Goal: Contribute content: Contribute content

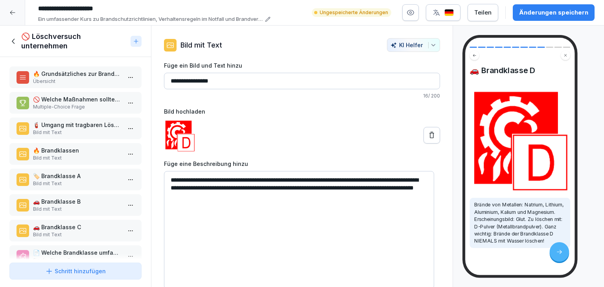
scroll to position [118, 0]
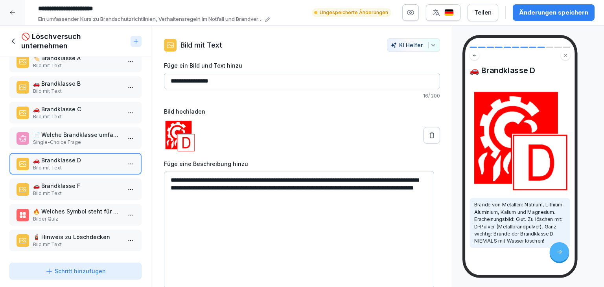
drag, startPoint x: 0, startPoint y: 0, endPoint x: 489, endPoint y: 215, distance: 534.0
click at [489, 215] on p "Brände von Metallen: Natrium, Lithium, Aluminium, Kalium und Magnesium. Erschei…" at bounding box center [520, 222] width 92 height 43
click at [74, 190] on p "Bild mit Text" at bounding box center [77, 193] width 88 height 7
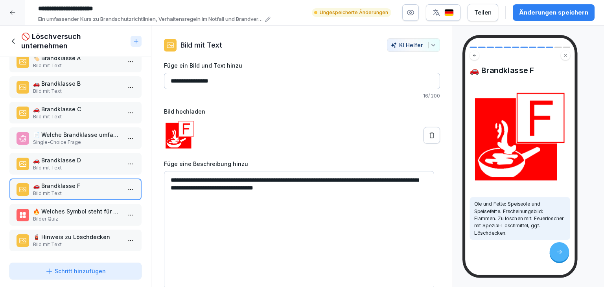
click at [100, 207] on p "🔥 Welches Symbol steht für die Brandklasse B?" at bounding box center [77, 211] width 88 height 8
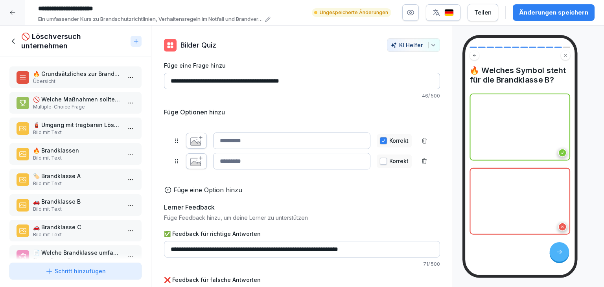
scroll to position [118, 0]
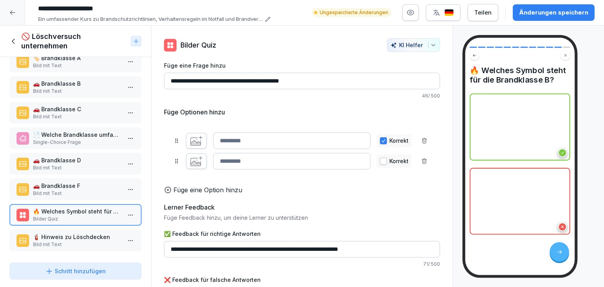
click at [194, 145] on icon "button" at bounding box center [196, 142] width 10 height 8
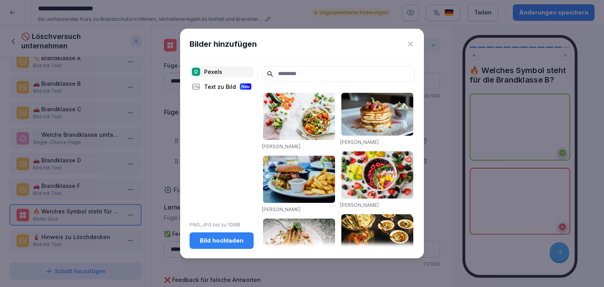
click at [212, 88] on div "Text zu Bild Neu" at bounding box center [222, 86] width 64 height 11
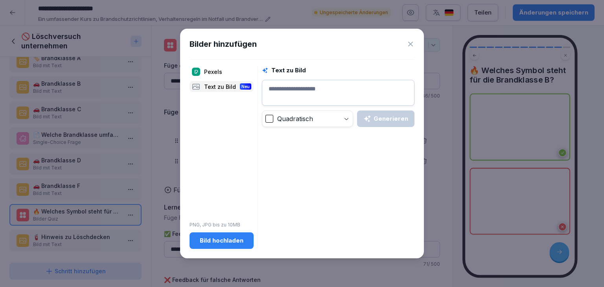
click at [315, 87] on textarea at bounding box center [338, 93] width 153 height 26
type textarea "**********"
click at [399, 120] on div "Generieren" at bounding box center [385, 118] width 45 height 9
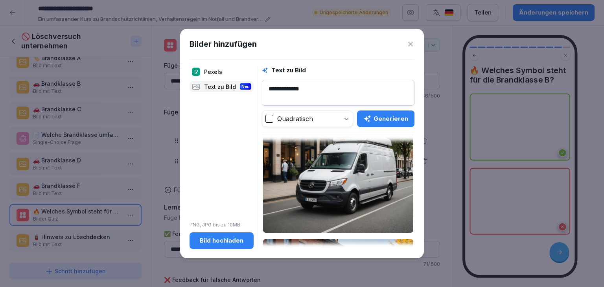
scroll to position [44, 0]
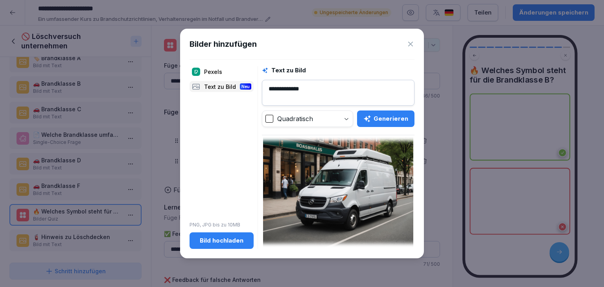
click at [412, 46] on icon at bounding box center [410, 44] width 5 height 5
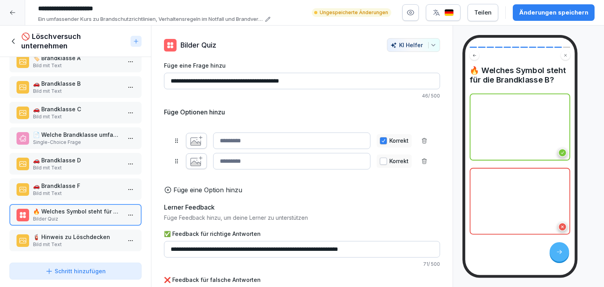
click at [190, 145] on icon "button" at bounding box center [196, 141] width 12 height 10
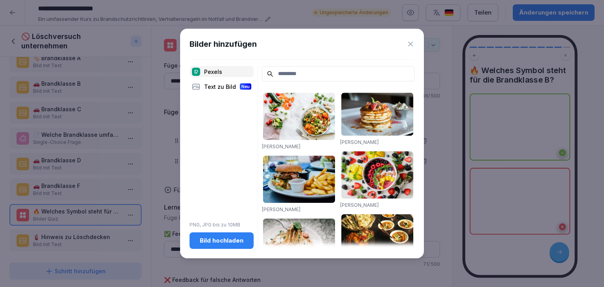
click at [218, 243] on div "Bild hochladen" at bounding box center [222, 240] width 52 height 9
click at [246, 244] on button "Bild hochladen" at bounding box center [222, 240] width 64 height 17
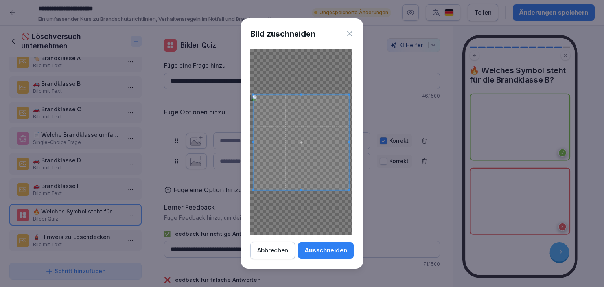
click at [323, 246] on div "Ausschneiden" at bounding box center [325, 250] width 43 height 9
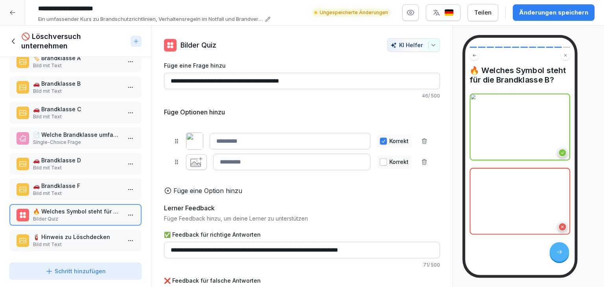
click at [198, 159] on icon "button" at bounding box center [196, 162] width 12 height 10
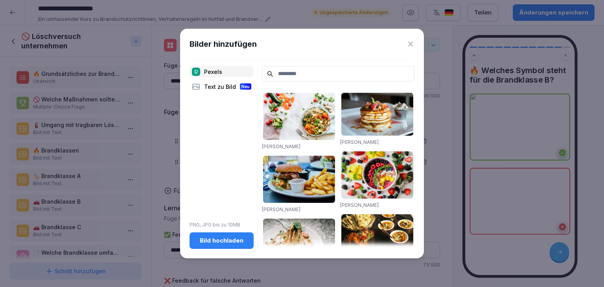
scroll to position [118, 0]
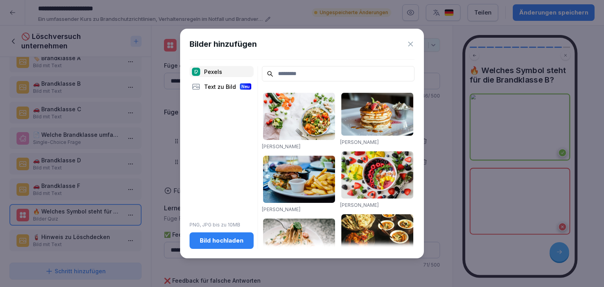
click at [227, 90] on div "Text zu Bild Neu" at bounding box center [222, 86] width 64 height 11
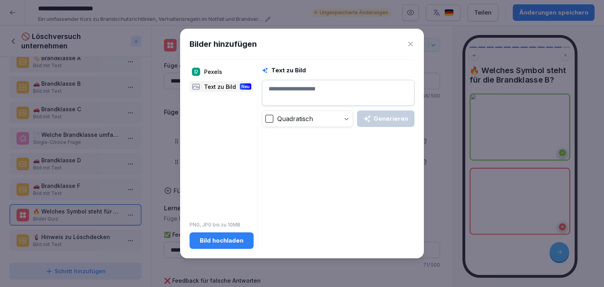
click at [326, 92] on textarea at bounding box center [338, 93] width 153 height 26
type textarea "**********"
click at [385, 111] on button "Generieren" at bounding box center [385, 119] width 57 height 17
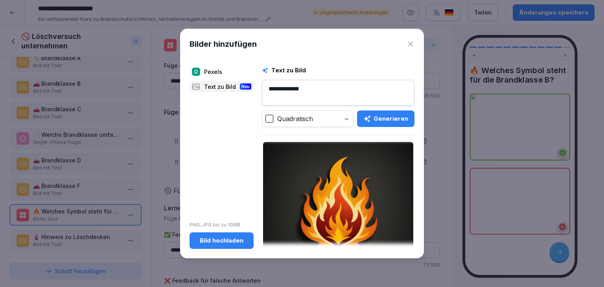
scroll to position [0, 0]
click at [371, 198] on img at bounding box center [338, 218] width 150 height 150
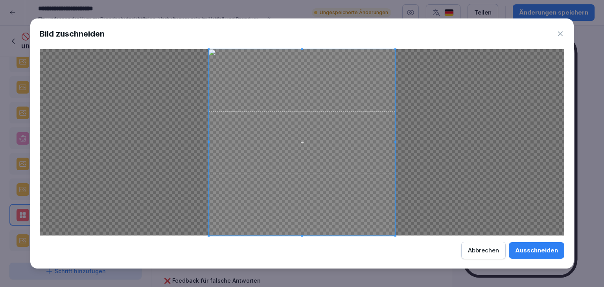
click at [536, 251] on div "Ausschneiden" at bounding box center [536, 250] width 43 height 9
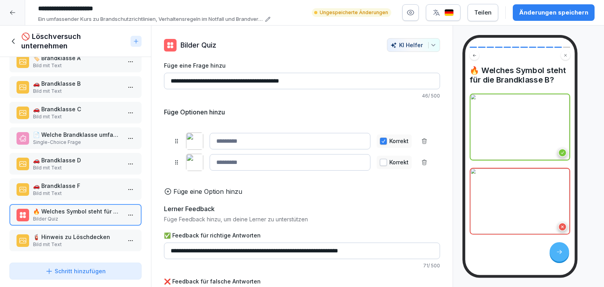
click at [85, 236] on p "🧯 Hinweis zu Löschdecken" at bounding box center [77, 237] width 88 height 8
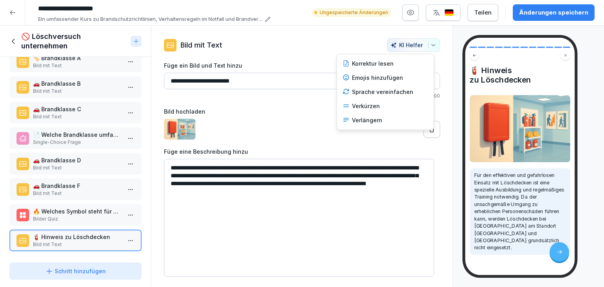
click at [425, 49] on button "KI Helfer" at bounding box center [413, 45] width 53 height 14
click at [373, 106] on div "Verkürzen" at bounding box center [385, 106] width 92 height 14
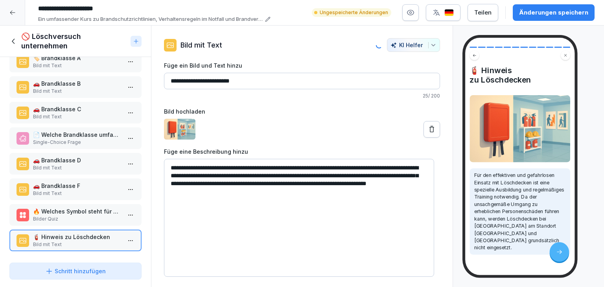
type textarea "**********"
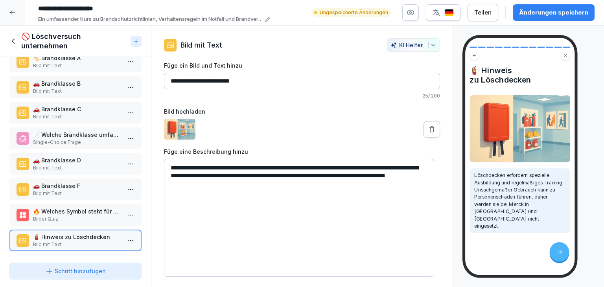
scroll to position [121, 0]
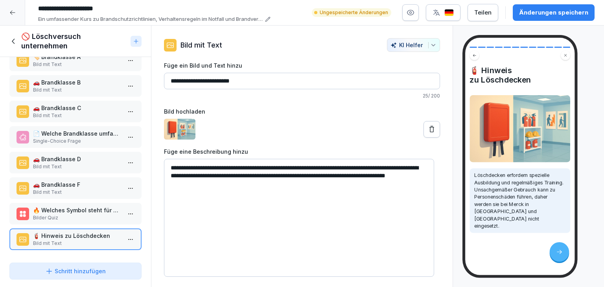
click at [574, 17] on button "Änderungen speichern" at bounding box center [554, 12] width 82 height 17
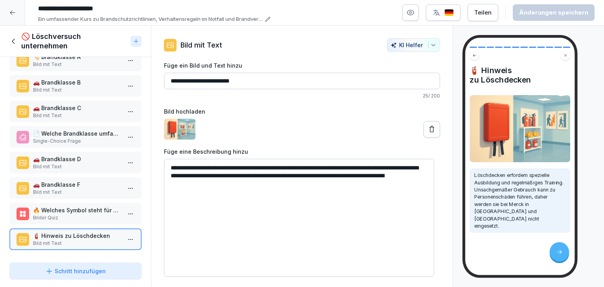
click at [13, 42] on icon at bounding box center [13, 41] width 9 height 9
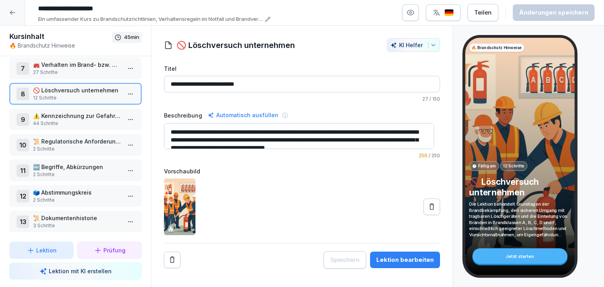
scroll to position [163, 0]
click at [121, 117] on html "**********" at bounding box center [302, 143] width 604 height 287
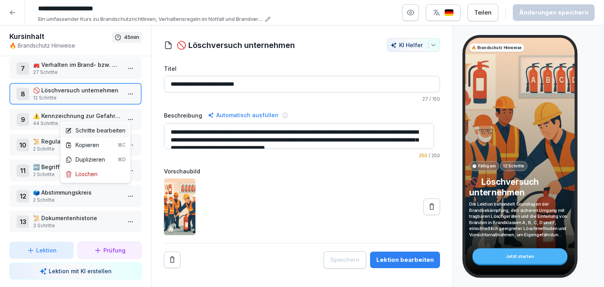
click at [120, 130] on div "Schritte bearbeiten" at bounding box center [95, 130] width 60 height 8
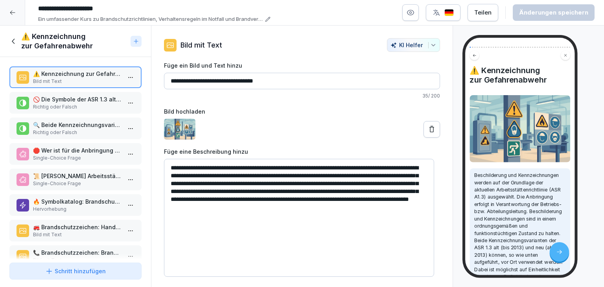
click at [430, 47] on icon "button" at bounding box center [433, 45] width 6 height 6
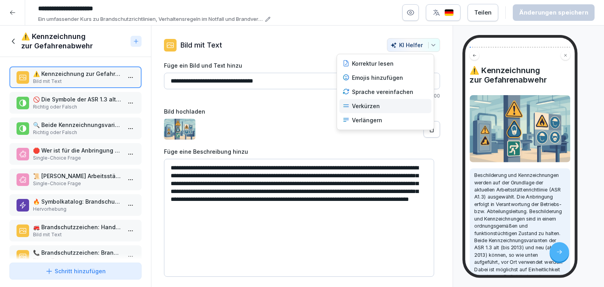
click at [371, 104] on div "Verkürzen" at bounding box center [385, 106] width 92 height 14
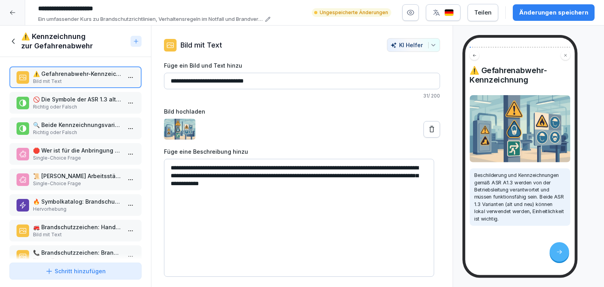
scroll to position [163, 0]
click at [535, 12] on div "Änderungen speichern" at bounding box center [553, 12] width 69 height 9
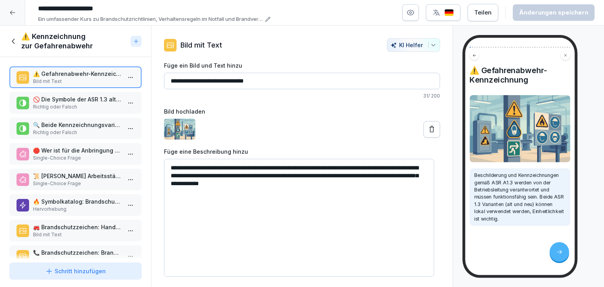
click at [79, 107] on p "Richtig oder Falsch" at bounding box center [77, 106] width 88 height 7
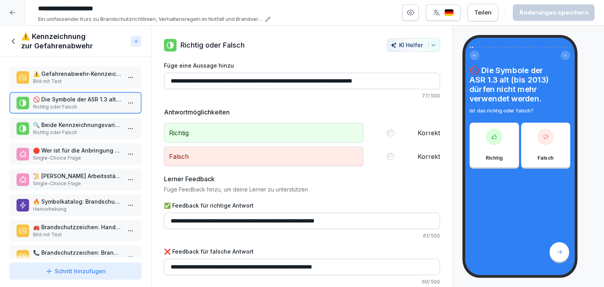
click at [79, 75] on p "⚠️ Gefahrenabwehr-Kennzeichnung" at bounding box center [77, 74] width 88 height 8
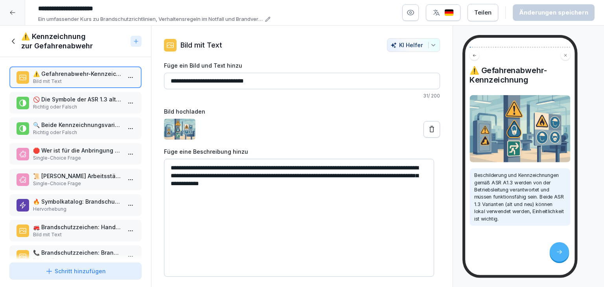
click at [430, 47] on icon "button" at bounding box center [433, 45] width 6 height 6
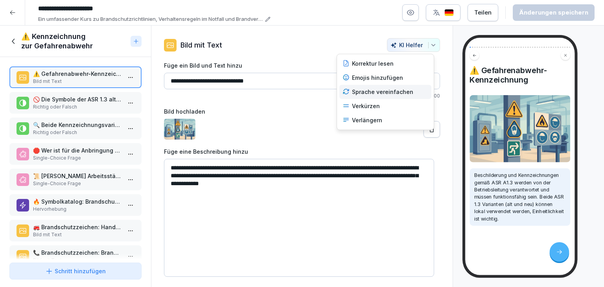
click at [391, 92] on div "Sprache vereinfachen" at bounding box center [385, 92] width 92 height 14
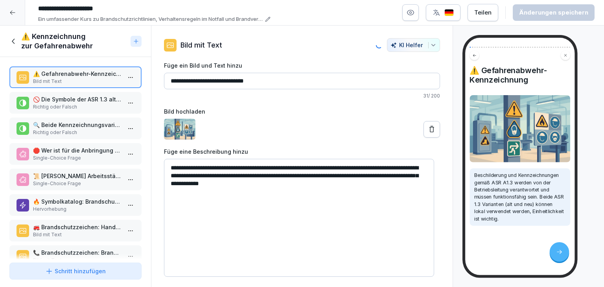
type input "**********"
type textarea "**********"
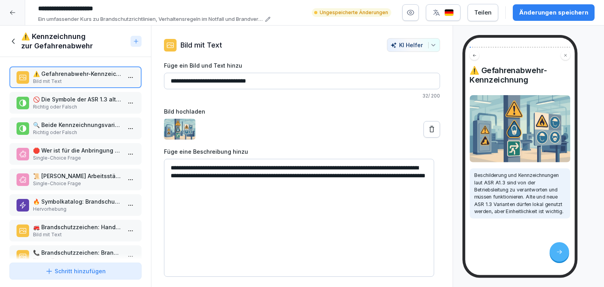
click at [565, 10] on div "Änderungen speichern" at bounding box center [553, 12] width 69 height 9
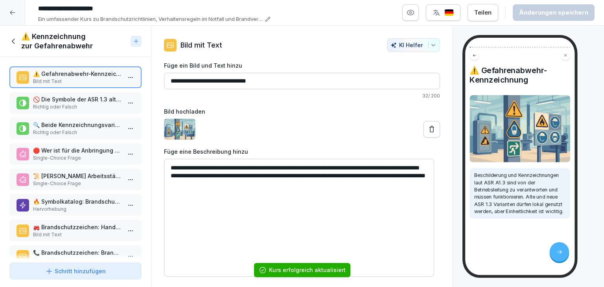
click at [85, 106] on p "Richtig oder Falsch" at bounding box center [77, 106] width 88 height 7
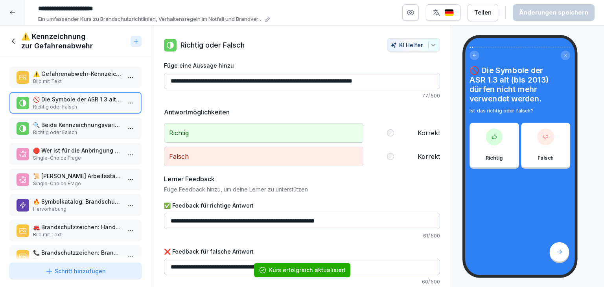
click at [81, 133] on p "Richtig oder Falsch" at bounding box center [77, 132] width 88 height 7
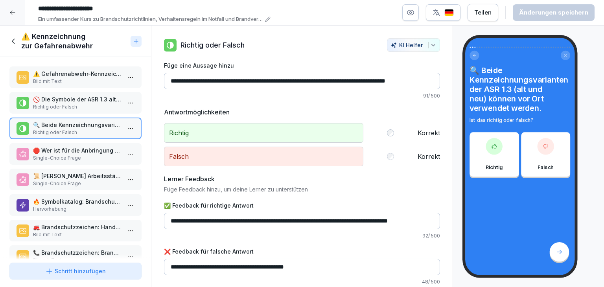
click at [85, 149] on p "🛑 Wer ist für die Anbringung der Beschilderung verantwortlich?" at bounding box center [77, 150] width 88 height 8
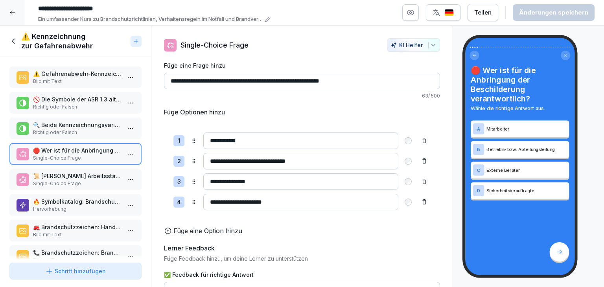
click at [101, 172] on p "📜 Welche Arbeitsstättenrichtlinie bildet die Grundlage für die Auswahl von Besc…" at bounding box center [77, 176] width 88 height 8
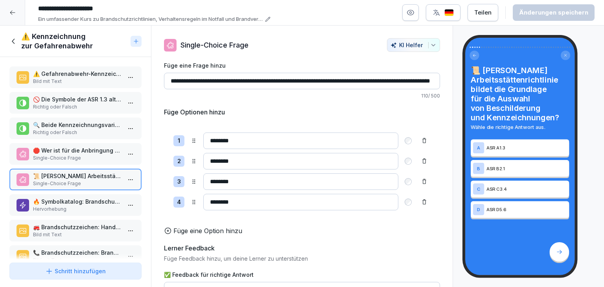
click at [102, 206] on p "Hervorhebung" at bounding box center [77, 209] width 88 height 7
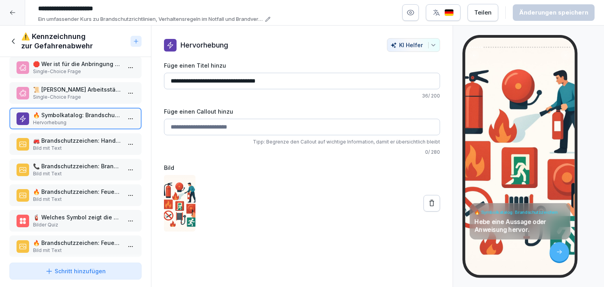
scroll to position [79, 0]
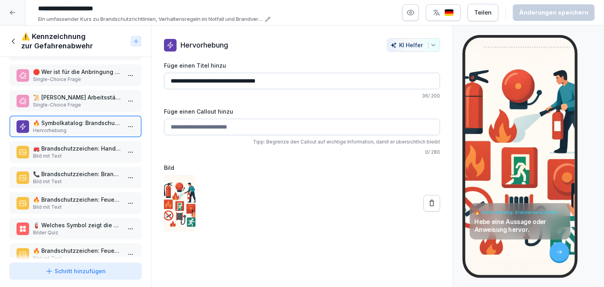
click at [70, 153] on p "Bild mit Text" at bounding box center [77, 156] width 88 height 7
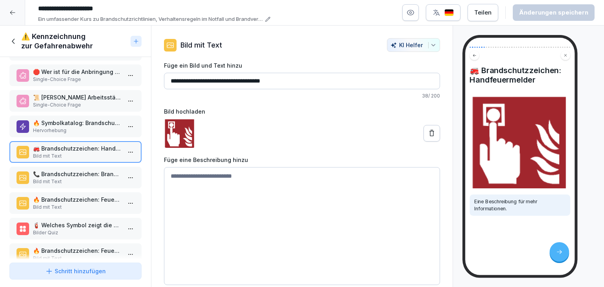
click at [68, 172] on p "📞 Brandschutzzeichen: Brandmeldetelefon" at bounding box center [77, 174] width 88 height 8
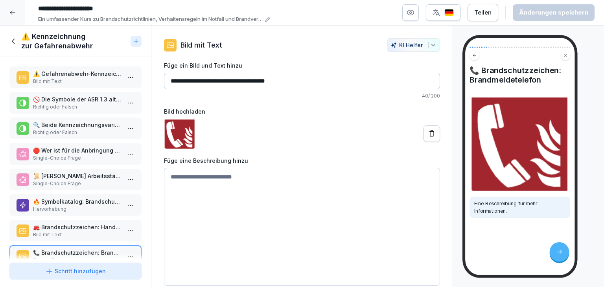
scroll to position [79, 0]
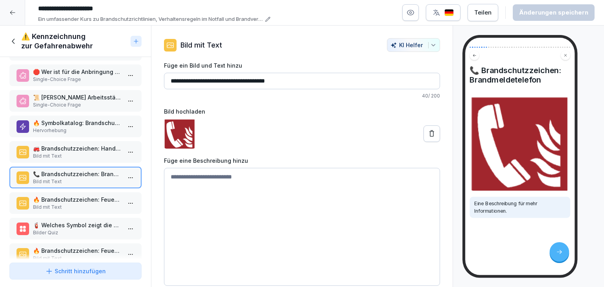
click at [74, 207] on p "Bild mit Text" at bounding box center [77, 207] width 88 height 7
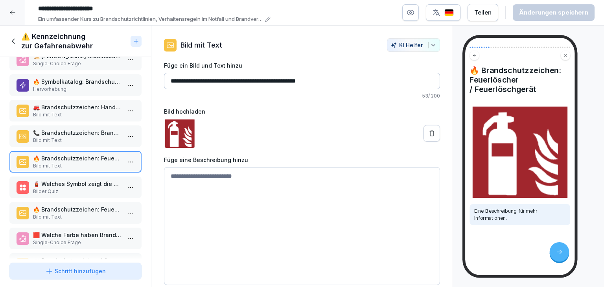
scroll to position [157, 0]
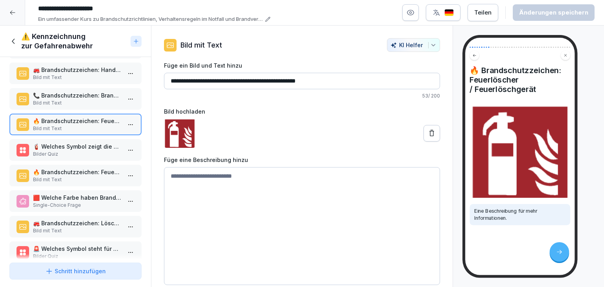
click at [76, 147] on p "🧯 Welches Symbol zeigt die Position eines Feuerlöschers an?" at bounding box center [77, 146] width 88 height 8
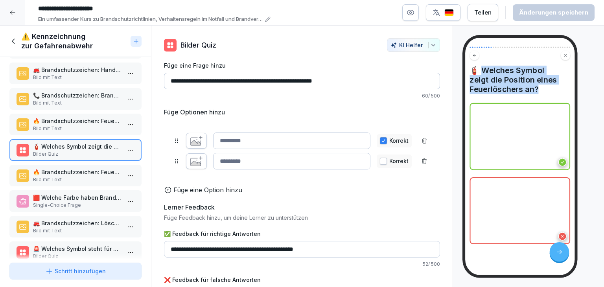
drag, startPoint x: 481, startPoint y: 68, endPoint x: 540, endPoint y: 90, distance: 62.1
click at [540, 90] on h4 "🧯 Welches Symbol zeigt die Position eines Feuerlöschers an?" at bounding box center [520, 80] width 101 height 28
copy h4 "elches Symbol zeigt die Position eines Feuerlöschers an?"
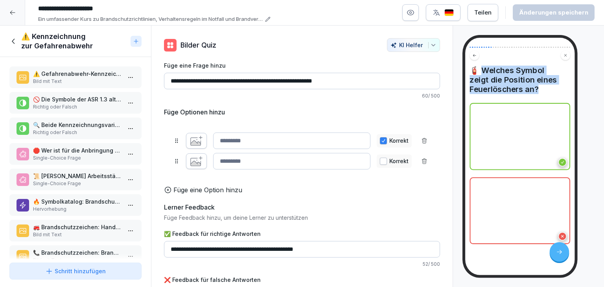
scroll to position [157, 0]
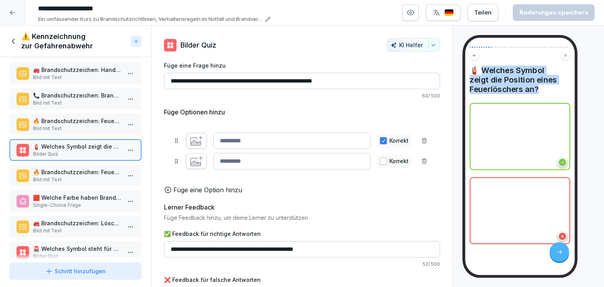
click at [199, 139] on icon "button" at bounding box center [196, 141] width 12 height 10
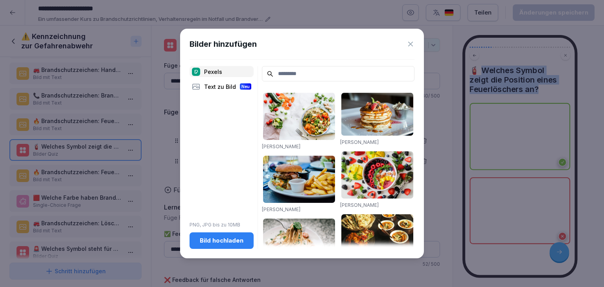
click at [227, 241] on div "Bild hochladen" at bounding box center [222, 240] width 52 height 9
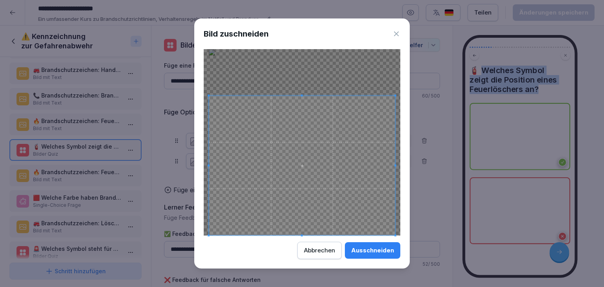
click at [303, 96] on div at bounding box center [302, 166] width 186 height 140
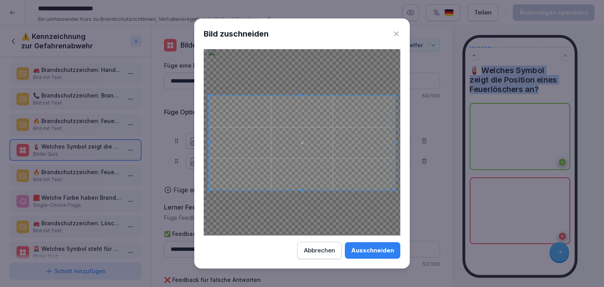
click at [303, 192] on div at bounding box center [302, 142] width 197 height 186
drag, startPoint x: 374, startPoint y: 256, endPoint x: 369, endPoint y: 252, distance: 7.0
click at [374, 256] on button "Ausschneiden" at bounding box center [372, 250] width 55 height 17
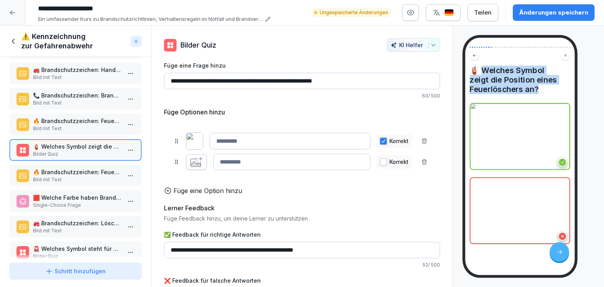
click at [194, 162] on icon "button" at bounding box center [196, 164] width 10 height 5
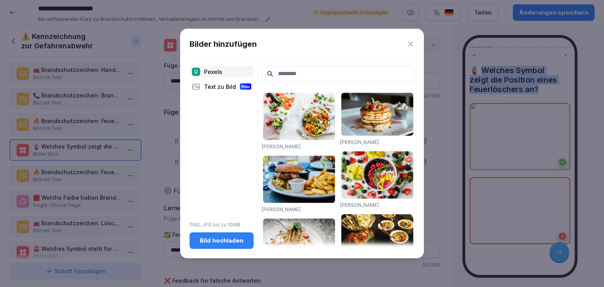
click at [216, 245] on button "Bild hochladen" at bounding box center [222, 240] width 64 height 17
click at [207, 86] on div "Text zu Bild Neu" at bounding box center [222, 86] width 64 height 11
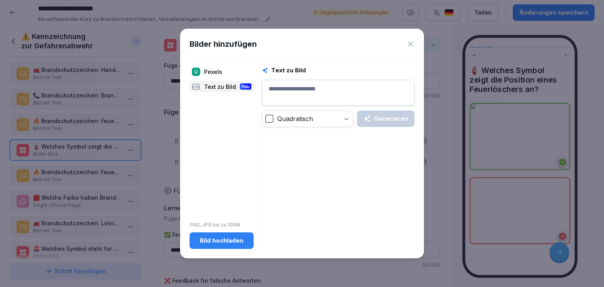
click at [305, 88] on textarea at bounding box center [338, 93] width 153 height 26
click at [391, 125] on button "Generieren" at bounding box center [385, 119] width 57 height 17
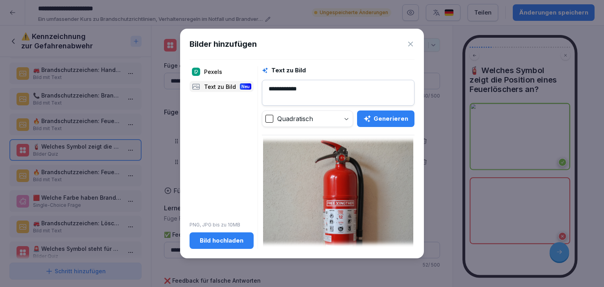
scroll to position [162, 0]
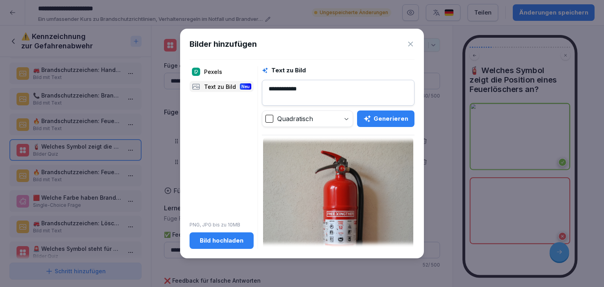
click at [307, 92] on textarea "**********" at bounding box center [338, 93] width 153 height 26
type textarea "**********"
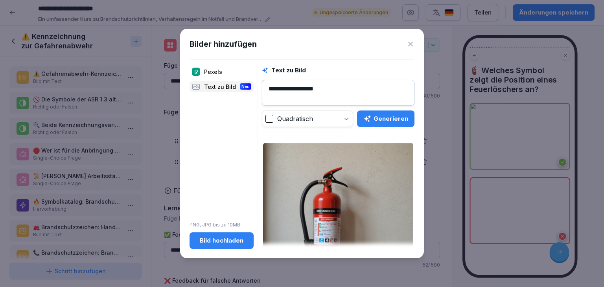
scroll to position [162, 0]
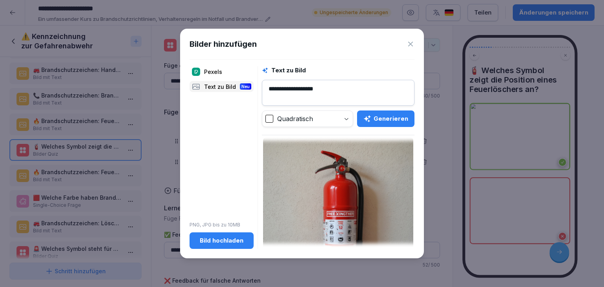
type textarea "**********"
click at [386, 116] on div "Generieren" at bounding box center [385, 118] width 45 height 9
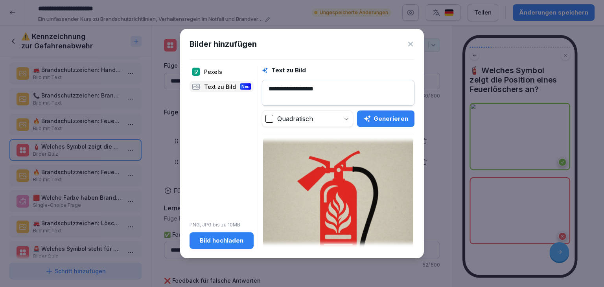
click at [347, 172] on img at bounding box center [338, 213] width 150 height 150
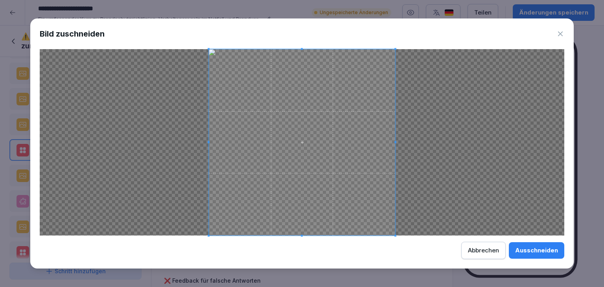
click at [531, 247] on div "Ausschneiden" at bounding box center [536, 250] width 43 height 9
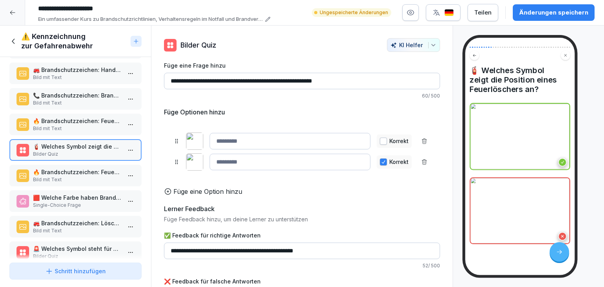
drag, startPoint x: 174, startPoint y: 142, endPoint x: 175, endPoint y: 163, distance: 20.9
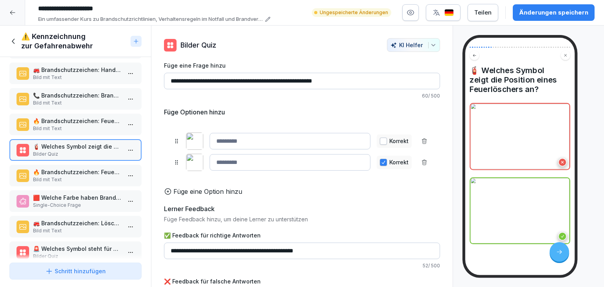
click at [299, 196] on div "Füge eine Option hinzu" at bounding box center [302, 191] width 276 height 9
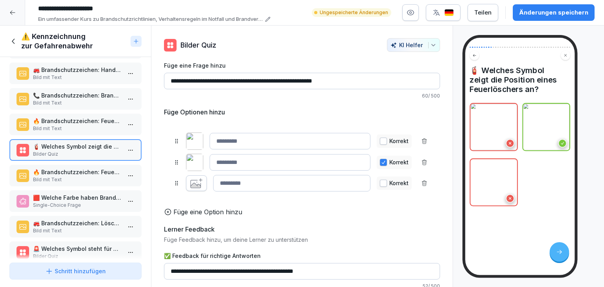
click at [419, 184] on div at bounding box center [424, 183] width 13 height 13
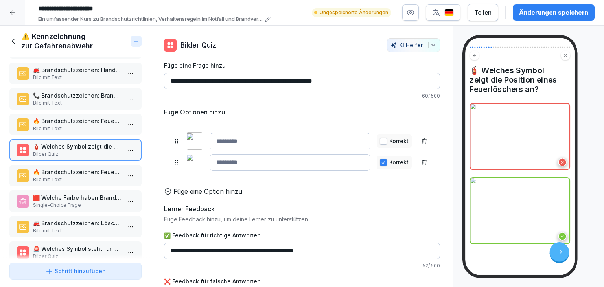
click at [100, 172] on p "🔥 Brandschutzzeichen: Feuerleiter / Notabstieg" at bounding box center [77, 172] width 88 height 8
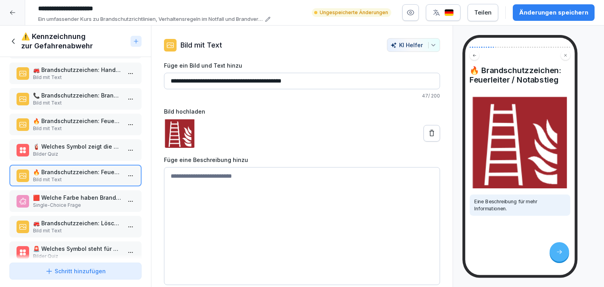
click at [100, 196] on p "🟥 Welche Farbe haben Brandschutzzeichen?" at bounding box center [77, 198] width 88 height 8
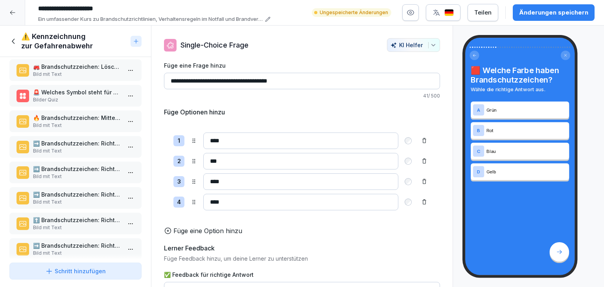
scroll to position [315, 0]
click at [79, 64] on p "🚒 Brandschutzzeichen: Löschschlauch / Wandhydrant" at bounding box center [77, 68] width 88 height 8
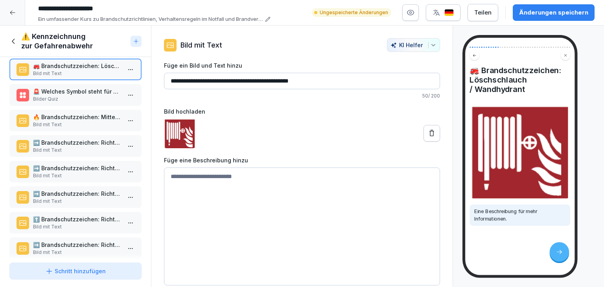
click at [593, 219] on div "🚒 Brandschutzzeichen: Löschschlauch / Wandhydrant Eine Beschreibung für mehr In…" at bounding box center [529, 156] width 132 height 243
click at [57, 90] on p "🚨 Welches Symbol steht für einen Handfeuermelder?" at bounding box center [77, 91] width 88 height 8
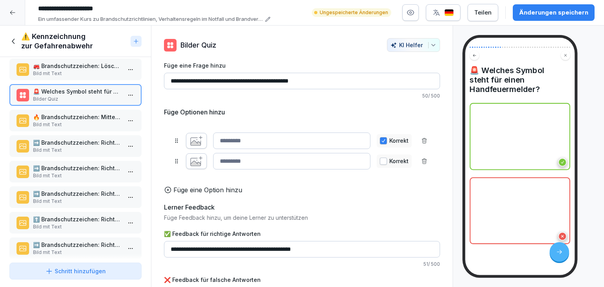
click at [192, 138] on icon "button" at bounding box center [196, 141] width 12 height 10
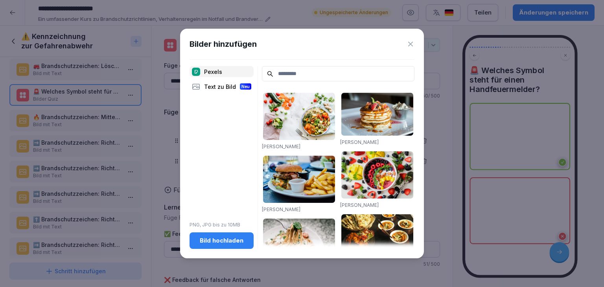
click at [204, 87] on div "Text zu Bild Neu" at bounding box center [222, 86] width 64 height 11
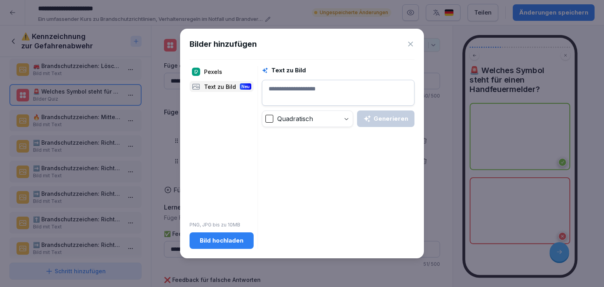
click at [295, 87] on textarea at bounding box center [338, 93] width 153 height 26
click at [210, 247] on button "Bild hochladen" at bounding box center [222, 240] width 64 height 17
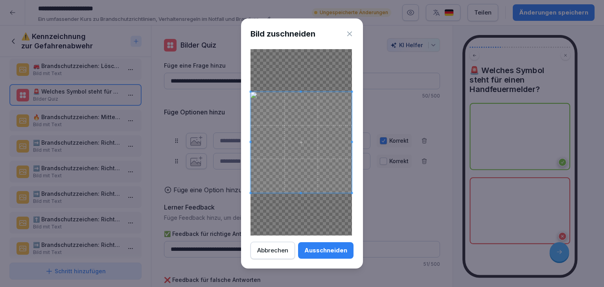
click at [317, 247] on div "Ausschneiden" at bounding box center [325, 250] width 43 height 9
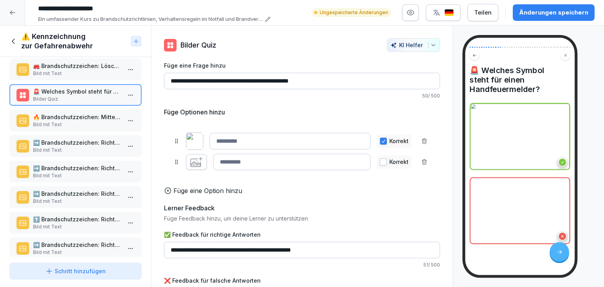
click at [195, 142] on img at bounding box center [194, 141] width 17 height 17
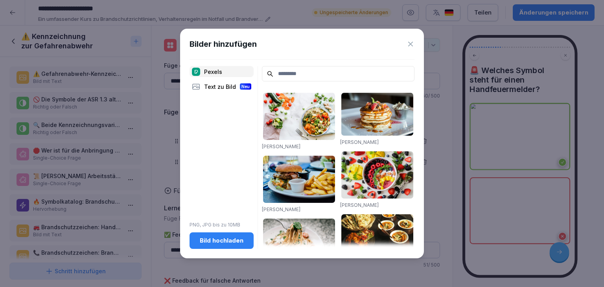
scroll to position [315, 0]
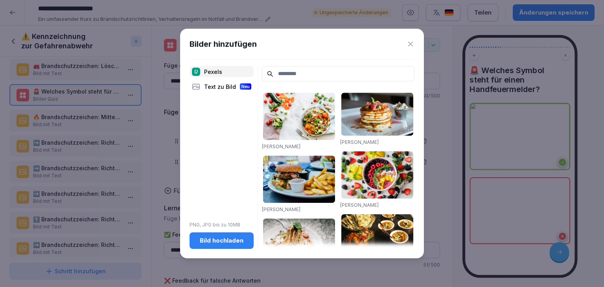
click at [223, 244] on div "Bild hochladen" at bounding box center [222, 240] width 52 height 9
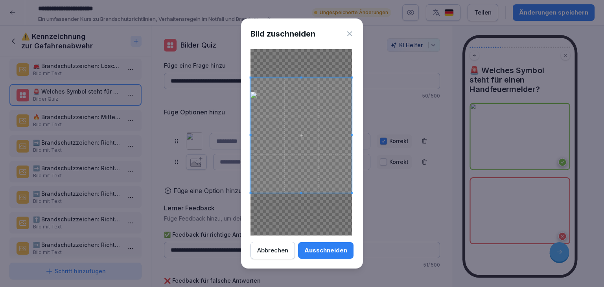
click at [354, 77] on div "Bild zuschneiden Ausschneiden Abbrechen" at bounding box center [302, 143] width 122 height 251
click at [356, 208] on div "Bild zuschneiden Ausschneiden Abbrechen" at bounding box center [302, 143] width 122 height 251
click at [330, 253] on div "Ausschneiden" at bounding box center [325, 250] width 43 height 9
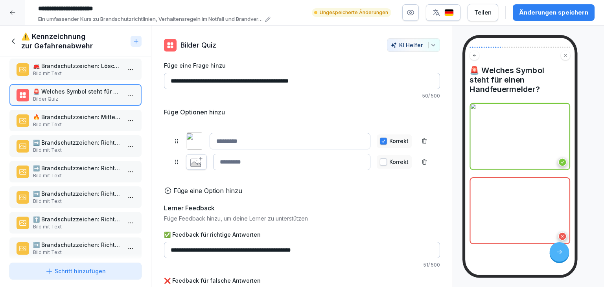
click at [408, 15] on button "button" at bounding box center [410, 12] width 17 height 17
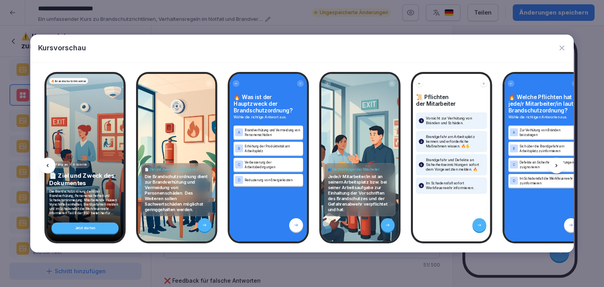
click at [553, 165] on div at bounding box center [557, 166] width 16 height 16
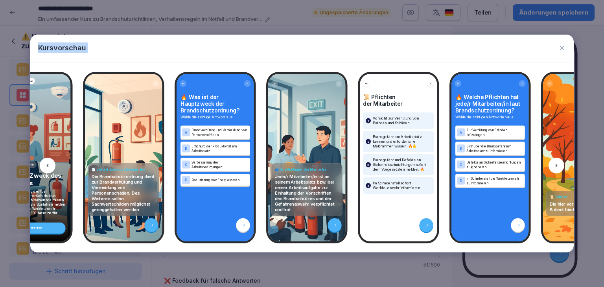
click at [553, 165] on div at bounding box center [557, 166] width 16 height 16
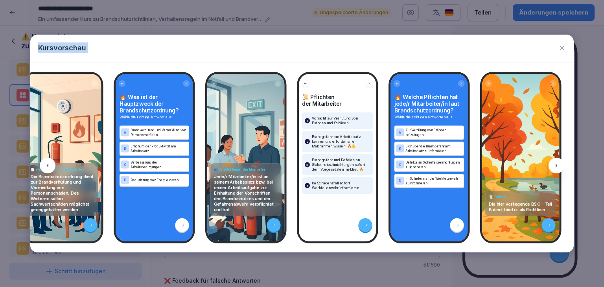
click at [553, 165] on div at bounding box center [557, 166] width 16 height 16
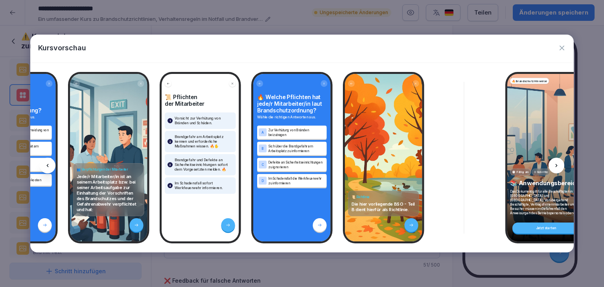
click at [553, 165] on div at bounding box center [557, 166] width 16 height 16
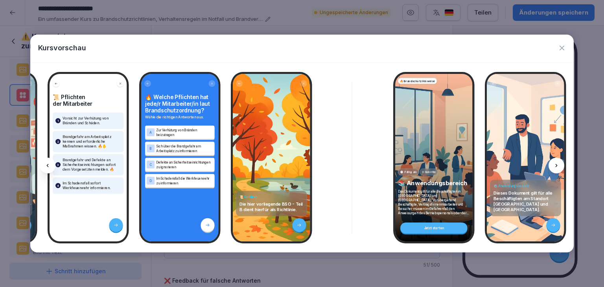
click at [553, 165] on div at bounding box center [557, 166] width 16 height 16
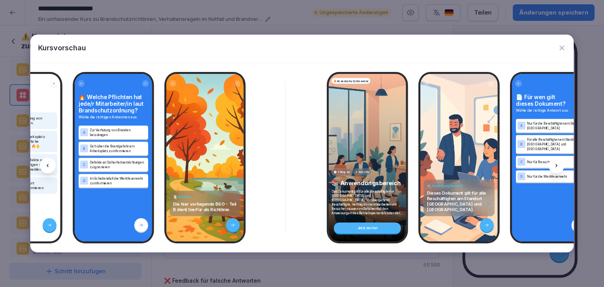
click at [553, 165] on div at bounding box center [557, 166] width 16 height 16
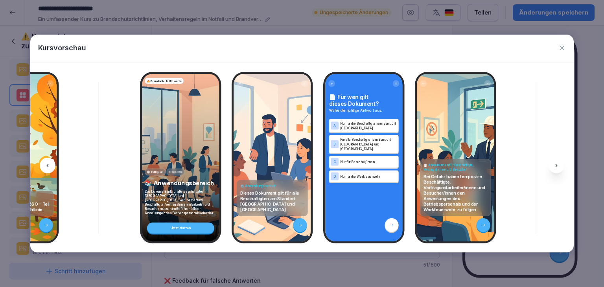
click at [553, 165] on div at bounding box center [557, 166] width 16 height 16
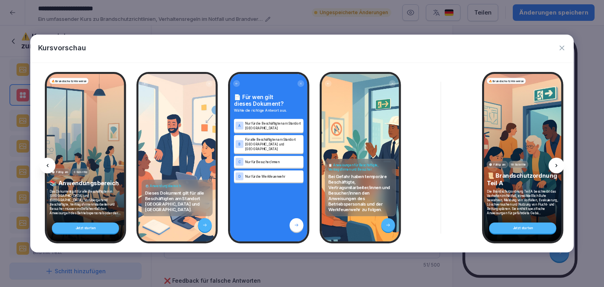
click at [553, 165] on div at bounding box center [557, 166] width 16 height 16
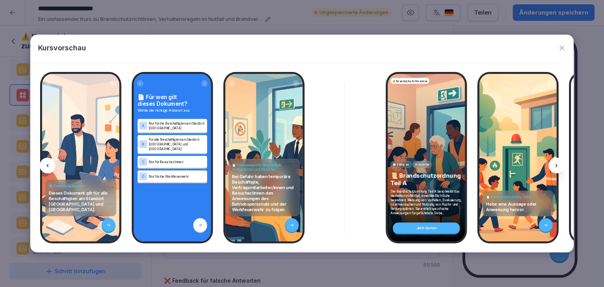
click at [553, 165] on div at bounding box center [557, 166] width 16 height 16
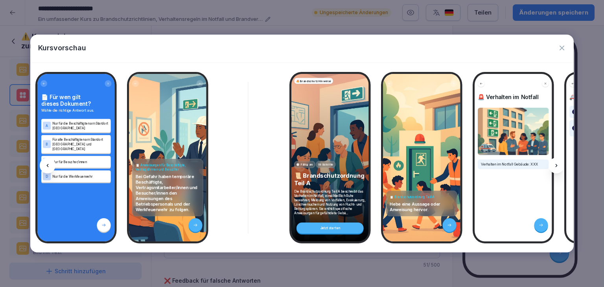
click at [553, 165] on div at bounding box center [557, 166] width 16 height 16
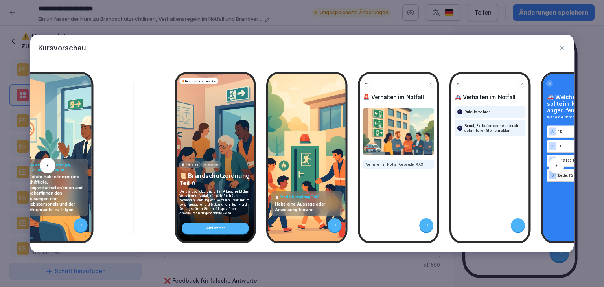
scroll to position [0, 1024]
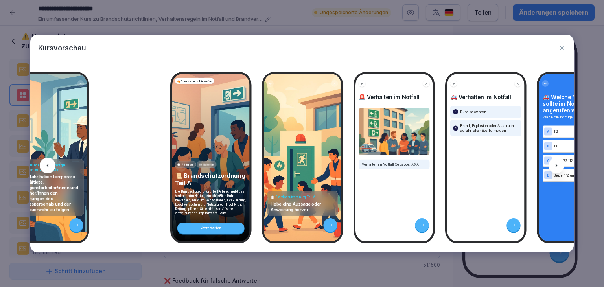
click at [553, 165] on div at bounding box center [557, 166] width 16 height 16
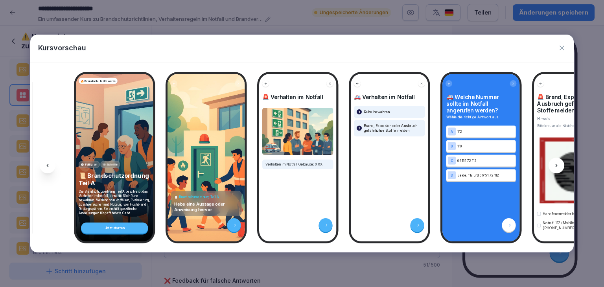
click at [553, 165] on div at bounding box center [557, 166] width 16 height 16
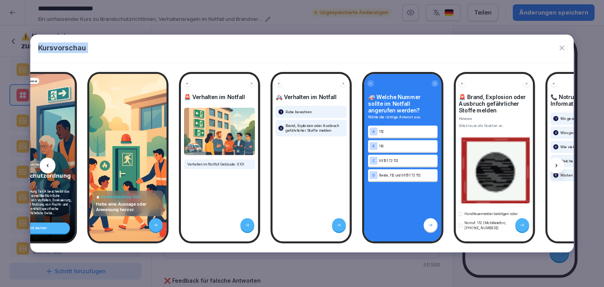
click at [553, 165] on div at bounding box center [557, 166] width 16 height 16
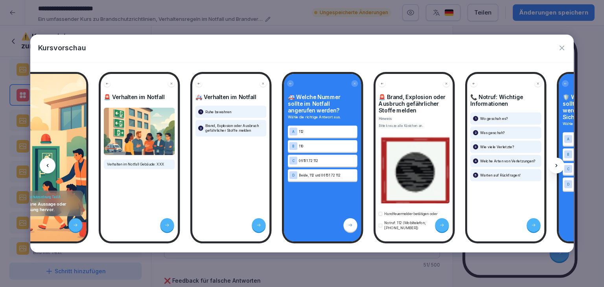
click at [553, 165] on div at bounding box center [557, 166] width 16 height 16
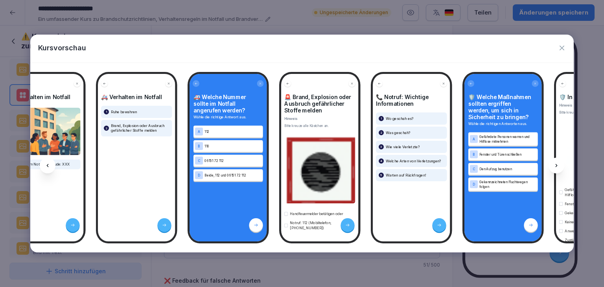
click at [553, 165] on div at bounding box center [557, 166] width 16 height 16
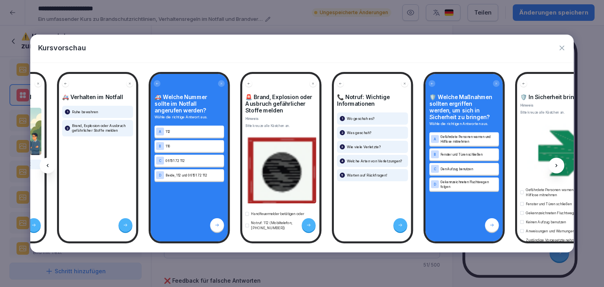
click at [553, 165] on div at bounding box center [557, 166] width 16 height 16
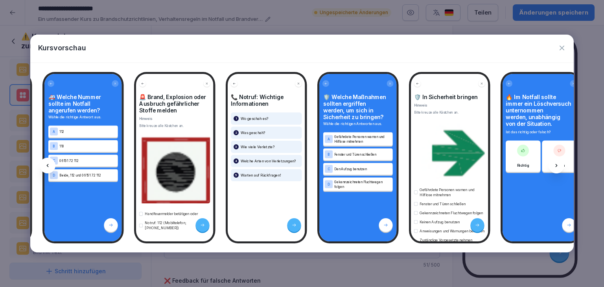
click at [553, 165] on div at bounding box center [557, 166] width 16 height 16
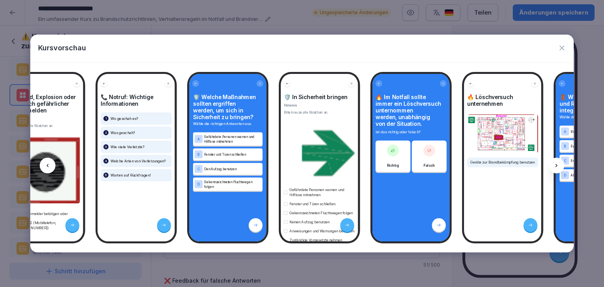
click at [553, 165] on div at bounding box center [557, 166] width 16 height 16
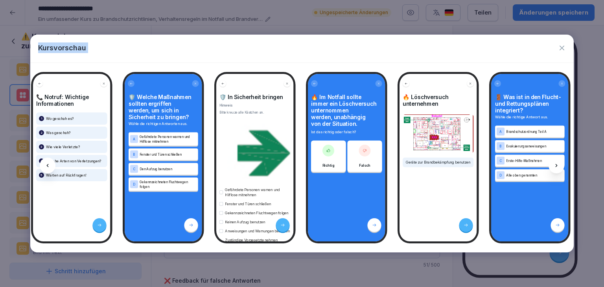
click at [553, 165] on div at bounding box center [557, 166] width 16 height 16
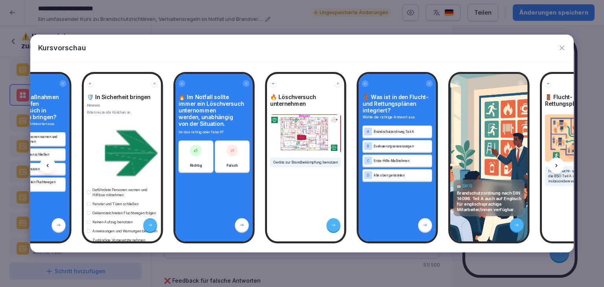
click at [553, 165] on div at bounding box center [557, 166] width 16 height 16
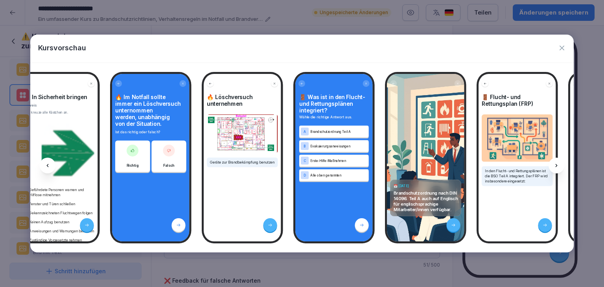
click at [553, 165] on div at bounding box center [557, 166] width 16 height 16
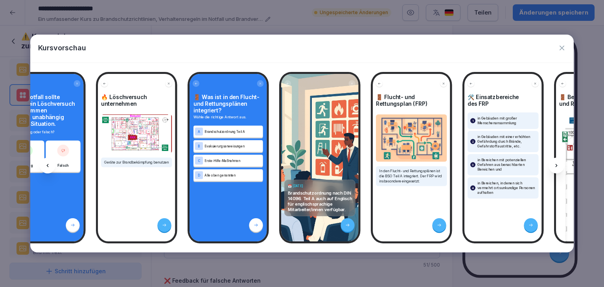
click at [553, 165] on div at bounding box center [557, 166] width 16 height 16
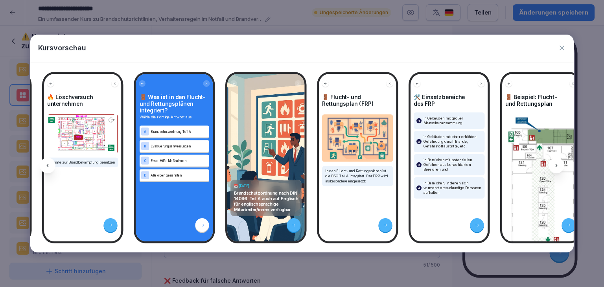
click at [553, 165] on div at bounding box center [557, 166] width 16 height 16
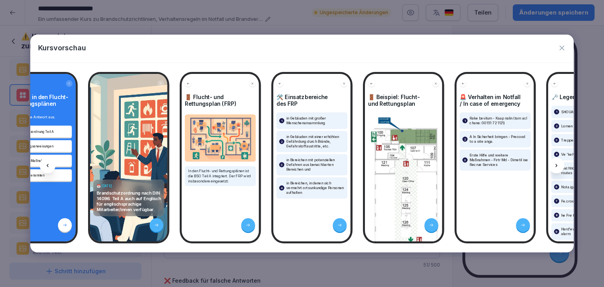
click at [553, 165] on div at bounding box center [557, 166] width 16 height 16
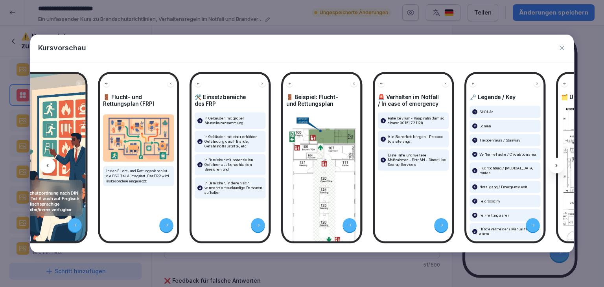
click at [553, 165] on div at bounding box center [557, 166] width 16 height 16
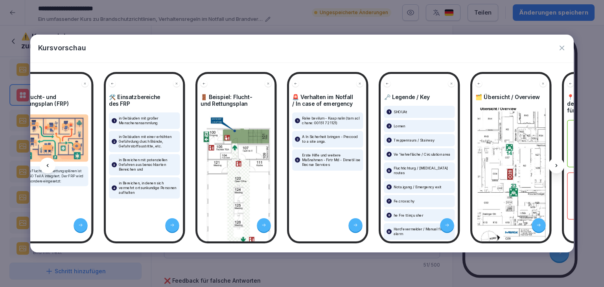
click at [553, 165] on div at bounding box center [557, 166] width 16 height 16
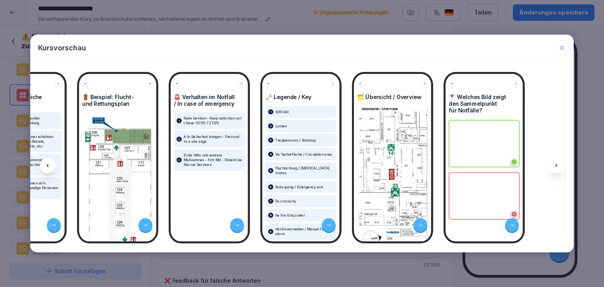
click at [553, 165] on div at bounding box center [557, 166] width 16 height 16
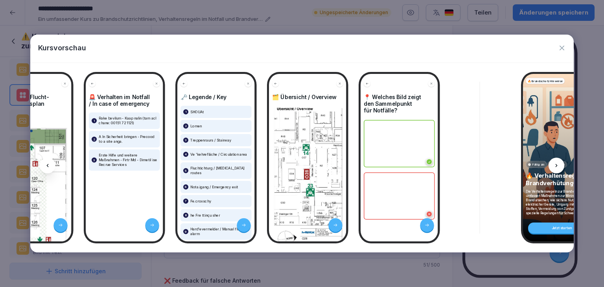
click at [553, 165] on div at bounding box center [557, 166] width 16 height 16
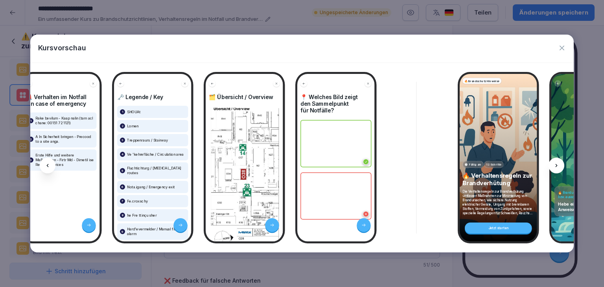
click at [553, 165] on div at bounding box center [557, 166] width 16 height 16
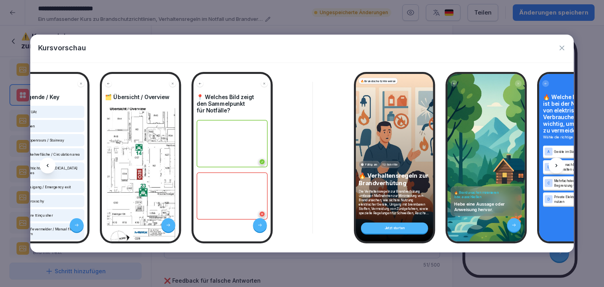
click at [553, 165] on div at bounding box center [557, 166] width 16 height 16
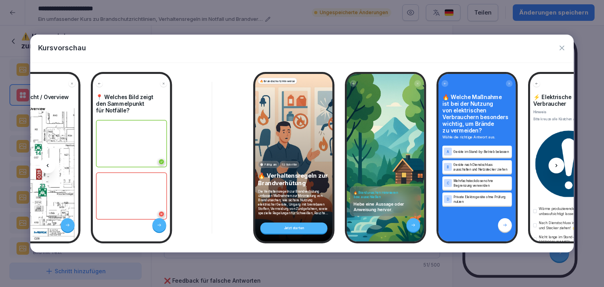
click at [553, 165] on div at bounding box center [557, 166] width 16 height 16
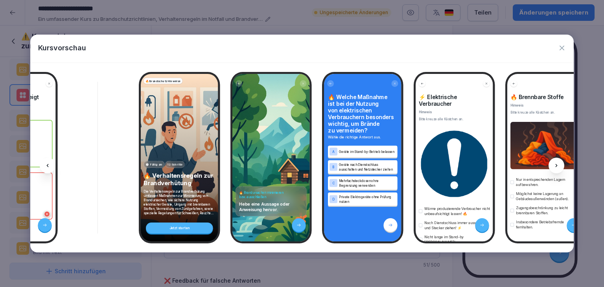
click at [553, 165] on div at bounding box center [557, 166] width 16 height 16
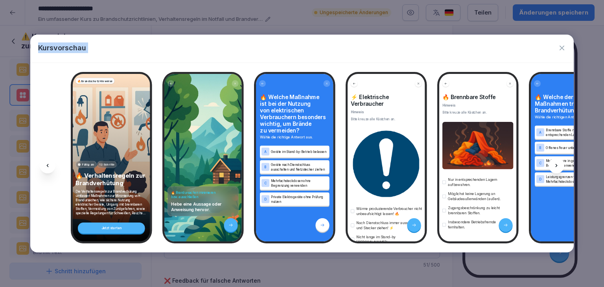
click at [553, 165] on div at bounding box center [557, 166] width 16 height 16
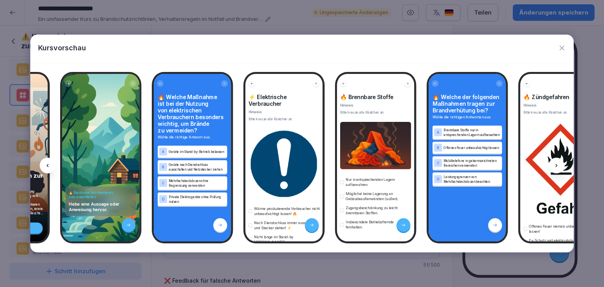
click at [553, 165] on div at bounding box center [557, 166] width 16 height 16
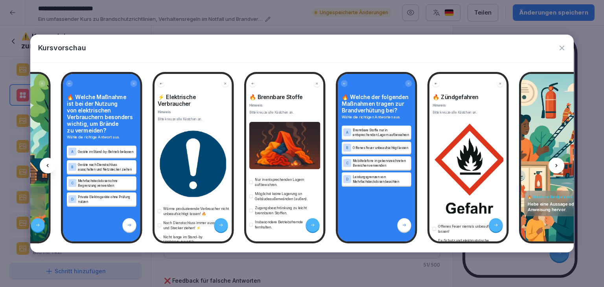
click at [553, 165] on div at bounding box center [557, 166] width 16 height 16
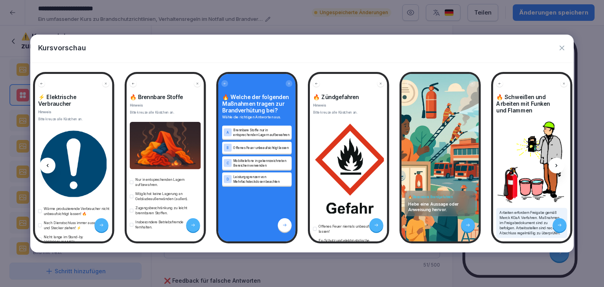
scroll to position [0, 3341]
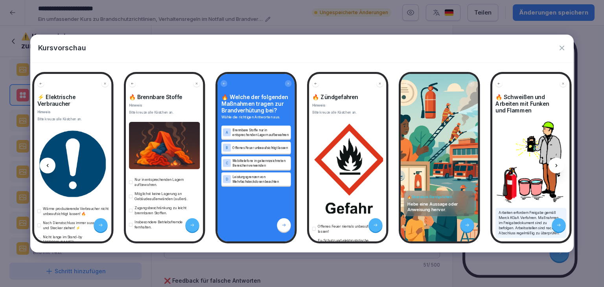
click at [49, 168] on icon at bounding box center [47, 165] width 6 height 6
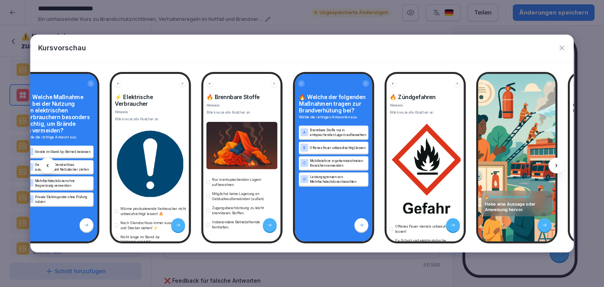
click at [49, 168] on icon at bounding box center [47, 165] width 6 height 6
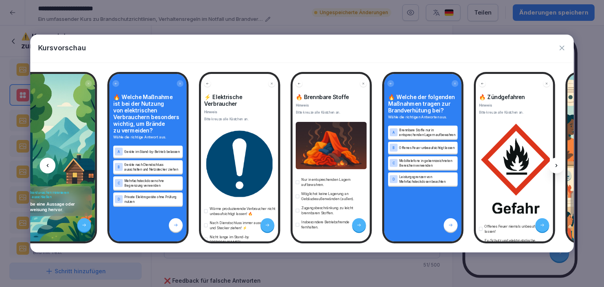
click at [49, 168] on icon at bounding box center [47, 165] width 6 height 6
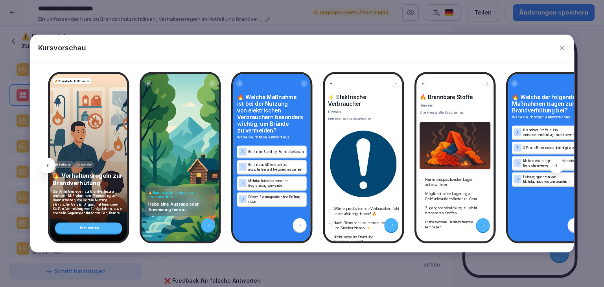
click at [49, 168] on icon at bounding box center [47, 165] width 6 height 6
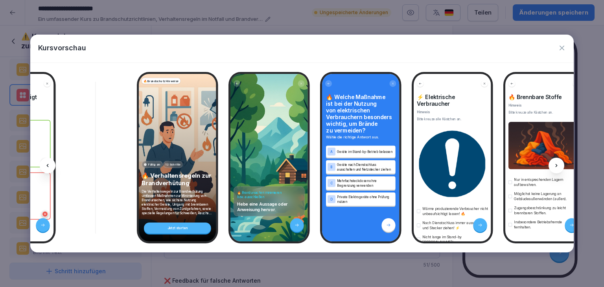
click at [49, 168] on icon at bounding box center [47, 165] width 6 height 6
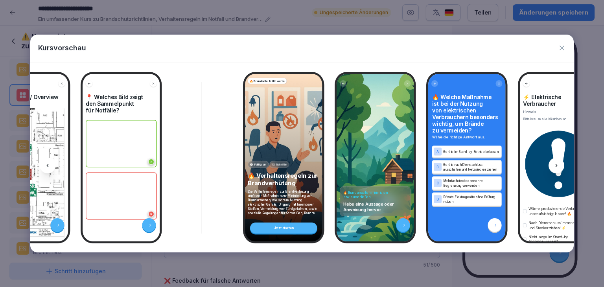
click at [49, 168] on icon at bounding box center [47, 165] width 6 height 6
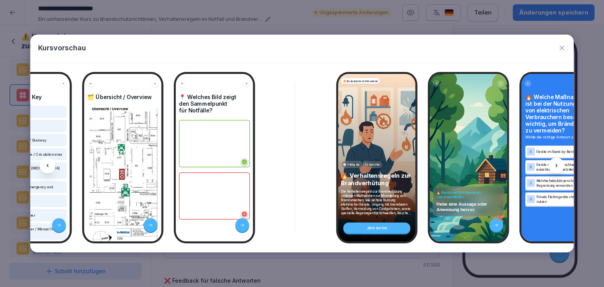
scroll to position [0, 2756]
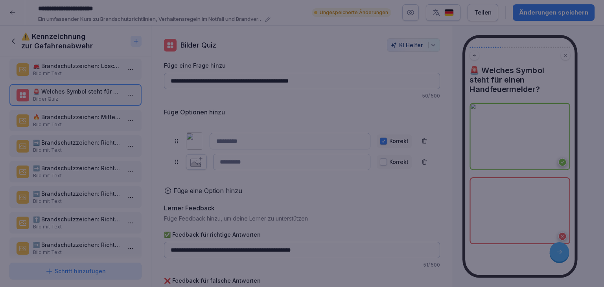
click at [286, 26] on div at bounding box center [302, 143] width 604 height 287
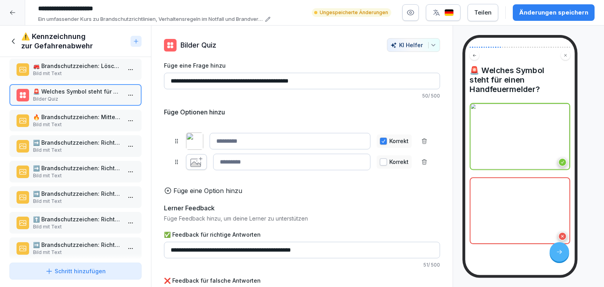
click at [552, 11] on div "Änderungen speichern" at bounding box center [553, 12] width 69 height 9
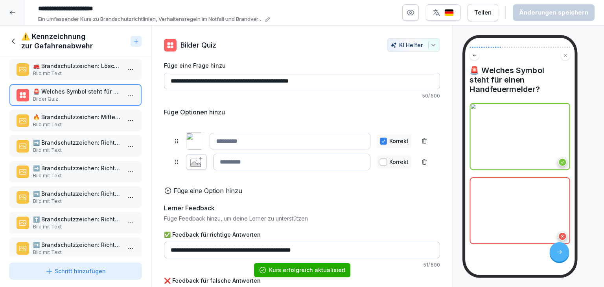
click at [205, 161] on button "button" at bounding box center [196, 162] width 21 height 16
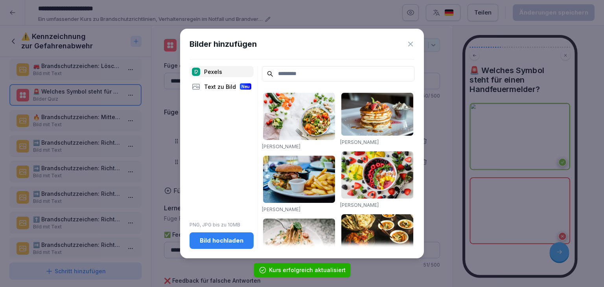
click at [212, 85] on div "Text zu Bild Neu" at bounding box center [222, 86] width 64 height 11
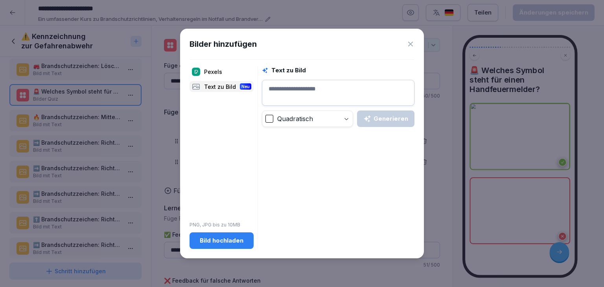
click at [315, 90] on textarea at bounding box center [338, 93] width 153 height 26
type textarea "**********"
click at [391, 111] on button "Generieren" at bounding box center [385, 119] width 57 height 17
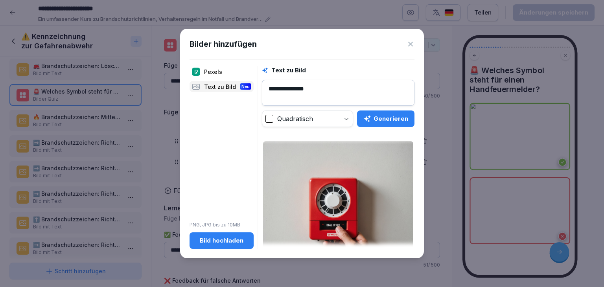
scroll to position [358, 0]
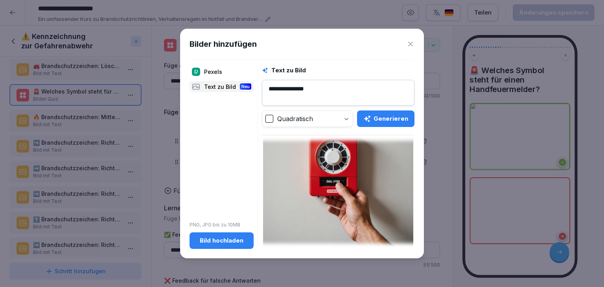
click at [342, 177] on img at bounding box center [338, 173] width 150 height 150
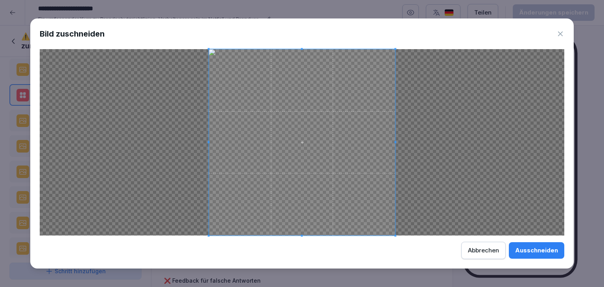
click at [548, 256] on button "Ausschneiden" at bounding box center [536, 250] width 55 height 17
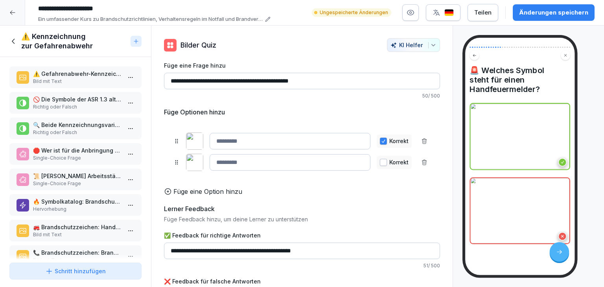
scroll to position [315, 0]
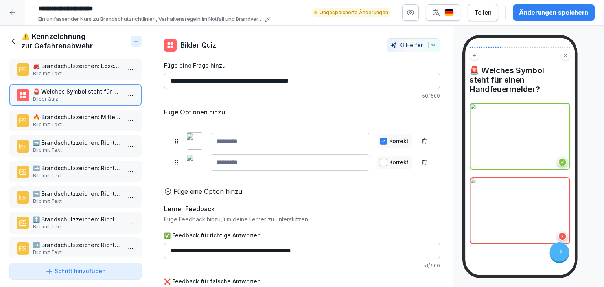
click at [192, 136] on img at bounding box center [194, 141] width 17 height 17
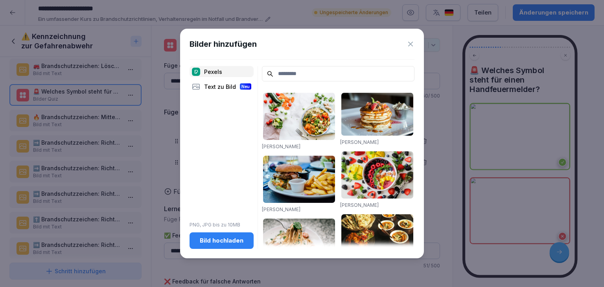
click at [233, 236] on div "Bild hochladen" at bounding box center [222, 240] width 52 height 9
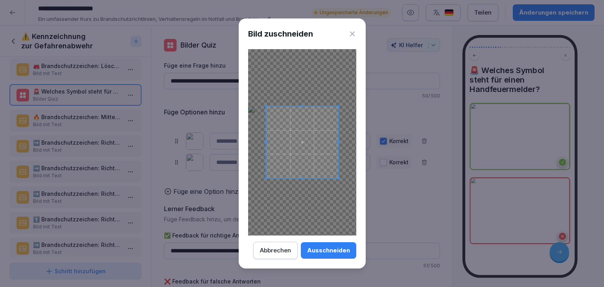
click at [332, 247] on div "Ausschneiden" at bounding box center [328, 250] width 43 height 9
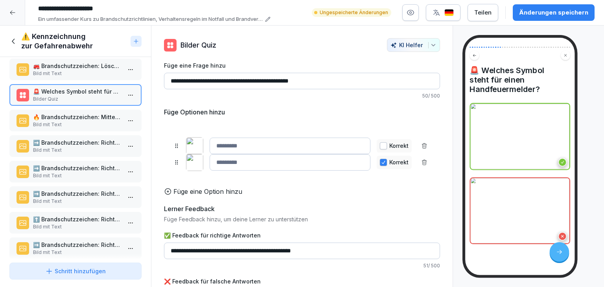
drag, startPoint x: 178, startPoint y: 161, endPoint x: 178, endPoint y: 145, distance: 16.1
click at [178, 145] on icon at bounding box center [176, 146] width 6 height 6
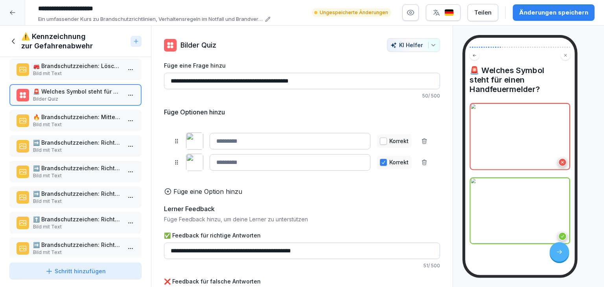
click at [57, 113] on p "🔥 Brandschutzzeichen: Mittel und Geräte zur Brandbekämpfung" at bounding box center [77, 117] width 88 height 8
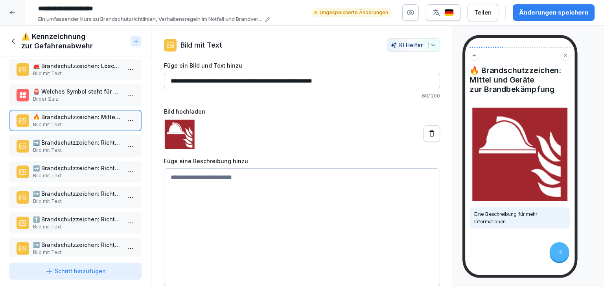
click at [82, 147] on p "Bild mit Text" at bounding box center [77, 150] width 88 height 7
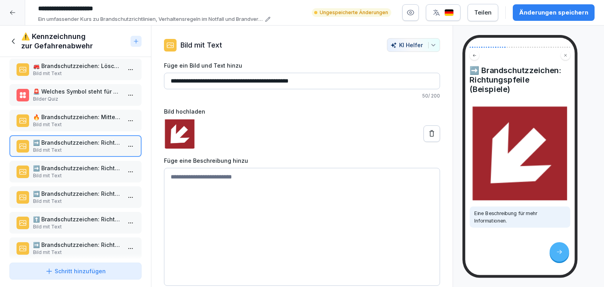
click at [90, 172] on p "Bild mit Text" at bounding box center [77, 175] width 88 height 7
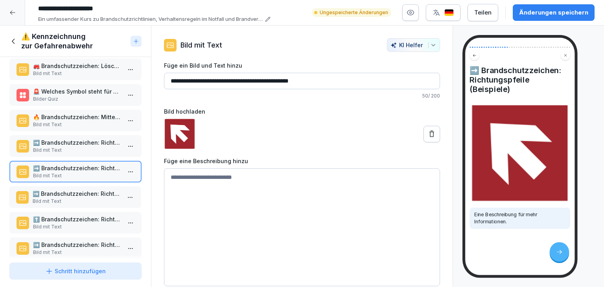
click at [81, 190] on p "➡️ Brandschutzzeichen: Richtungspfeile (Beispiele)" at bounding box center [77, 194] width 88 height 8
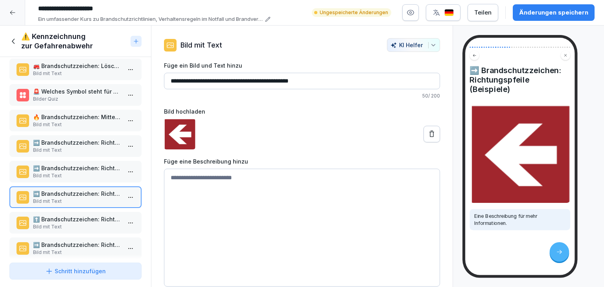
click at [89, 215] on p "⬆️ Brandschutzzeichen: Richtungspfeile (Beispiele)" at bounding box center [77, 219] width 88 height 8
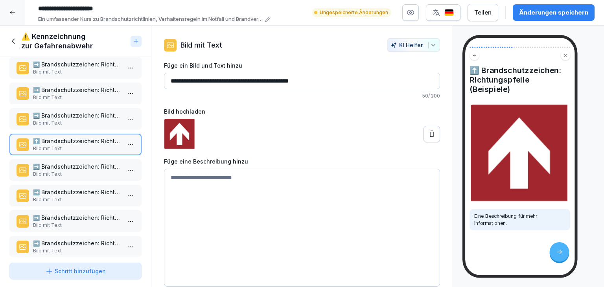
scroll to position [393, 0]
click at [80, 164] on p "➡️ Brandschutzzeichen: Richtungspfeile (Beispiele)" at bounding box center [77, 166] width 88 height 8
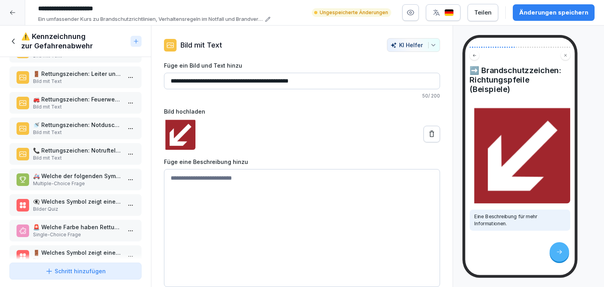
scroll to position [929, 0]
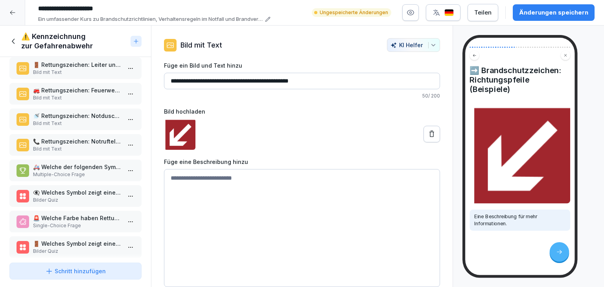
click at [84, 269] on div "Schritt hinzufügen" at bounding box center [75, 271] width 61 height 8
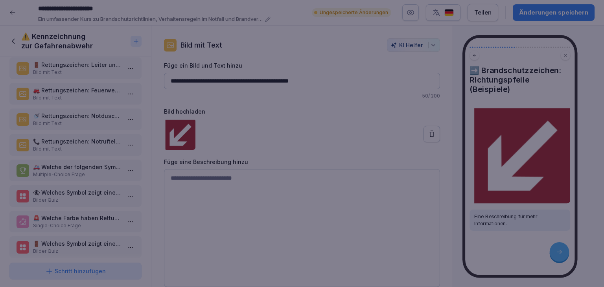
click at [41, 239] on div at bounding box center [302, 143] width 604 height 287
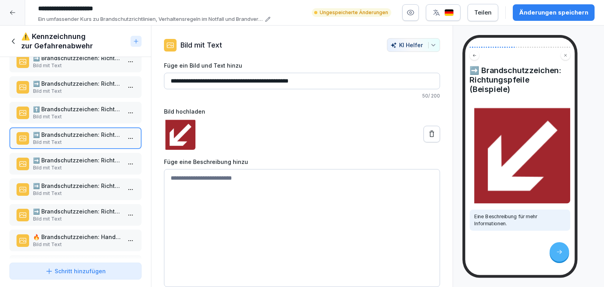
scroll to position [418, 0]
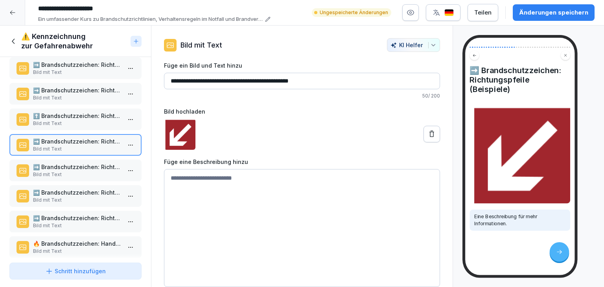
click at [65, 171] on p "Bild mit Text" at bounding box center [77, 174] width 88 height 7
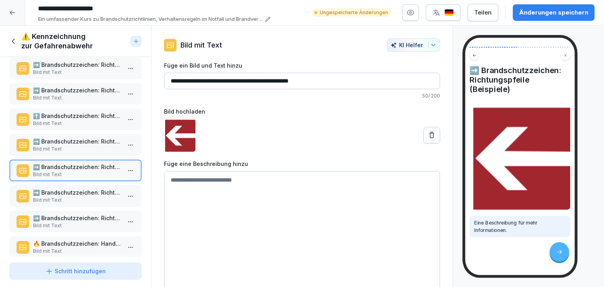
click at [64, 197] on p "Bild mit Text" at bounding box center [77, 200] width 88 height 7
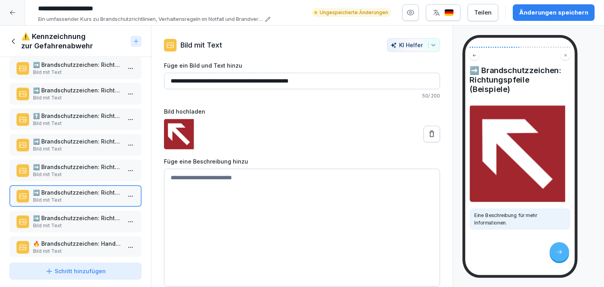
click at [63, 222] on p "Bild mit Text" at bounding box center [77, 225] width 88 height 7
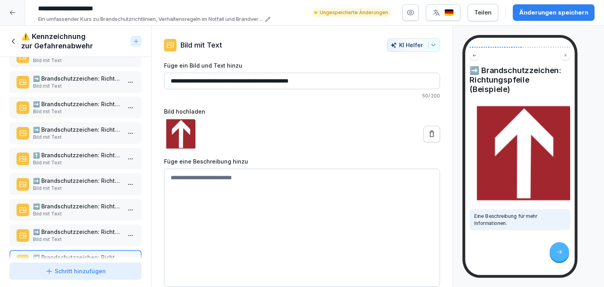
scroll to position [339, 0]
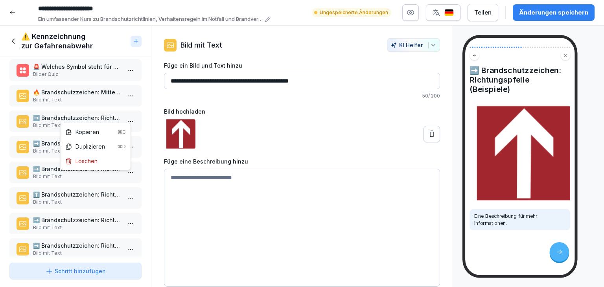
click at [129, 117] on html "**********" at bounding box center [302, 143] width 604 height 287
click at [140, 128] on html "**********" at bounding box center [302, 143] width 604 height 287
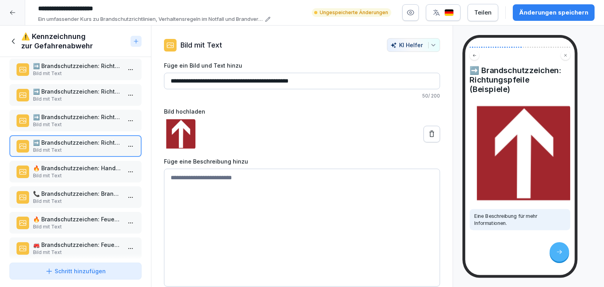
scroll to position [497, 0]
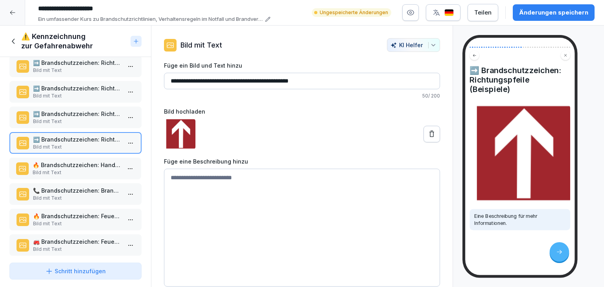
click at [102, 169] on p "Bild mit Text" at bounding box center [77, 172] width 88 height 7
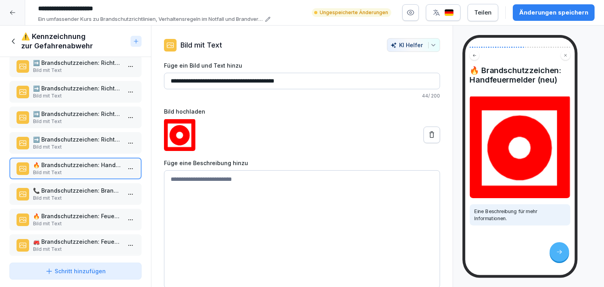
click at [83, 186] on p "📞 Brandschutzzeichen: Brandmeldetelefon (neu)" at bounding box center [77, 190] width 88 height 8
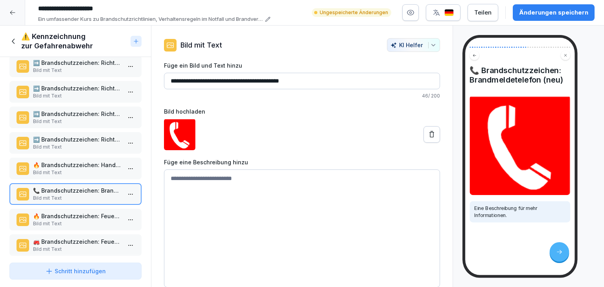
click at [78, 220] on p "Bild mit Text" at bounding box center [77, 223] width 88 height 7
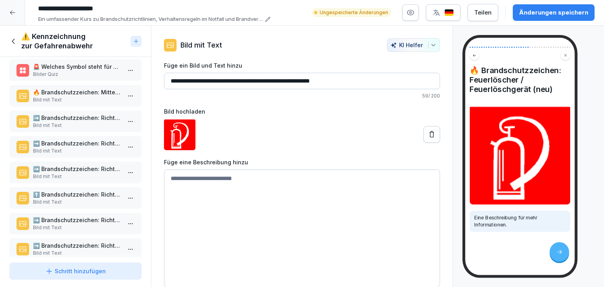
scroll to position [300, 0]
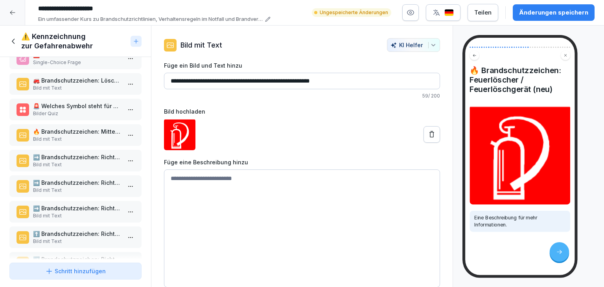
click at [94, 104] on p "🚨 Welches Symbol steht für einen Handfeuermelder?" at bounding box center [77, 106] width 88 height 8
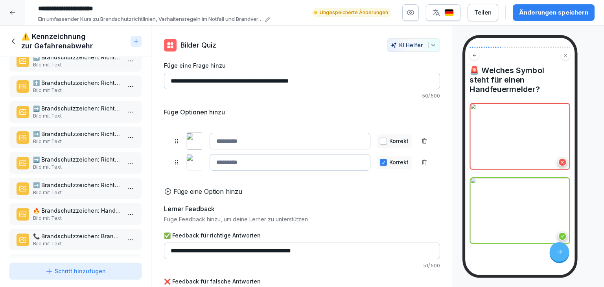
scroll to position [457, 0]
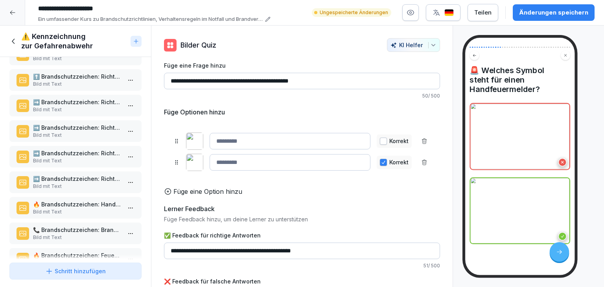
click at [86, 200] on p "🔥 Brandschutzzeichen: Handfeuermelder (neu)" at bounding box center [77, 204] width 88 height 8
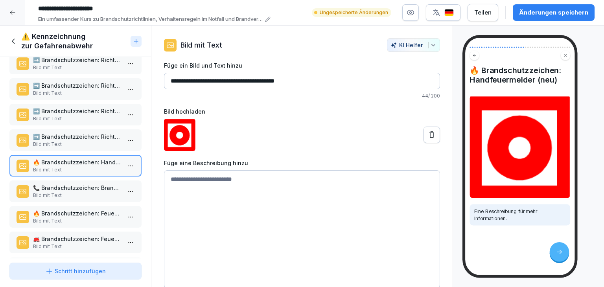
scroll to position [575, 0]
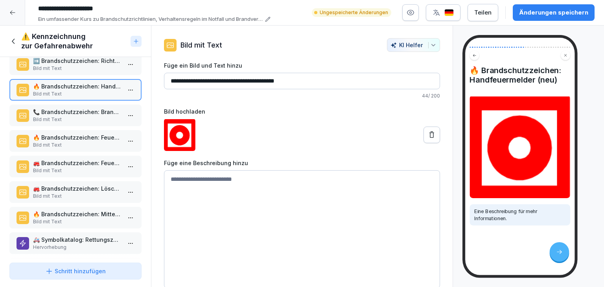
click at [100, 116] on p "Bild mit Text" at bounding box center [77, 119] width 88 height 7
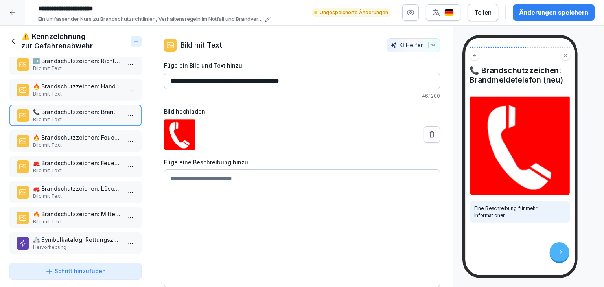
click at [94, 142] on p "Bild mit Text" at bounding box center [77, 145] width 88 height 7
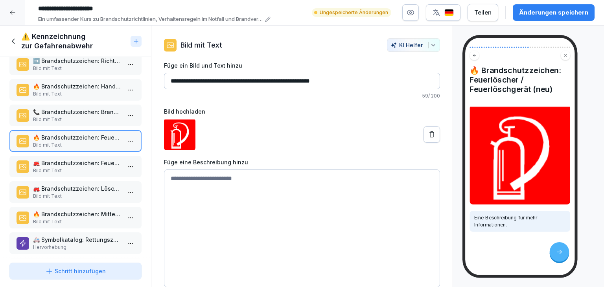
click at [93, 159] on p "🚒 Brandschutzzeichen: Feuerleiter / Notabstieg (neu)" at bounding box center [77, 163] width 88 height 8
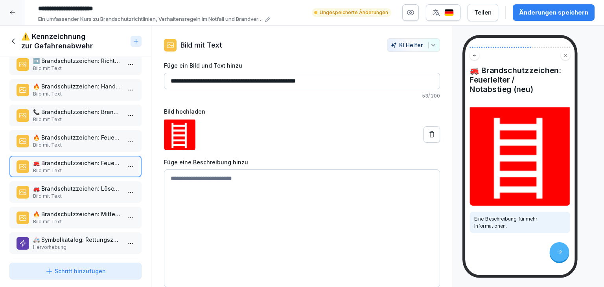
click at [86, 184] on p "🚒 Brandschutzzeichen: Löschschlauch / Wandhydrant (neu)" at bounding box center [77, 188] width 88 height 8
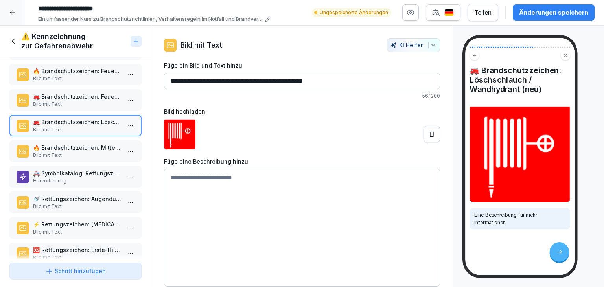
scroll to position [654, 0]
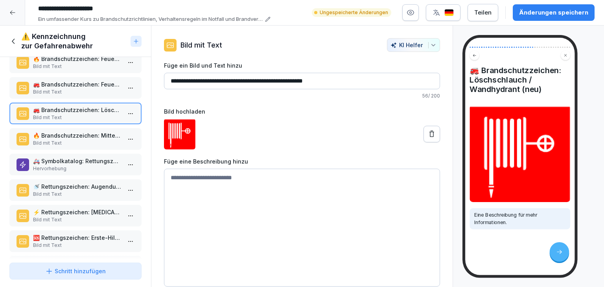
click at [85, 139] on div "🔥 Brandschutzzeichen: Mittel und Geräte zur Brandbekämpfung (neu) Bild mit Text" at bounding box center [75, 139] width 132 height 22
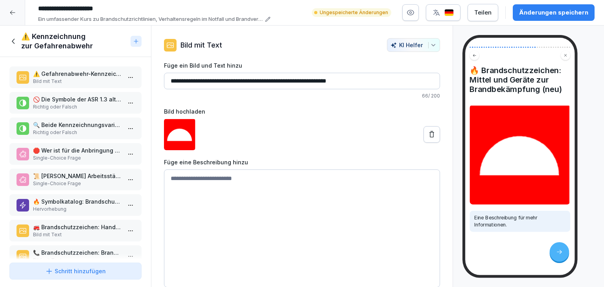
scroll to position [654, 0]
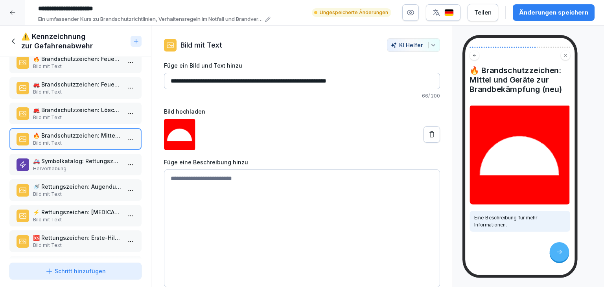
click at [100, 165] on p "Hervorhebung" at bounding box center [77, 168] width 88 height 7
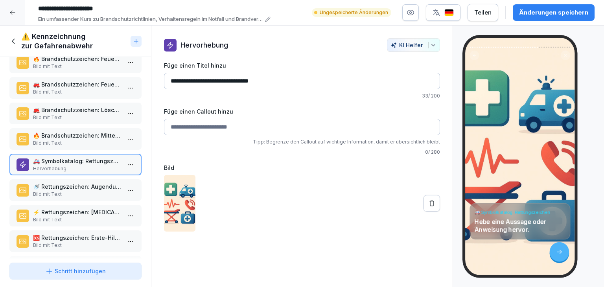
click at [76, 183] on p "🚿 Rettungszeichen: Augendusche" at bounding box center [77, 187] width 88 height 8
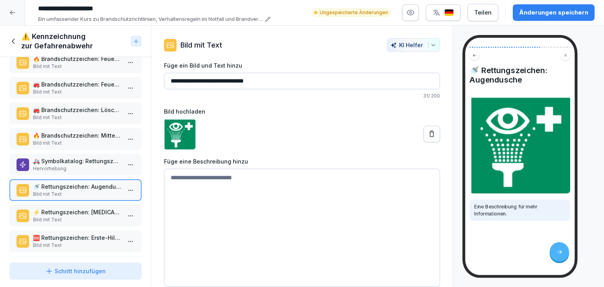
click at [60, 208] on p "⚡ Rettungszeichen: Defibrillator" at bounding box center [77, 212] width 88 height 8
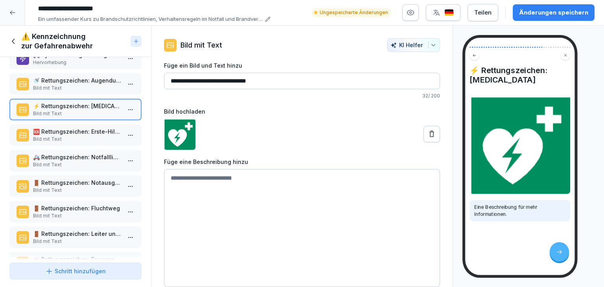
scroll to position [772, 0]
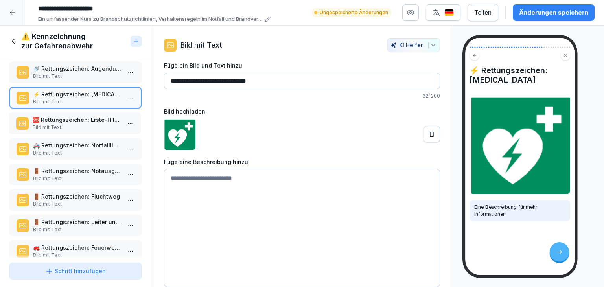
click at [84, 122] on div "🆘 Rettungszeichen: Erste-Hilfe-Kreuz Bild mit Text" at bounding box center [75, 123] width 132 height 22
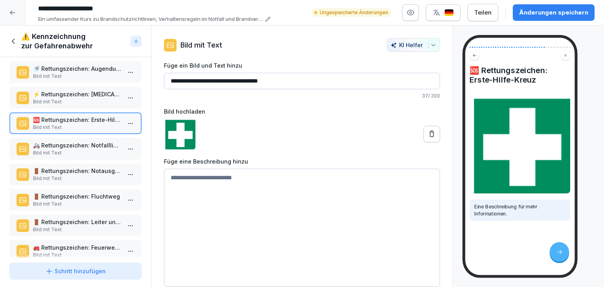
click at [76, 141] on p "🚑 Rettungszeichen: Notfallliege" at bounding box center [77, 145] width 88 height 8
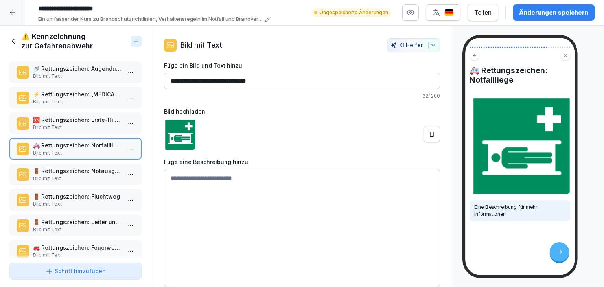
click at [87, 167] on p "🚪 Rettungszeichen: Notausgang" at bounding box center [77, 171] width 88 height 8
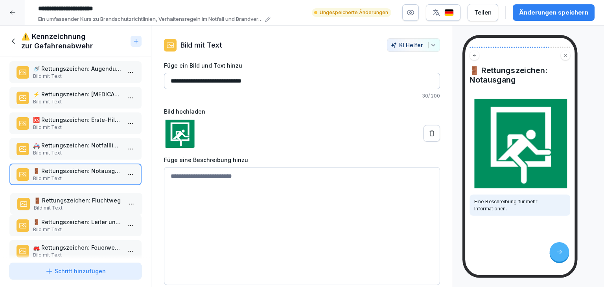
drag, startPoint x: 81, startPoint y: 194, endPoint x: 82, endPoint y: 199, distance: 4.8
click at [82, 205] on p "Bild mit Text" at bounding box center [78, 208] width 88 height 7
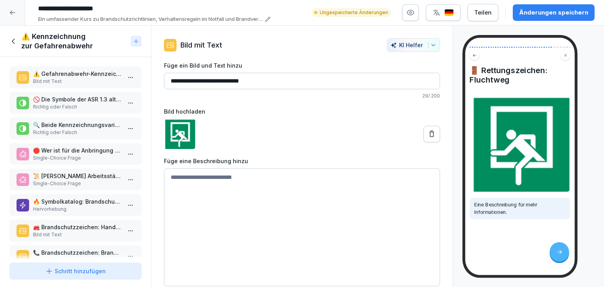
scroll to position [772, 0]
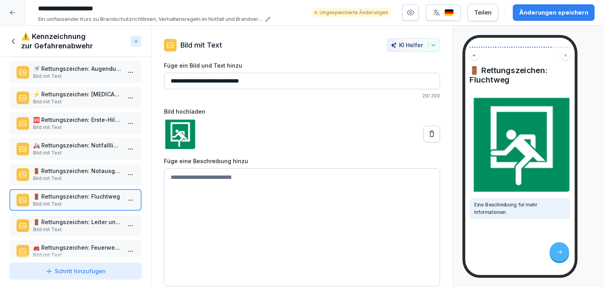
click at [80, 175] on p "Bild mit Text" at bounding box center [77, 178] width 88 height 7
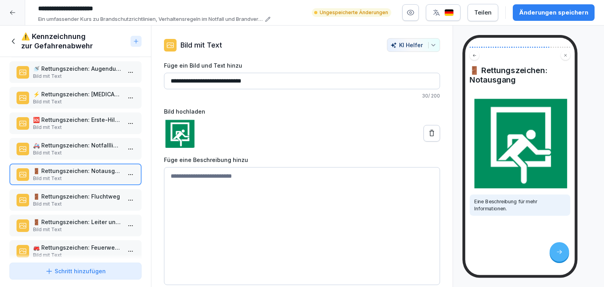
click at [83, 192] on p "🚪 Rettungszeichen: Fluchtweg" at bounding box center [77, 196] width 88 height 8
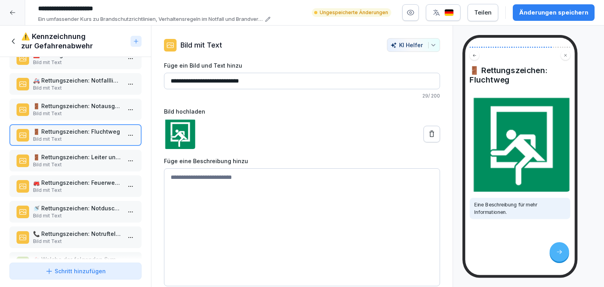
scroll to position [851, 0]
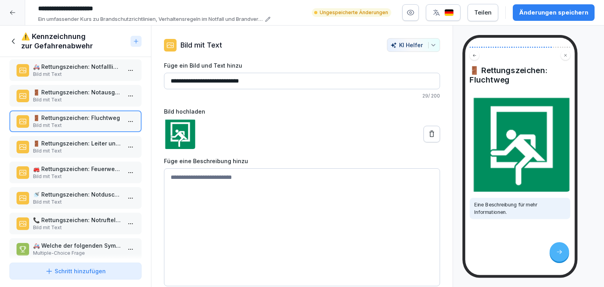
click at [97, 139] on p "🚪 Rettungszeichen: Leiter und Fenster" at bounding box center [77, 143] width 88 height 8
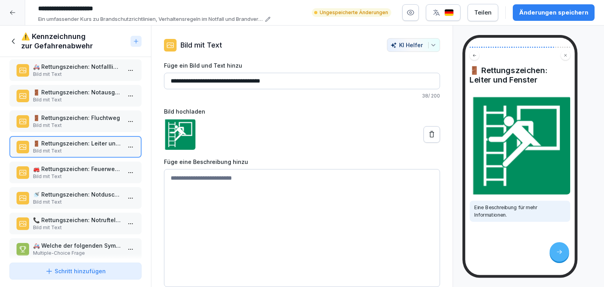
click at [94, 170] on div "🚒 Rettungszeichen: Feuerwehrleiter und Fenster Bild mit Text" at bounding box center [75, 173] width 132 height 22
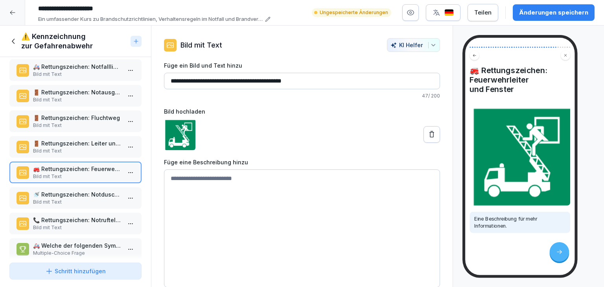
click at [94, 190] on p "🚿 Rettungszeichen: Notdusche" at bounding box center [77, 194] width 88 height 8
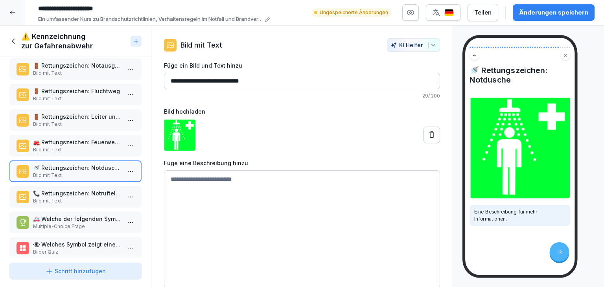
scroll to position [929, 0]
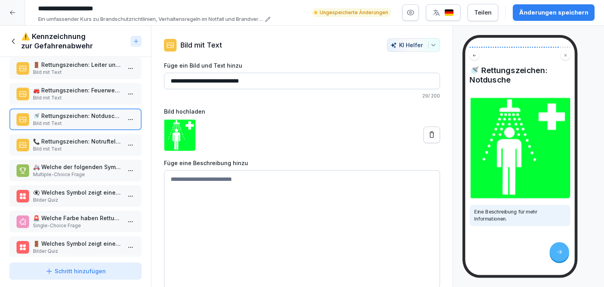
click at [98, 146] on p "Bild mit Text" at bounding box center [77, 149] width 88 height 7
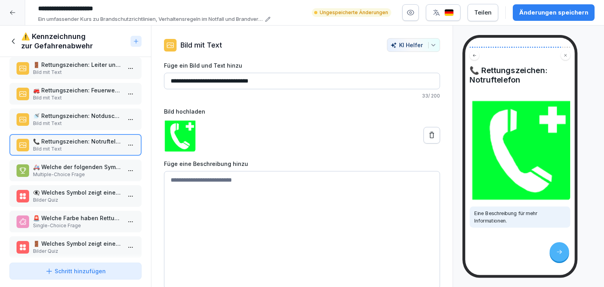
click at [96, 163] on p "🚑 Welche der folgenden Symbole gehören zu den Rettungszeichen?" at bounding box center [77, 167] width 88 height 8
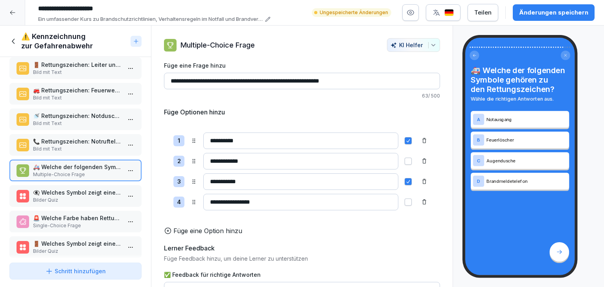
click at [97, 197] on p "Bilder Quiz" at bounding box center [77, 200] width 88 height 7
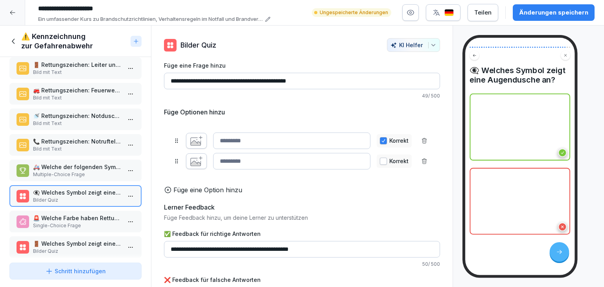
click at [198, 145] on icon "button" at bounding box center [196, 142] width 10 height 8
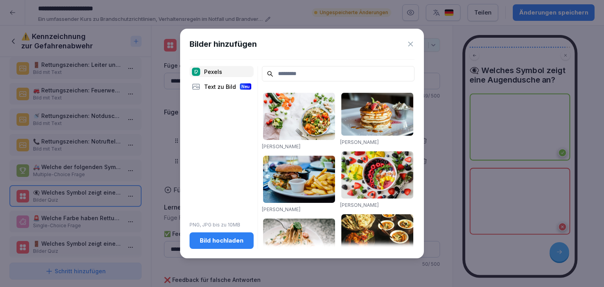
click at [225, 236] on button "Bild hochladen" at bounding box center [222, 240] width 64 height 17
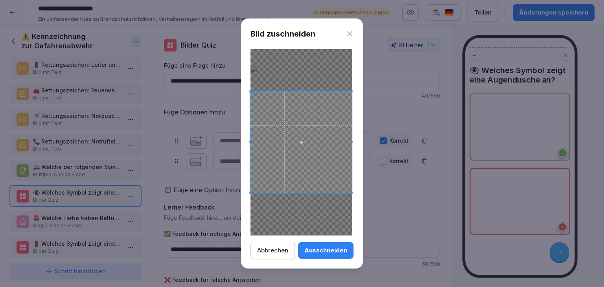
click at [326, 258] on button "Ausschneiden" at bounding box center [325, 250] width 55 height 17
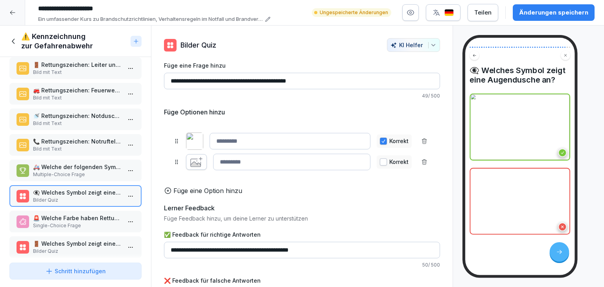
click at [197, 164] on icon "button" at bounding box center [196, 163] width 10 height 8
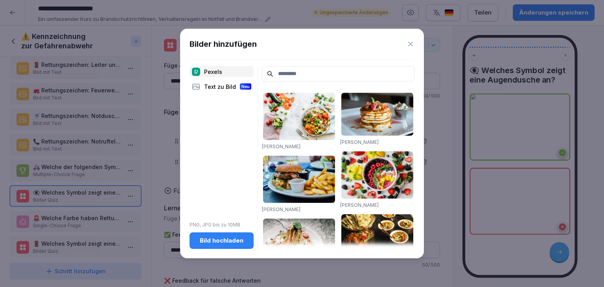
click at [216, 241] on div "Bild hochladen" at bounding box center [222, 240] width 52 height 9
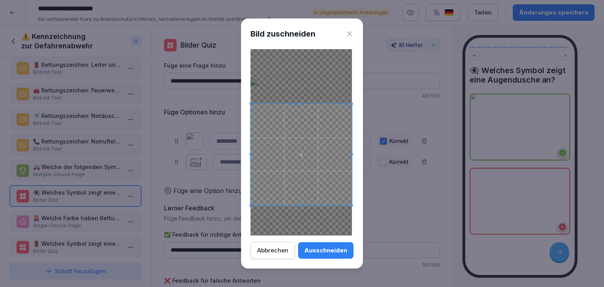
click at [308, 168] on span at bounding box center [301, 154] width 101 height 101
click at [330, 253] on div "Ausschneiden" at bounding box center [325, 250] width 43 height 9
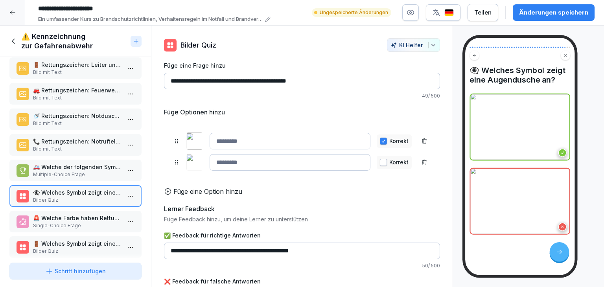
click at [192, 163] on img at bounding box center [194, 162] width 17 height 17
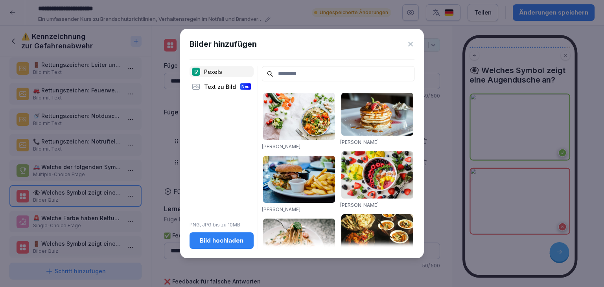
click at [204, 88] on div "Text zu Bild Neu" at bounding box center [222, 86] width 64 height 11
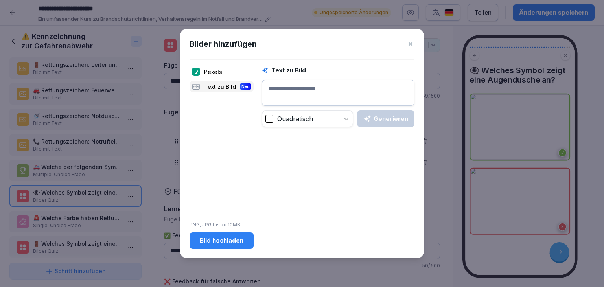
click at [281, 87] on textarea at bounding box center [338, 93] width 153 height 26
click at [379, 116] on div "Generieren" at bounding box center [385, 118] width 45 height 9
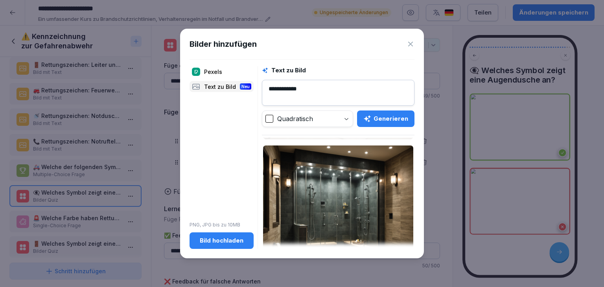
scroll to position [358, 0]
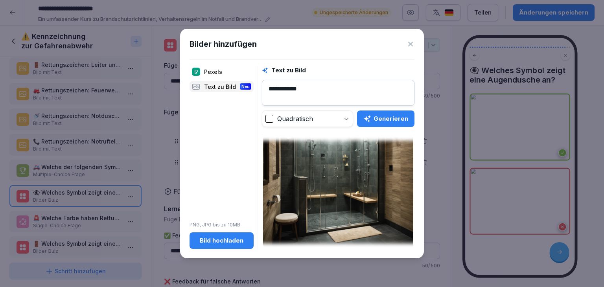
click at [319, 94] on textarea "**********" at bounding box center [338, 93] width 153 height 26
type textarea "**********"
click at [384, 121] on div "Generieren" at bounding box center [385, 118] width 45 height 9
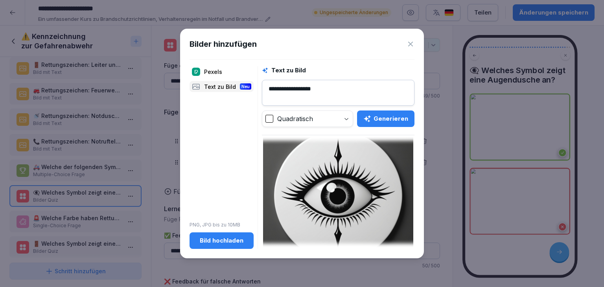
scroll to position [197, 0]
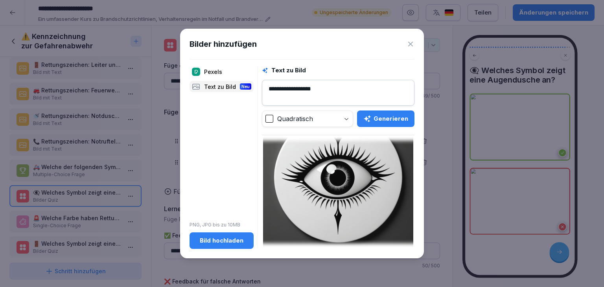
click at [351, 171] on img at bounding box center [338, 178] width 150 height 150
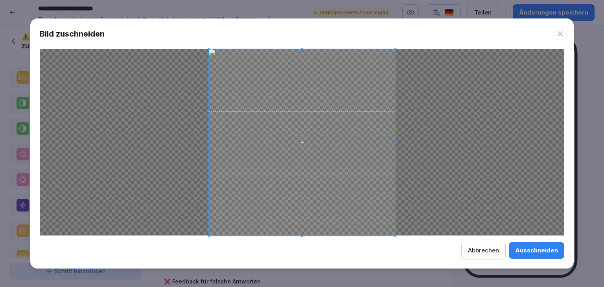
scroll to position [929, 0]
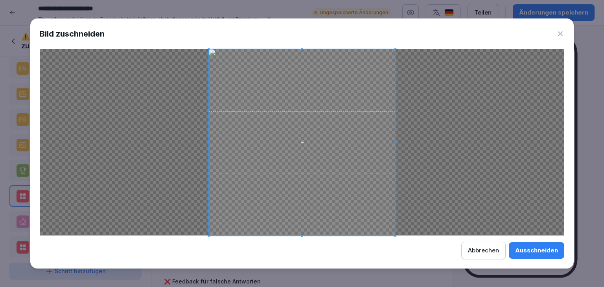
click at [540, 253] on div "Ausschneiden" at bounding box center [536, 250] width 43 height 9
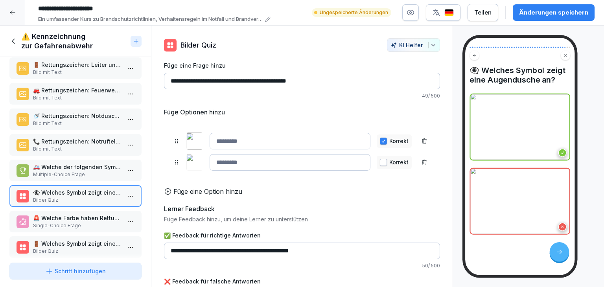
click at [566, 10] on div "Änderungen speichern" at bounding box center [553, 12] width 69 height 9
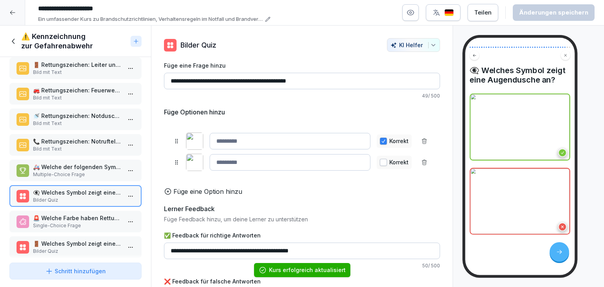
click at [96, 222] on p "Single-Choice Frage" at bounding box center [77, 225] width 88 height 7
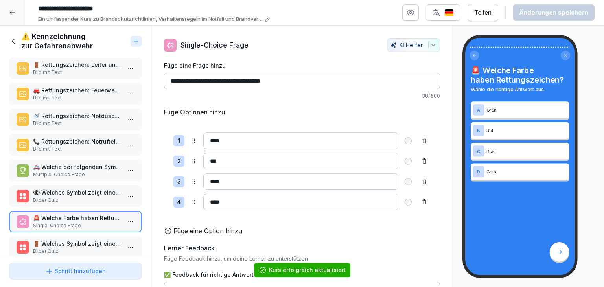
click at [87, 197] on p "Bilder Quiz" at bounding box center [77, 200] width 88 height 7
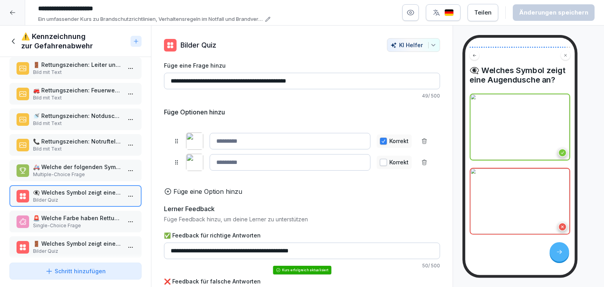
click at [90, 222] on p "Single-Choice Frage" at bounding box center [77, 225] width 88 height 7
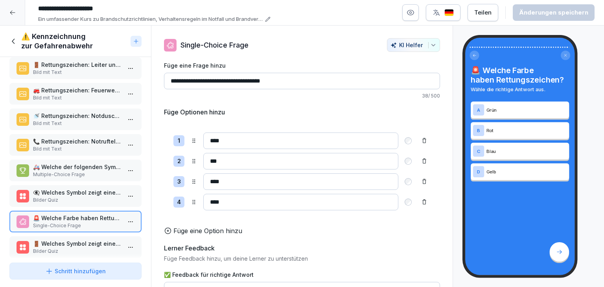
click at [96, 248] on p "Bilder Quiz" at bounding box center [77, 251] width 88 height 7
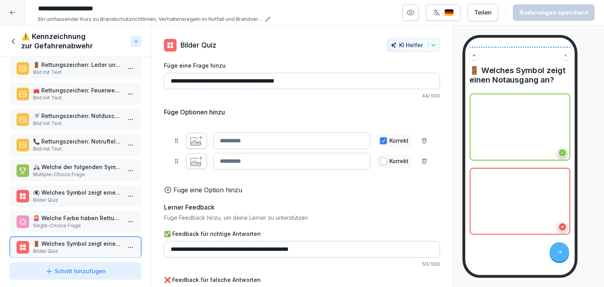
click at [201, 144] on icon "button" at bounding box center [196, 141] width 12 height 10
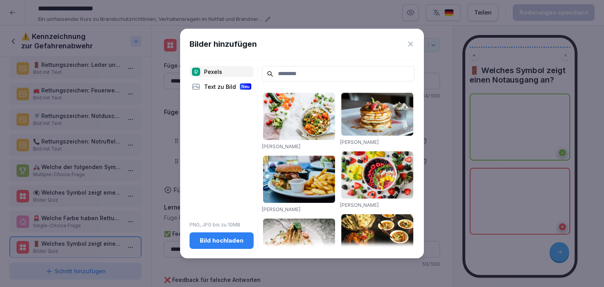
click at [216, 85] on div "Text zu Bild Neu" at bounding box center [222, 86] width 64 height 11
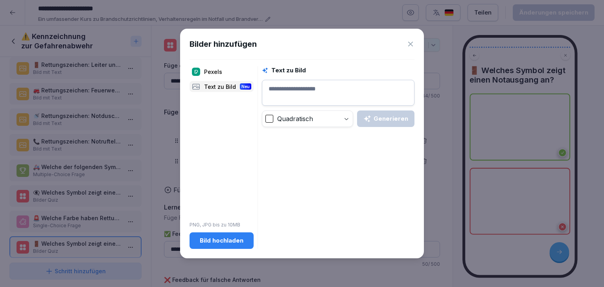
click at [312, 88] on textarea at bounding box center [338, 93] width 153 height 26
type textarea "**********"
click at [389, 117] on div "Generieren" at bounding box center [385, 118] width 45 height 9
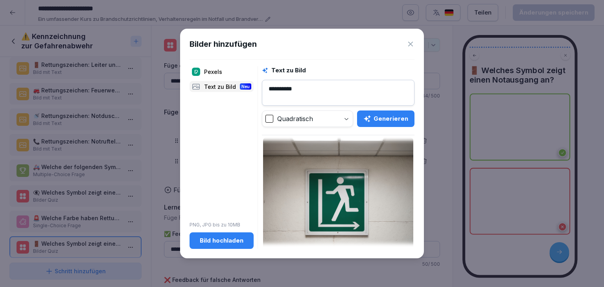
scroll to position [83, 0]
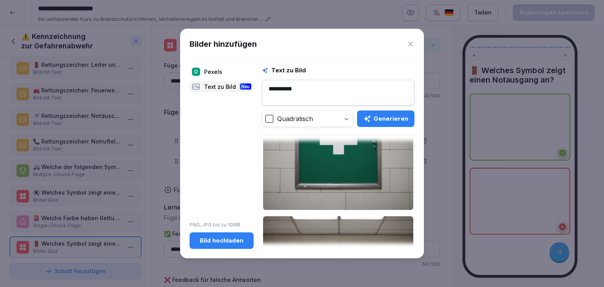
click at [411, 44] on icon at bounding box center [410, 44] width 5 height 5
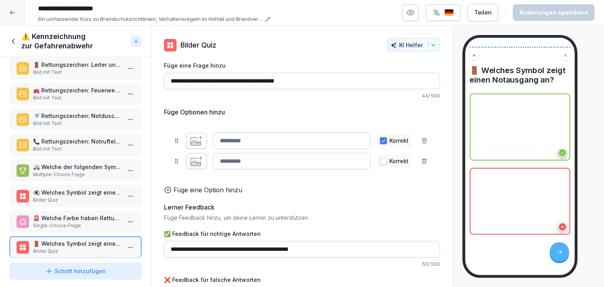
click at [192, 143] on icon "button" at bounding box center [196, 142] width 10 height 5
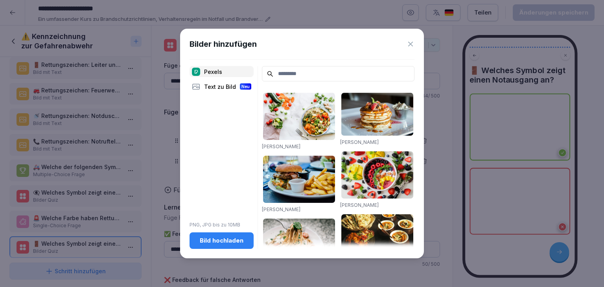
click at [223, 238] on div "Bild hochladen" at bounding box center [222, 240] width 52 height 9
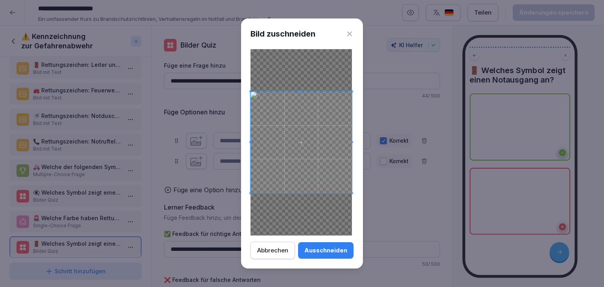
click at [335, 254] on div "Ausschneiden" at bounding box center [325, 250] width 43 height 9
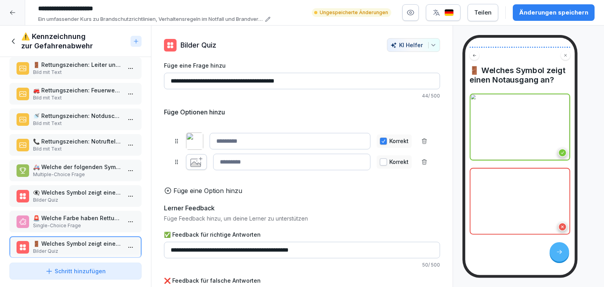
click at [200, 163] on icon "button" at bounding box center [196, 162] width 12 height 10
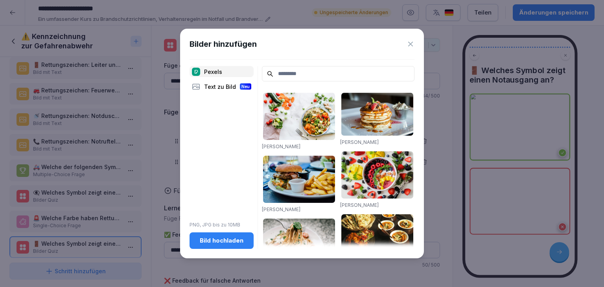
click at [221, 85] on div "Text zu Bild Neu" at bounding box center [222, 86] width 64 height 11
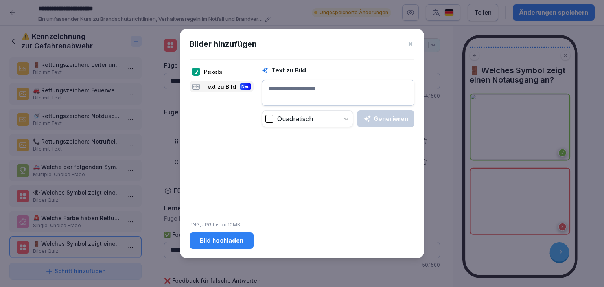
click at [299, 92] on textarea at bounding box center [338, 93] width 153 height 26
type textarea "**********"
click at [385, 116] on div "Generieren" at bounding box center [385, 118] width 45 height 9
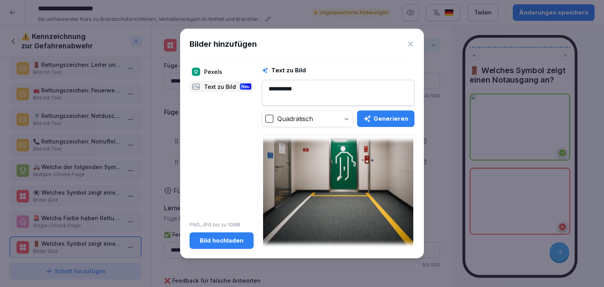
scroll to position [358, 0]
click at [367, 175] on img at bounding box center [338, 173] width 150 height 150
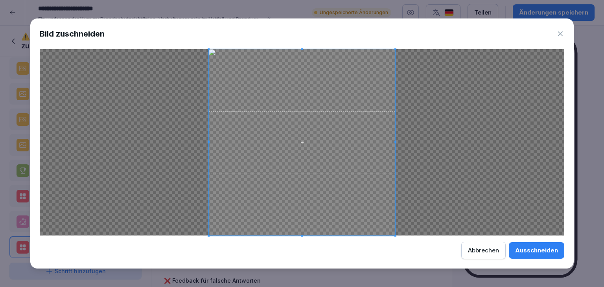
click at [521, 246] on button "Ausschneiden" at bounding box center [536, 250] width 55 height 17
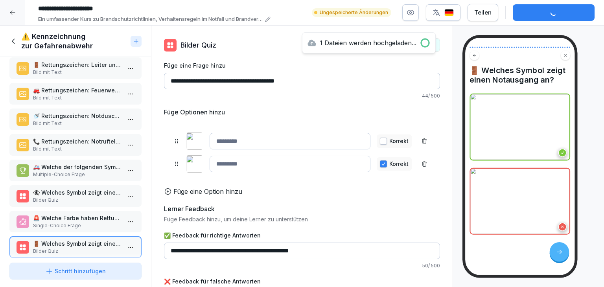
drag, startPoint x: 173, startPoint y: 144, endPoint x: 176, endPoint y: 166, distance: 23.0
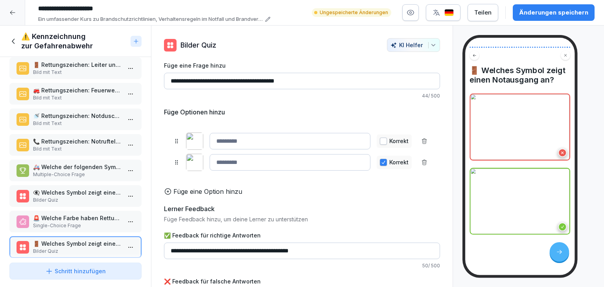
click at [541, 16] on div "Änderungen speichern" at bounding box center [553, 12] width 69 height 9
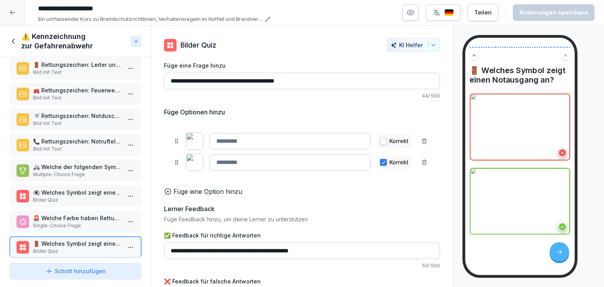
click at [16, 48] on div "⚠️ Kennzeichnung zur Gefahrenabwehr" at bounding box center [68, 41] width 118 height 19
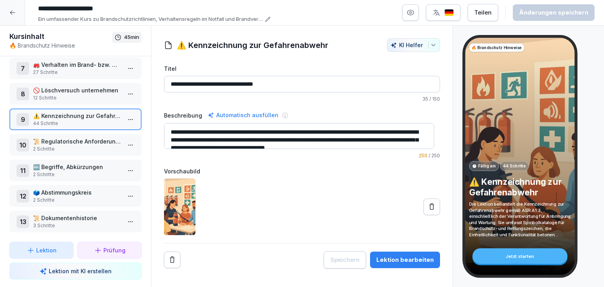
click at [120, 141] on html "**********" at bounding box center [302, 143] width 604 height 287
click at [116, 156] on div "Schritte bearbeiten" at bounding box center [95, 155] width 60 height 8
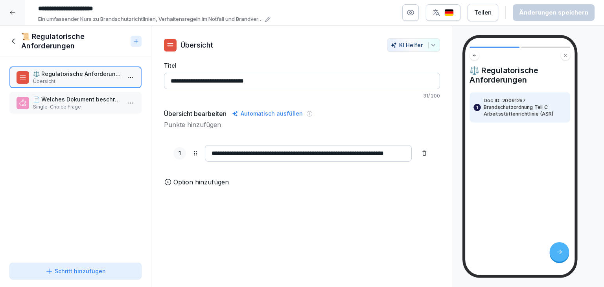
scroll to position [163, 0]
click at [82, 102] on p "📄 Welches Dokument beschreibt die Brandschutzordnung Teil C gemäß der Arbeitsst…" at bounding box center [77, 99] width 88 height 8
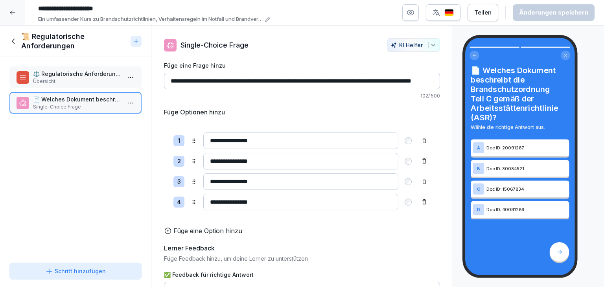
click at [13, 43] on icon at bounding box center [13, 41] width 9 height 9
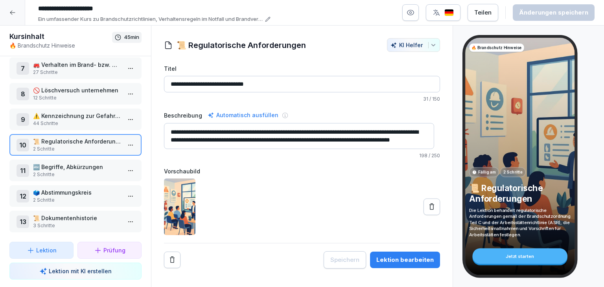
click at [134, 166] on div "11 🔤 Begriffe, Abkürzungen 2 Schritte" at bounding box center [75, 171] width 132 height 22
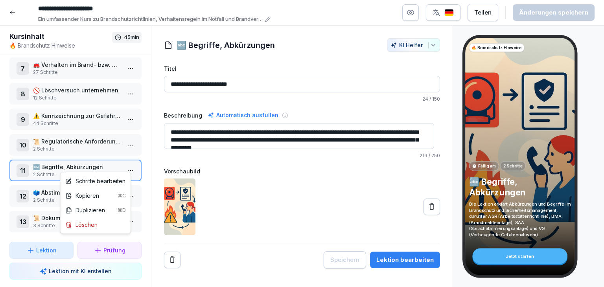
click at [127, 162] on html "**********" at bounding box center [302, 143] width 604 height 287
click at [123, 178] on div "Schritte bearbeiten" at bounding box center [95, 181] width 60 height 8
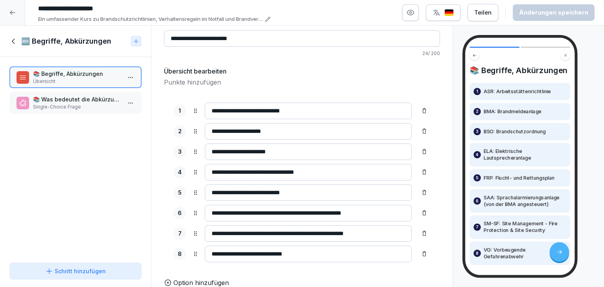
click at [19, 39] on div "🔤 Begriffe, Abkürzungen" at bounding box center [68, 41] width 118 height 9
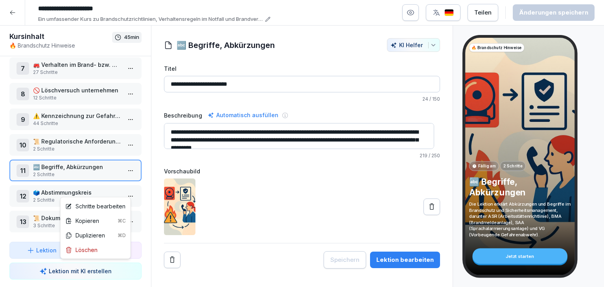
click at [127, 186] on html "**********" at bounding box center [302, 143] width 604 height 287
click at [122, 203] on div "Schritte bearbeiten" at bounding box center [95, 206] width 60 height 8
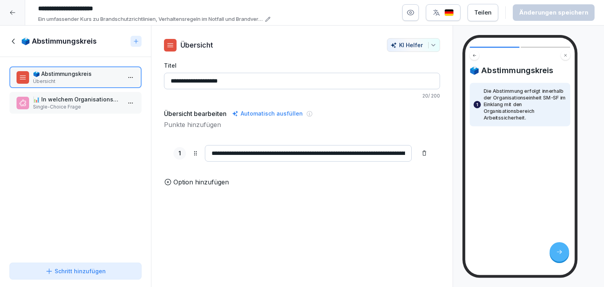
click at [58, 107] on p "Single-Choice Frage" at bounding box center [77, 106] width 88 height 7
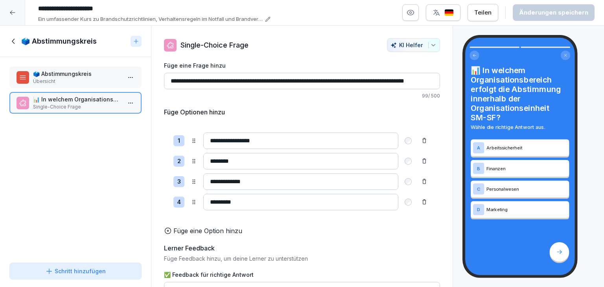
click at [13, 39] on icon at bounding box center [13, 41] width 3 height 5
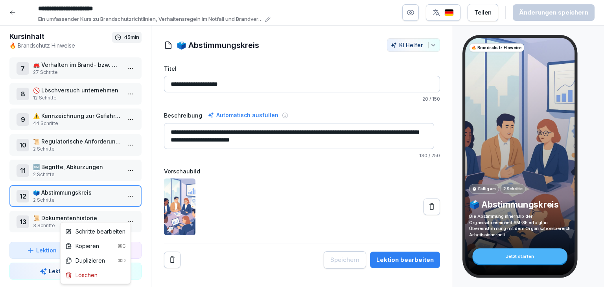
click at [124, 219] on html "**********" at bounding box center [302, 143] width 604 height 287
click at [118, 228] on div "Schritte bearbeiten" at bounding box center [95, 231] width 60 height 8
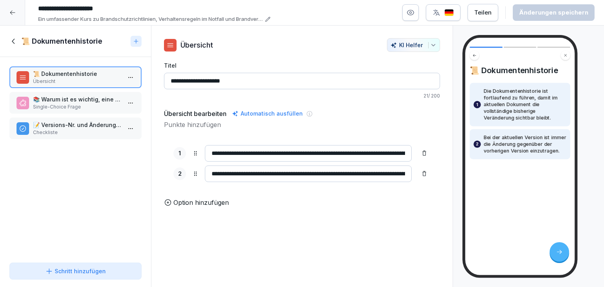
click at [67, 105] on p "Single-Choice Frage" at bounding box center [77, 106] width 88 height 7
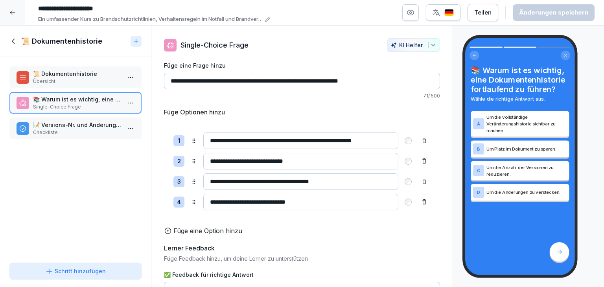
click at [71, 125] on p "📝 Versions-Nr. und Änderungen" at bounding box center [77, 125] width 88 height 8
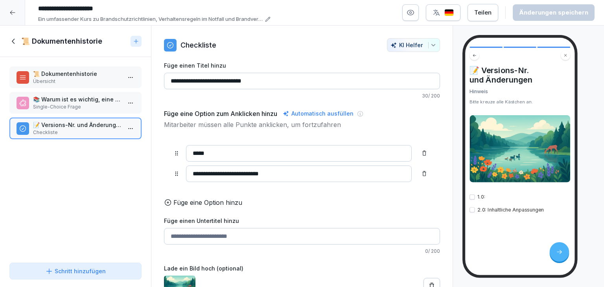
click at [13, 40] on icon at bounding box center [13, 41] width 3 height 5
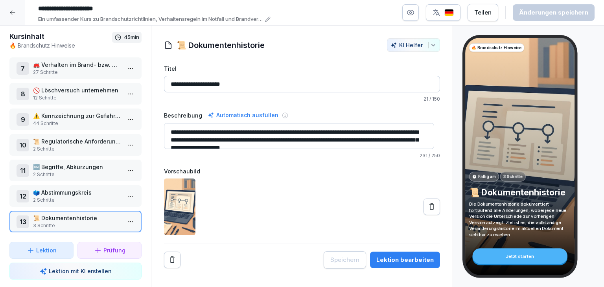
click at [445, 172] on div "**********" at bounding box center [301, 153] width 301 height 230
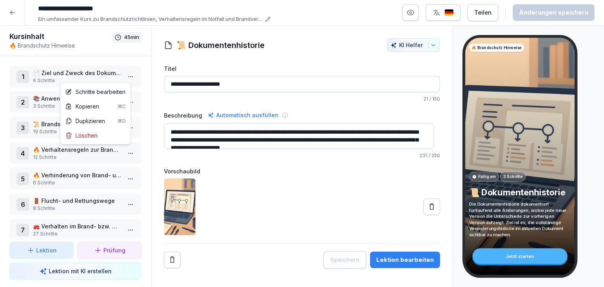
click at [128, 74] on html "**********" at bounding box center [302, 143] width 604 height 287
click at [122, 93] on div "Schritte bearbeiten" at bounding box center [95, 92] width 60 height 8
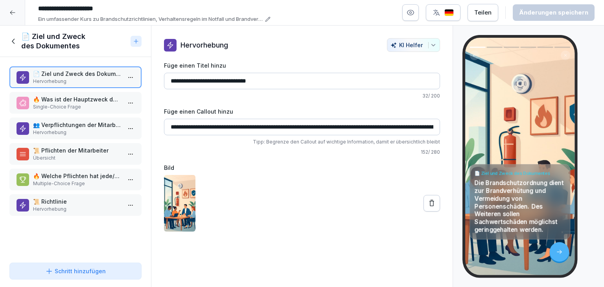
click at [87, 107] on p "Single-Choice Frage" at bounding box center [77, 106] width 88 height 7
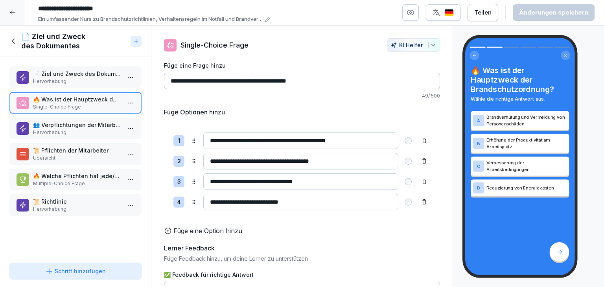
click at [84, 126] on p "👥 Verpflichtungen der Mitarbeiter" at bounding box center [77, 125] width 88 height 8
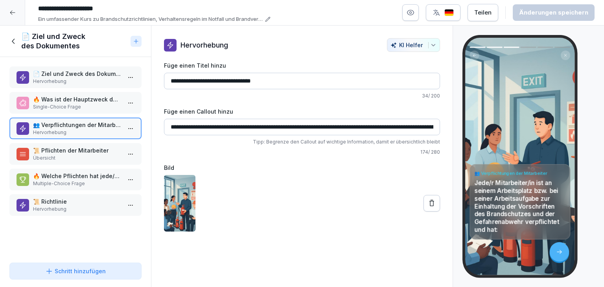
click at [430, 42] on icon "button" at bounding box center [433, 45] width 6 height 6
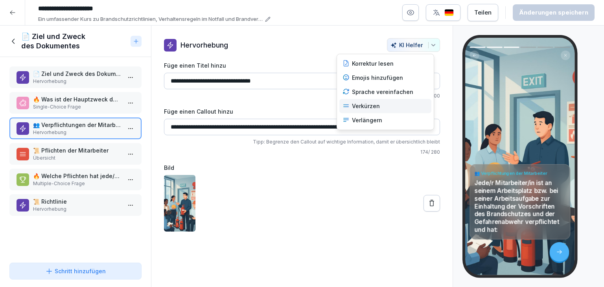
click at [374, 110] on div "Verkürzen" at bounding box center [385, 106] width 92 height 14
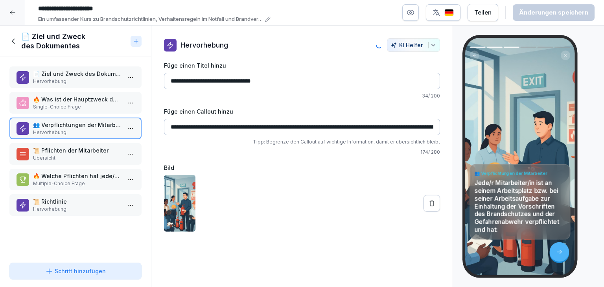
type input "**********"
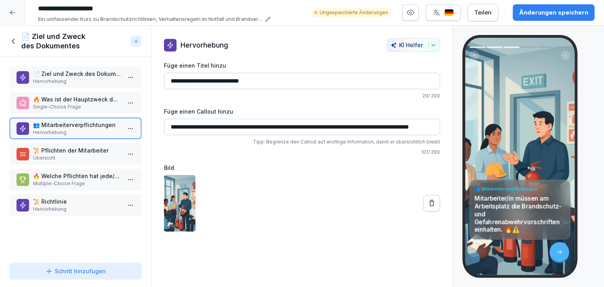
click at [92, 98] on p "🔥 Was ist der Hauptzweck der Brandschutzordnung?" at bounding box center [77, 99] width 88 height 8
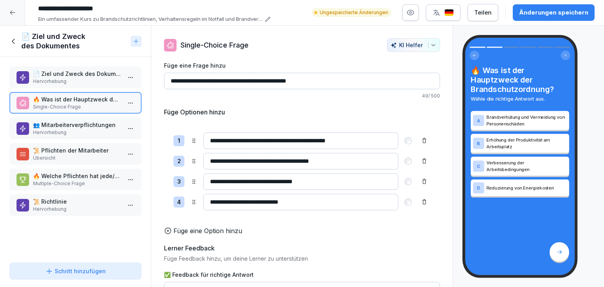
click at [95, 156] on p "Übersicht" at bounding box center [77, 158] width 88 height 7
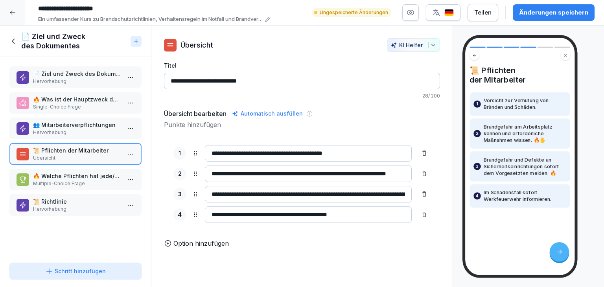
click at [425, 48] on button "KI Helfer" at bounding box center [413, 45] width 53 height 14
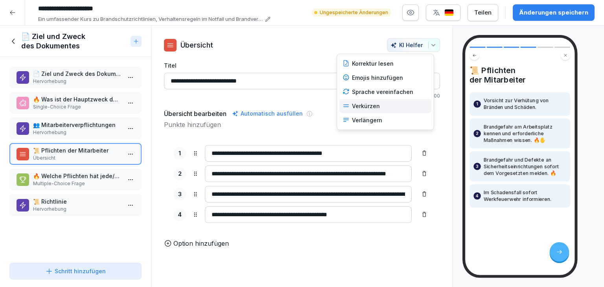
click at [370, 105] on div "Verkürzen" at bounding box center [385, 106] width 92 height 14
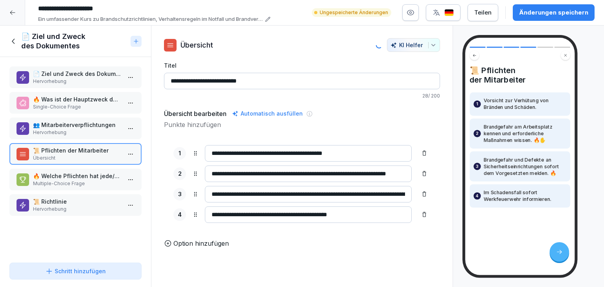
type input "**********"
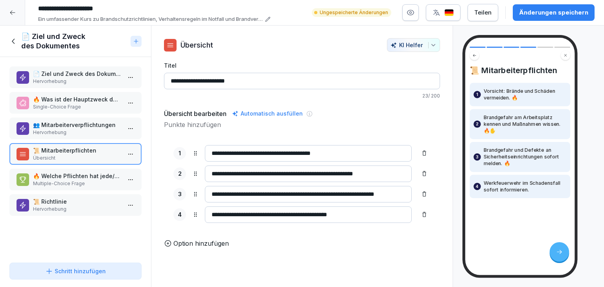
click at [534, 14] on div "Änderungen speichern" at bounding box center [553, 12] width 69 height 9
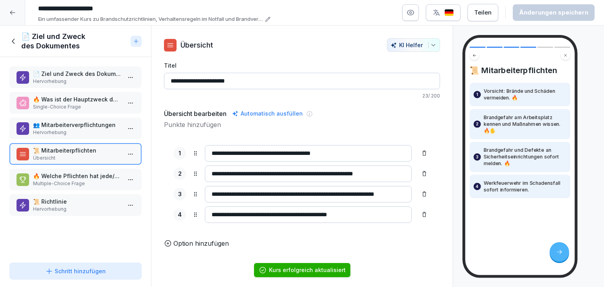
click at [95, 183] on p "Multiple-Choice Frage" at bounding box center [77, 183] width 88 height 7
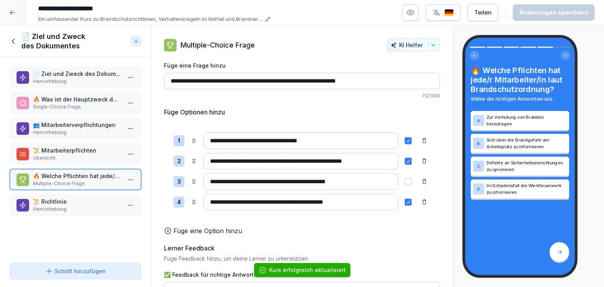
click at [81, 206] on p "Hervorhebung" at bounding box center [77, 209] width 88 height 7
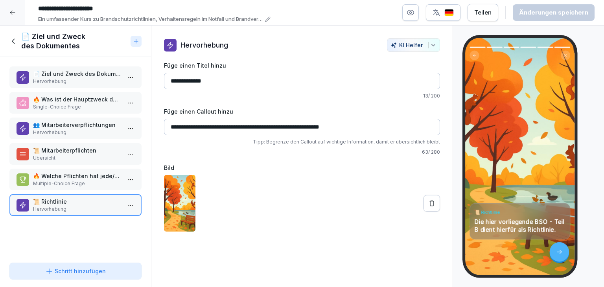
click at [10, 38] on icon at bounding box center [13, 41] width 9 height 9
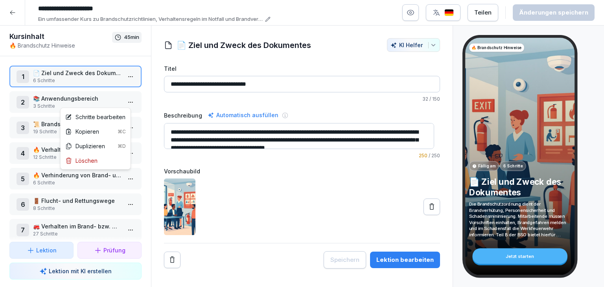
click at [124, 101] on html "**********" at bounding box center [302, 143] width 604 height 287
click at [113, 114] on div "Schritte bearbeiten" at bounding box center [95, 117] width 67 height 15
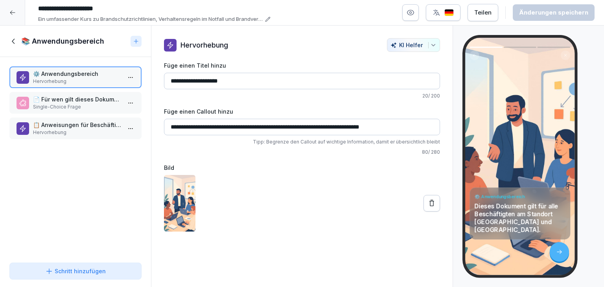
click at [72, 104] on p "Single-Choice Frage" at bounding box center [77, 106] width 88 height 7
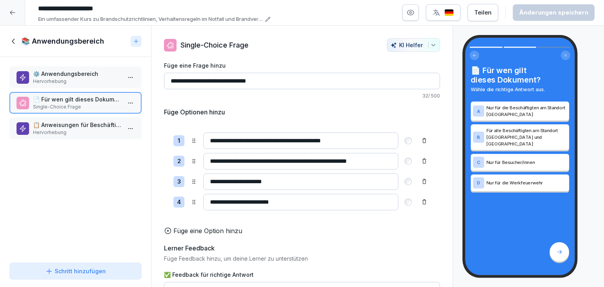
click at [77, 136] on div "📋 Anweisungen für Beschäftigte, Vertragsfirmen und Besucher Hervorhebung" at bounding box center [75, 129] width 132 height 22
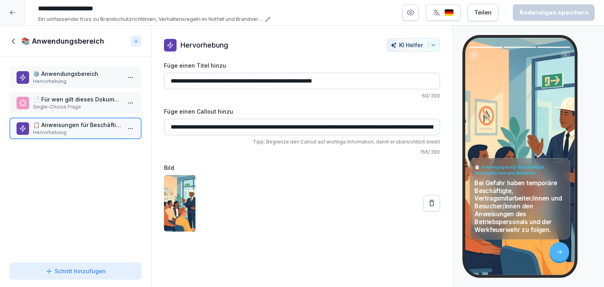
click at [431, 46] on icon "button" at bounding box center [433, 45] width 4 height 2
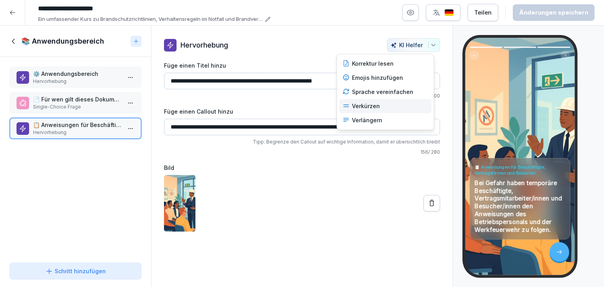
click at [363, 107] on div "Verkürzen" at bounding box center [385, 106] width 92 height 14
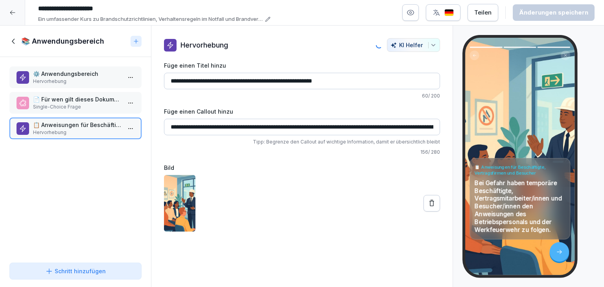
type input "**********"
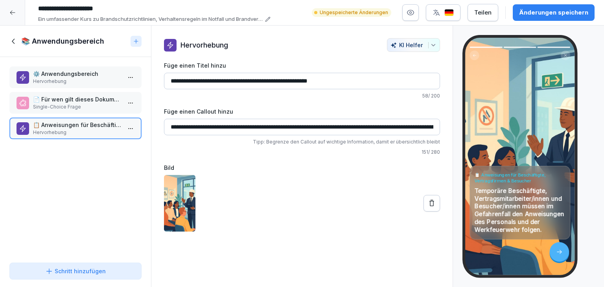
click at [568, 9] on div "Änderungen speichern" at bounding box center [553, 12] width 69 height 9
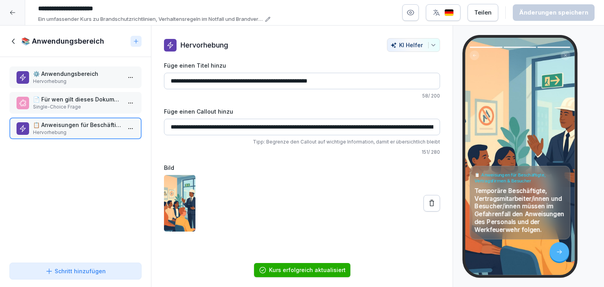
click at [14, 41] on icon at bounding box center [13, 41] width 9 height 9
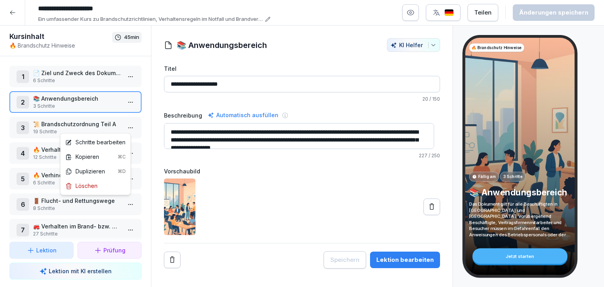
click at [120, 127] on html "**********" at bounding box center [302, 143] width 604 height 287
click at [116, 141] on div "Schritte bearbeiten" at bounding box center [95, 142] width 60 height 8
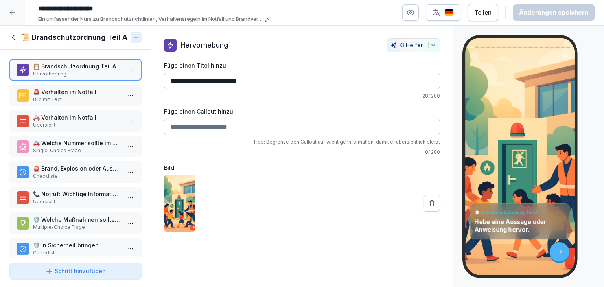
click at [50, 91] on p "🚨 Verhalten im Notfall" at bounding box center [77, 92] width 88 height 8
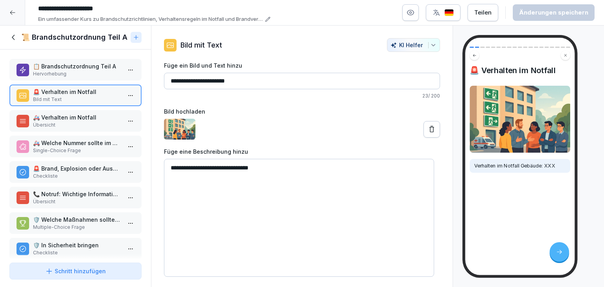
click at [66, 122] on p "Übersicht" at bounding box center [77, 125] width 88 height 7
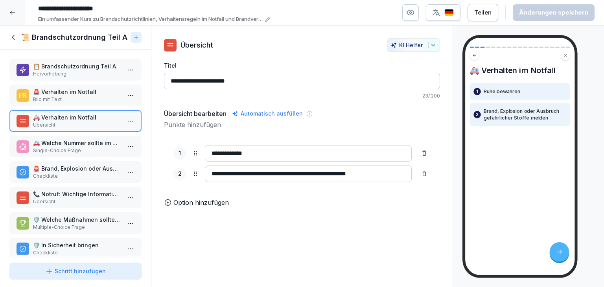
click at [73, 144] on p "🚑 Welche Nummer sollte im Notfall angerufen werden?" at bounding box center [77, 143] width 88 height 8
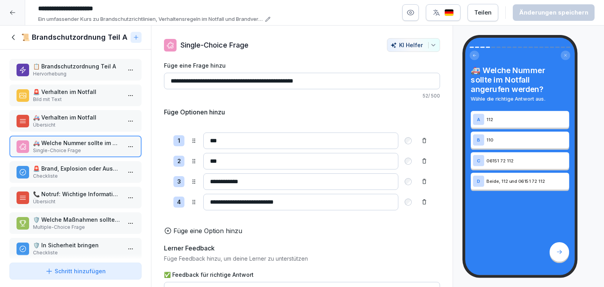
click at [83, 173] on p "Checkliste" at bounding box center [77, 176] width 88 height 7
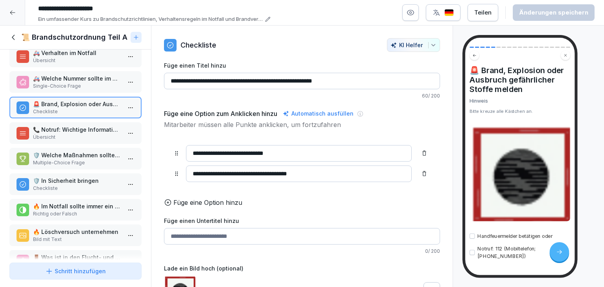
scroll to position [79, 0]
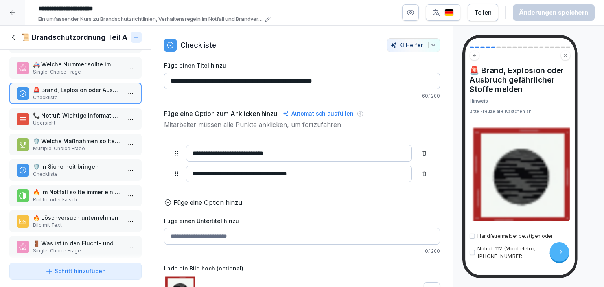
click at [76, 122] on p "Übersicht" at bounding box center [77, 123] width 88 height 7
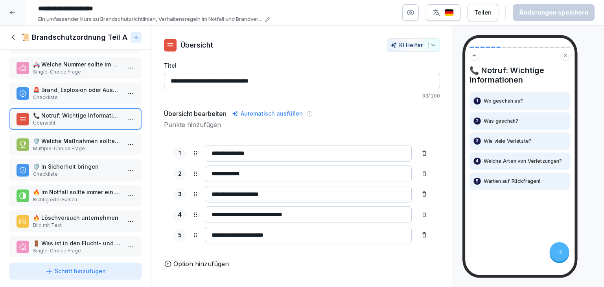
click at [74, 138] on p "🛡️ Welche Maßnahmen sollten ergriffen werden, um sich in Sicherheit zu bringen?" at bounding box center [77, 141] width 88 height 8
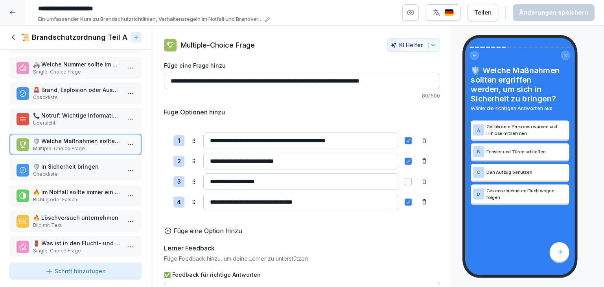
click at [74, 162] on p "🛡️ In Sicherheit bringen" at bounding box center [77, 166] width 88 height 8
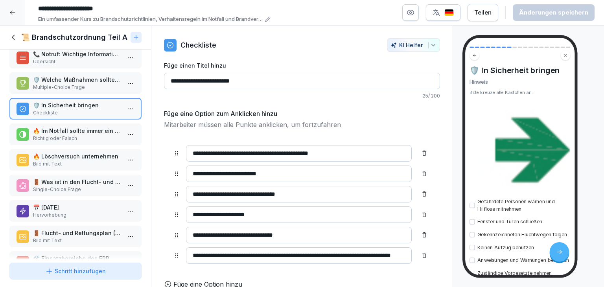
scroll to position [157, 0]
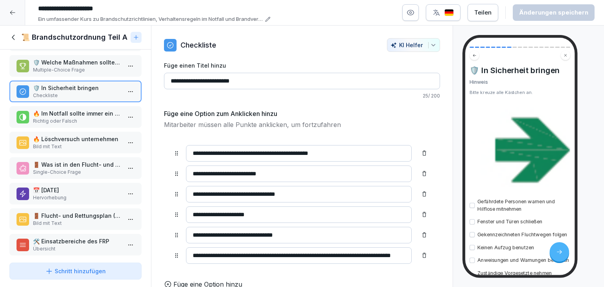
click at [74, 118] on p "Richtig oder Falsch" at bounding box center [77, 121] width 88 height 7
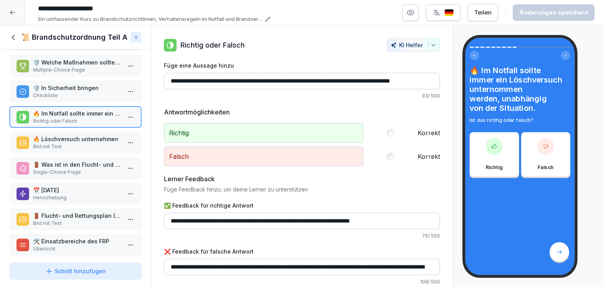
click at [76, 147] on div "🔥 Löschversuch unternehmen Bild mit Text" at bounding box center [75, 143] width 132 height 22
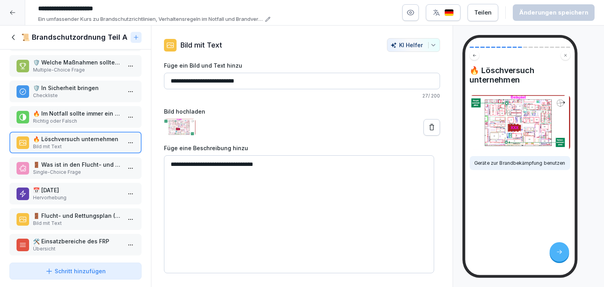
click at [76, 163] on p "🚪 Was ist in den Flucht- und Rettungsplänen integriert?" at bounding box center [77, 164] width 88 height 8
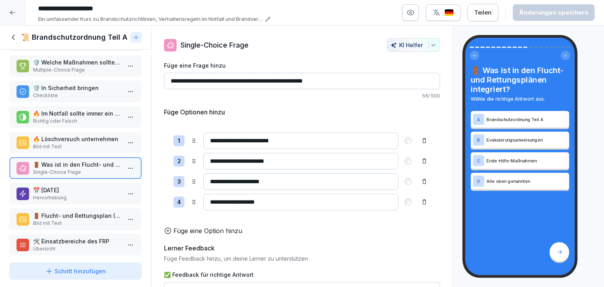
click at [81, 194] on p "Hervorhebung" at bounding box center [77, 197] width 88 height 7
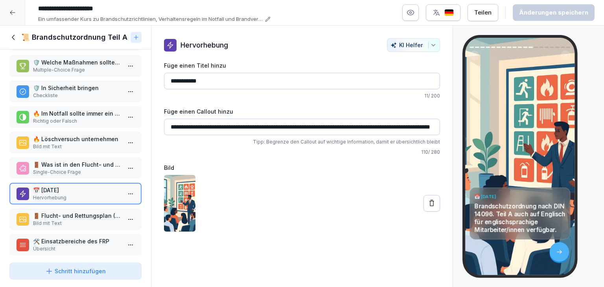
click at [90, 214] on p "🚪 Flucht- und Rettungsplan (FRP)" at bounding box center [77, 216] width 88 height 8
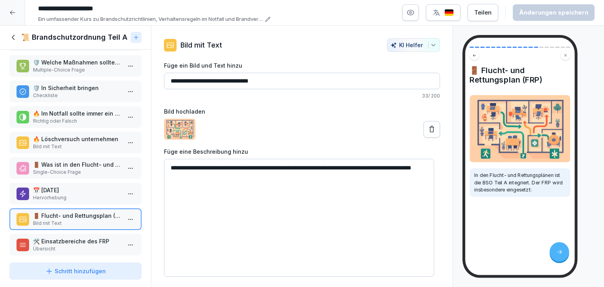
scroll to position [275, 0]
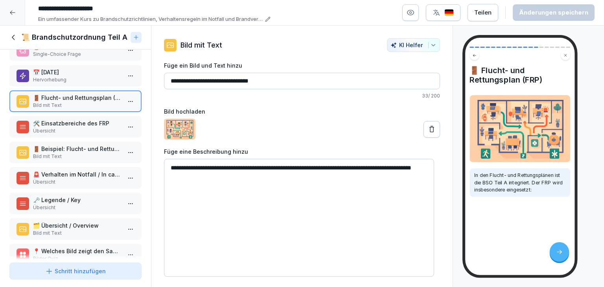
click at [83, 120] on p "🛠️ Einsatzbereiche des FRP" at bounding box center [77, 123] width 88 height 8
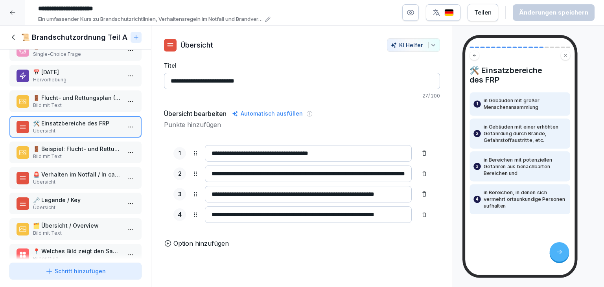
click at [430, 47] on icon "button" at bounding box center [433, 45] width 6 height 6
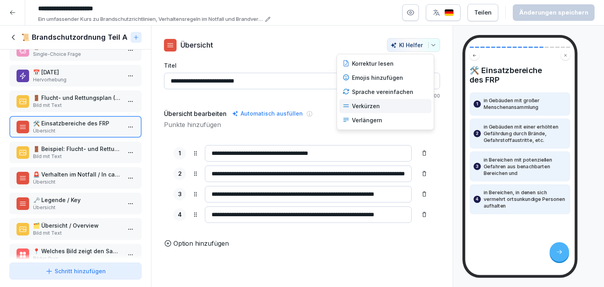
click at [347, 105] on icon at bounding box center [346, 105] width 7 height 7
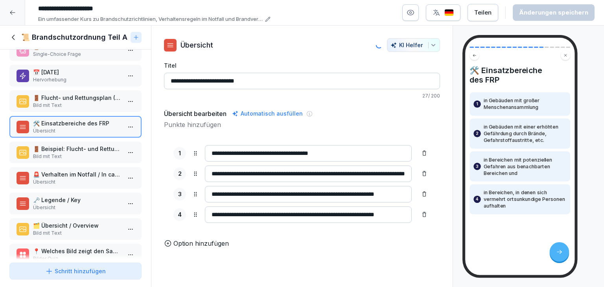
type input "**********"
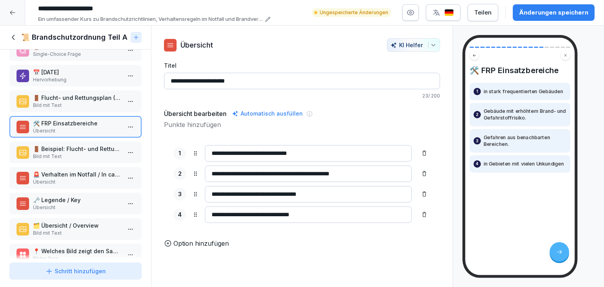
click at [572, 11] on div "Änderungen speichern" at bounding box center [553, 12] width 69 height 9
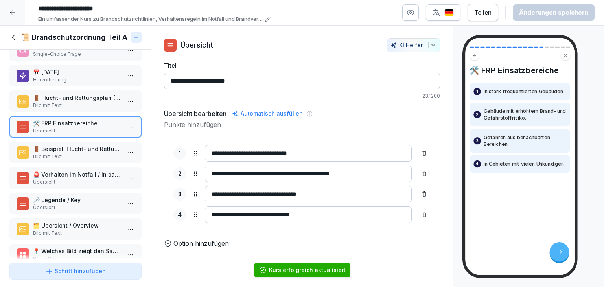
click at [430, 44] on icon "button" at bounding box center [433, 45] width 6 height 6
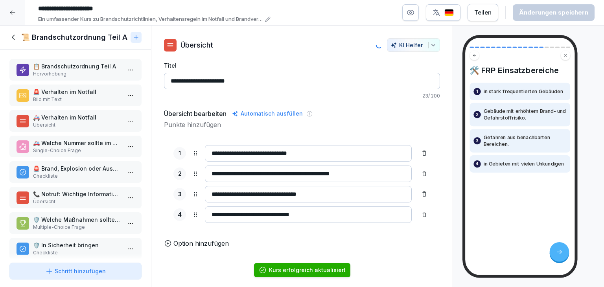
scroll to position [275, 0]
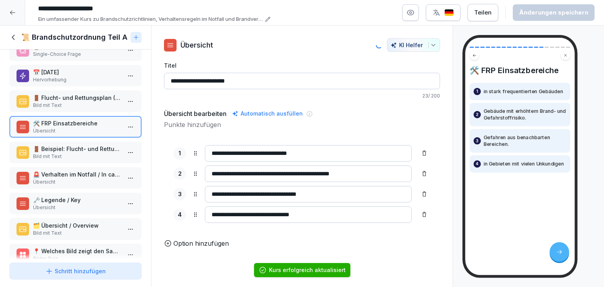
type input "**********"
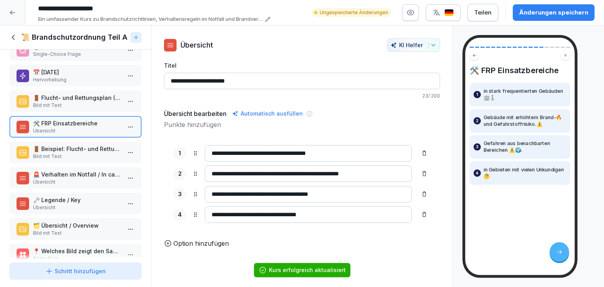
click at [565, 13] on div "Änderungen speichern" at bounding box center [553, 12] width 69 height 9
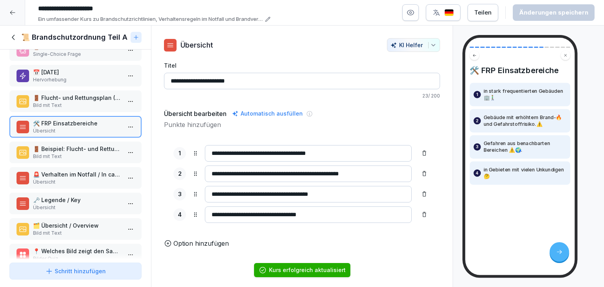
click at [86, 71] on p "📅 [DATE]" at bounding box center [77, 72] width 88 height 8
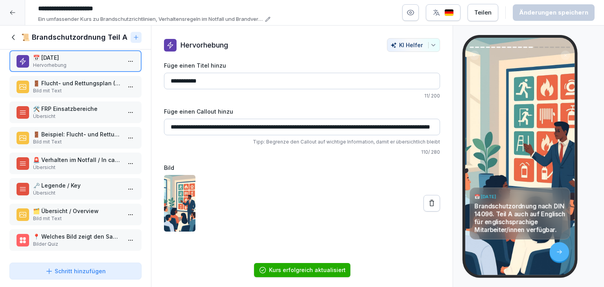
scroll to position [290, 0]
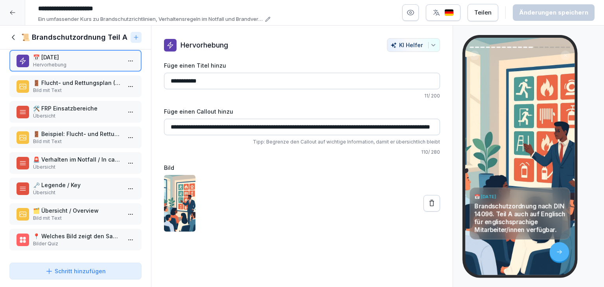
click at [72, 101] on div "🛠️ FRP Einsatzbereiche Übersicht" at bounding box center [75, 112] width 132 height 22
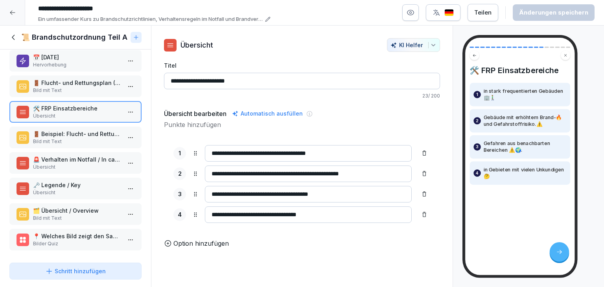
click at [89, 146] on div "📋 Brandschutzordnung Teil A Hervorhebung 🚨 Verhalten im Notfall Bild mit Text 🚑…" at bounding box center [75, 155] width 151 height 210
click at [84, 140] on p "Bild mit Text" at bounding box center [77, 141] width 88 height 7
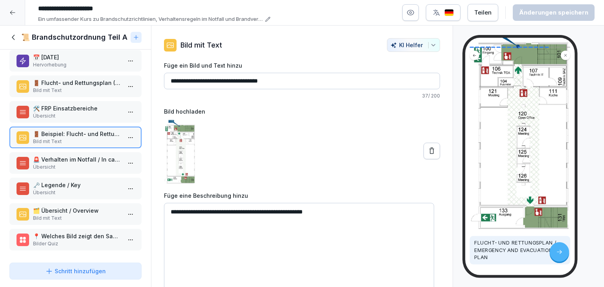
scroll to position [127, 0]
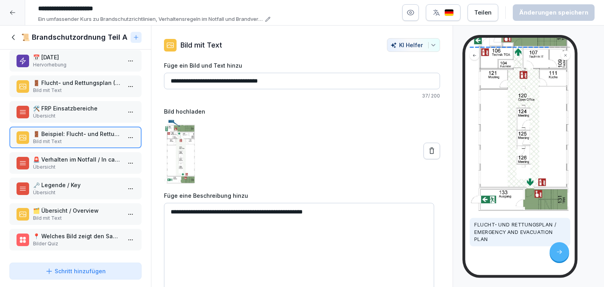
click at [50, 155] on p "🚨 Verhalten im Notfall / In case of emergency" at bounding box center [77, 159] width 88 height 8
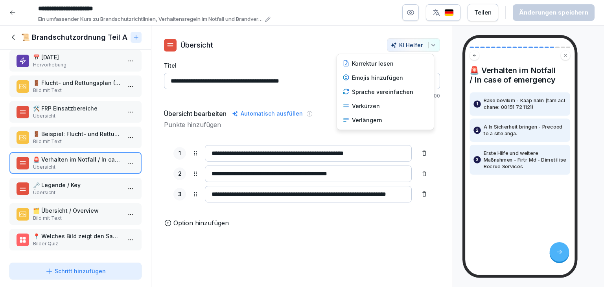
click at [430, 48] on button "KI Helfer" at bounding box center [413, 45] width 53 height 14
click at [360, 92] on div "Sprache vereinfachen" at bounding box center [385, 92] width 92 height 14
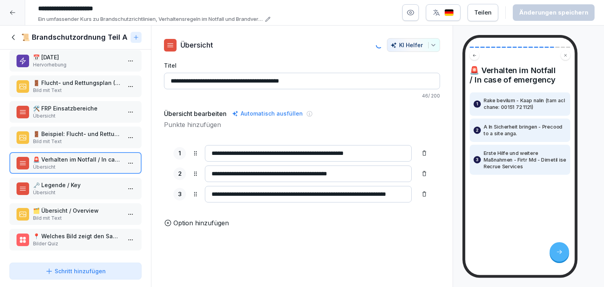
type input "**********"
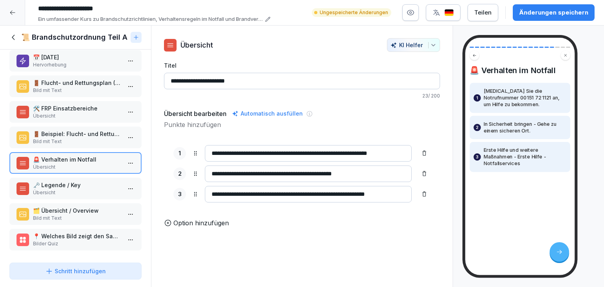
click at [430, 46] on icon "button" at bounding box center [433, 45] width 6 height 6
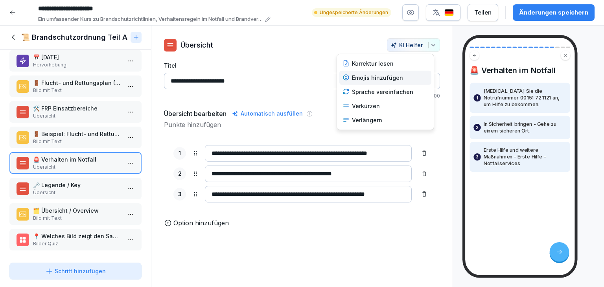
click at [381, 80] on div "Emojis hinzufügen" at bounding box center [385, 78] width 92 height 14
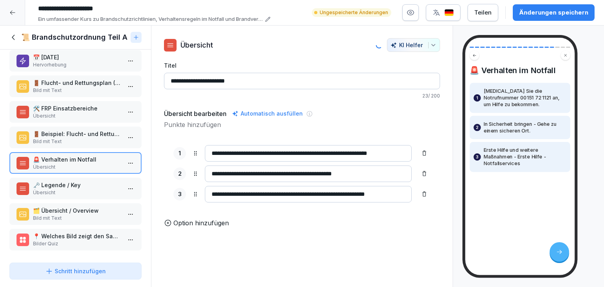
type input "**********"
click at [552, 11] on div "Änderungen speichern" at bounding box center [553, 12] width 69 height 9
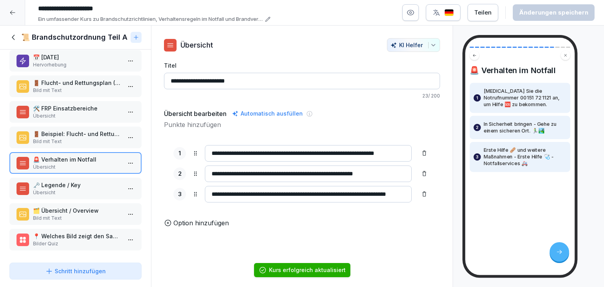
click at [92, 181] on p "🗝️ Legende / Key" at bounding box center [77, 185] width 88 height 8
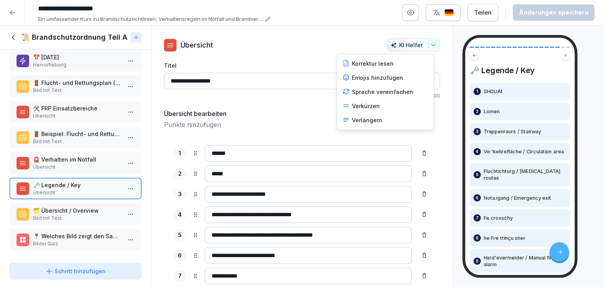
click at [430, 46] on icon "button" at bounding box center [433, 45] width 6 height 6
click at [396, 89] on div "Sprache vereinfachen" at bounding box center [385, 92] width 92 height 14
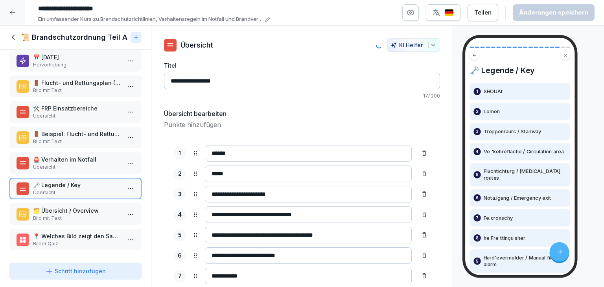
type input "**********"
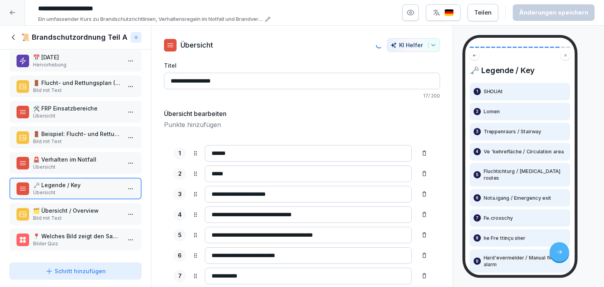
type input "**********"
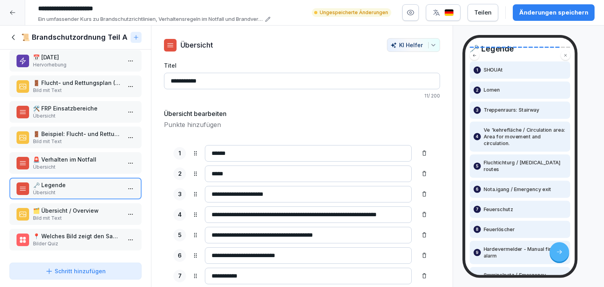
scroll to position [79, 0]
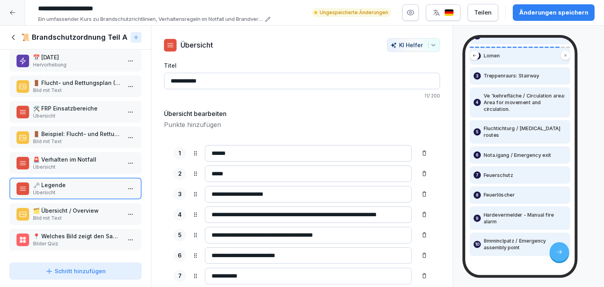
click at [425, 52] on div "**********" at bounding box center [302, 204] width 276 height 333
click at [431, 44] on icon "button" at bounding box center [433, 45] width 4 height 2
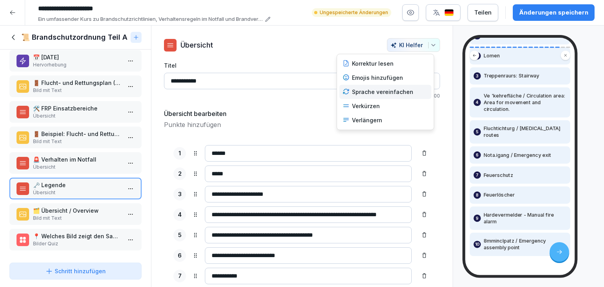
click at [377, 93] on div "Sprache vereinfachen" at bounding box center [385, 92] width 92 height 14
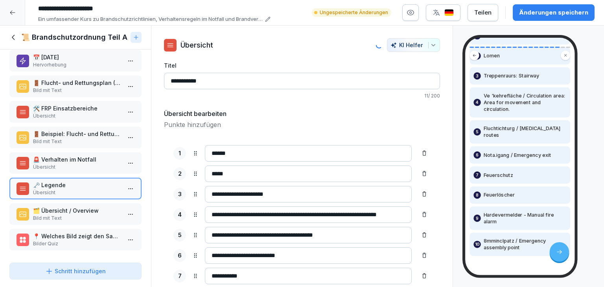
type input "**********"
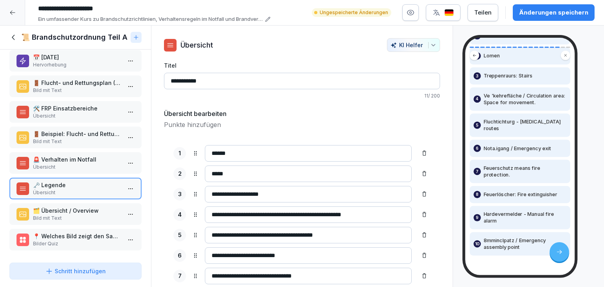
click at [430, 46] on icon "button" at bounding box center [433, 45] width 6 height 6
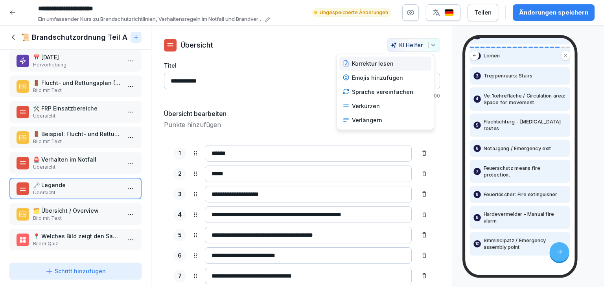
click at [417, 60] on div "Korrektur lesen" at bounding box center [385, 64] width 92 height 14
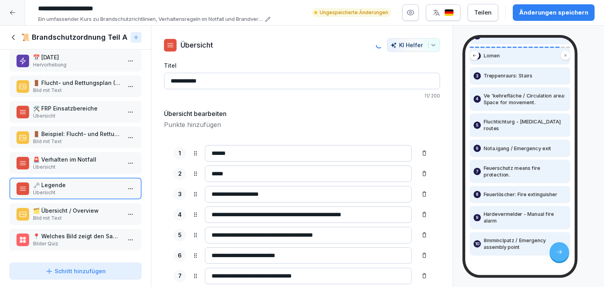
type input "**********"
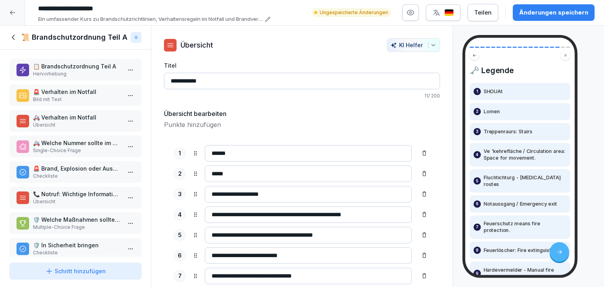
scroll to position [79, 0]
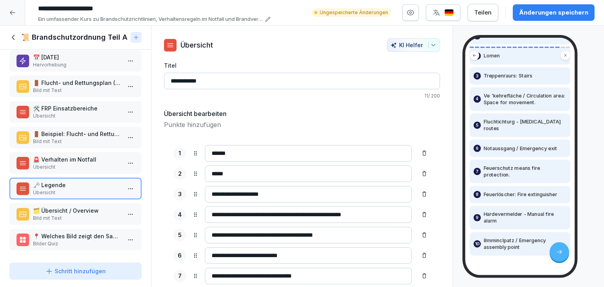
click at [122, 186] on html "**********" at bounding box center [302, 143] width 604 height 287
click at [91, 222] on div "Löschen" at bounding box center [95, 228] width 67 height 15
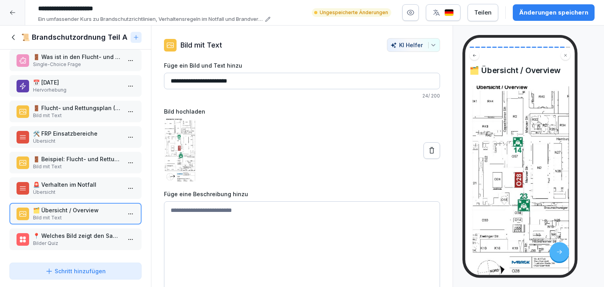
click at [70, 240] on p "Bilder Quiz" at bounding box center [77, 243] width 88 height 7
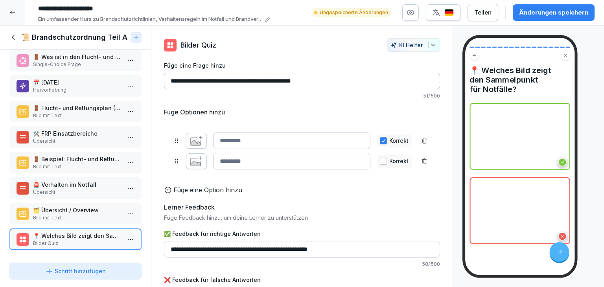
click at [195, 140] on icon "button" at bounding box center [196, 141] width 12 height 10
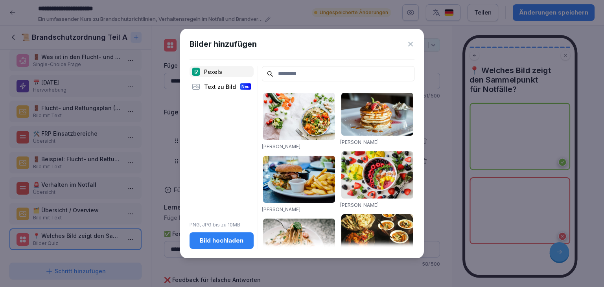
click at [232, 234] on button "Bild hochladen" at bounding box center [222, 240] width 64 height 17
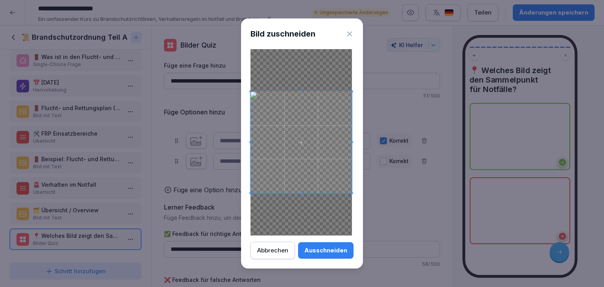
click at [337, 245] on button "Ausschneiden" at bounding box center [325, 250] width 55 height 17
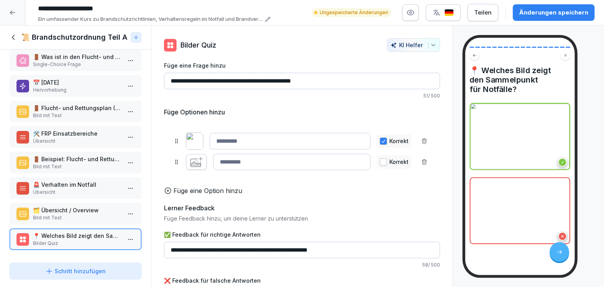
click at [194, 162] on icon "button" at bounding box center [196, 164] width 10 height 5
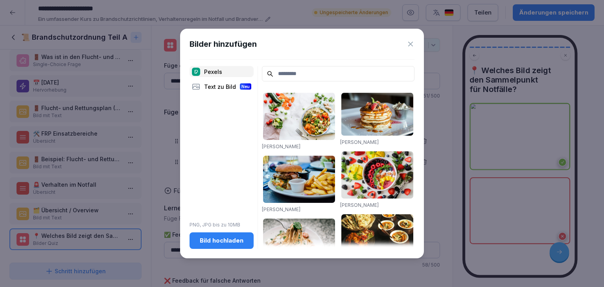
click at [223, 240] on div "Bild hochladen" at bounding box center [222, 240] width 52 height 9
click at [220, 81] on div "Text zu Bild Neu" at bounding box center [222, 86] width 64 height 11
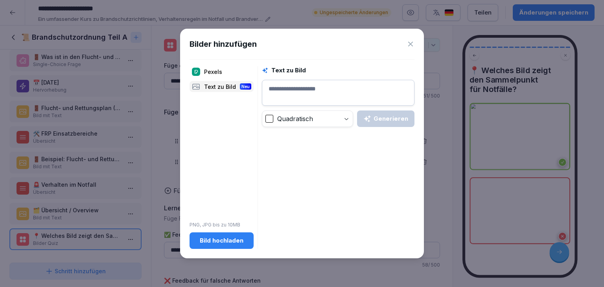
click at [313, 91] on textarea at bounding box center [338, 93] width 153 height 26
click at [365, 122] on icon "button" at bounding box center [367, 119] width 8 height 8
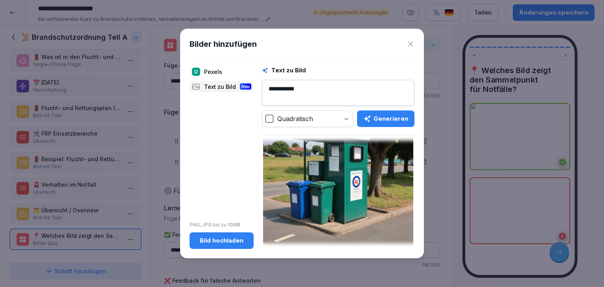
scroll to position [358, 0]
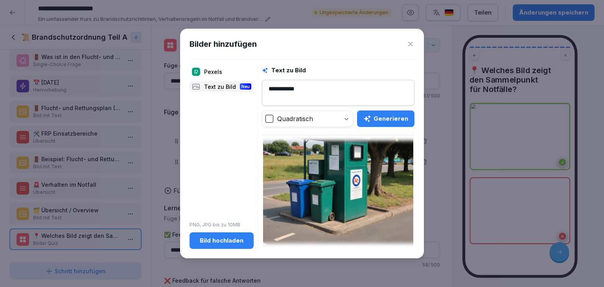
click at [324, 92] on textarea "**********" at bounding box center [338, 93] width 153 height 26
type textarea "*"
type textarea "**********"
click at [383, 122] on div "Generieren" at bounding box center [385, 118] width 45 height 9
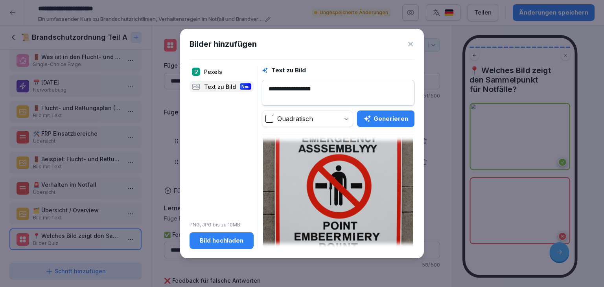
scroll to position [39, 0]
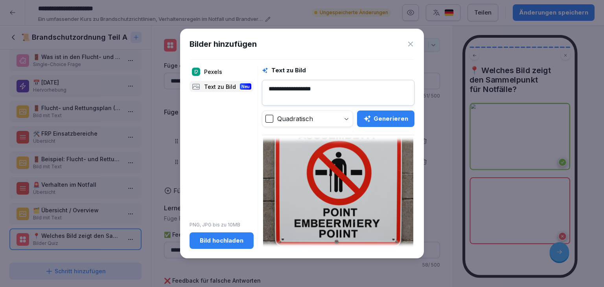
click at [326, 198] on img at bounding box center [338, 178] width 150 height 150
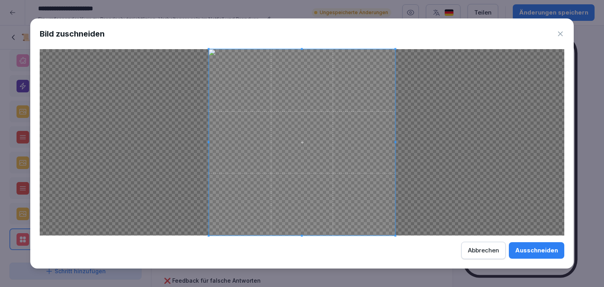
click at [549, 250] on div "Ausschneiden" at bounding box center [536, 250] width 43 height 9
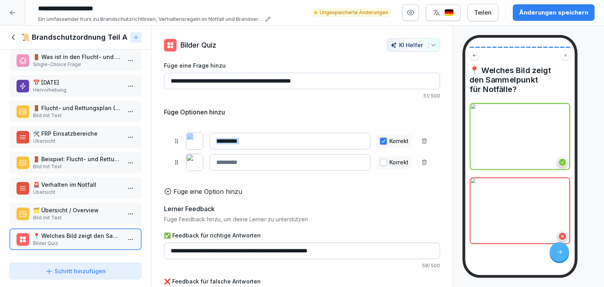
drag, startPoint x: 176, startPoint y: 144, endPoint x: 179, endPoint y: 161, distance: 17.1
click at [179, 161] on div "Korrekt Korrekt To pick up a draggable item, press the space bar. While draggin…" at bounding box center [302, 151] width 276 height 57
click at [176, 158] on div "Korrekt" at bounding box center [301, 162] width 257 height 17
drag, startPoint x: 178, startPoint y: 142, endPoint x: 179, endPoint y: 163, distance: 20.9
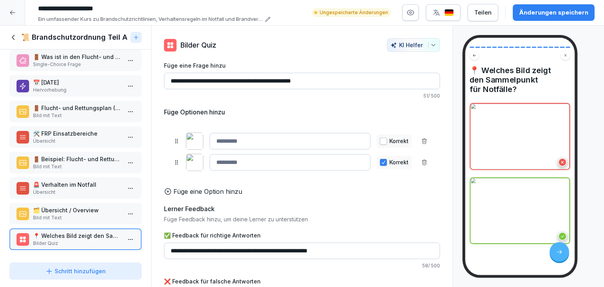
click at [554, 4] on div "**********" at bounding box center [315, 12] width 560 height 21
click at [554, 9] on div "Änderungen speichern" at bounding box center [553, 12] width 69 height 9
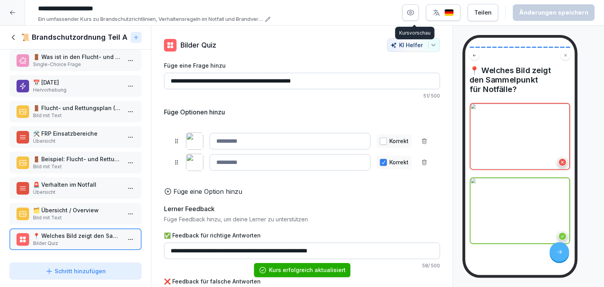
click at [414, 15] on icon "button" at bounding box center [410, 12] width 7 height 5
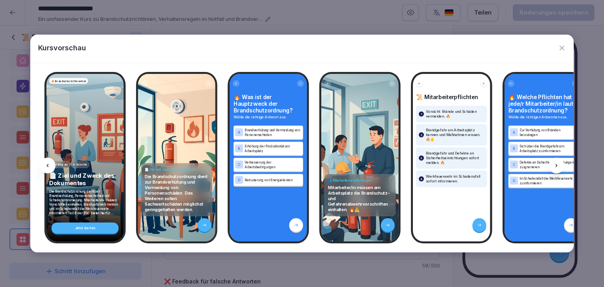
click at [552, 166] on div at bounding box center [557, 166] width 16 height 16
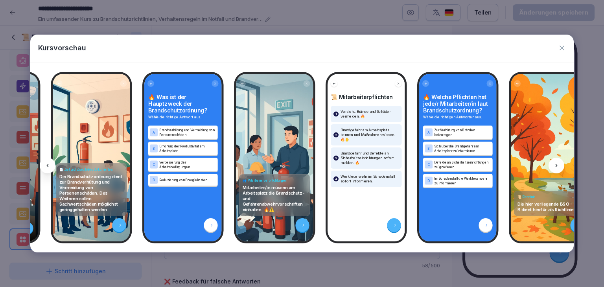
click at [552, 166] on div at bounding box center [557, 166] width 16 height 16
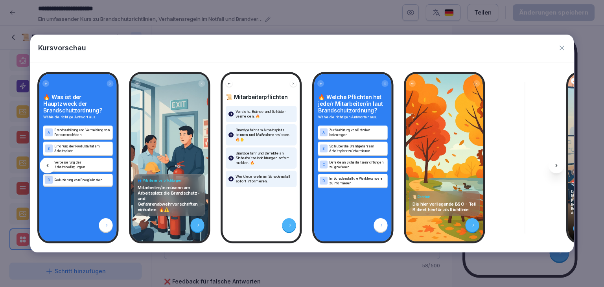
click at [552, 166] on div at bounding box center [557, 166] width 16 height 16
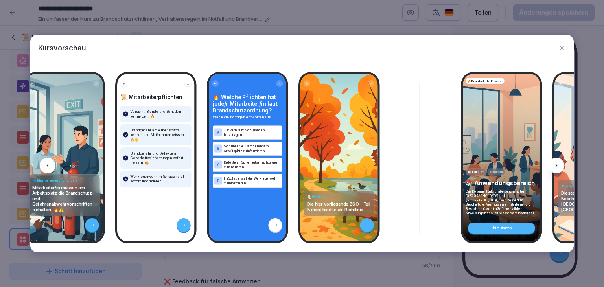
click at [552, 166] on div at bounding box center [557, 166] width 16 height 16
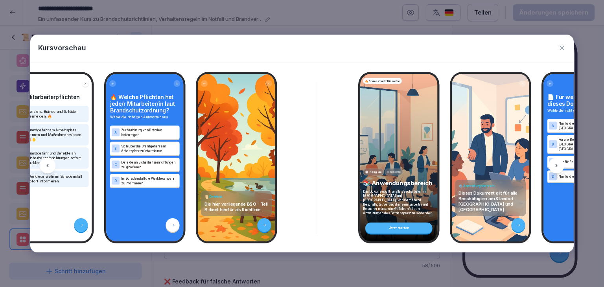
click at [552, 166] on div at bounding box center [557, 166] width 16 height 16
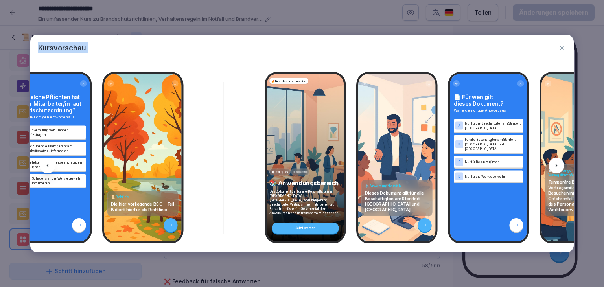
click at [552, 166] on div at bounding box center [557, 166] width 16 height 16
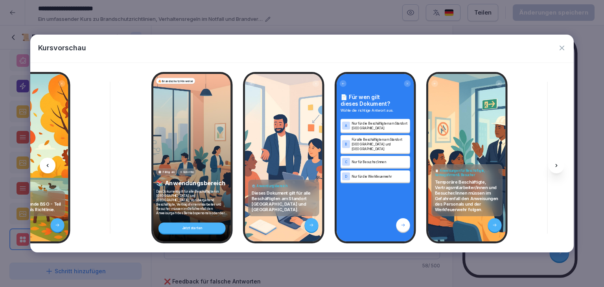
click at [552, 166] on div at bounding box center [557, 166] width 16 height 16
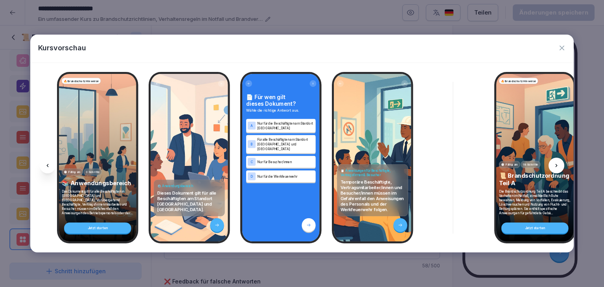
click at [552, 166] on div at bounding box center [557, 166] width 16 height 16
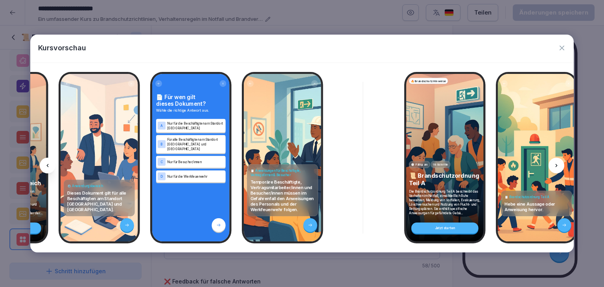
click at [552, 166] on div at bounding box center [557, 166] width 16 height 16
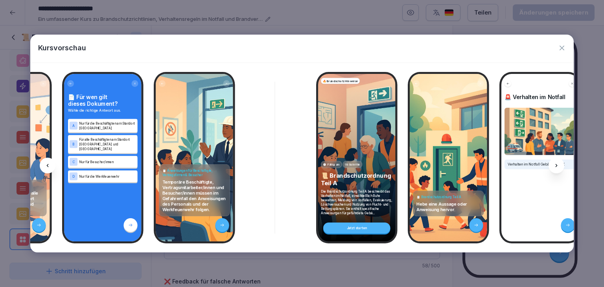
click at [552, 166] on div at bounding box center [557, 166] width 16 height 16
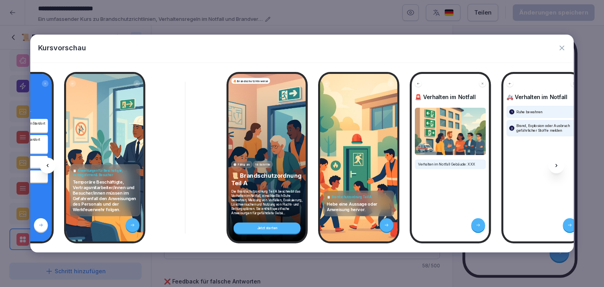
click at [552, 166] on div at bounding box center [557, 166] width 16 height 16
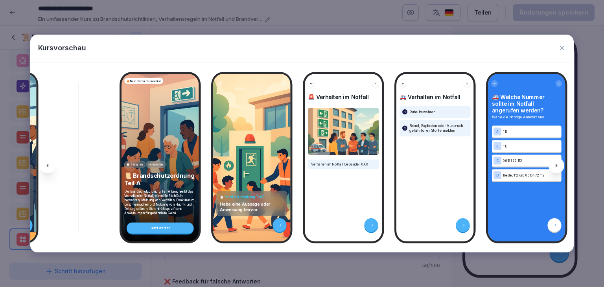
click at [552, 166] on div at bounding box center [557, 166] width 16 height 16
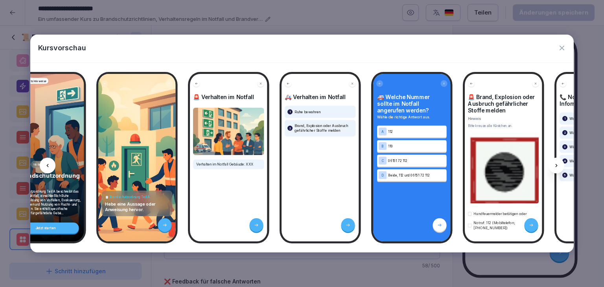
click at [552, 166] on div at bounding box center [557, 166] width 16 height 16
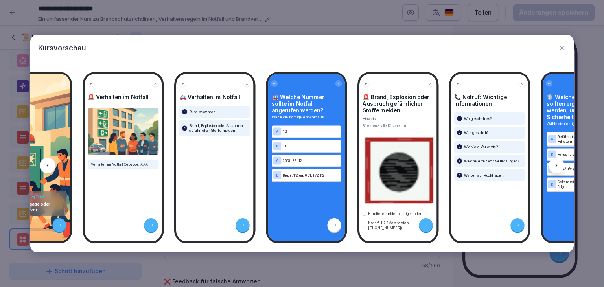
click at [552, 166] on div at bounding box center [557, 166] width 16 height 16
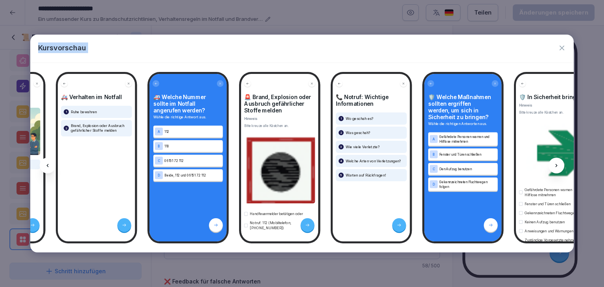
click at [552, 166] on div at bounding box center [557, 166] width 16 height 16
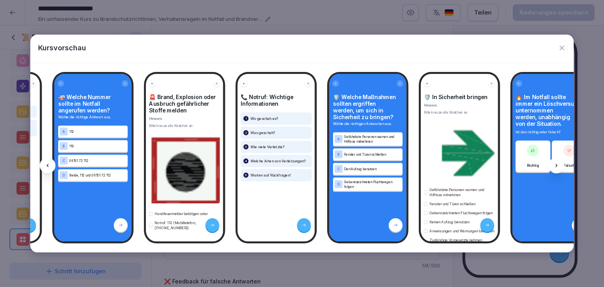
click at [552, 166] on div at bounding box center [557, 166] width 16 height 16
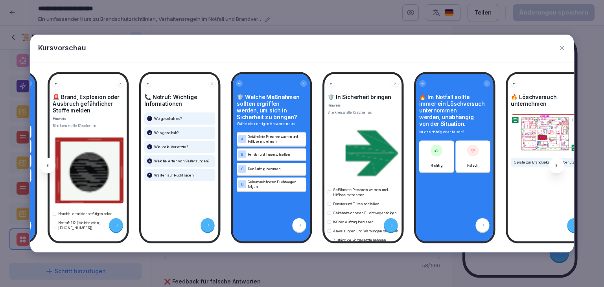
click at [552, 166] on div at bounding box center [557, 166] width 16 height 16
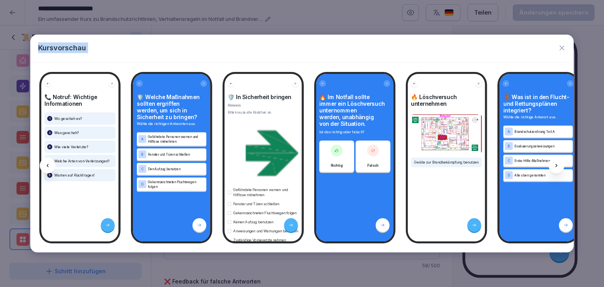
click at [552, 166] on div at bounding box center [557, 166] width 16 height 16
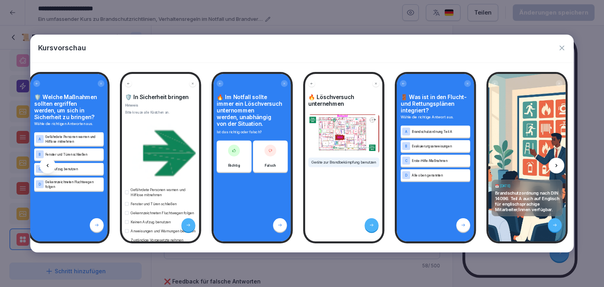
click at [552, 166] on div at bounding box center [557, 166] width 16 height 16
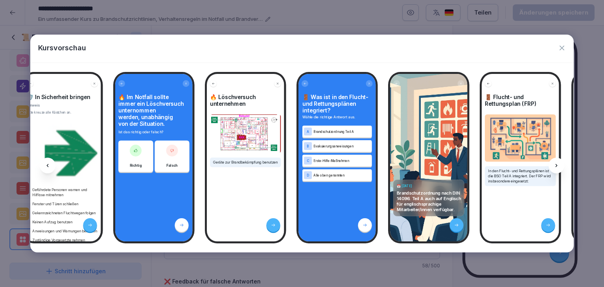
click at [552, 166] on div at bounding box center [557, 166] width 16 height 16
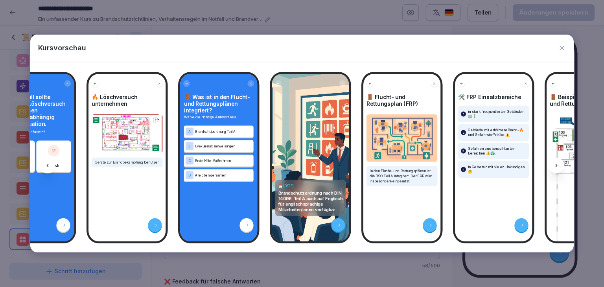
click at [552, 166] on div at bounding box center [557, 166] width 16 height 16
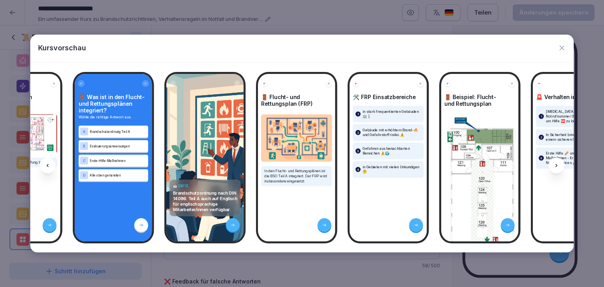
click at [552, 166] on div at bounding box center [557, 166] width 16 height 16
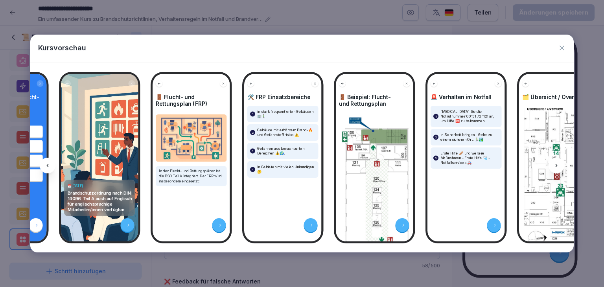
click at [552, 166] on div at bounding box center [557, 166] width 16 height 16
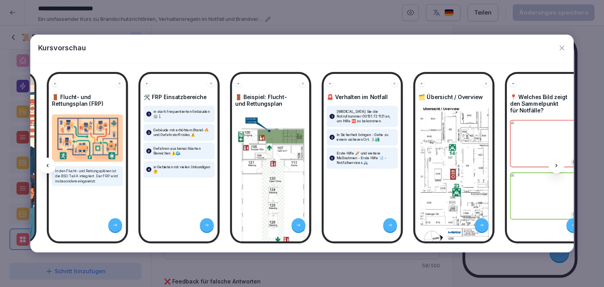
click at [552, 166] on div at bounding box center [557, 166] width 16 height 16
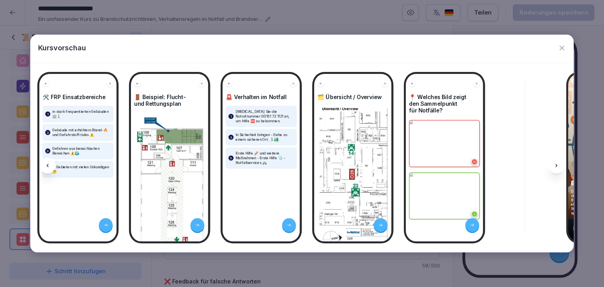
scroll to position [0, 2443]
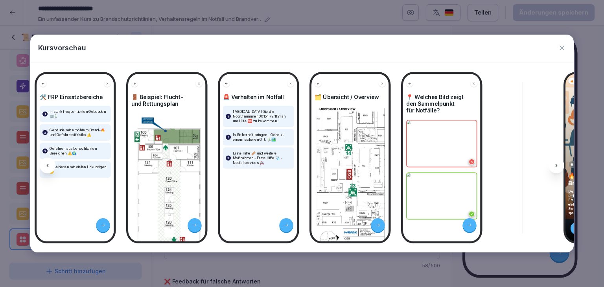
click at [552, 166] on div at bounding box center [557, 166] width 16 height 16
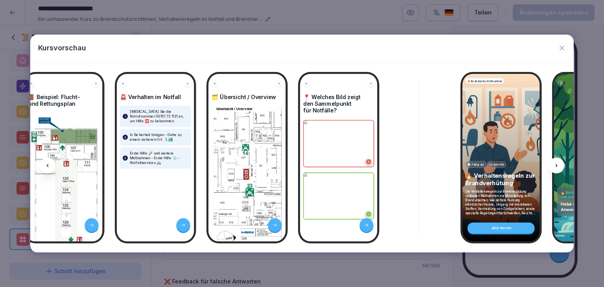
scroll to position [0, 2548]
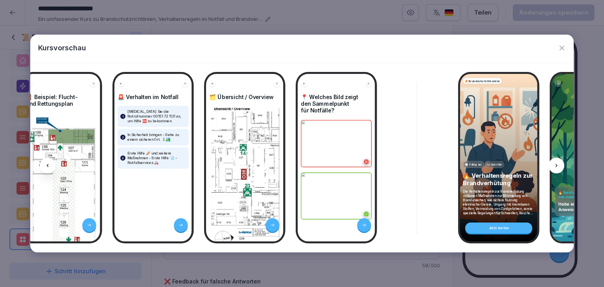
click at [558, 47] on icon "button" at bounding box center [562, 48] width 8 height 8
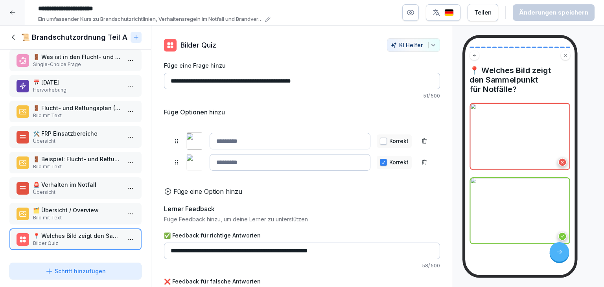
click at [12, 36] on icon at bounding box center [13, 37] width 9 height 9
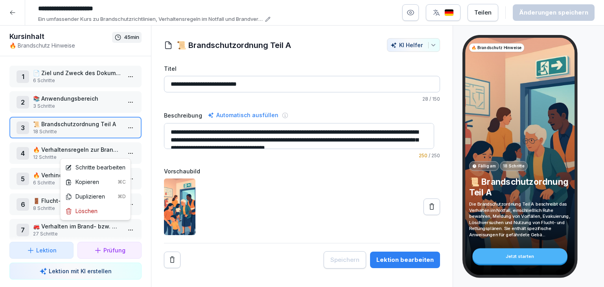
click at [123, 151] on html "**********" at bounding box center [302, 143] width 604 height 287
click at [112, 163] on div "Schritte bearbeiten" at bounding box center [95, 167] width 60 height 8
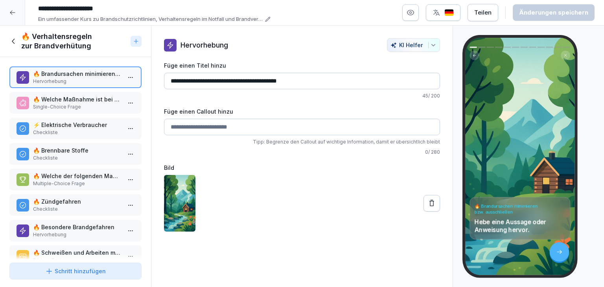
click at [57, 101] on p "🔥 Welche Maßnahme ist bei der Nutzung von elektrischen Verbrauchern besonders w…" at bounding box center [77, 99] width 88 height 8
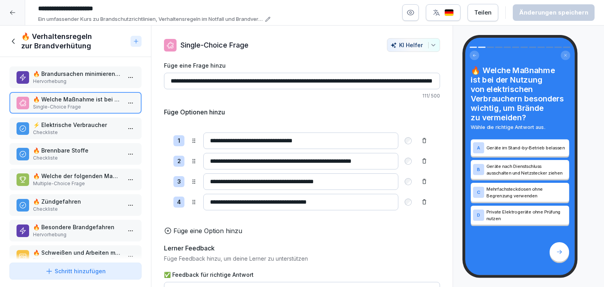
click at [430, 43] on icon "button" at bounding box center [433, 45] width 6 height 6
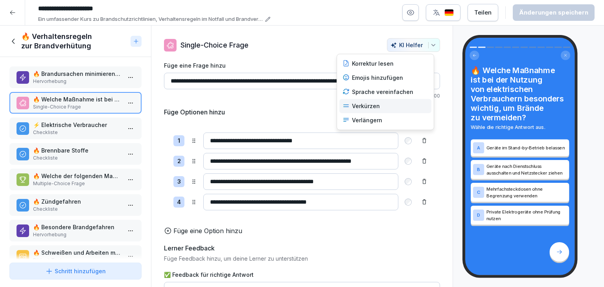
click at [381, 106] on div "Verkürzen" at bounding box center [385, 106] width 92 height 14
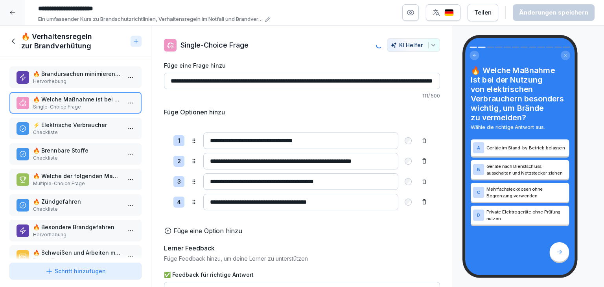
type input "**********"
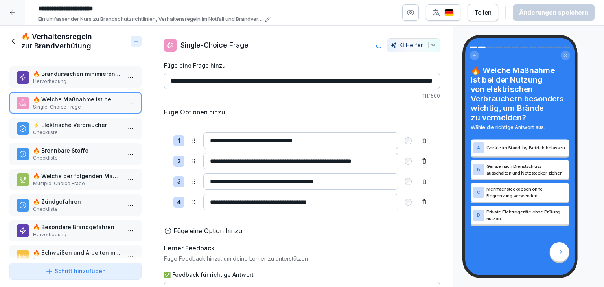
type input "**********"
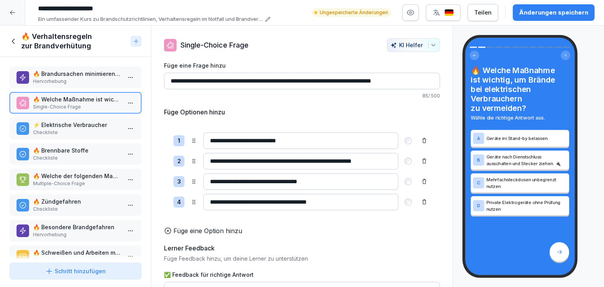
click at [538, 8] on div "Änderungen speichern" at bounding box center [553, 12] width 69 height 9
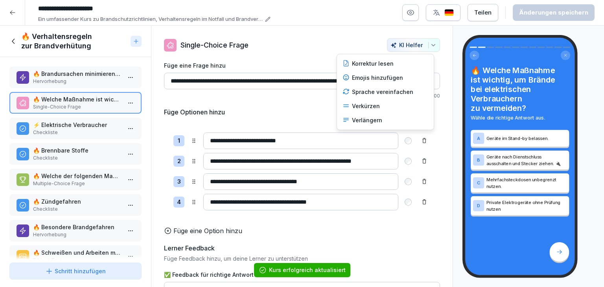
click at [431, 44] on button "KI Helfer" at bounding box center [413, 45] width 53 height 14
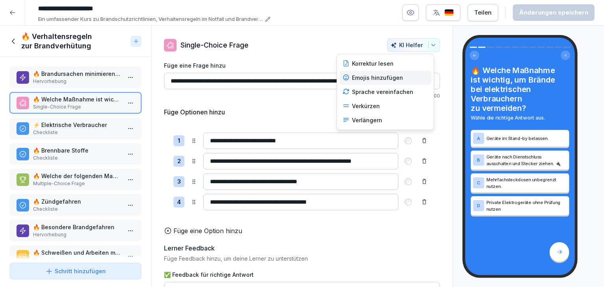
click at [391, 76] on div "Emojis hinzufügen" at bounding box center [385, 78] width 92 height 14
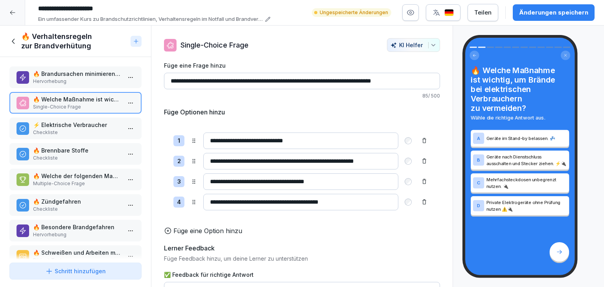
type input "**********"
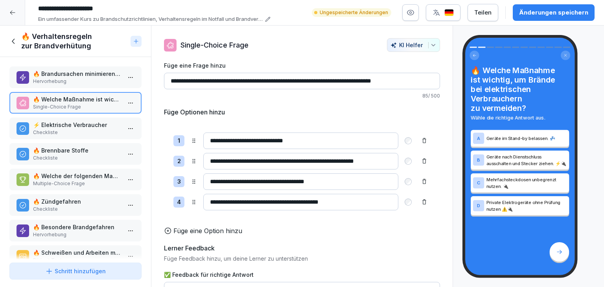
type input "**********"
click at [525, 14] on div "Änderungen speichern" at bounding box center [553, 12] width 69 height 9
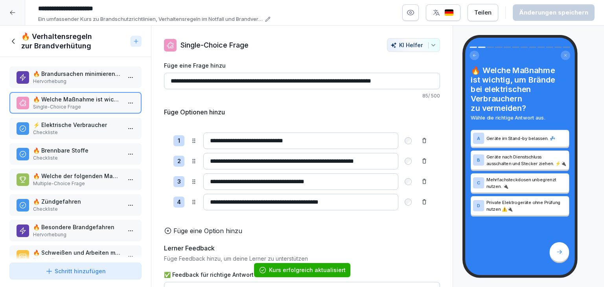
click at [85, 129] on p "Checkliste" at bounding box center [77, 132] width 88 height 7
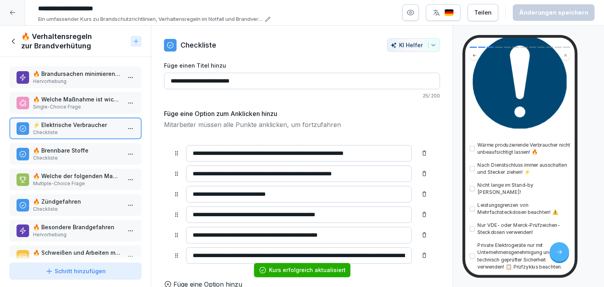
scroll to position [152, 0]
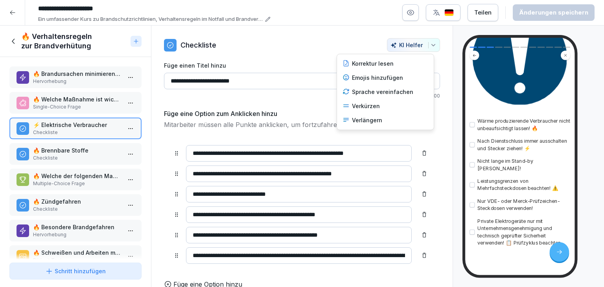
click at [430, 46] on icon "button" at bounding box center [433, 45] width 6 height 6
click at [375, 103] on div "Verkürzen" at bounding box center [385, 106] width 92 height 14
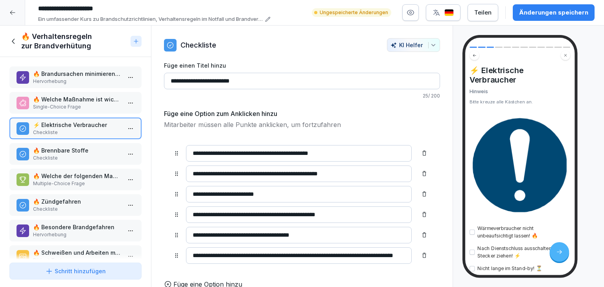
scroll to position [142, 0]
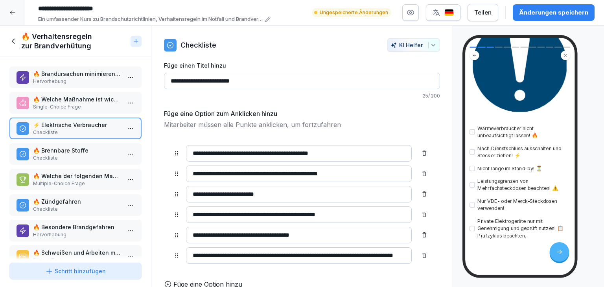
click at [551, 14] on div "Änderungen speichern" at bounding box center [553, 12] width 69 height 9
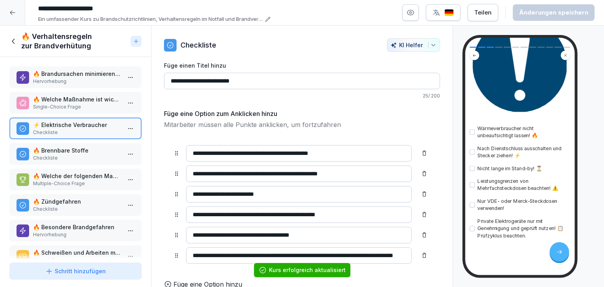
click at [58, 151] on p "🔥 Brennbare Stoffe" at bounding box center [77, 150] width 88 height 8
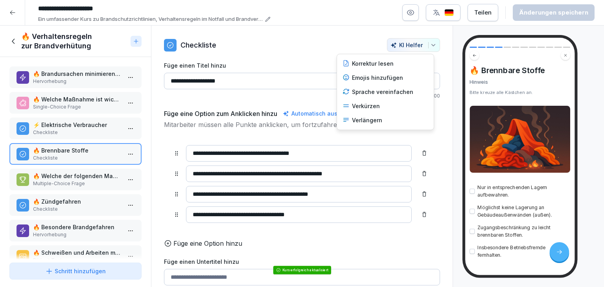
click at [430, 43] on icon "button" at bounding box center [433, 45] width 6 height 6
click at [404, 72] on div "Emojis hinzufügen" at bounding box center [385, 78] width 92 height 14
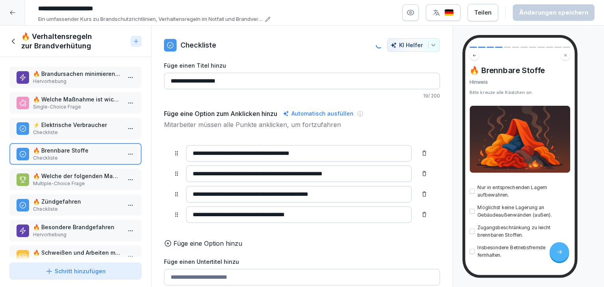
type input "**********"
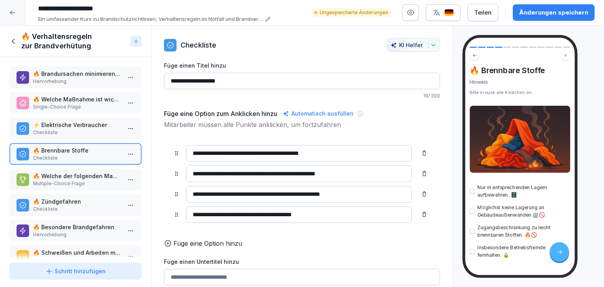
click at [543, 15] on div "Änderungen speichern" at bounding box center [553, 12] width 69 height 9
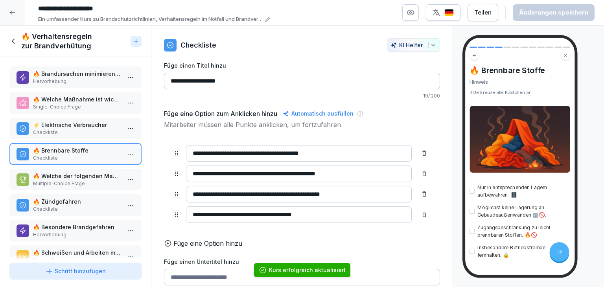
click at [81, 175] on p "🔥 Welche der folgenden Maßnahmen tragen zur Brandverhütung bei?" at bounding box center [77, 176] width 88 height 8
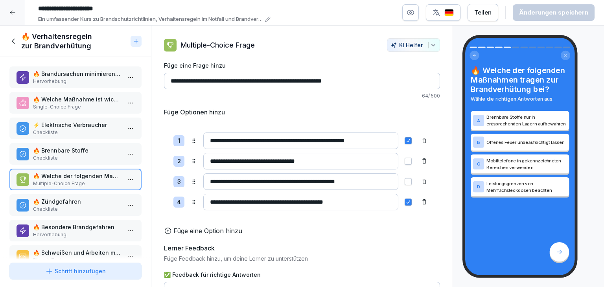
click at [83, 207] on p "Checkliste" at bounding box center [77, 209] width 88 height 7
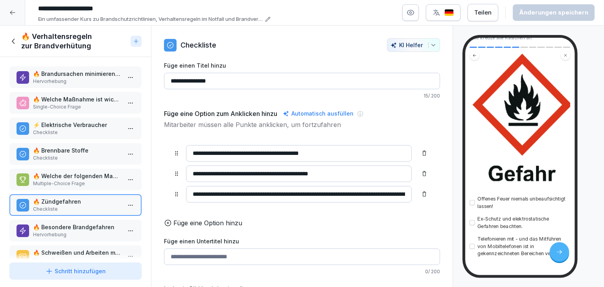
scroll to position [102, 0]
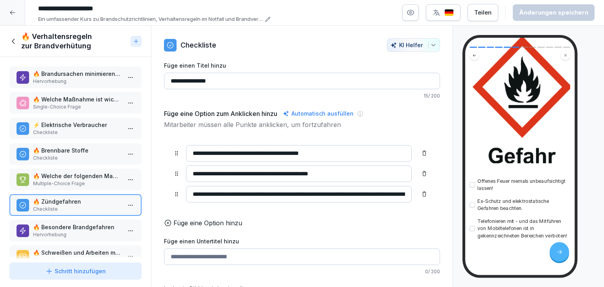
click at [94, 231] on p "Hervorhebung" at bounding box center [77, 234] width 88 height 7
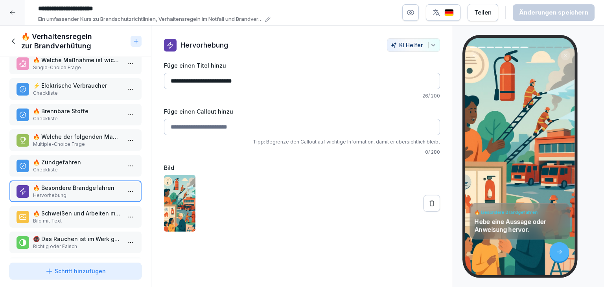
scroll to position [118, 0]
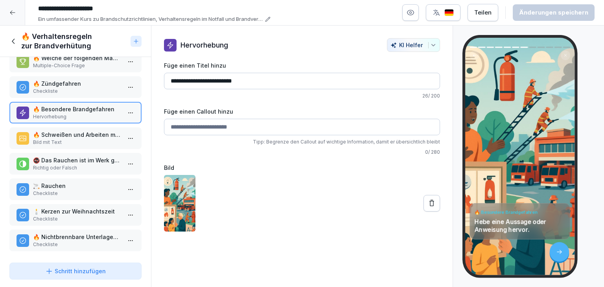
click at [89, 135] on p "🔥 Schweißen und Arbeiten mit Funken und Flammen" at bounding box center [77, 135] width 88 height 8
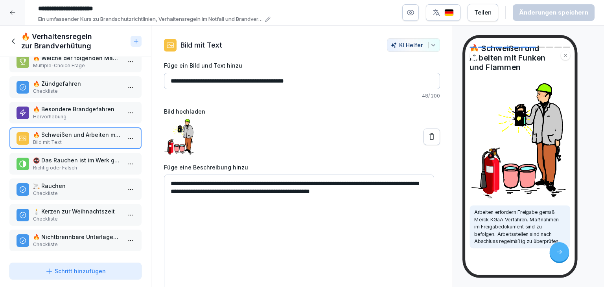
scroll to position [44, 0]
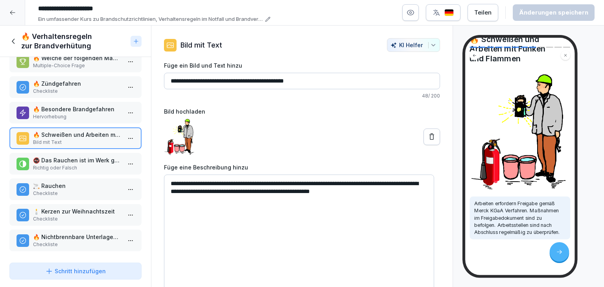
click at [101, 156] on p "🚭 Das Rauchen ist im Werk grundsätzlich erlaubt, außer in gekennzeichneten Bere…" at bounding box center [77, 160] width 88 height 8
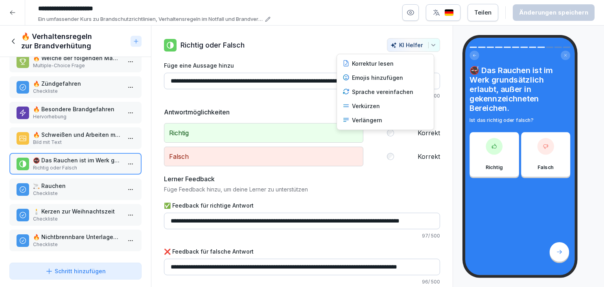
click at [430, 46] on icon "button" at bounding box center [433, 45] width 6 height 6
click at [376, 106] on div "Verkürzen" at bounding box center [385, 106] width 92 height 14
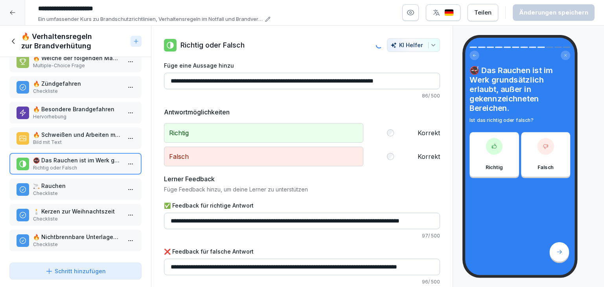
type input "**********"
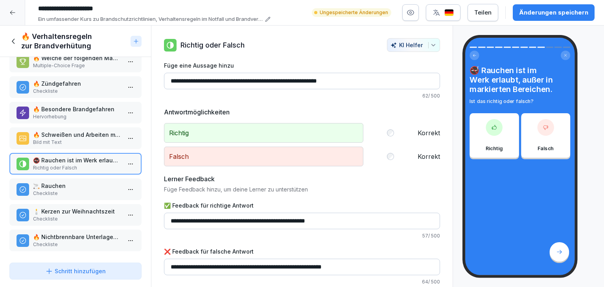
click at [527, 10] on div "Änderungen speichern" at bounding box center [553, 12] width 69 height 9
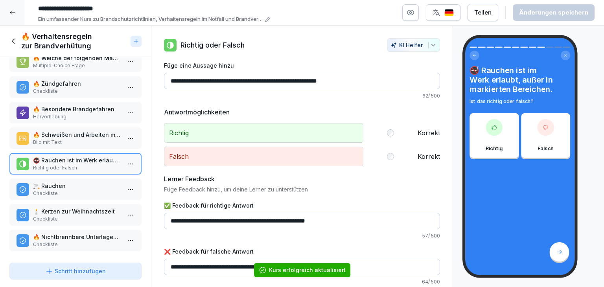
click at [107, 190] on p "Checkliste" at bounding box center [77, 193] width 88 height 7
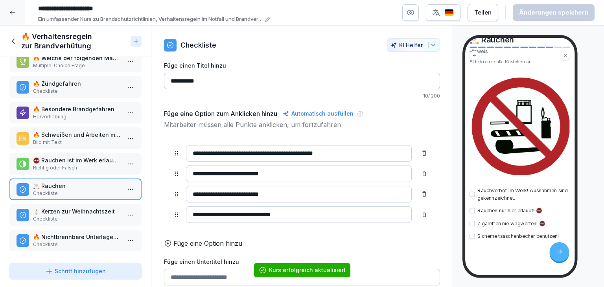
scroll to position [44, 0]
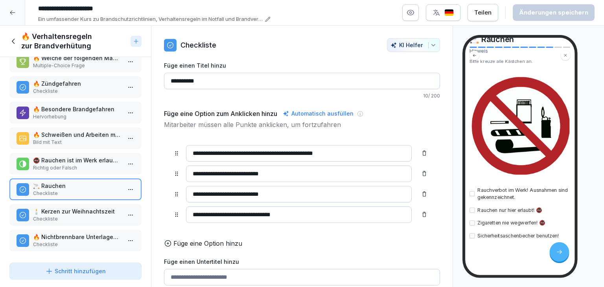
click at [70, 216] on p "Checkliste" at bounding box center [77, 219] width 88 height 7
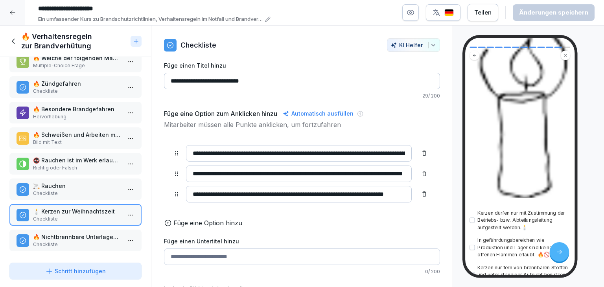
scroll to position [199, 0]
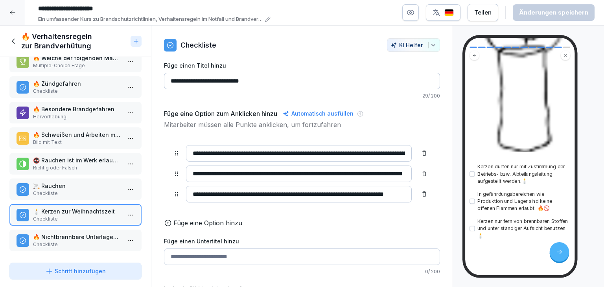
click at [428, 40] on button "KI Helfer" at bounding box center [413, 45] width 53 height 14
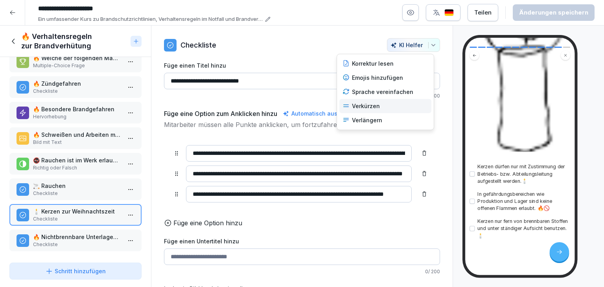
click at [378, 107] on div "Verkürzen" at bounding box center [385, 106] width 92 height 14
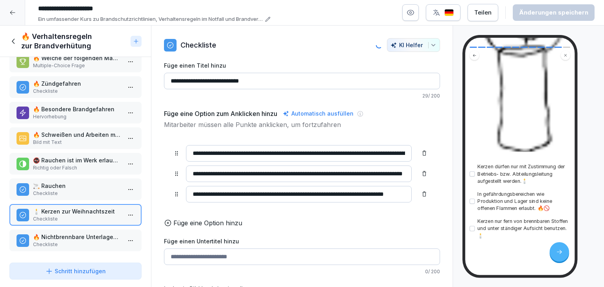
type input "**********"
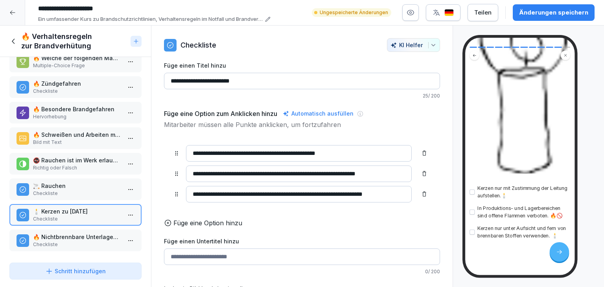
click at [430, 44] on icon "button" at bounding box center [433, 45] width 6 height 6
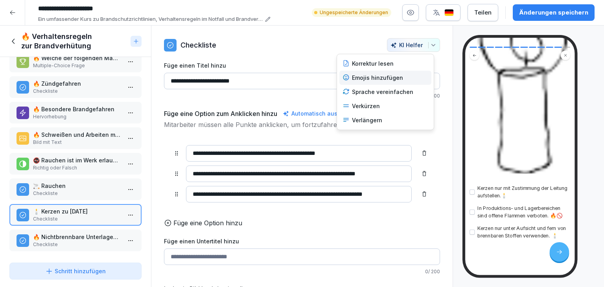
click at [390, 79] on div "Emojis hinzufügen" at bounding box center [385, 78] width 92 height 14
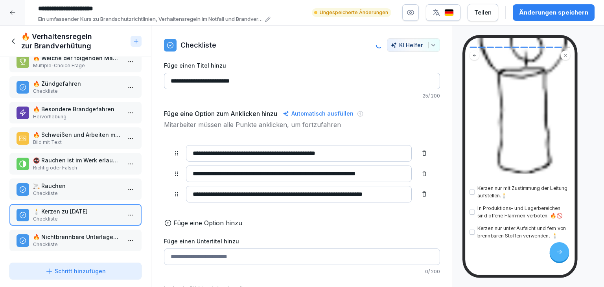
type input "**********"
click at [530, 15] on div "Änderungen speichern" at bounding box center [553, 12] width 69 height 9
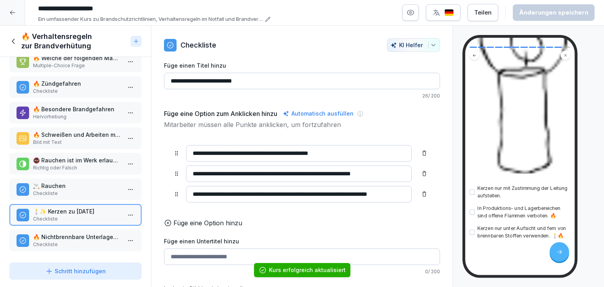
click at [45, 233] on p "🔥 Nichtbrennbare Unterlagen für Kaffeemaschinen." at bounding box center [77, 237] width 88 height 8
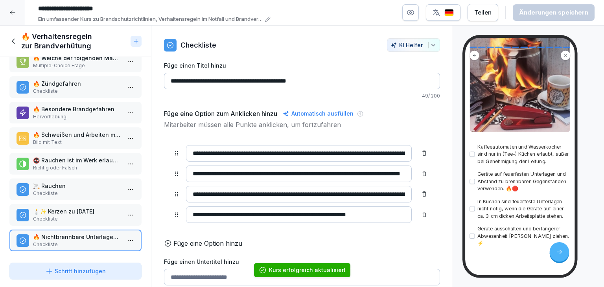
scroll to position [197, 0]
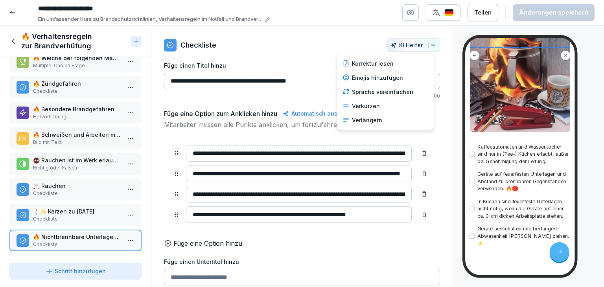
click at [430, 47] on icon "button" at bounding box center [433, 45] width 6 height 6
click at [376, 109] on div "Verkürzen" at bounding box center [385, 106] width 92 height 14
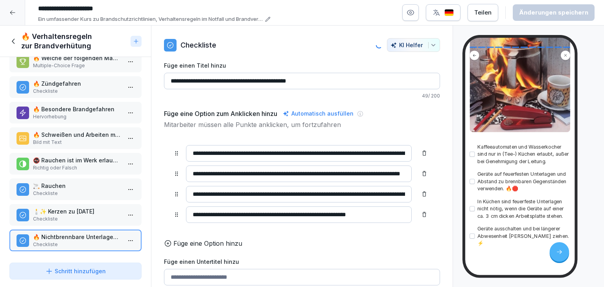
type input "**********"
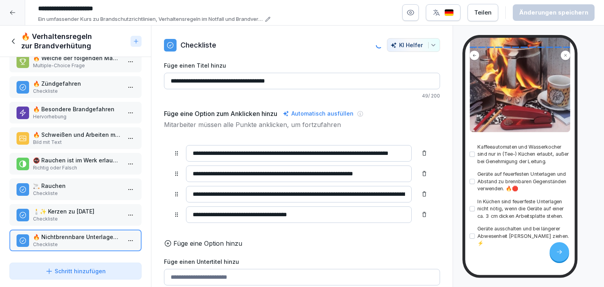
scroll to position [184, 0]
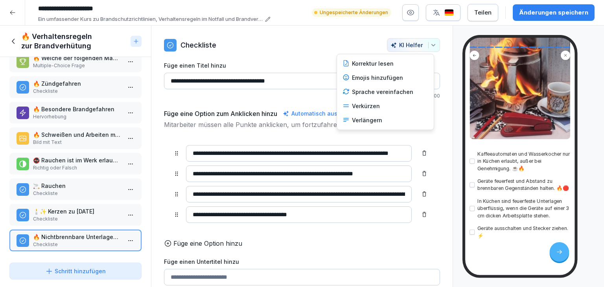
click at [430, 46] on icon "button" at bounding box center [433, 45] width 6 height 6
click at [400, 81] on div "Emojis hinzufügen" at bounding box center [385, 78] width 92 height 14
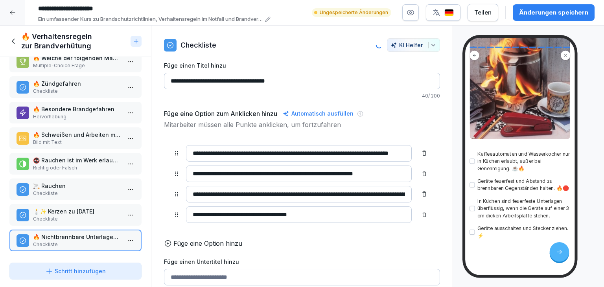
type input "**********"
click at [519, 13] on button "Änderungen speichern" at bounding box center [554, 12] width 82 height 17
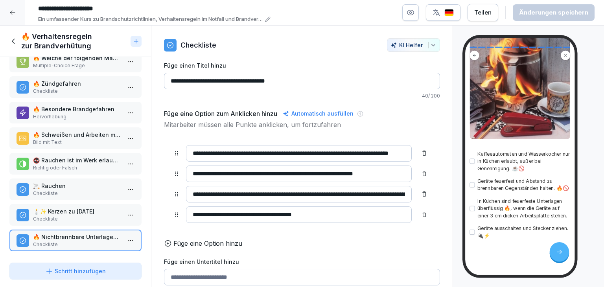
click at [12, 44] on icon at bounding box center [13, 41] width 9 height 9
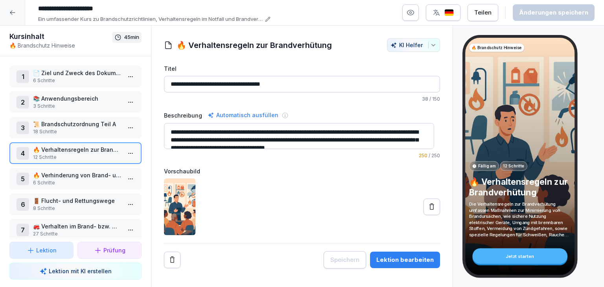
click at [122, 175] on html "**********" at bounding box center [302, 143] width 604 height 287
click at [95, 191] on div "Schritte bearbeiten" at bounding box center [95, 192] width 60 height 8
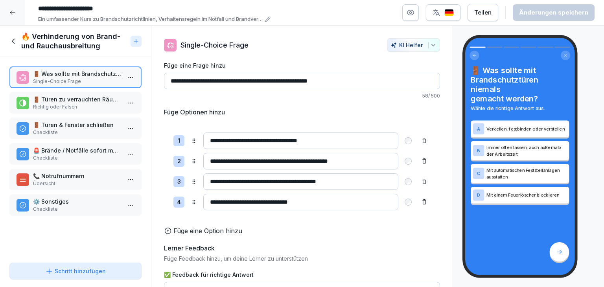
click at [88, 109] on p "Richtig oder Falsch" at bounding box center [77, 106] width 88 height 7
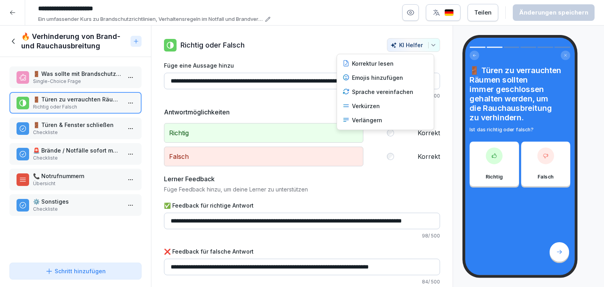
click at [422, 45] on div "KI Helfer" at bounding box center [414, 45] width 46 height 7
click at [366, 105] on div "Verkürzen" at bounding box center [385, 106] width 92 height 14
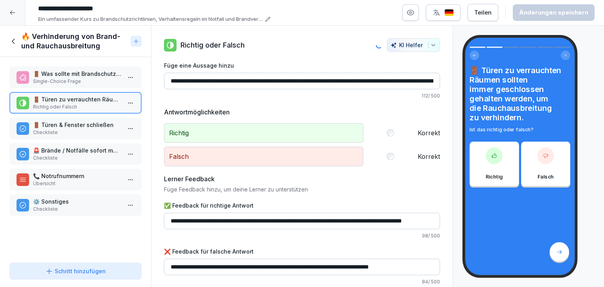
type input "**********"
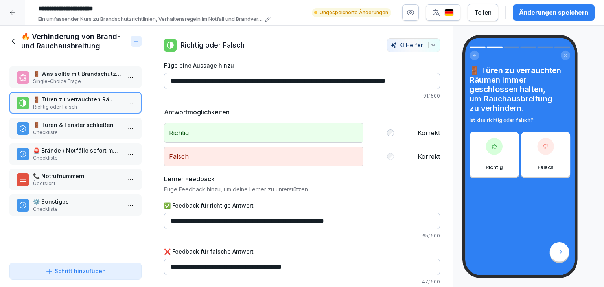
click at [551, 12] on div "Änderungen speichern" at bounding box center [553, 12] width 69 height 9
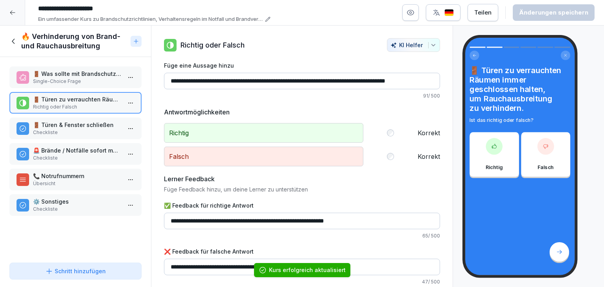
click at [74, 131] on p "Checkliste" at bounding box center [77, 132] width 88 height 7
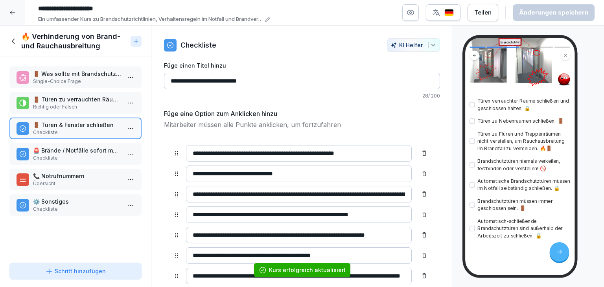
scroll to position [122, 0]
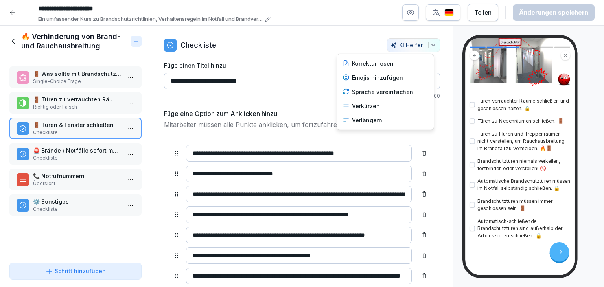
click at [426, 49] on button "KI Helfer" at bounding box center [413, 45] width 53 height 14
click at [375, 107] on div "Verkürzen" at bounding box center [385, 106] width 92 height 14
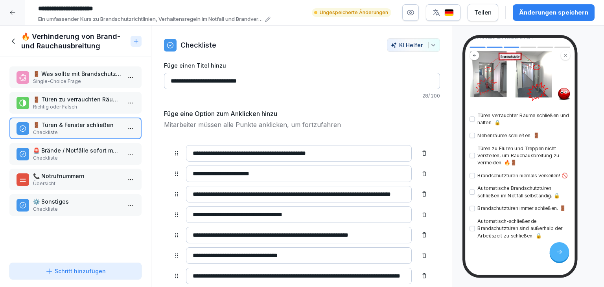
type input "**********"
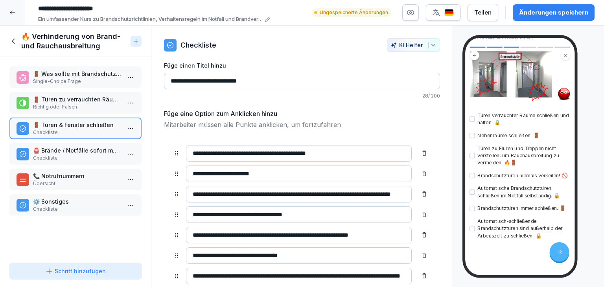
type input "**********"
click at [433, 41] on button "KI Helfer" at bounding box center [413, 45] width 53 height 14
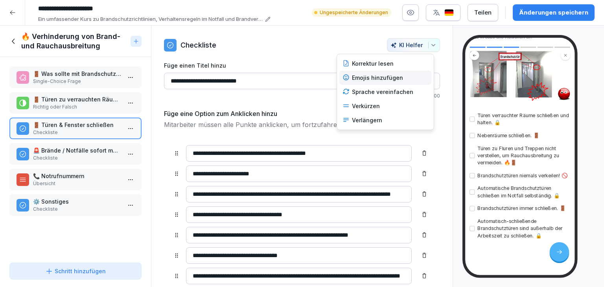
click at [393, 79] on div "Emojis hinzufügen" at bounding box center [385, 78] width 92 height 14
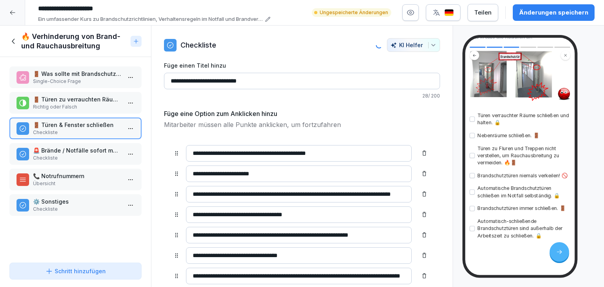
type input "**********"
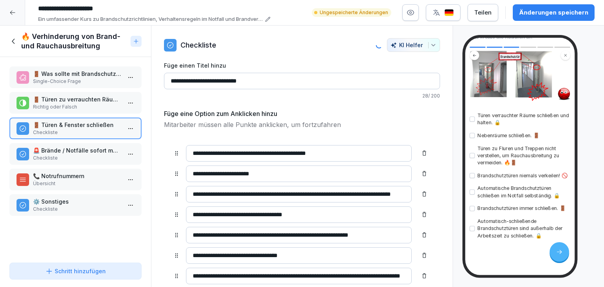
type input "**********"
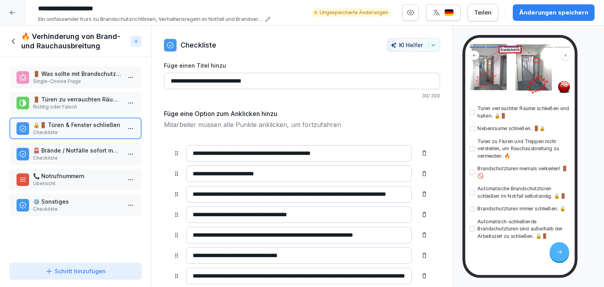
click at [524, 17] on button "Änderungen speichern" at bounding box center [554, 12] width 82 height 17
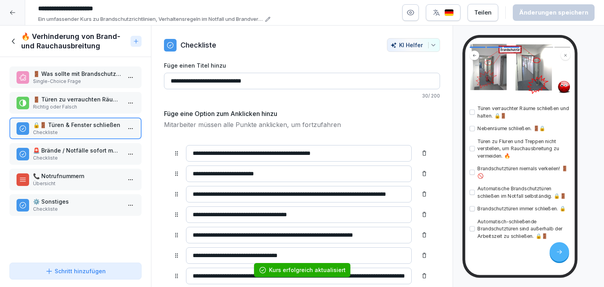
click at [65, 159] on p "Checkliste" at bounding box center [77, 158] width 88 height 7
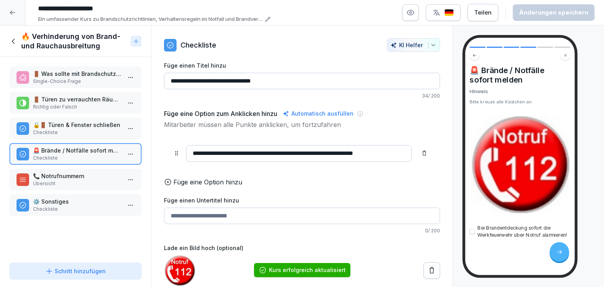
scroll to position [9, 0]
click at [85, 181] on p "Übersicht" at bounding box center [77, 183] width 88 height 7
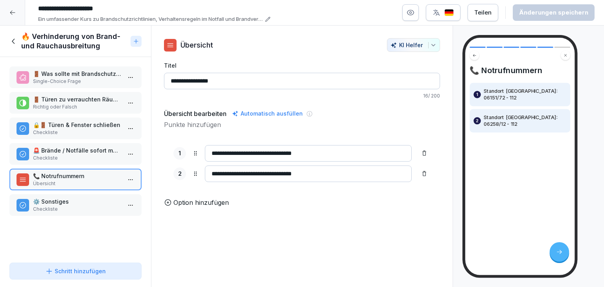
click at [85, 209] on p "Checkliste" at bounding box center [77, 209] width 88 height 7
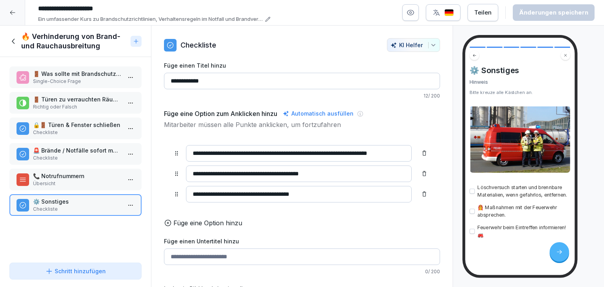
click at [13, 43] on icon at bounding box center [13, 41] width 9 height 9
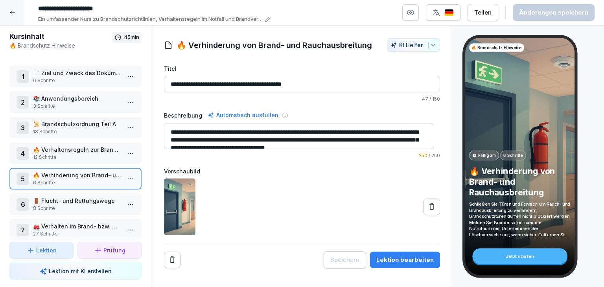
click at [121, 203] on html "**********" at bounding box center [302, 143] width 604 height 287
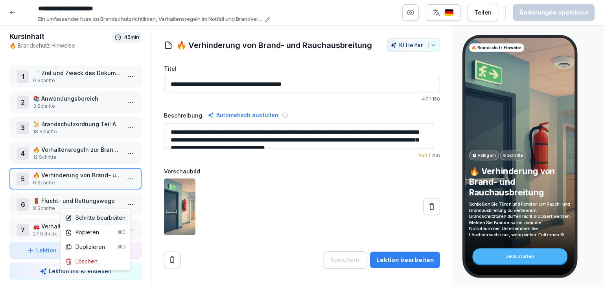
click at [102, 215] on div "Schritte bearbeiten" at bounding box center [95, 218] width 60 height 8
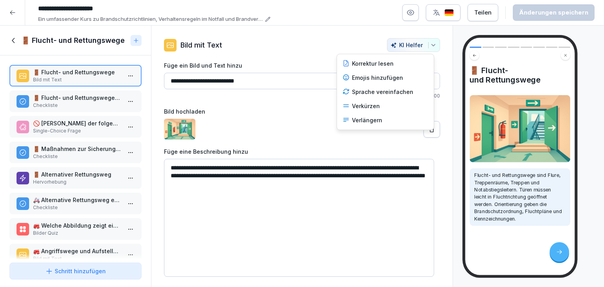
click at [431, 46] on button "KI Helfer" at bounding box center [413, 45] width 53 height 14
click at [363, 105] on div "Verkürzen" at bounding box center [385, 106] width 92 height 14
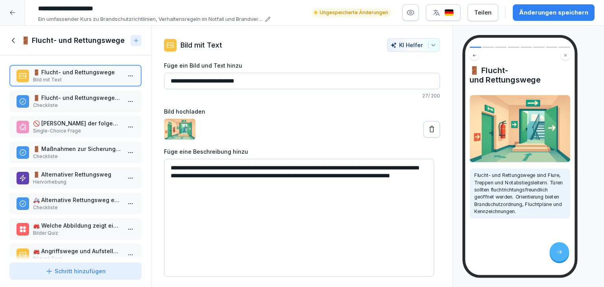
click at [432, 46] on button "KI Helfer" at bounding box center [413, 45] width 53 height 14
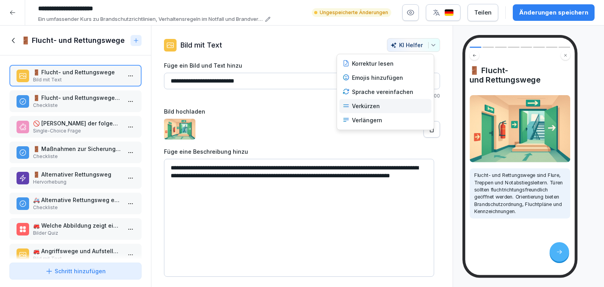
click at [373, 106] on div "Verkürzen" at bounding box center [385, 106] width 92 height 14
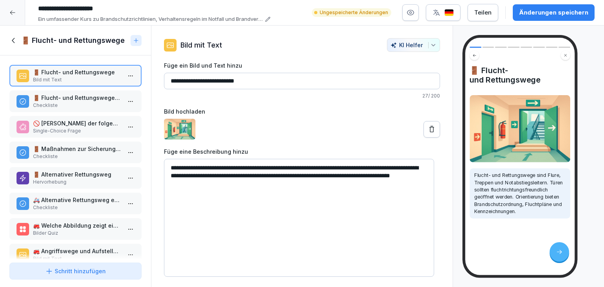
click at [431, 44] on button "KI Helfer" at bounding box center [413, 45] width 53 height 14
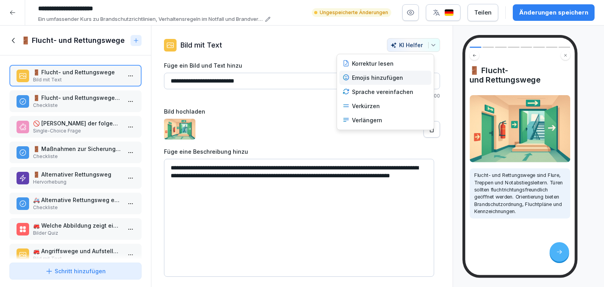
click at [374, 77] on div "Emojis hinzufügen" at bounding box center [385, 78] width 92 height 14
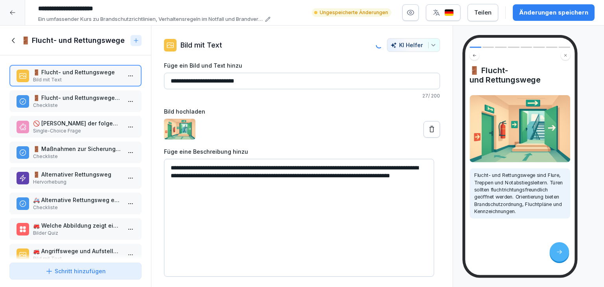
type textarea "**********"
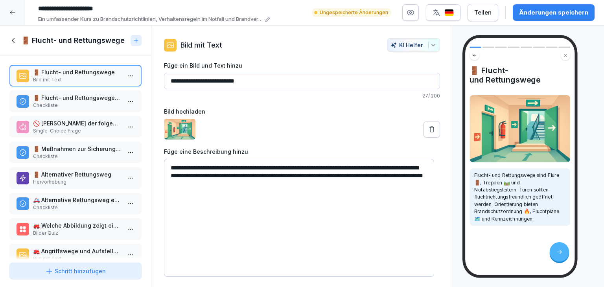
click at [540, 15] on div "Änderungen speichern" at bounding box center [553, 12] width 69 height 9
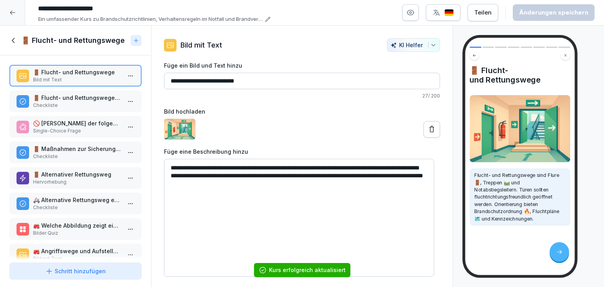
click at [50, 96] on p "🚪 Flucht- und Rettungswege sichern" at bounding box center [77, 98] width 88 height 8
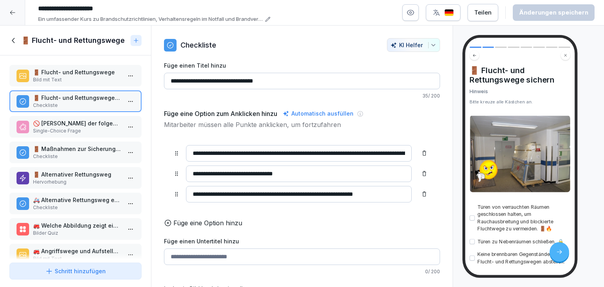
scroll to position [36, 0]
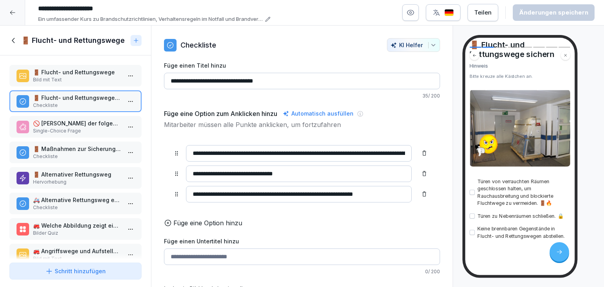
click at [79, 133] on p "Single-Choice Frage" at bounding box center [77, 130] width 88 height 7
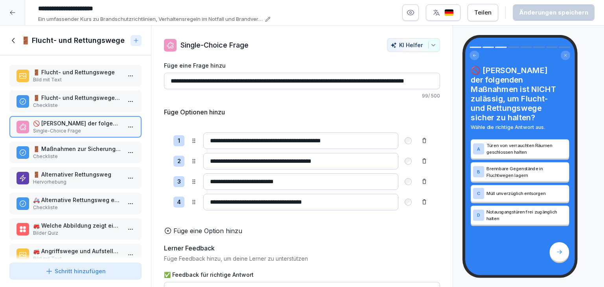
click at [80, 154] on p "Checkliste" at bounding box center [77, 156] width 88 height 7
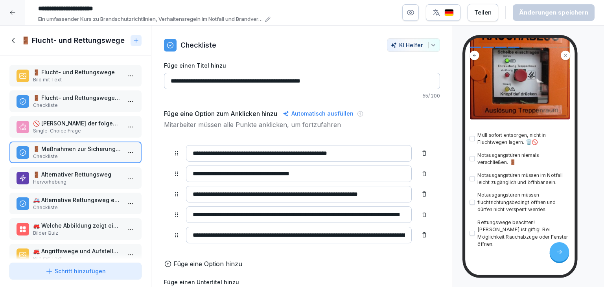
scroll to position [149, 0]
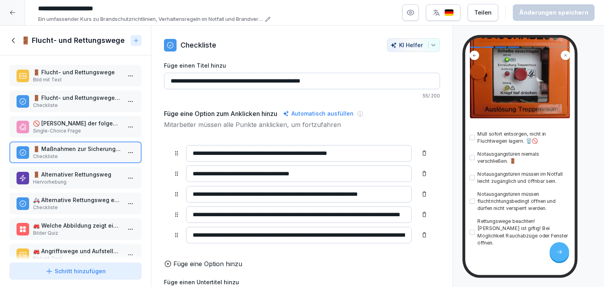
click at [430, 42] on icon "button" at bounding box center [433, 45] width 6 height 6
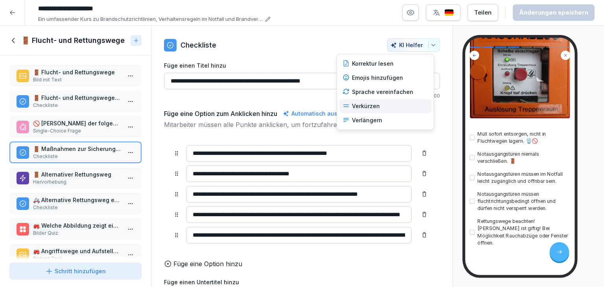
click at [388, 101] on div "Verkürzen" at bounding box center [385, 106] width 92 height 14
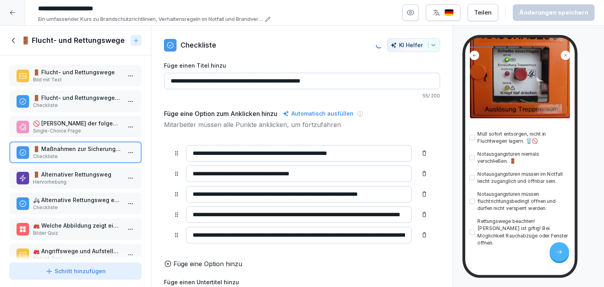
type input "**********"
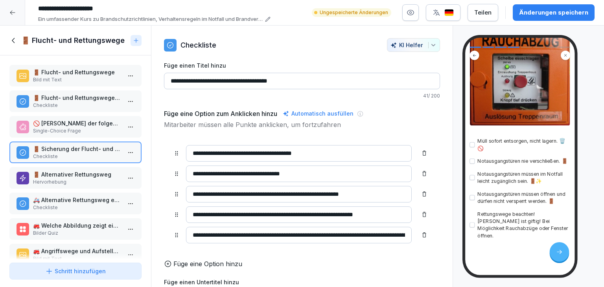
scroll to position [125, 0]
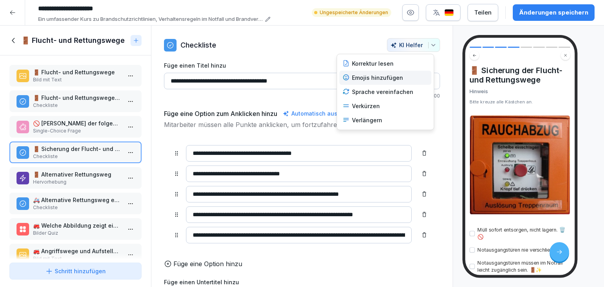
scroll to position [125, 0]
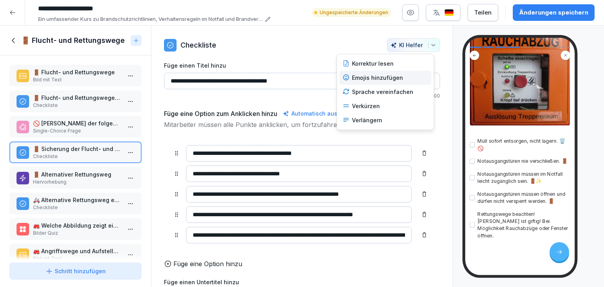
click at [400, 77] on div "Emojis hinzufügen" at bounding box center [385, 78] width 92 height 14
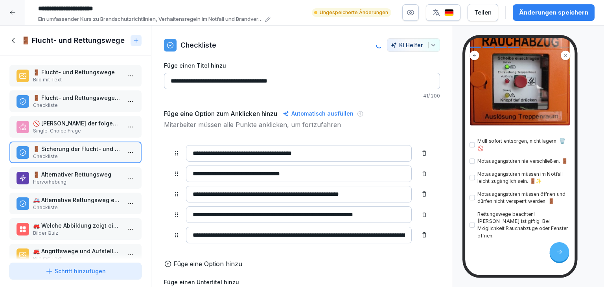
type input "**********"
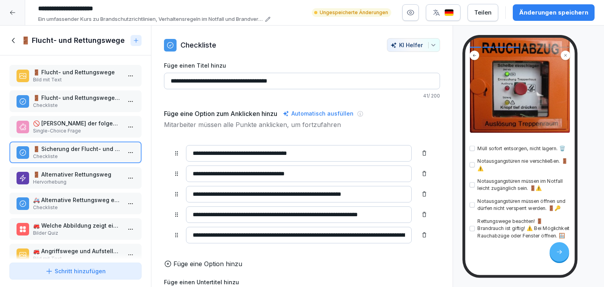
click at [528, 15] on div "Änderungen speichern" at bounding box center [553, 12] width 69 height 9
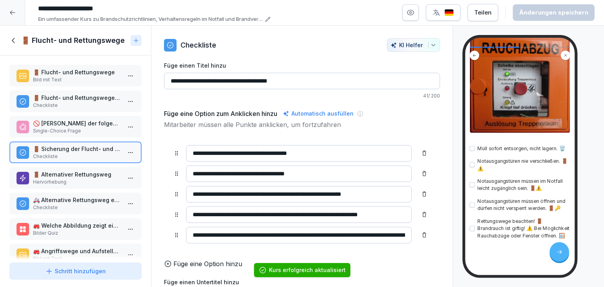
click at [43, 179] on p "Hervorhebung" at bounding box center [77, 182] width 88 height 7
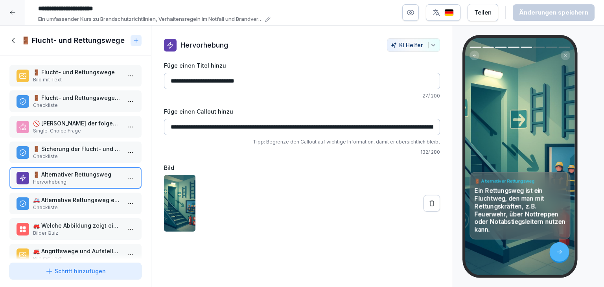
click at [430, 45] on icon "button" at bounding box center [433, 45] width 6 height 6
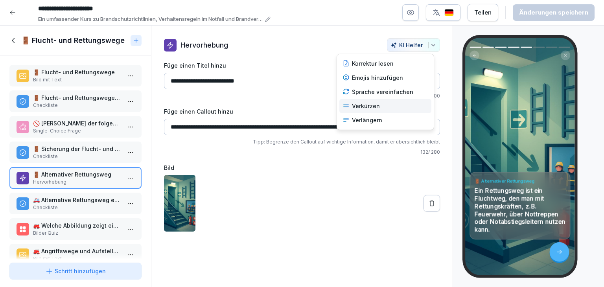
click at [360, 103] on div "Verkürzen" at bounding box center [385, 106] width 92 height 14
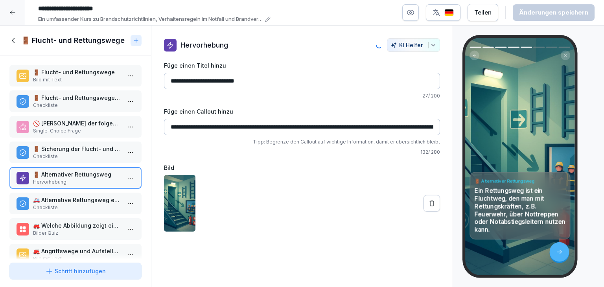
type input "**********"
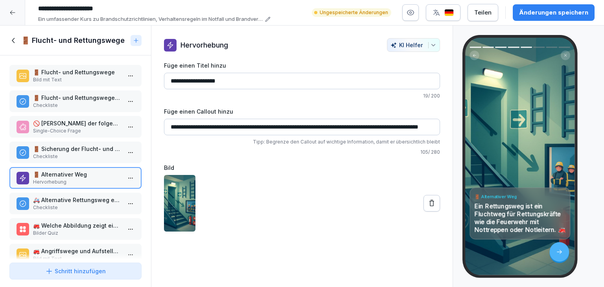
click at [567, 18] on button "Änderungen speichern" at bounding box center [554, 12] width 82 height 17
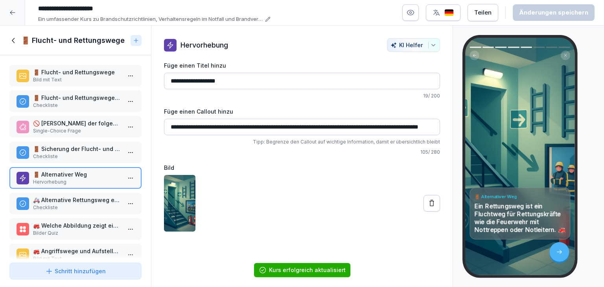
click at [38, 198] on p "🚑 Alternative Rettungsweg empfehlen" at bounding box center [77, 200] width 88 height 8
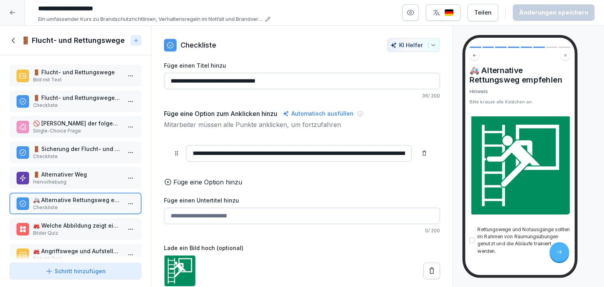
scroll to position [22, 0]
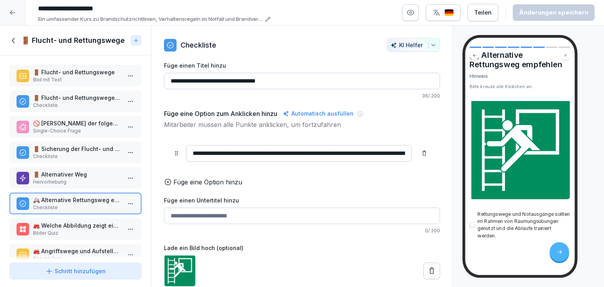
click at [430, 46] on icon "button" at bounding box center [433, 45] width 6 height 6
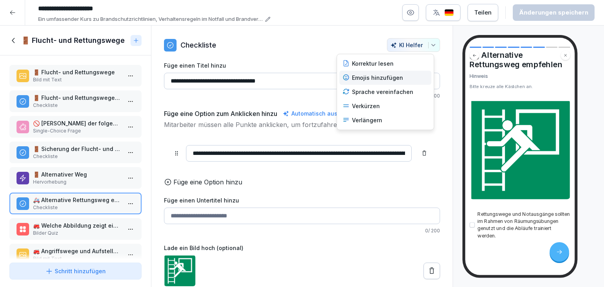
click at [396, 77] on div "Emojis hinzufügen" at bounding box center [385, 78] width 92 height 14
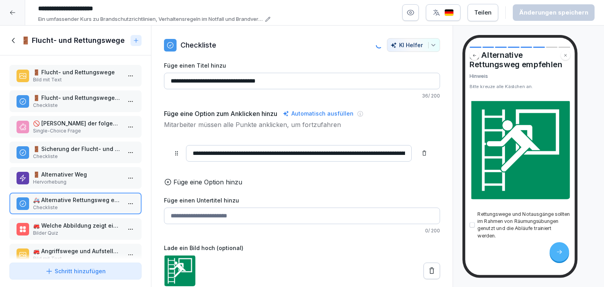
type input "**********"
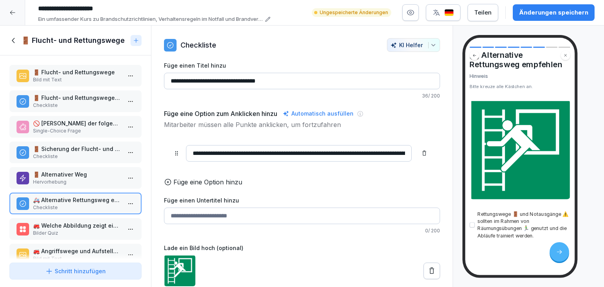
click at [568, 10] on div "Änderungen speichern" at bounding box center [553, 12] width 69 height 9
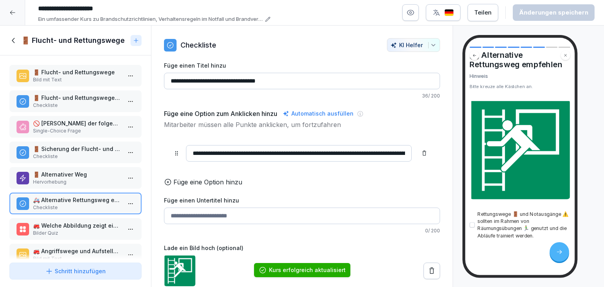
click at [53, 225] on p "🚒 Welche Abbildung zeigt eine Notabstiegsleiter als alternativen Rettungsweg?" at bounding box center [77, 225] width 88 height 8
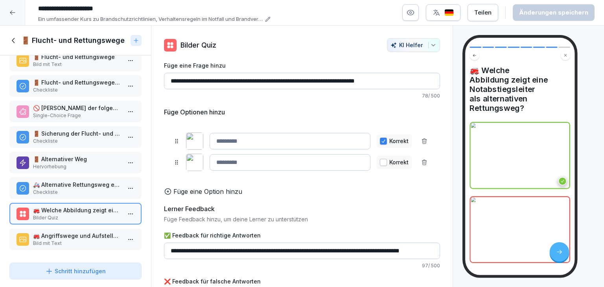
scroll to position [18, 0]
click at [60, 232] on p "🚒 Angriffswege und Aufstellungsflächen der Feuerwehr" at bounding box center [77, 236] width 88 height 8
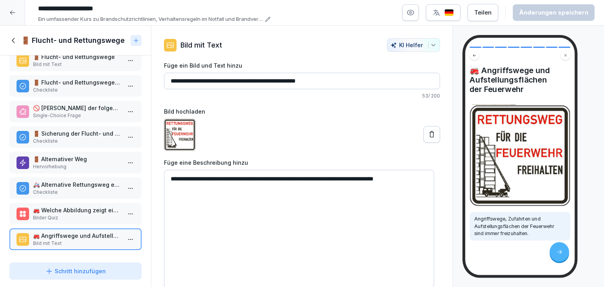
click at [15, 39] on icon at bounding box center [13, 40] width 9 height 9
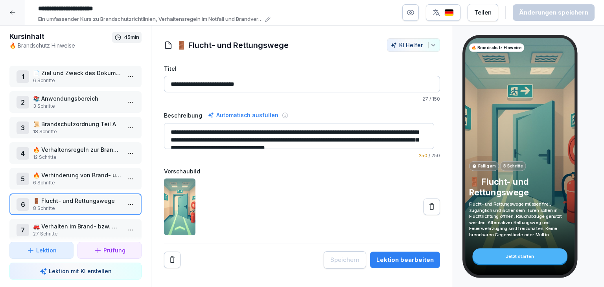
click at [125, 227] on html "**********" at bounding box center [302, 143] width 604 height 287
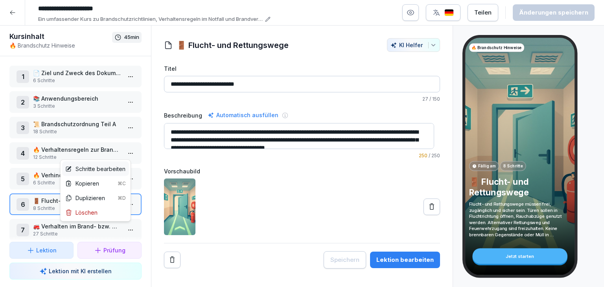
click at [113, 170] on div "Schritte bearbeiten" at bounding box center [95, 169] width 60 height 8
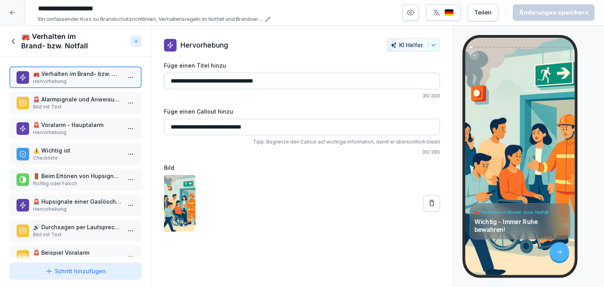
click at [74, 103] on p "🚨 Alarmsignale und Anweisungen beachten" at bounding box center [77, 99] width 88 height 8
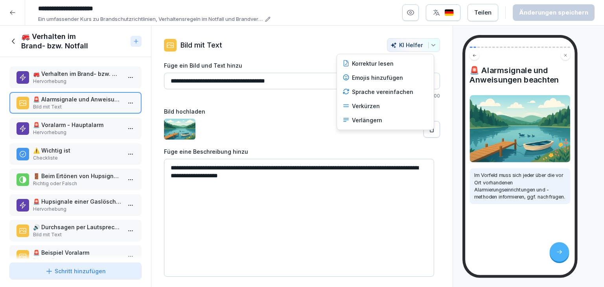
click at [430, 45] on icon "button" at bounding box center [433, 45] width 6 height 6
click at [382, 82] on div "Emojis hinzufügen" at bounding box center [385, 78] width 92 height 14
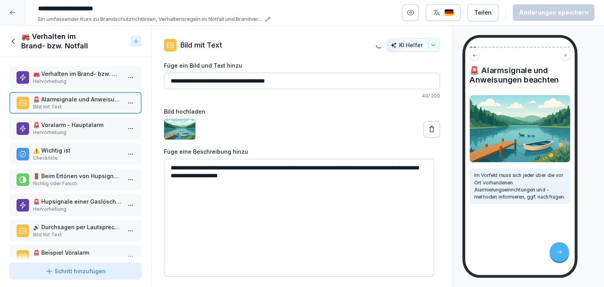
type textarea "**********"
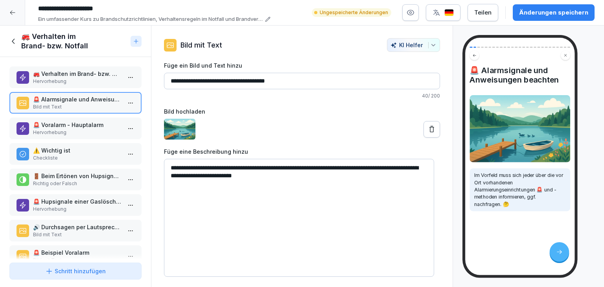
click at [543, 9] on div "Änderungen speichern" at bounding box center [553, 12] width 69 height 9
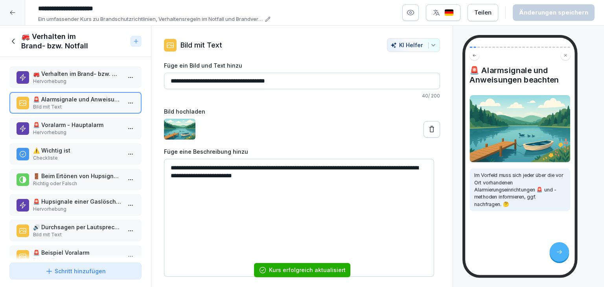
click at [74, 125] on p "🚨 Voralarm - Hauptalarm" at bounding box center [77, 125] width 88 height 8
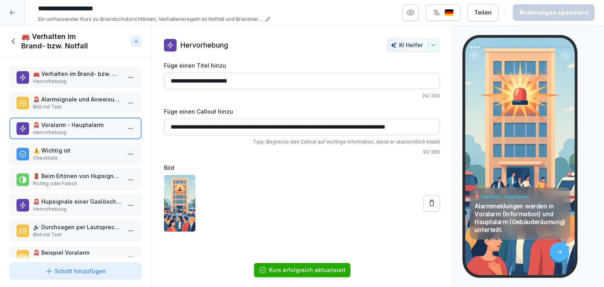
click at [68, 153] on p "⚠️ Wichtig ist" at bounding box center [77, 150] width 88 height 8
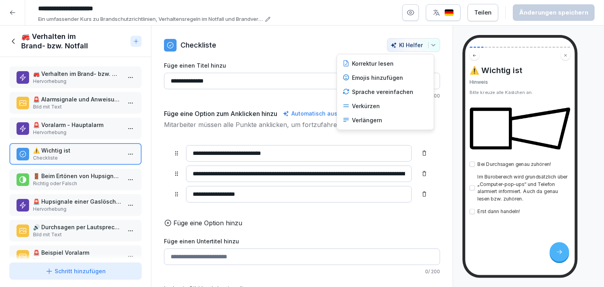
click at [426, 48] on button "KI Helfer" at bounding box center [413, 45] width 53 height 14
click at [370, 81] on div "Emojis hinzufügen" at bounding box center [385, 78] width 92 height 14
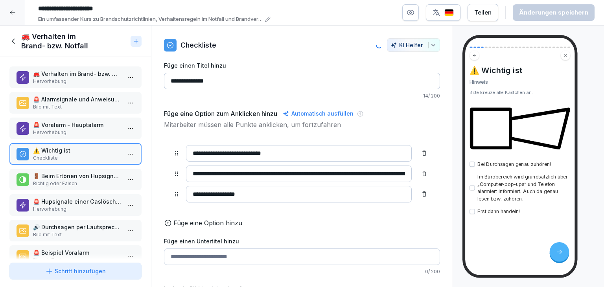
type input "**********"
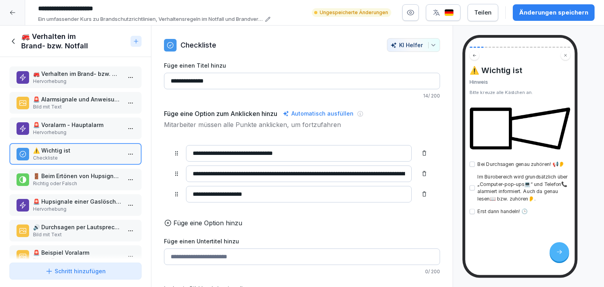
click at [538, 15] on div "Änderungen speichern" at bounding box center [553, 12] width 69 height 9
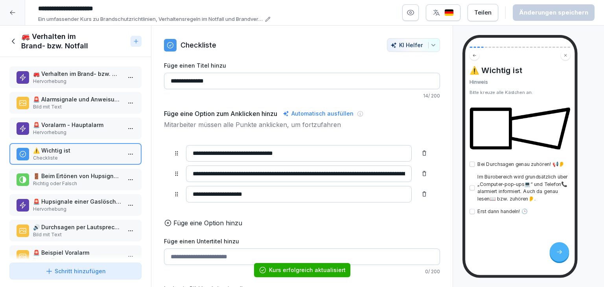
click at [70, 180] on p "Richtig oder Falsch" at bounding box center [77, 183] width 88 height 7
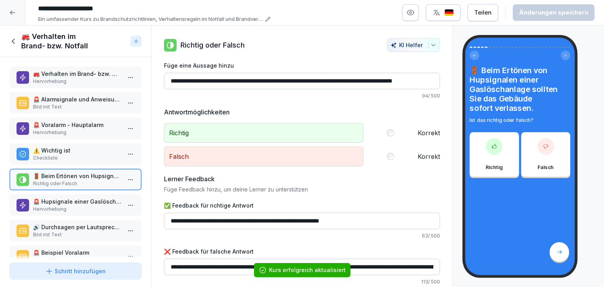
click at [61, 206] on p "Hervorhebung" at bounding box center [77, 209] width 88 height 7
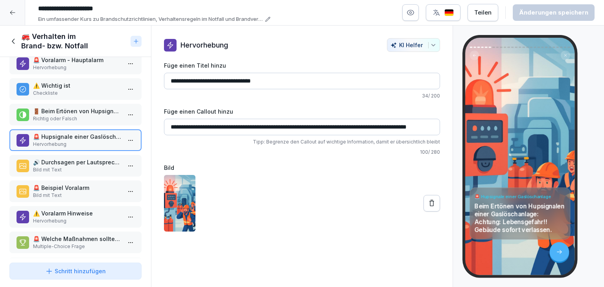
scroll to position [79, 0]
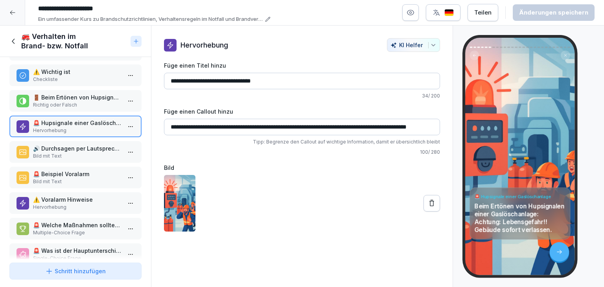
click at [91, 146] on p "🔊 Durchsagen per Lautsprecheranlage (ELA)" at bounding box center [77, 148] width 88 height 8
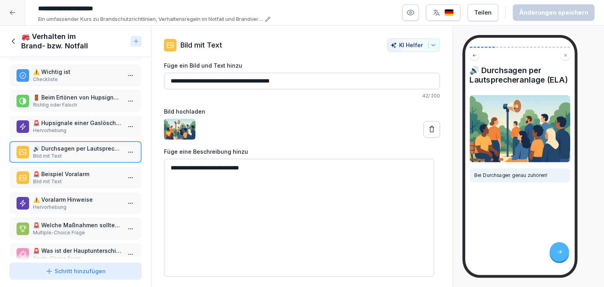
click at [88, 173] on p "🚨 Beispiel Voralarm" at bounding box center [77, 174] width 88 height 8
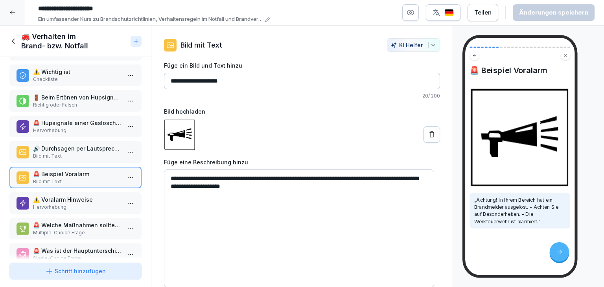
click at [46, 206] on p "Hervorhebung" at bounding box center [77, 207] width 88 height 7
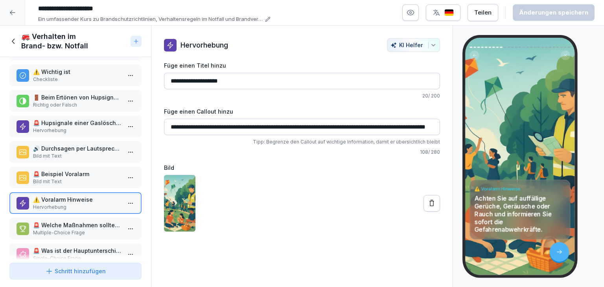
click at [40, 231] on p "Multiple-Choice Frage" at bounding box center [77, 232] width 88 height 7
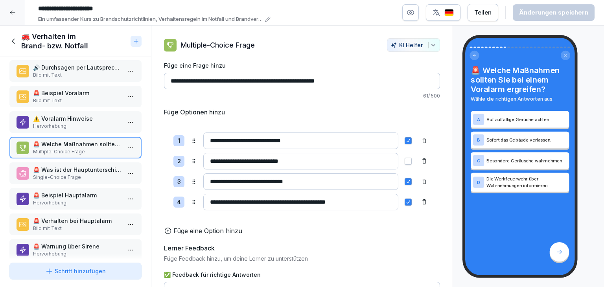
scroll to position [197, 0]
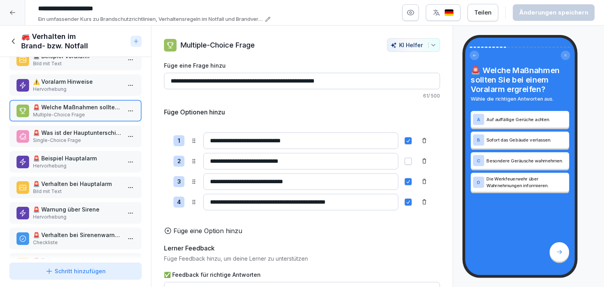
click at [98, 139] on p "Single-Choice Frage" at bounding box center [77, 140] width 88 height 7
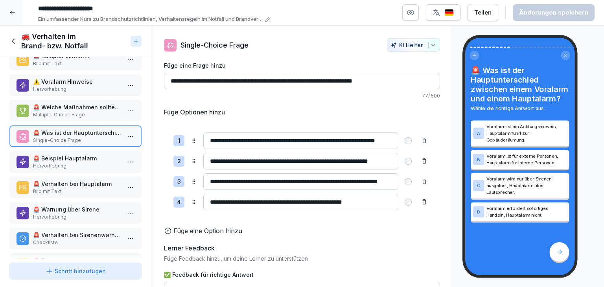
click at [90, 164] on p "Hervorhebung" at bounding box center [77, 165] width 88 height 7
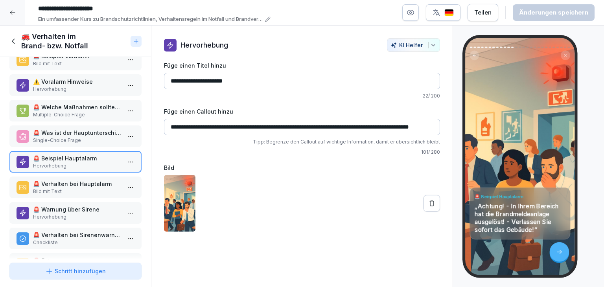
click at [83, 191] on div "🚨 Verhalten bei Hauptalarm Bild mit Text" at bounding box center [75, 188] width 132 height 22
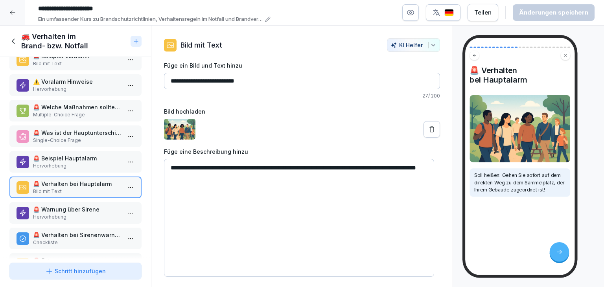
click at [76, 205] on p "🚨 Warnung über Sirene" at bounding box center [77, 209] width 88 height 8
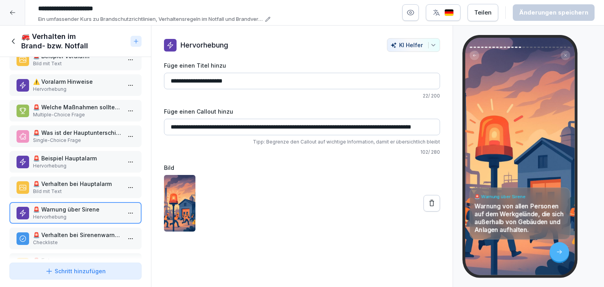
click at [83, 231] on p "🚨 Verhalten bei Sirenenwarnung" at bounding box center [77, 235] width 88 height 8
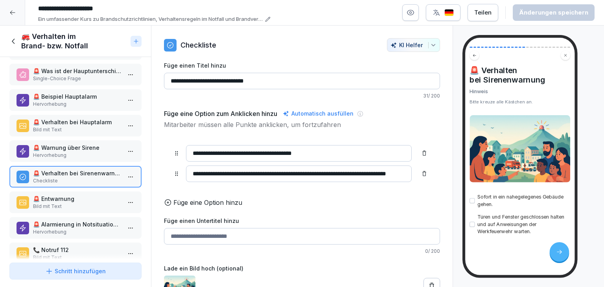
scroll to position [315, 0]
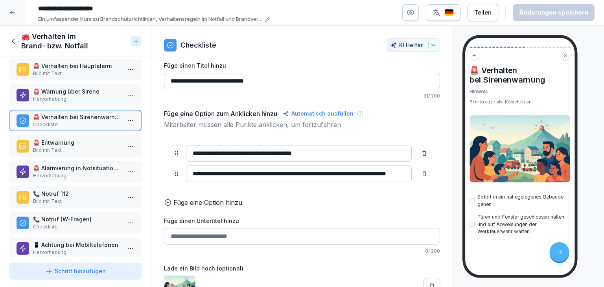
click at [66, 138] on p "🚨 Entwarnung" at bounding box center [77, 142] width 88 height 8
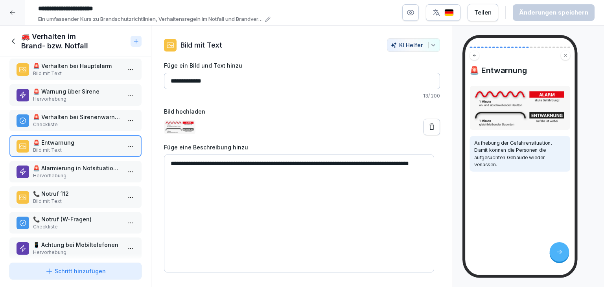
click at [63, 164] on p "🚨 Alarmierung in Notsituationen - Brand bzw. Unfall melden" at bounding box center [77, 168] width 88 height 8
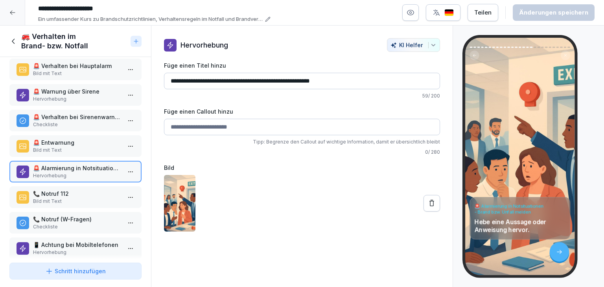
click at [65, 190] on p "📞 Notruf 112" at bounding box center [77, 194] width 88 height 8
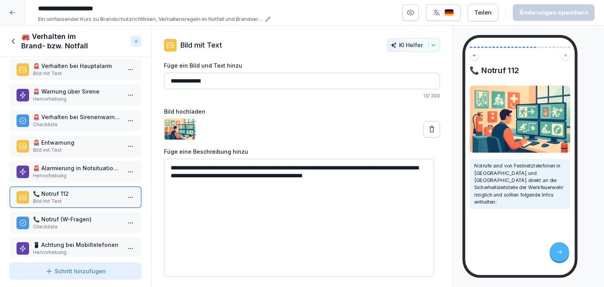
click at [430, 46] on icon "button" at bounding box center [433, 45] width 6 height 6
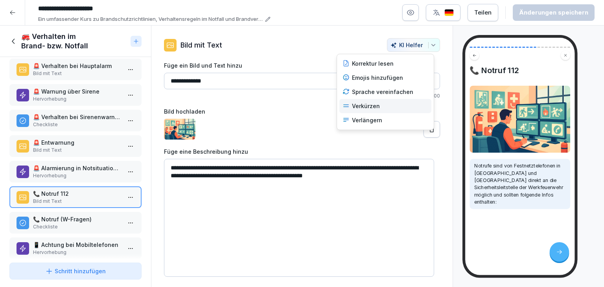
click at [346, 105] on icon at bounding box center [346, 105] width 7 height 7
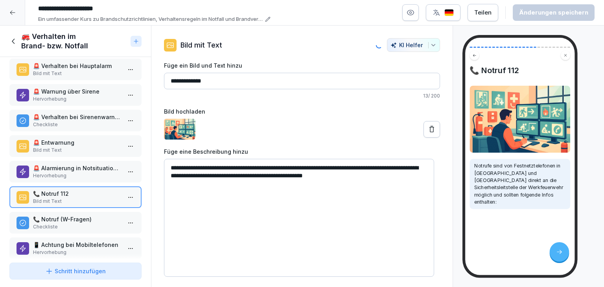
type input "******"
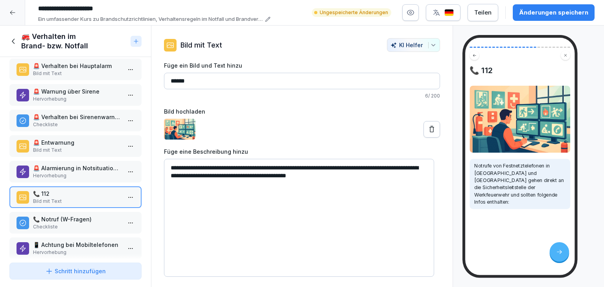
click at [430, 47] on icon "button" at bounding box center [433, 45] width 6 height 6
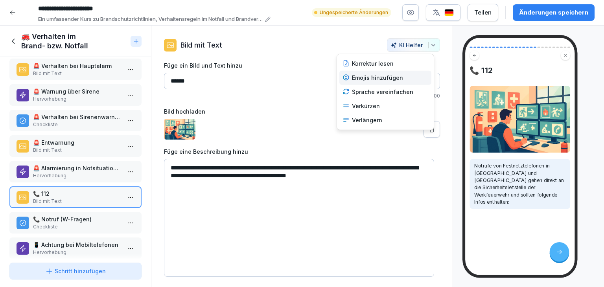
click at [377, 81] on div "Emojis hinzufügen" at bounding box center [385, 78] width 92 height 14
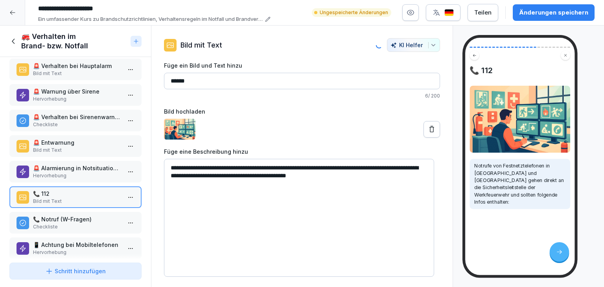
type textarea "**********"
click at [531, 15] on div "Änderungen speichern" at bounding box center [553, 12] width 69 height 9
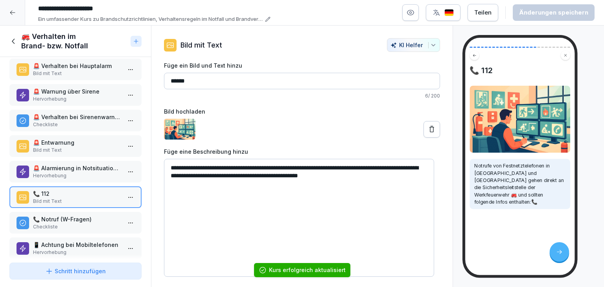
click at [87, 216] on p "📞 Notruf (W-Fragen)" at bounding box center [77, 219] width 88 height 8
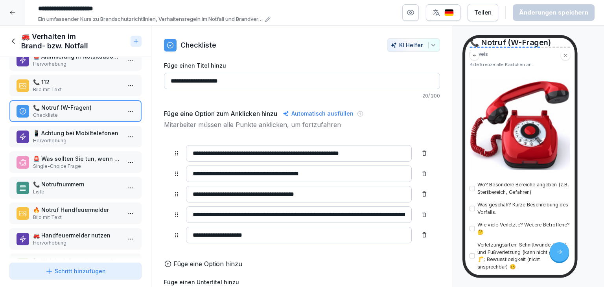
scroll to position [433, 0]
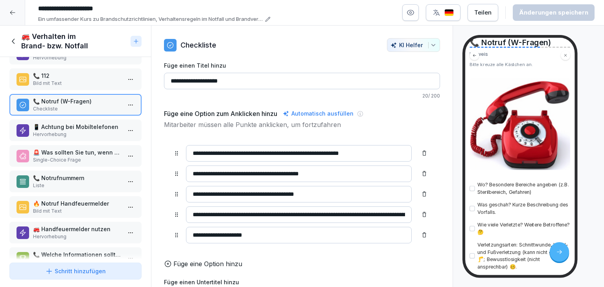
click at [81, 131] on p "Hervorhebung" at bounding box center [77, 134] width 88 height 7
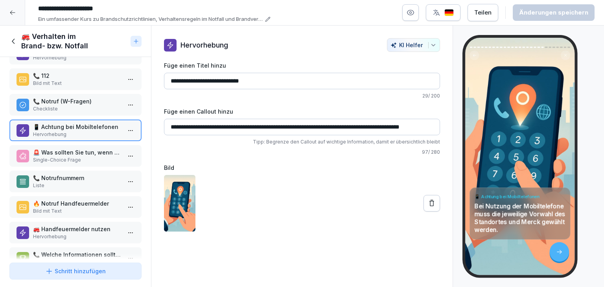
click at [61, 157] on p "Single-Choice Frage" at bounding box center [77, 160] width 88 height 7
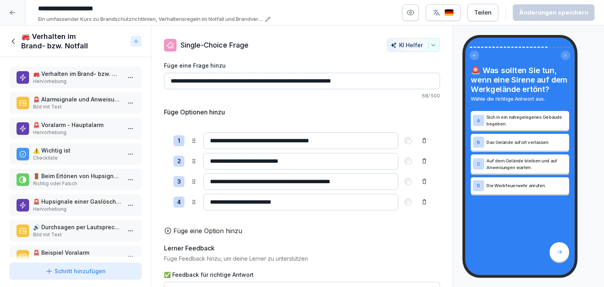
scroll to position [433, 0]
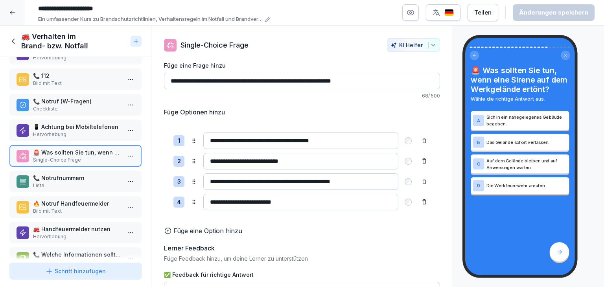
click at [49, 175] on p "📞 Notrufnummern" at bounding box center [77, 178] width 88 height 8
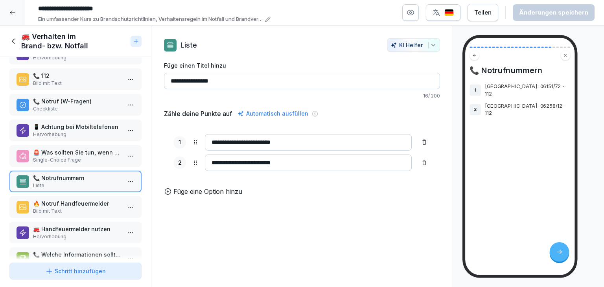
click at [49, 199] on p "🔥 Notruf Handfeuermelder" at bounding box center [77, 203] width 88 height 8
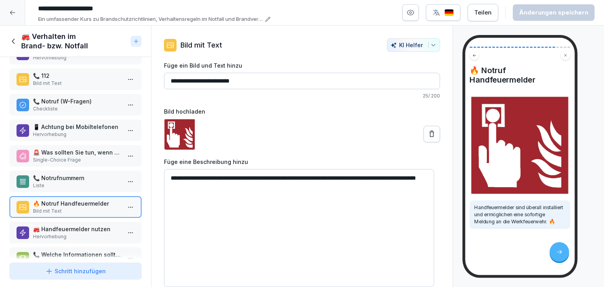
scroll to position [500, 0]
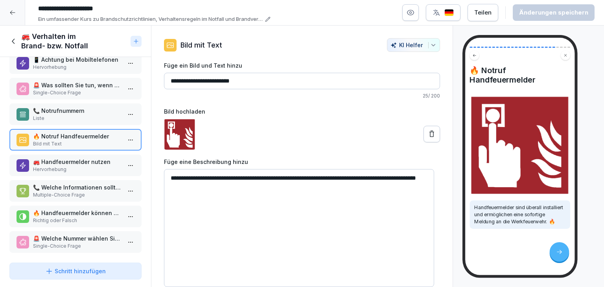
click at [67, 166] on p "Hervorhebung" at bounding box center [77, 169] width 88 height 7
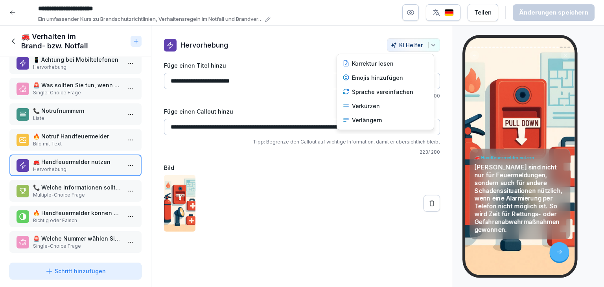
click at [430, 46] on icon "button" at bounding box center [433, 45] width 6 height 6
click at [384, 105] on div "Verkürzen" at bounding box center [385, 106] width 92 height 14
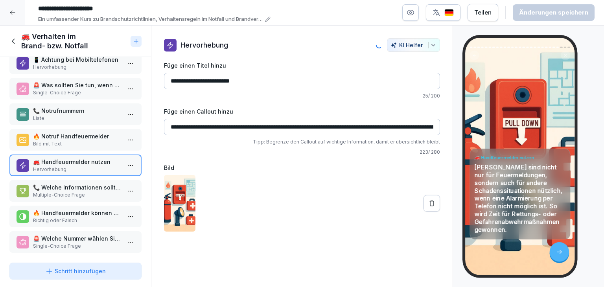
type input "**********"
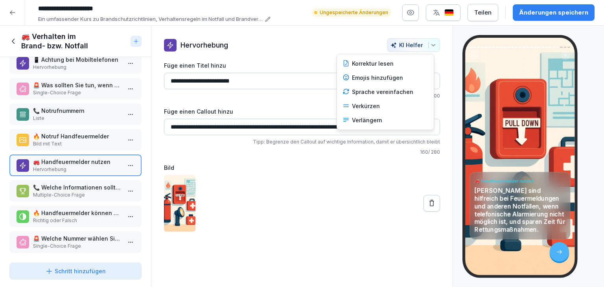
click at [430, 48] on icon "button" at bounding box center [433, 45] width 6 height 6
click at [400, 76] on div "Emojis hinzufügen" at bounding box center [385, 78] width 92 height 14
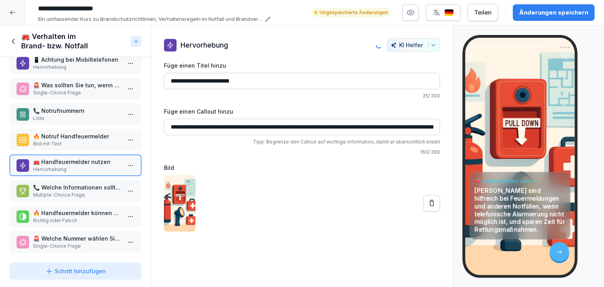
type input "**********"
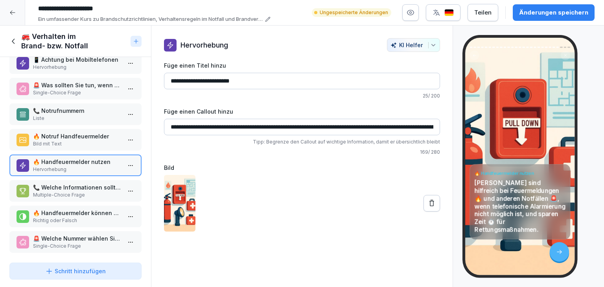
click at [575, 6] on button "Änderungen speichern" at bounding box center [554, 12] width 82 height 17
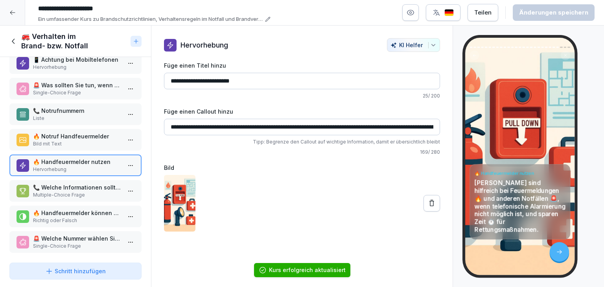
click at [96, 192] on p "Multiple-Choice Frage" at bounding box center [77, 195] width 88 height 7
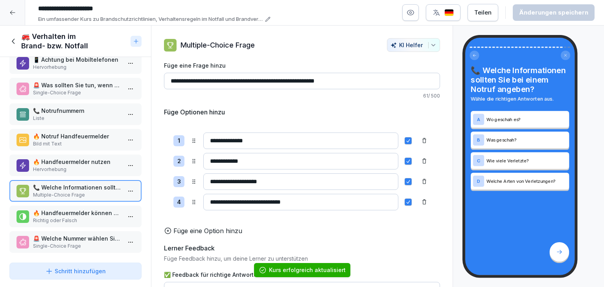
click at [96, 209] on p "🔥 Handfeuermelder können nur für Feuermeldungen verwendet werden." at bounding box center [77, 213] width 88 height 8
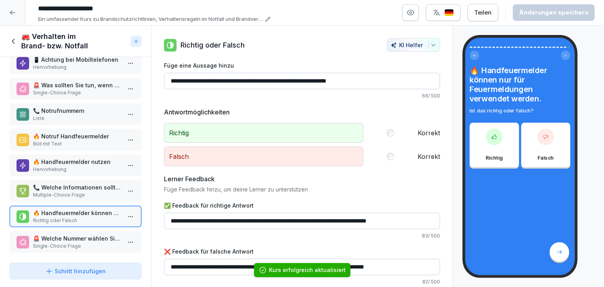
click at [100, 234] on p "🚨 Welche Nummer wählen Sie für einen Notruf vom Standort Gernsheim aus?" at bounding box center [77, 238] width 88 height 8
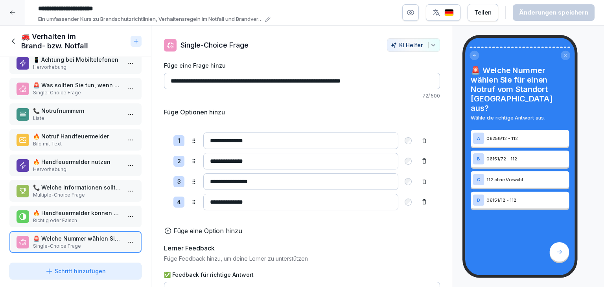
click at [15, 40] on icon at bounding box center [13, 41] width 9 height 9
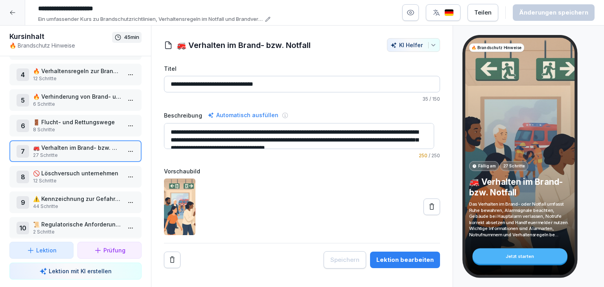
scroll to position [118, 0]
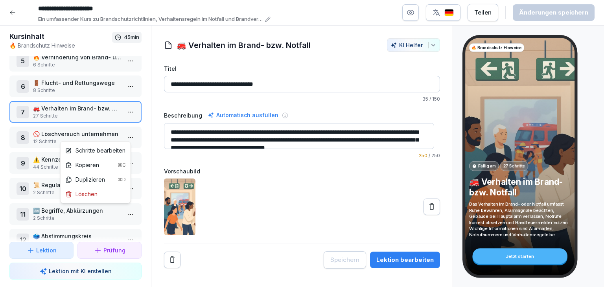
click at [119, 135] on html "**********" at bounding box center [302, 143] width 604 height 287
click at [104, 149] on div "Schritte bearbeiten" at bounding box center [95, 150] width 60 height 8
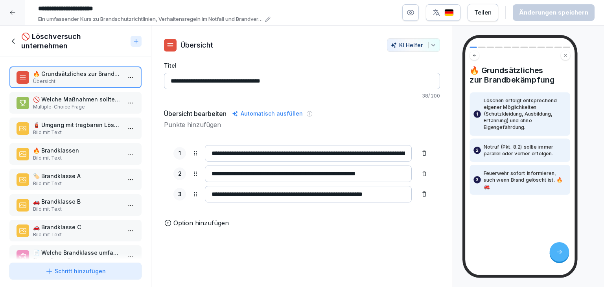
click at [425, 49] on button "KI Helfer" at bounding box center [413, 45] width 53 height 14
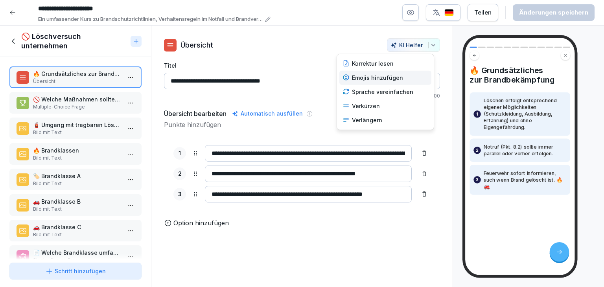
click at [387, 82] on div "Emojis hinzufügen" at bounding box center [385, 78] width 92 height 14
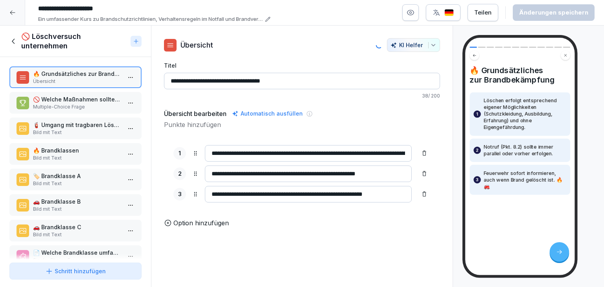
type input "**********"
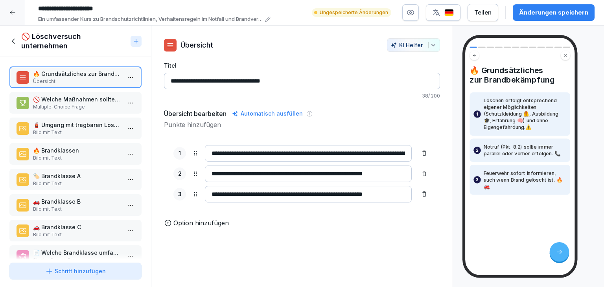
click at [543, 16] on div "Änderungen speichern" at bounding box center [553, 12] width 69 height 9
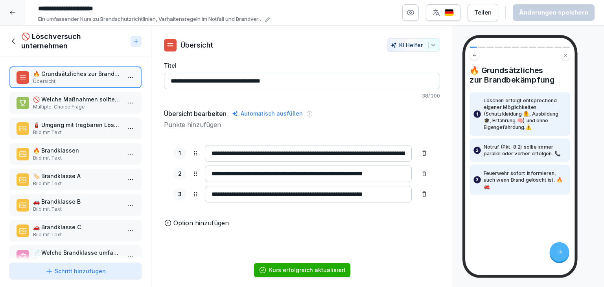
click at [106, 110] on p "Multiple-Choice Frage" at bounding box center [77, 106] width 88 height 7
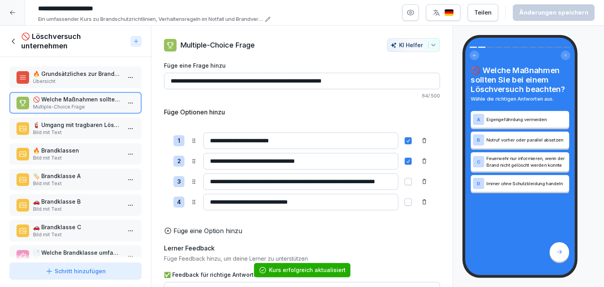
click at [103, 126] on p "🧯 Umgang mit tragbaren Löschgeräten" at bounding box center [77, 125] width 88 height 8
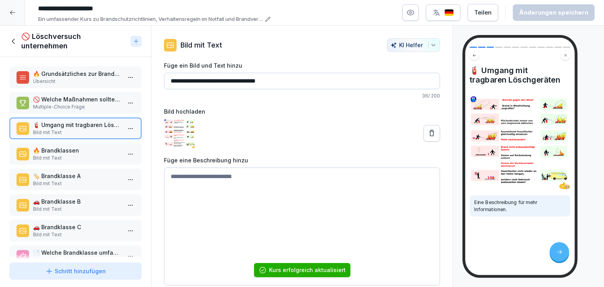
click at [88, 155] on p "Bild mit Text" at bounding box center [77, 158] width 88 height 7
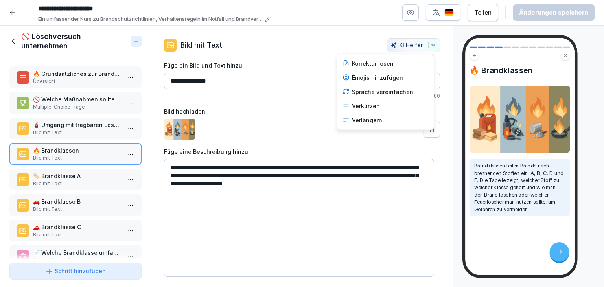
click at [429, 48] on button "KI Helfer" at bounding box center [413, 45] width 53 height 14
click at [379, 104] on div "Verkürzen" at bounding box center [385, 106] width 92 height 14
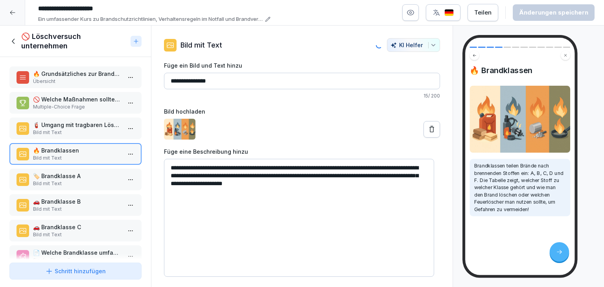
type textarea "**********"
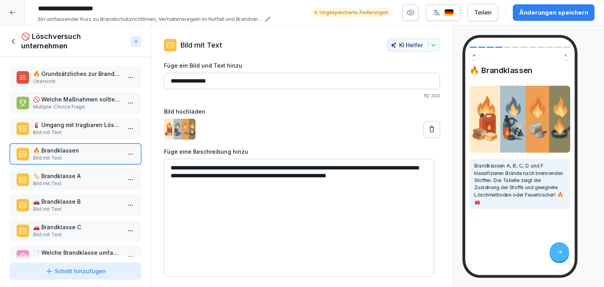
click at [566, 15] on div "Änderungen speichern" at bounding box center [553, 12] width 69 height 9
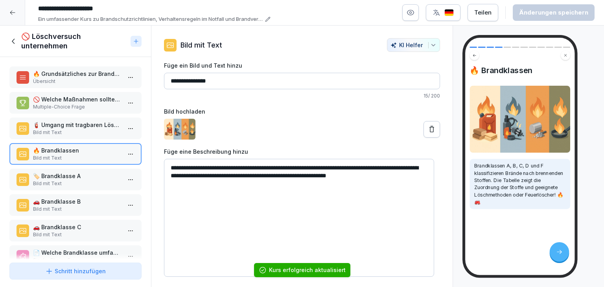
click at [74, 183] on p "Bild mit Text" at bounding box center [77, 183] width 88 height 7
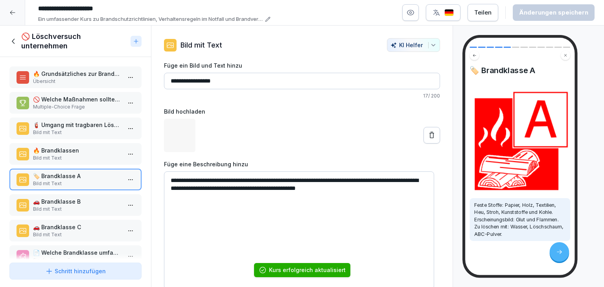
scroll to position [118, 0]
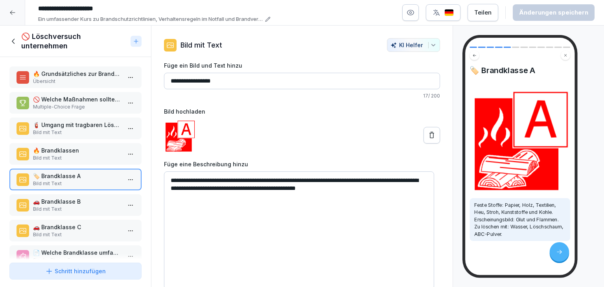
click at [71, 206] on p "Bild mit Text" at bounding box center [77, 209] width 88 height 7
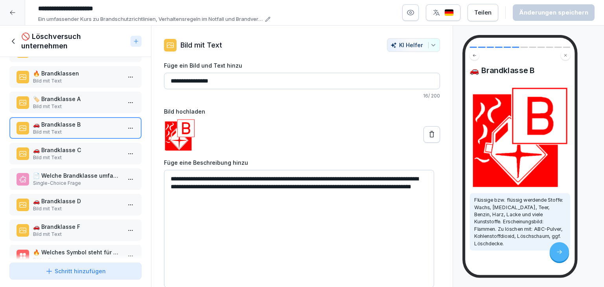
scroll to position [79, 0]
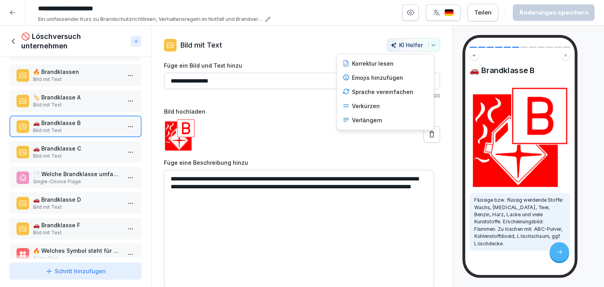
click at [419, 44] on div "KI Helfer" at bounding box center [414, 45] width 46 height 7
click at [368, 110] on div "Verkürzen" at bounding box center [385, 106] width 92 height 14
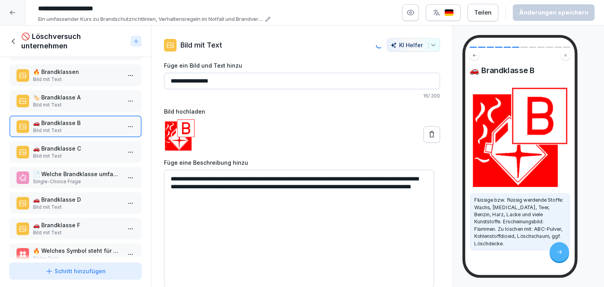
type textarea "**********"
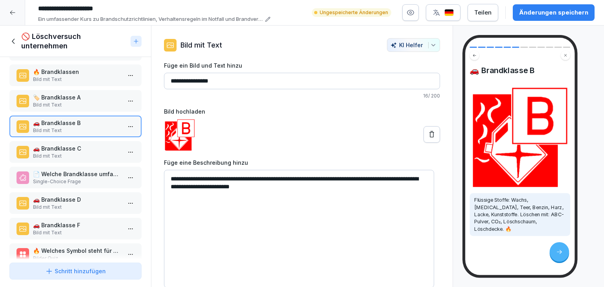
click at [573, 9] on div "Änderungen speichern" at bounding box center [553, 12] width 69 height 9
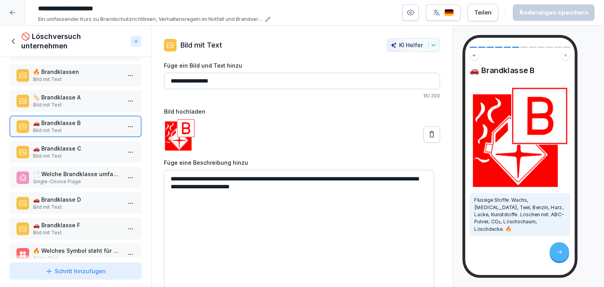
click at [55, 98] on p "🏷️ Brandklasse A" at bounding box center [77, 97] width 88 height 8
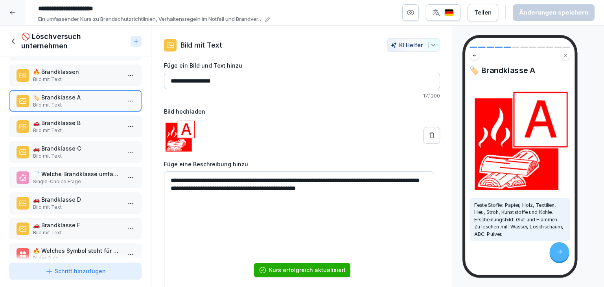
click at [428, 46] on div "button" at bounding box center [432, 45] width 8 height 6
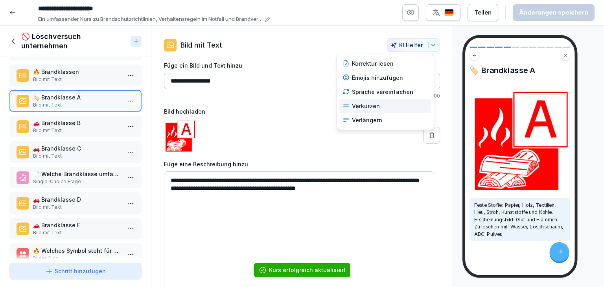
click at [392, 109] on div "Verkürzen" at bounding box center [385, 106] width 92 height 14
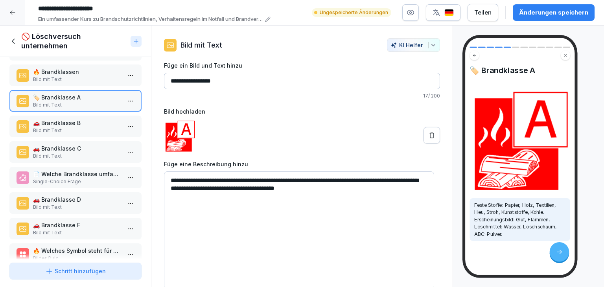
click at [432, 46] on button "KI Helfer" at bounding box center [413, 45] width 53 height 14
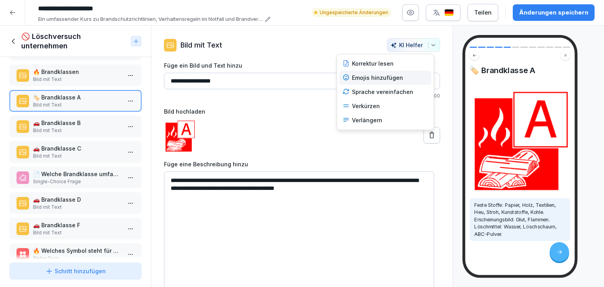
click at [404, 77] on div "Emojis hinzufügen" at bounding box center [385, 78] width 92 height 14
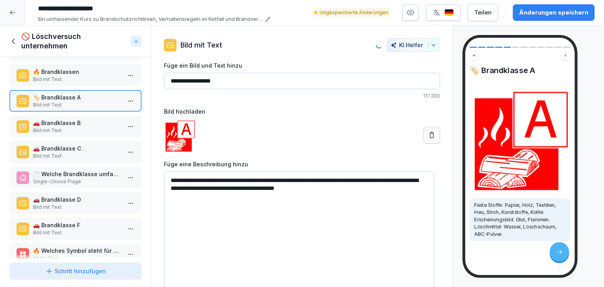
type textarea "**********"
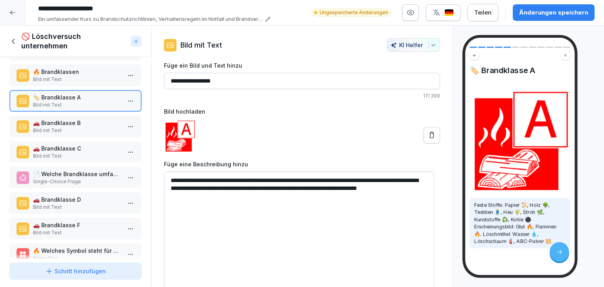
click at [539, 10] on div "Änderungen speichern" at bounding box center [553, 12] width 69 height 9
click at [54, 134] on div "🚗 Brandklasse B Bild mit Text" at bounding box center [75, 127] width 132 height 22
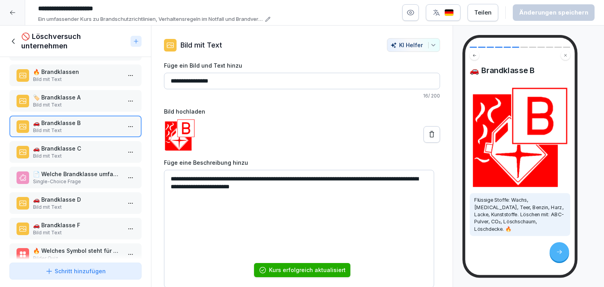
click at [431, 45] on button "KI Helfer" at bounding box center [413, 45] width 53 height 14
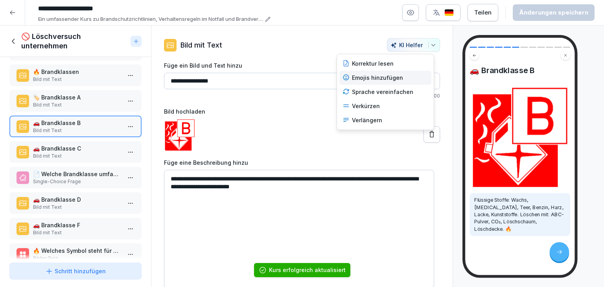
click at [393, 81] on div "Emojis hinzufügen" at bounding box center [385, 78] width 92 height 14
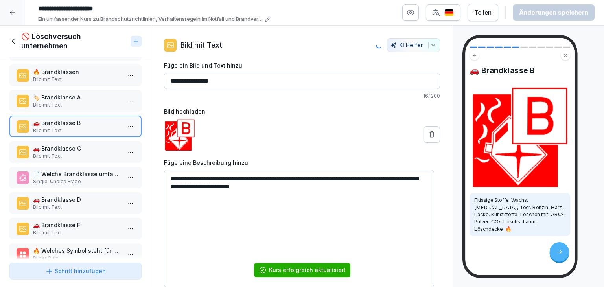
type textarea "**********"
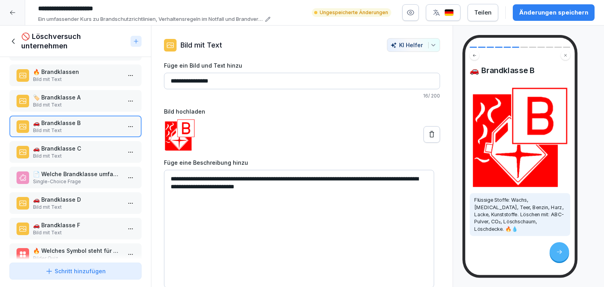
click at [534, 15] on div "Änderungen speichern" at bounding box center [553, 12] width 69 height 9
click at [77, 154] on p "Bild mit Text" at bounding box center [77, 156] width 88 height 7
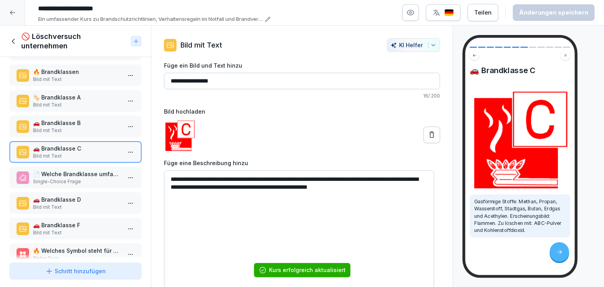
click at [421, 51] on button "KI Helfer" at bounding box center [413, 45] width 53 height 14
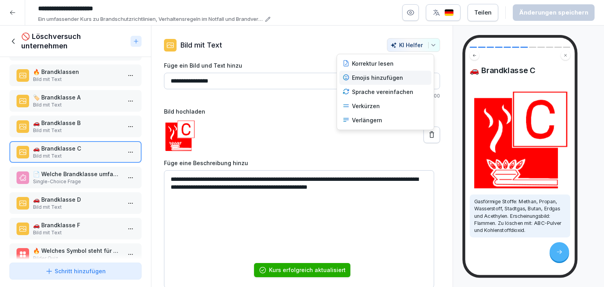
click at [400, 84] on div "Emojis hinzufügen" at bounding box center [385, 78] width 92 height 14
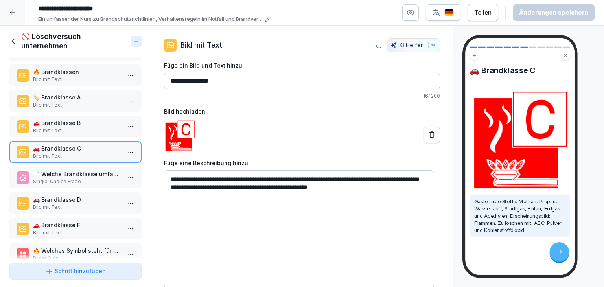
type textarea "**********"
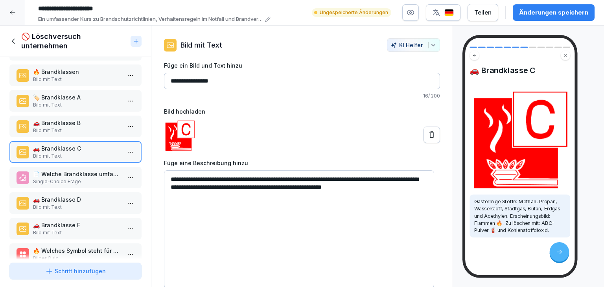
click at [530, 9] on div "Änderungen speichern" at bounding box center [553, 12] width 69 height 9
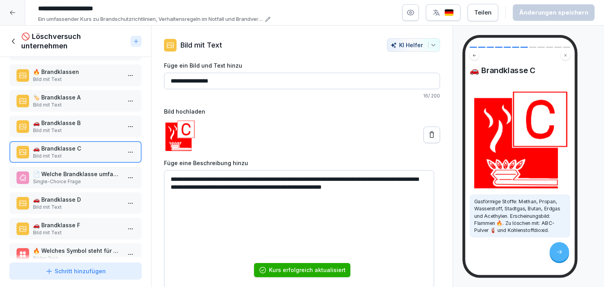
click at [59, 180] on p "Single-Choice Frage" at bounding box center [77, 181] width 88 height 7
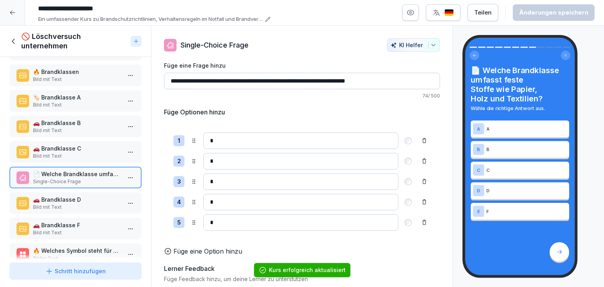
click at [57, 212] on div "🔥 Grundsätzliches zur Brandbekämpfung Übersicht 🚫 Welche Maßnahmen sollten Sie …" at bounding box center [75, 158] width 151 height 203
click at [58, 206] on p "Bild mit Text" at bounding box center [77, 207] width 88 height 7
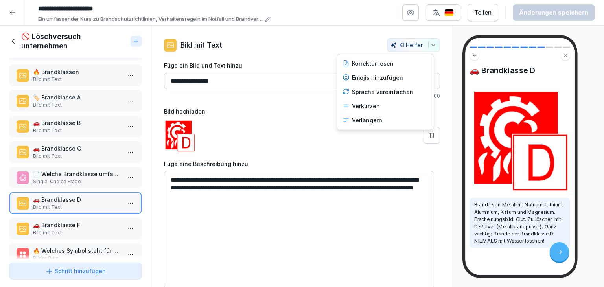
click at [430, 46] on icon "button" at bounding box center [433, 45] width 6 height 6
click at [384, 104] on div "Verkürzen" at bounding box center [385, 106] width 92 height 14
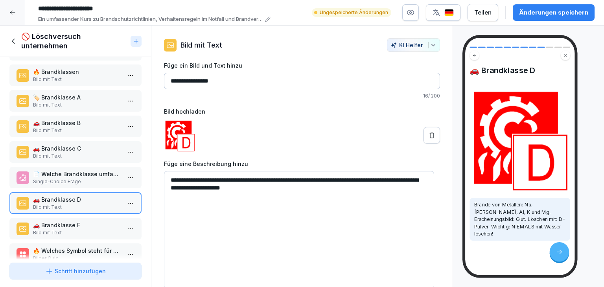
click at [430, 46] on icon "button" at bounding box center [433, 45] width 6 height 6
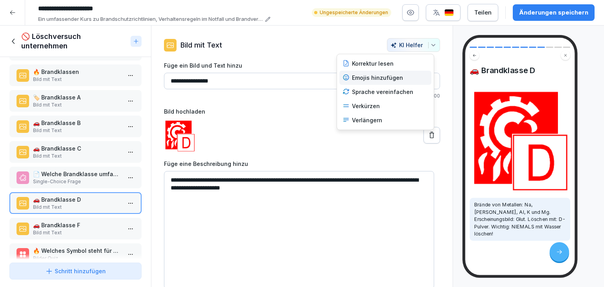
click at [404, 76] on div "Emojis hinzufügen" at bounding box center [385, 78] width 92 height 14
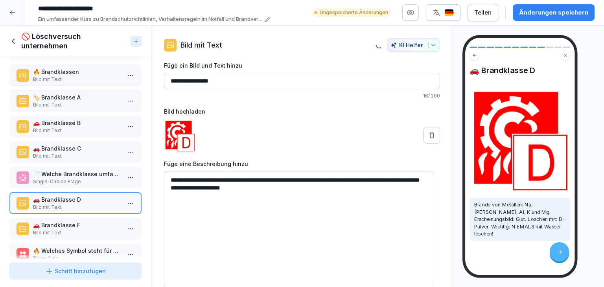
type textarea "**********"
click at [543, 10] on div "Änderungen speichern" at bounding box center [553, 12] width 69 height 9
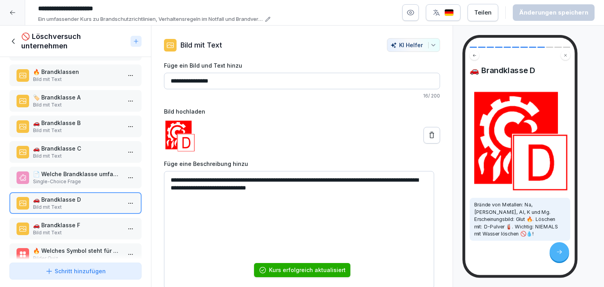
click at [96, 229] on p "Bild mit Text" at bounding box center [77, 232] width 88 height 7
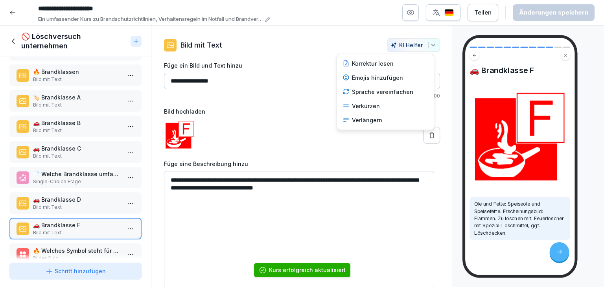
click at [430, 43] on icon "button" at bounding box center [433, 45] width 6 height 6
click at [375, 81] on div "Emojis hinzufügen" at bounding box center [385, 78] width 92 height 14
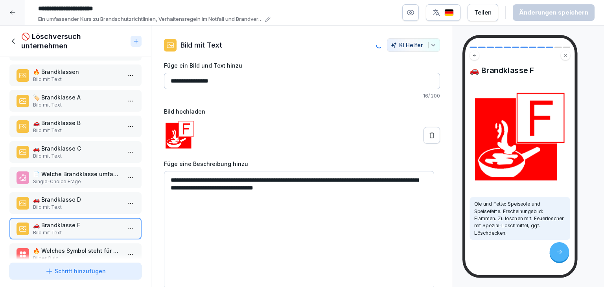
type textarea "**********"
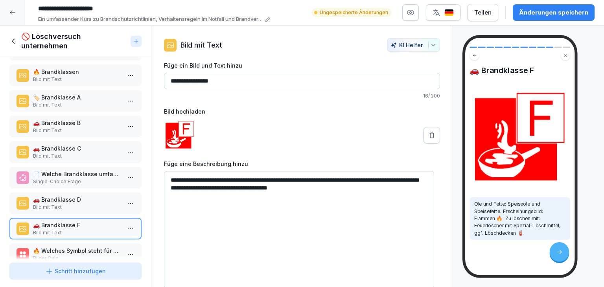
click at [560, 15] on div "Änderungen speichern" at bounding box center [553, 12] width 69 height 9
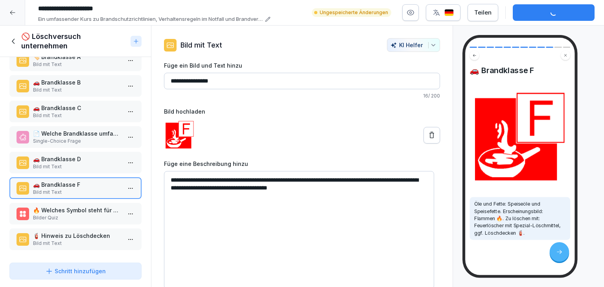
scroll to position [121, 0]
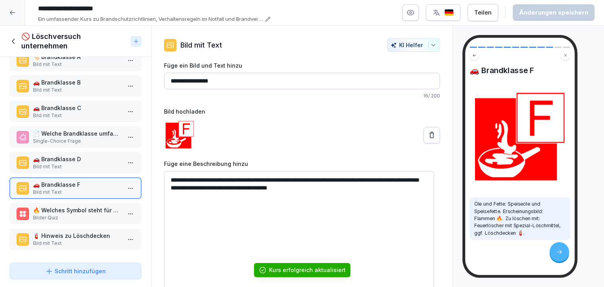
click at [107, 208] on p "🔥 Welches Symbol steht für die Brandklasse B?" at bounding box center [77, 210] width 88 height 8
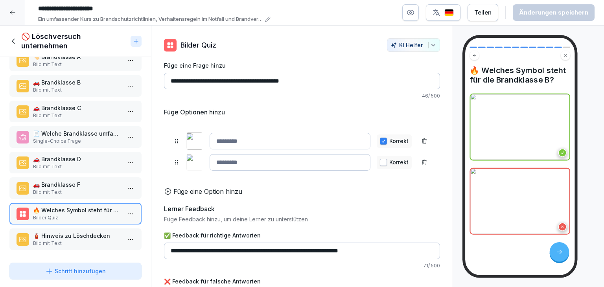
click at [87, 240] on p "Bild mit Text" at bounding box center [77, 243] width 88 height 7
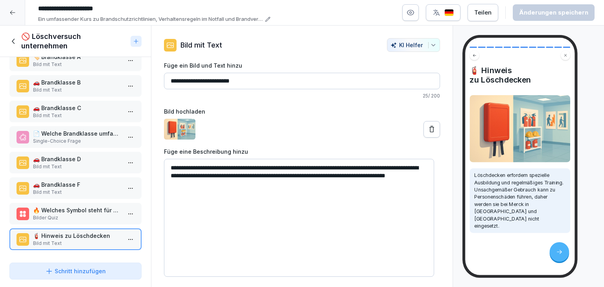
click at [420, 46] on div "KI Helfer" at bounding box center [414, 45] width 46 height 7
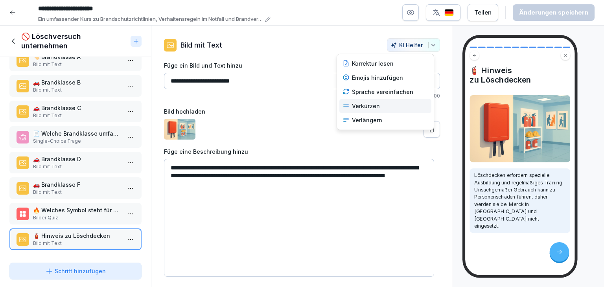
click at [371, 105] on div "Verkürzen" at bounding box center [385, 106] width 92 height 14
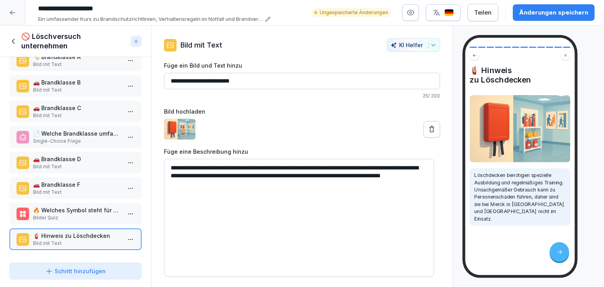
click at [424, 49] on button "KI Helfer" at bounding box center [413, 45] width 53 height 14
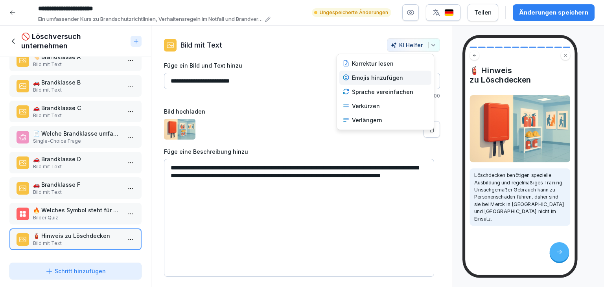
click at [398, 77] on div "Emojis hinzufügen" at bounding box center [385, 78] width 92 height 14
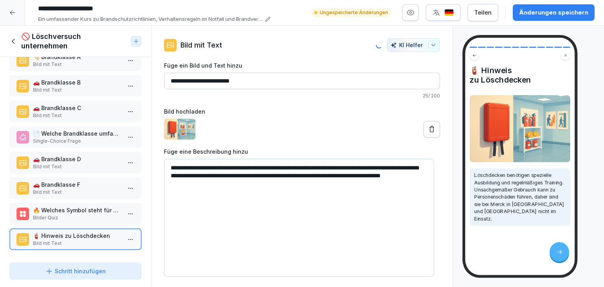
type textarea "**********"
click at [527, 18] on button "Änderungen speichern" at bounding box center [554, 12] width 82 height 17
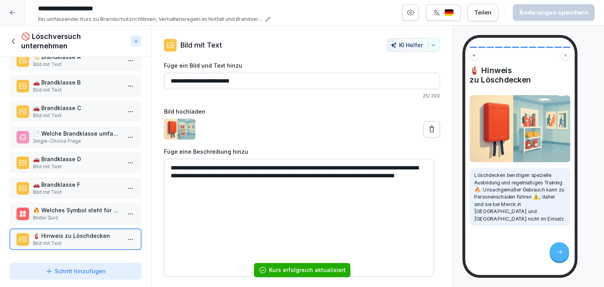
click at [13, 41] on icon at bounding box center [13, 41] width 9 height 9
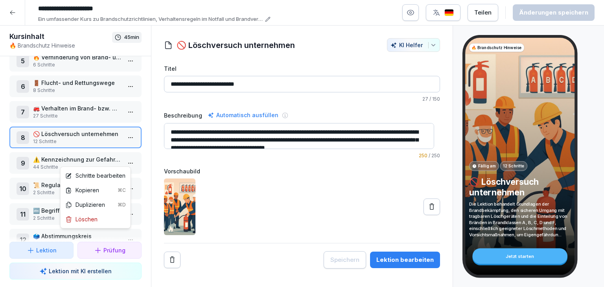
click at [127, 162] on html "**********" at bounding box center [302, 143] width 604 height 287
click at [115, 171] on div "Schritte bearbeiten" at bounding box center [95, 175] width 67 height 15
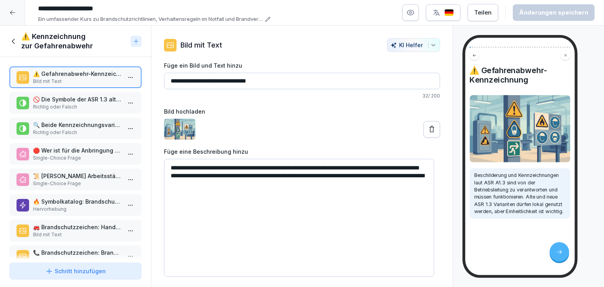
click at [428, 46] on div "button" at bounding box center [432, 45] width 8 height 6
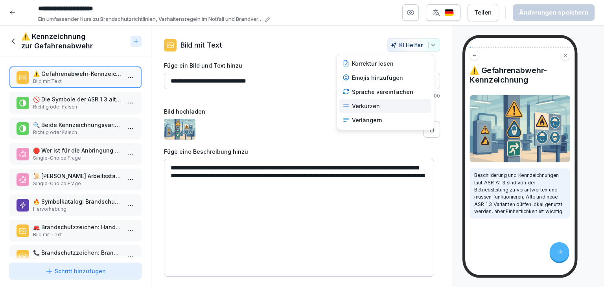
click at [387, 108] on div "Verkürzen" at bounding box center [385, 106] width 92 height 14
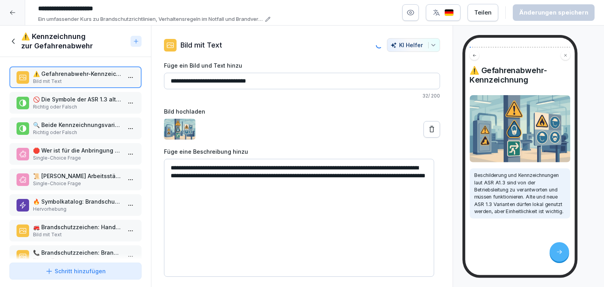
type input "**********"
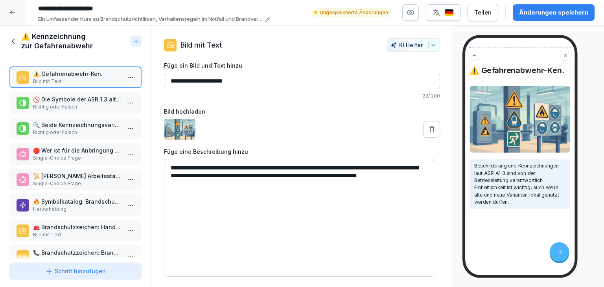
click at [430, 48] on icon "button" at bounding box center [433, 45] width 6 height 6
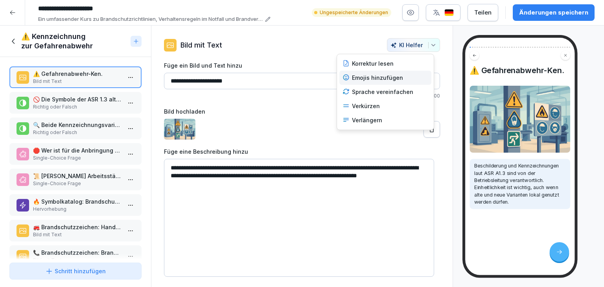
click at [398, 78] on div "Emojis hinzufügen" at bounding box center [385, 78] width 92 height 14
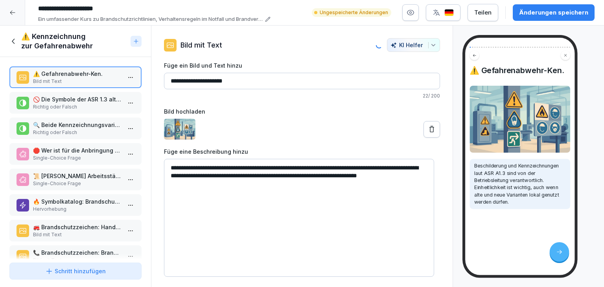
type textarea "**********"
click at [526, 11] on div "Änderungen speichern" at bounding box center [553, 12] width 69 height 9
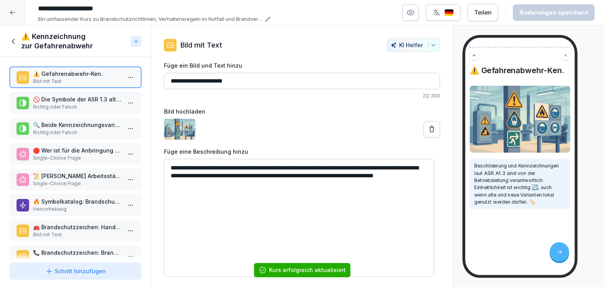
click at [82, 99] on p "🚫 Die Symbole der ASR 1.3 alt (bis 2013) dürfen nicht mehr verwendet werden." at bounding box center [77, 99] width 88 height 8
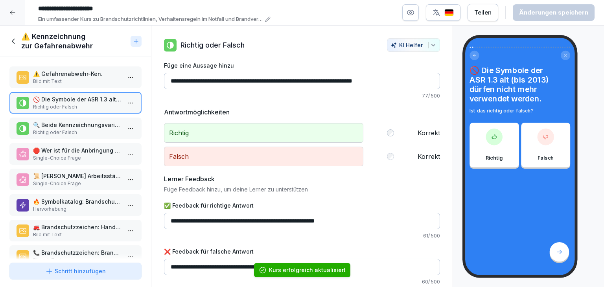
click at [73, 134] on p "Richtig oder Falsch" at bounding box center [77, 132] width 88 height 7
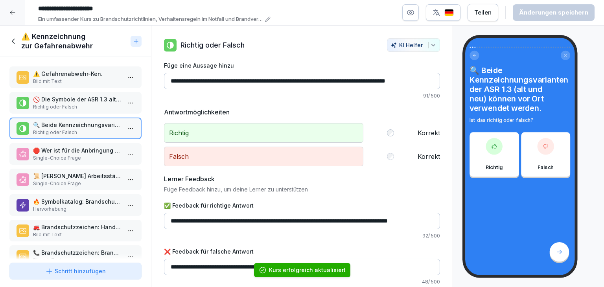
click at [72, 149] on p "🛑 Wer ist für die Anbringung der Beschilderung verantwortlich?" at bounding box center [77, 150] width 88 height 8
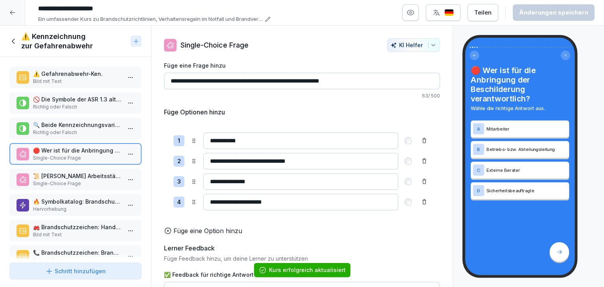
click at [72, 172] on p "📜 Welche Arbeitsstättenrichtlinie bildet die Grundlage für die Auswahl von Besc…" at bounding box center [77, 176] width 88 height 8
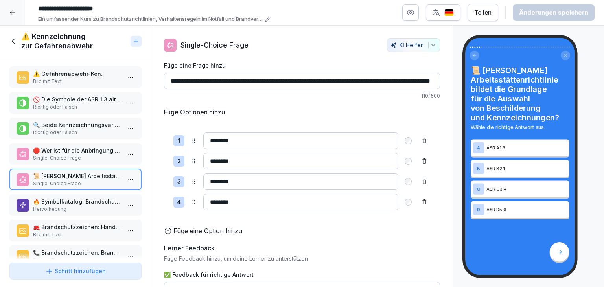
click at [427, 48] on button "KI Helfer" at bounding box center [413, 45] width 53 height 14
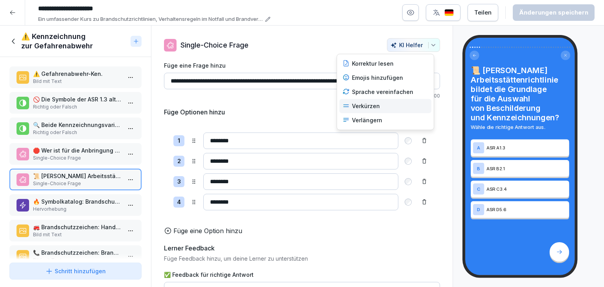
click at [374, 101] on div "Verkürzen" at bounding box center [385, 106] width 92 height 14
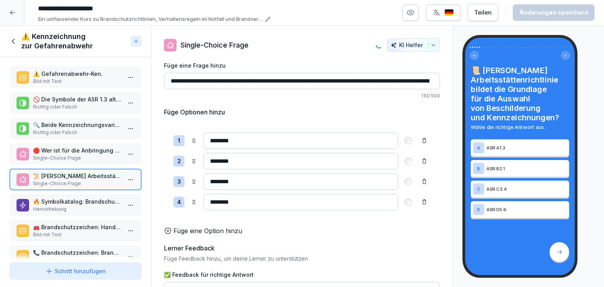
type input "**********"
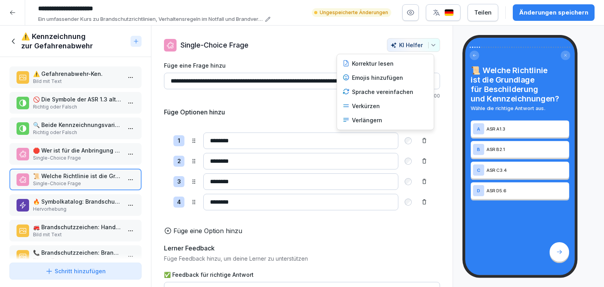
click at [430, 48] on icon "button" at bounding box center [433, 45] width 6 height 6
click at [372, 92] on div "Sprache vereinfachen" at bounding box center [385, 92] width 92 height 14
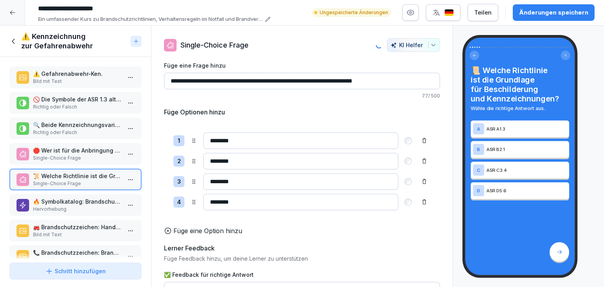
type input "**********"
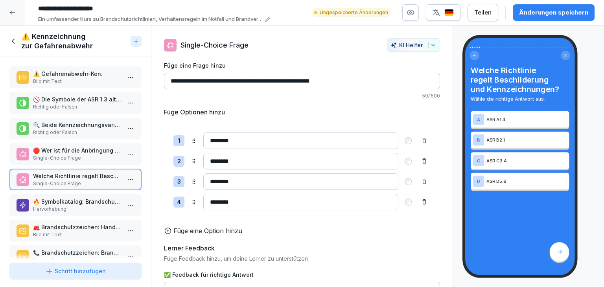
click at [520, 15] on button "Änderungen speichern" at bounding box center [554, 12] width 82 height 17
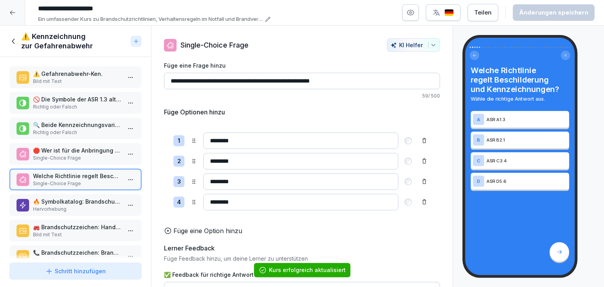
click at [66, 207] on p "Hervorhebung" at bounding box center [77, 209] width 88 height 7
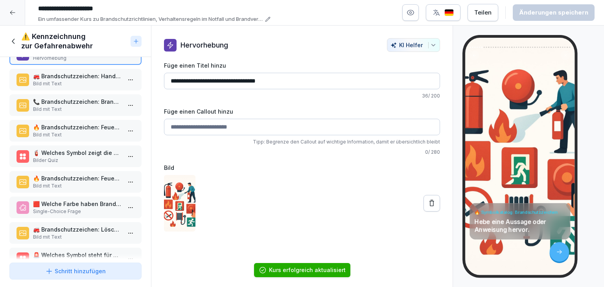
scroll to position [157, 0]
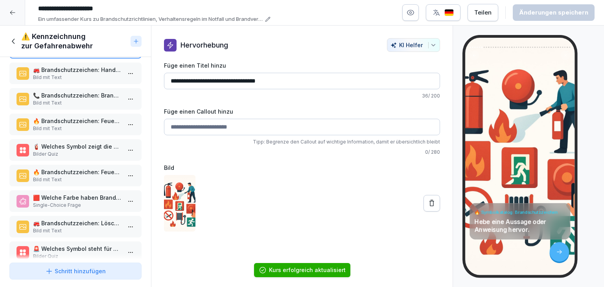
click at [94, 68] on p "🚒 Brandschutzzeichen: Handfeuermelder" at bounding box center [77, 70] width 88 height 8
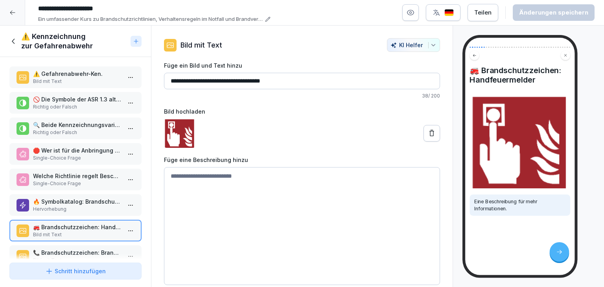
click at [81, 249] on p "📞 Brandschutzzeichen: Brandmeldetelefon" at bounding box center [77, 253] width 88 height 8
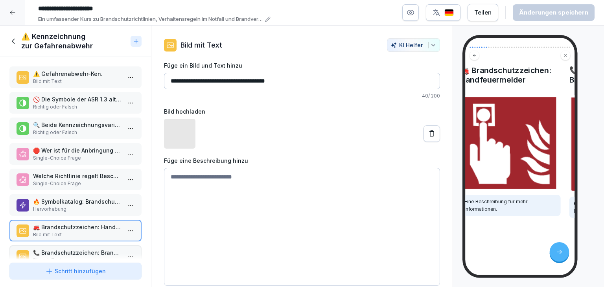
scroll to position [157, 0]
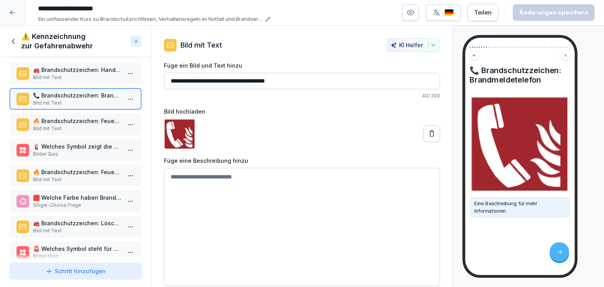
click at [82, 122] on p "🔥 Brandschutzzeichen: Feuerlöscher / Feuerlöschgerät" at bounding box center [77, 121] width 88 height 8
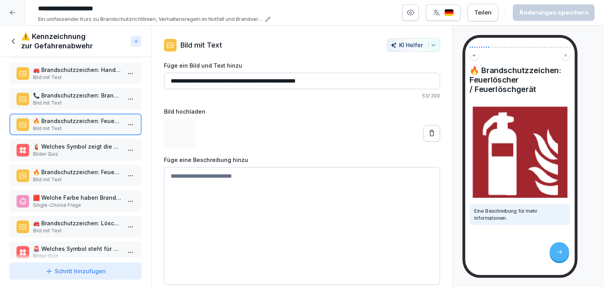
click at [84, 142] on p "🧯 Welches Symbol zeigt die Position eines Feuerlöschers an?" at bounding box center [77, 146] width 88 height 8
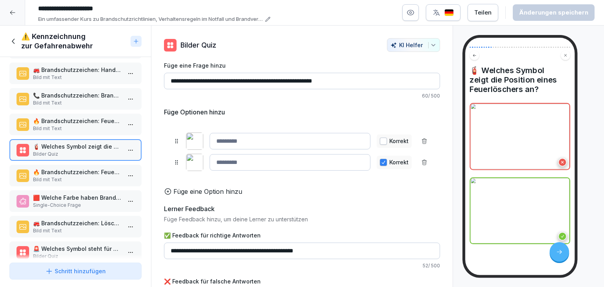
click at [87, 165] on div "🔥 Brandschutzzeichen: Feuerleiter / Notabstieg Bild mit Text" at bounding box center [75, 176] width 132 height 22
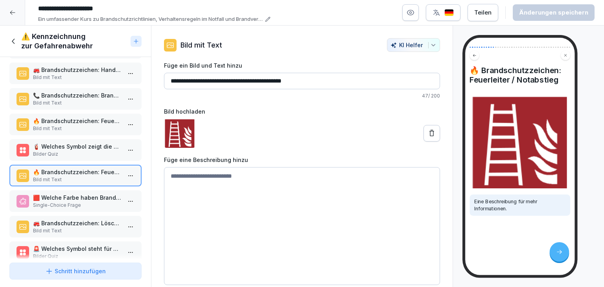
scroll to position [197, 0]
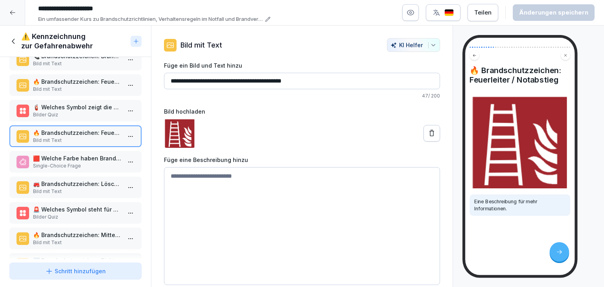
click at [81, 156] on p "🟥 Welche Farbe haben Brandschutzzeichen?" at bounding box center [77, 158] width 88 height 8
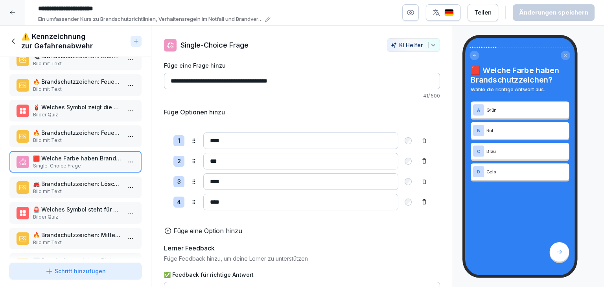
click at [80, 188] on p "Bild mit Text" at bounding box center [77, 191] width 88 height 7
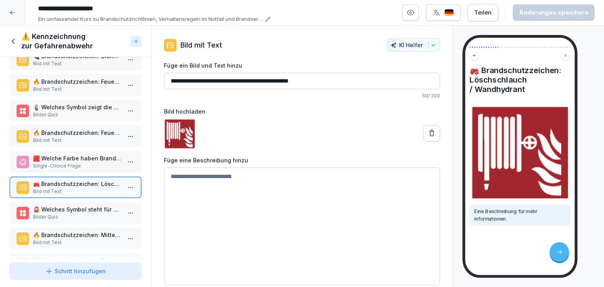
click at [63, 214] on p "Bilder Quiz" at bounding box center [77, 217] width 88 height 7
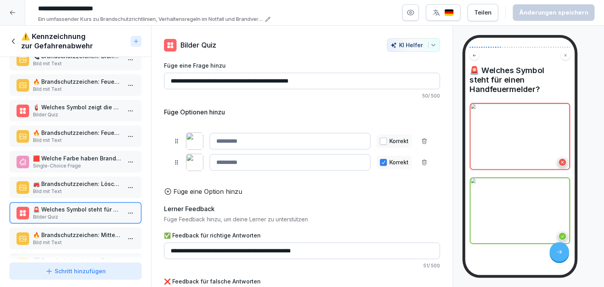
click at [77, 81] on p "🔥 Brandschutzzeichen: Feuerlöscher / Feuerlöschgerät" at bounding box center [77, 81] width 88 height 8
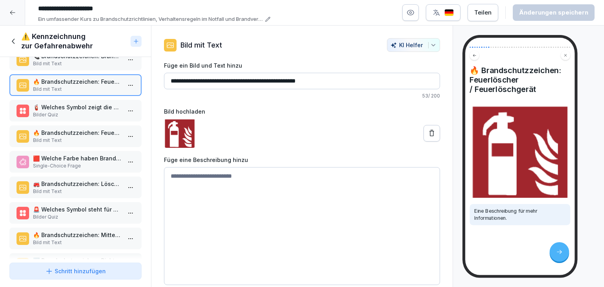
click at [60, 214] on p "Bilder Quiz" at bounding box center [77, 217] width 88 height 7
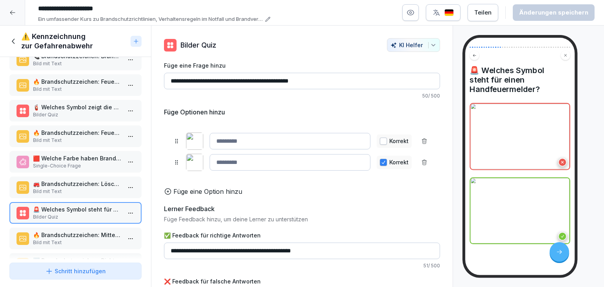
click at [74, 156] on p "🟥 Welche Farbe haben Brandschutzzeichen?" at bounding box center [77, 158] width 88 height 8
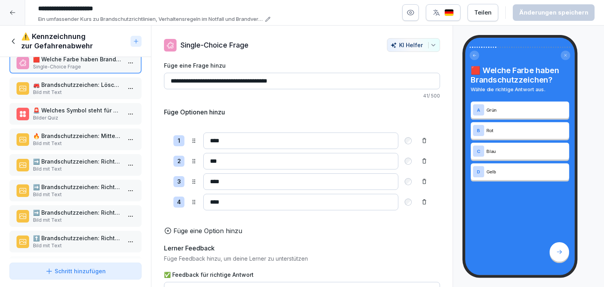
scroll to position [315, 0]
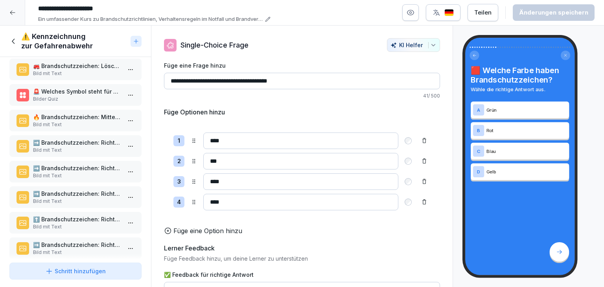
click at [88, 125] on div "🔥 Brandschutzzeichen: Mittel und Geräte zur Brandbekämpfung Bild mit Text" at bounding box center [75, 121] width 132 height 22
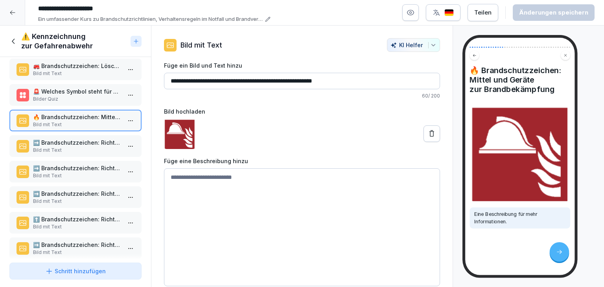
click at [87, 147] on p "Bild mit Text" at bounding box center [77, 150] width 88 height 7
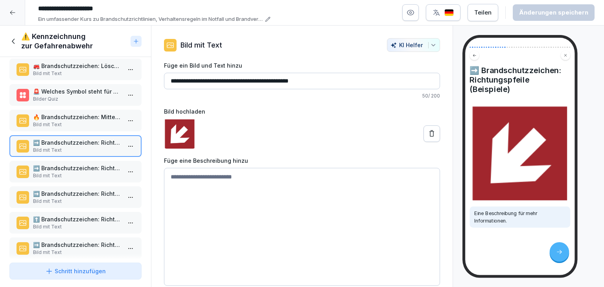
click at [89, 172] on p "Bild mit Text" at bounding box center [77, 175] width 88 height 7
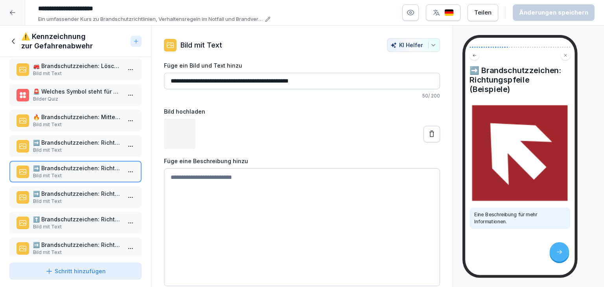
click at [88, 190] on p "➡️ Brandschutzzeichen: Richtungspfeile (Beispiele)" at bounding box center [77, 194] width 88 height 8
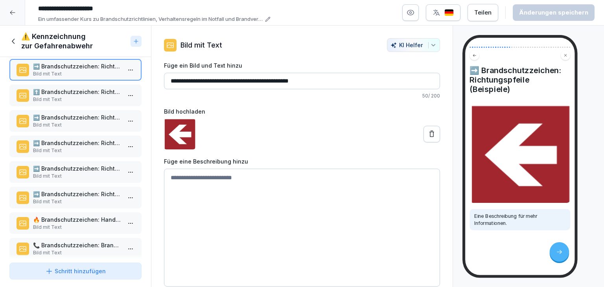
scroll to position [472, 0]
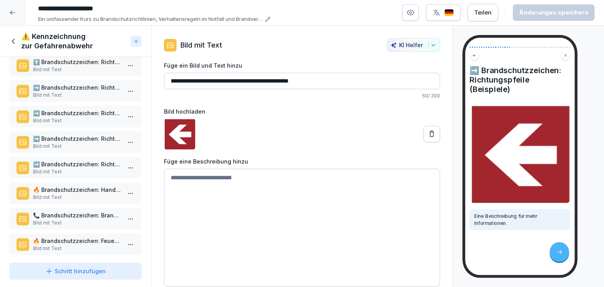
click at [88, 186] on p "🔥 Brandschutzzeichen: Handfeuermelder (neu)" at bounding box center [77, 190] width 88 height 8
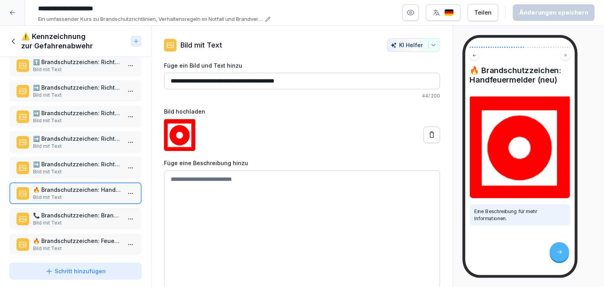
click at [72, 211] on p "📞 Brandschutzzeichen: Brandmeldetelefon (neu)" at bounding box center [77, 215] width 88 height 8
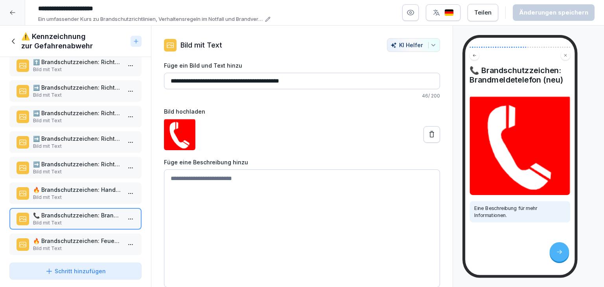
click at [85, 237] on p "🔥 Brandschutzzeichen: Feuerlöscher / Feuerlöschgerät (neu)" at bounding box center [77, 241] width 88 height 8
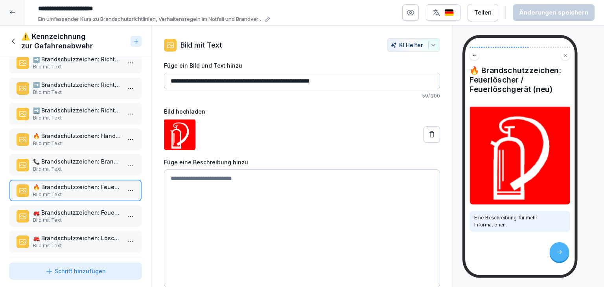
scroll to position [590, 0]
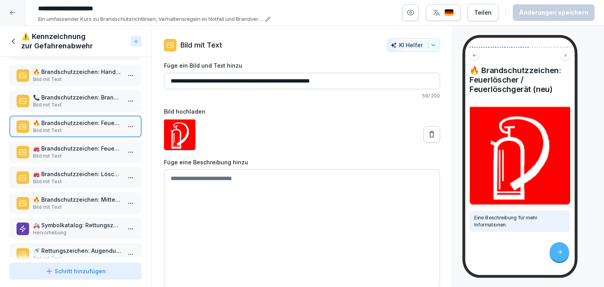
click at [94, 144] on p "🚒 Brandschutzzeichen: Feuerleiter / Notabstieg (neu)" at bounding box center [77, 148] width 88 height 8
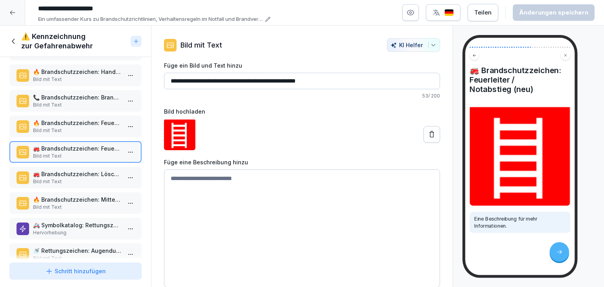
click at [87, 178] on p "Bild mit Text" at bounding box center [77, 181] width 88 height 7
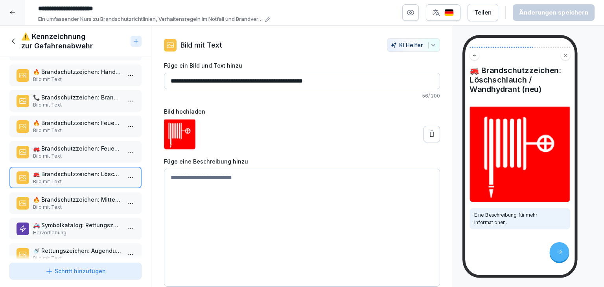
click at [83, 195] on p "🔥 Brandschutzzeichen: Mittel und Geräte zur Brandbekämpfung (neu)" at bounding box center [77, 199] width 88 height 8
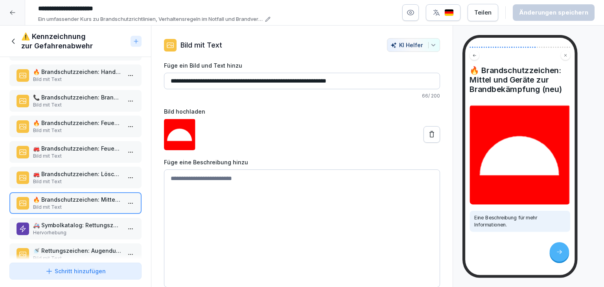
click at [86, 221] on p "🚑 Symbolkatalog: Rettungszeichen" at bounding box center [77, 225] width 88 height 8
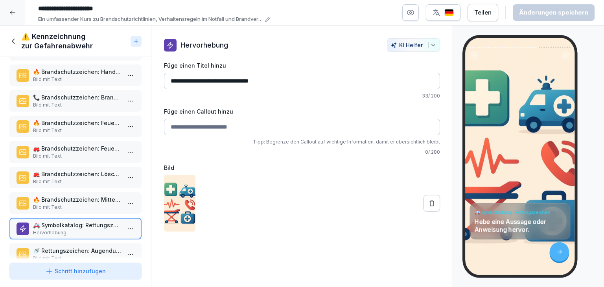
click at [79, 247] on p "🚿 Rettungszeichen: Augendusche" at bounding box center [77, 251] width 88 height 8
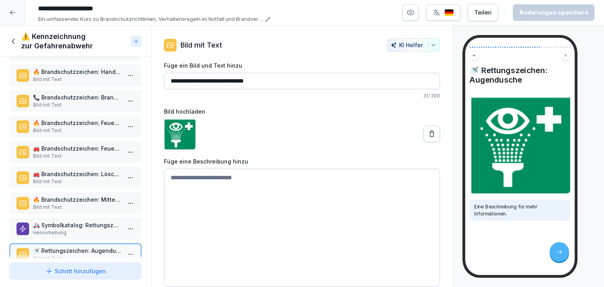
scroll to position [708, 0]
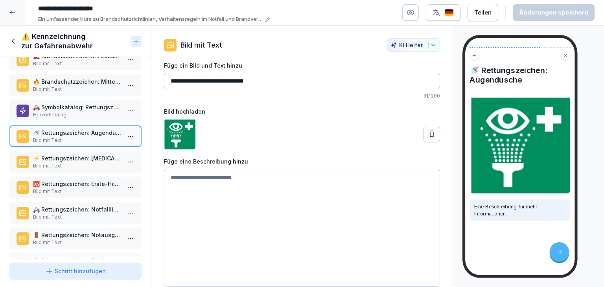
click at [69, 154] on p "⚡ Rettungszeichen: Defibrillator" at bounding box center [77, 158] width 88 height 8
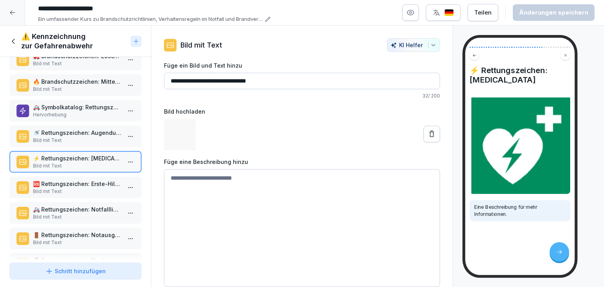
click at [71, 180] on p "🆘 Rettungszeichen: Erste-Hilfe-Kreuz" at bounding box center [77, 184] width 88 height 8
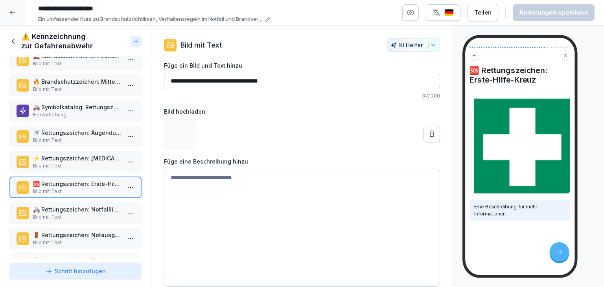
click at [72, 205] on p "🚑 Rettungszeichen: Notfallliege" at bounding box center [77, 209] width 88 height 8
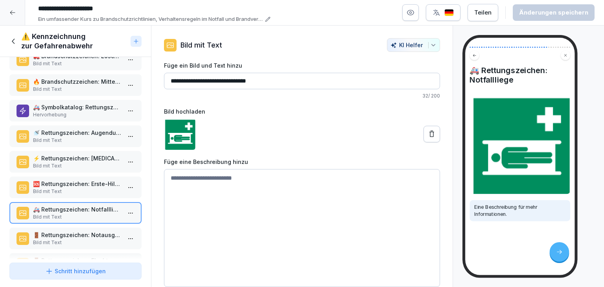
click at [72, 231] on p "🚪 Rettungszeichen: Notausgang" at bounding box center [77, 235] width 88 height 8
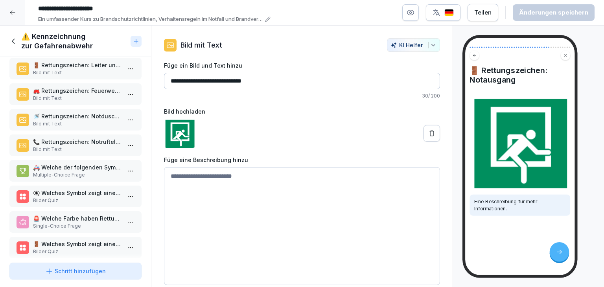
scroll to position [929, 0]
click at [79, 188] on p "👁️‍🗨️ Welches Symbol zeigt eine Augendusche an?" at bounding box center [77, 192] width 88 height 8
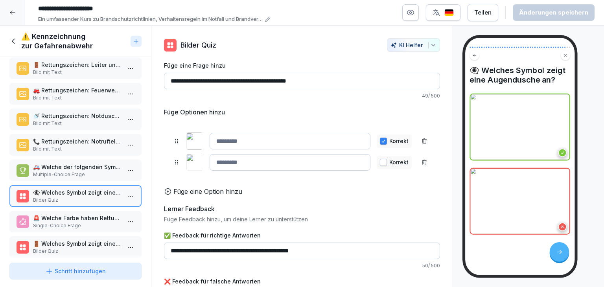
click at [87, 240] on p "🚪 Welches Symbol zeigt einen Notausgang an?" at bounding box center [77, 244] width 88 height 8
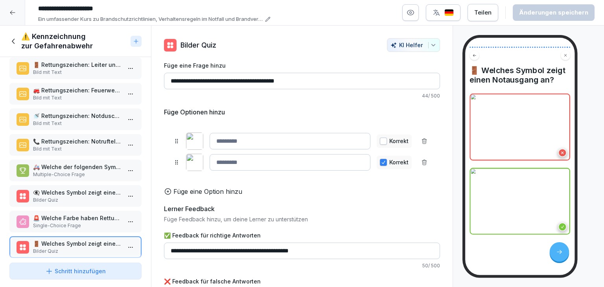
click at [9, 46] on div "⚠️ Kennzeichnung zur Gefahrenabwehr" at bounding box center [75, 41] width 151 height 31
click at [14, 41] on icon at bounding box center [13, 41] width 9 height 9
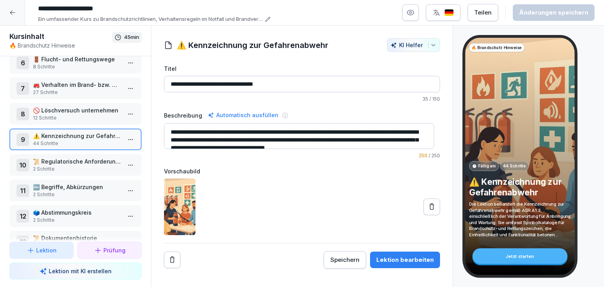
scroll to position [163, 0]
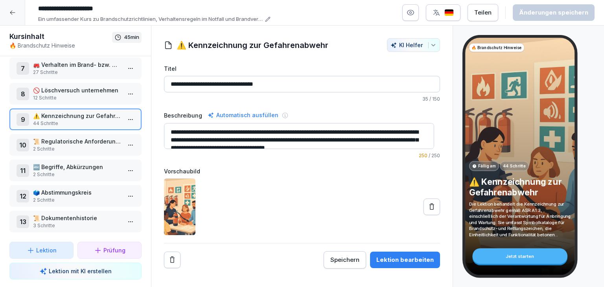
click at [14, 9] on icon at bounding box center [12, 12] width 6 height 6
click at [11, 17] on div at bounding box center [12, 12] width 25 height 25
click at [6, 11] on div at bounding box center [12, 12] width 25 height 25
click at [12, 8] on div at bounding box center [12, 12] width 25 height 25
click at [14, 15] on icon at bounding box center [12, 12] width 6 height 6
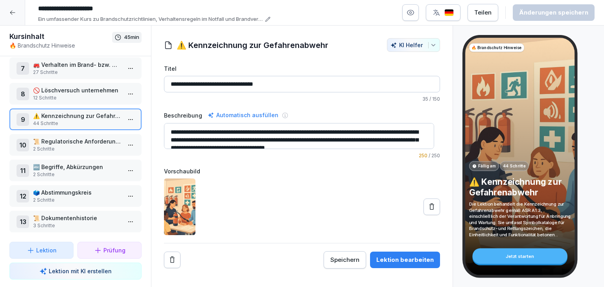
click at [12, 12] on icon at bounding box center [12, 12] width 6 height 6
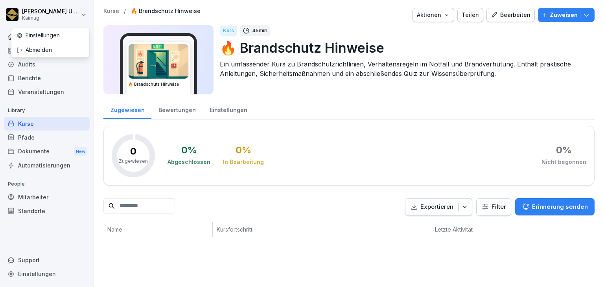
click at [12, 12] on html "Lena Ungewitter Kaimug Home News Audits Berichte Veranstaltungen Library Kurse …" at bounding box center [302, 143] width 604 height 287
click at [419, 101] on html "Lena Ungewitter Kaimug Home News Audits Berichte Veranstaltungen Library Kurse …" at bounding box center [302, 143] width 604 height 287
click at [116, 11] on p "Kurse" at bounding box center [111, 11] width 16 height 7
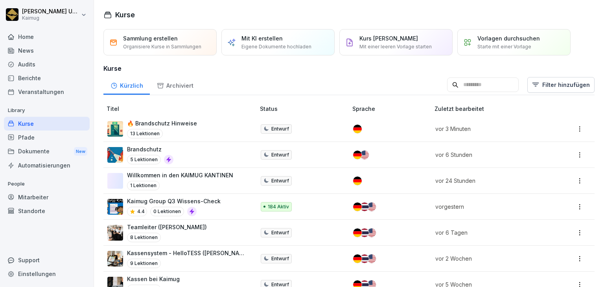
click at [218, 156] on div "Brandschutz 5 Lektionen" at bounding box center [177, 154] width 140 height 19
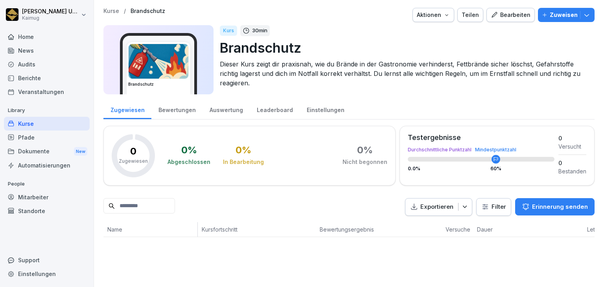
click at [519, 18] on div "Bearbeiten" at bounding box center [511, 15] width 40 height 9
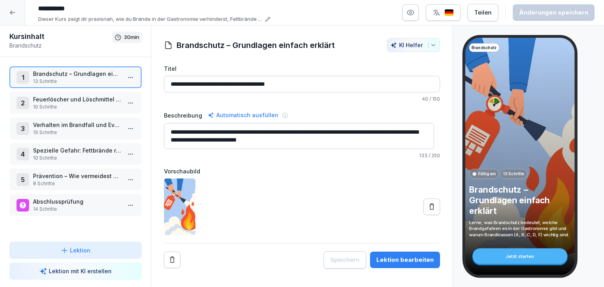
click at [69, 111] on div "2 Feuerlöscher und Löschmittel sicher nutzen 10 Schritte" at bounding box center [75, 103] width 132 height 22
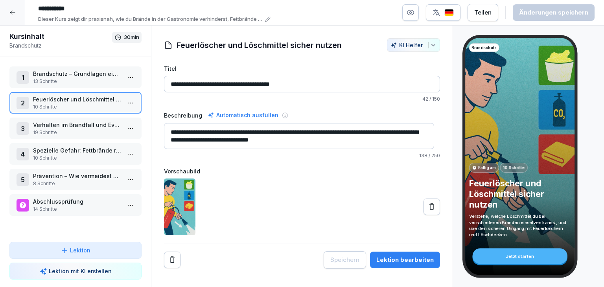
click at [122, 77] on html "**********" at bounding box center [302, 143] width 604 height 287
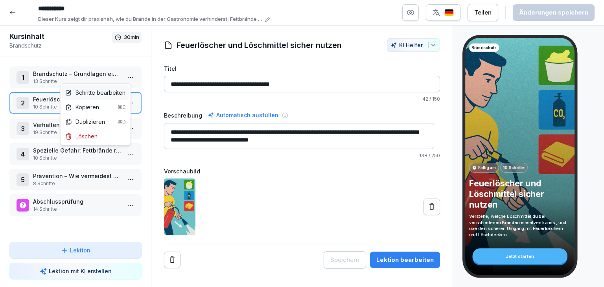
click at [109, 92] on div "Schritte bearbeiten" at bounding box center [95, 92] width 60 height 8
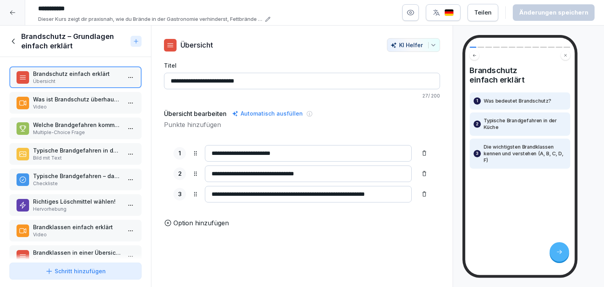
click at [69, 106] on p "Video" at bounding box center [77, 106] width 88 height 7
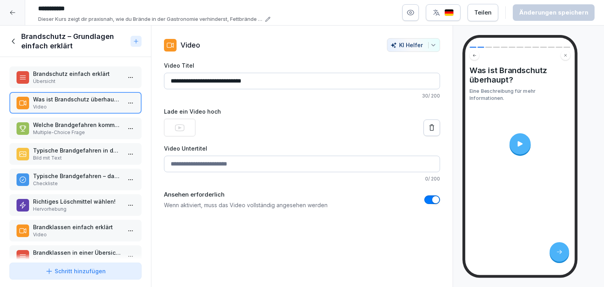
click at [70, 121] on p "Welche Brandgefahren kommen häufig in der Gastronomie vor?" at bounding box center [77, 125] width 88 height 8
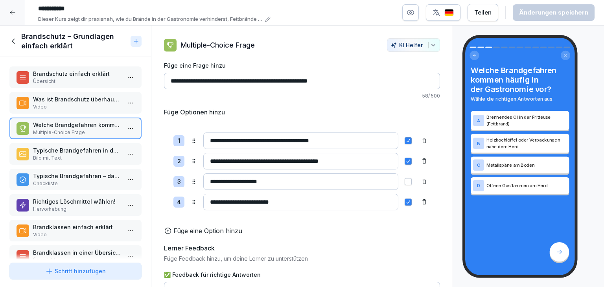
click at [74, 150] on p "Typische Brandgefahren in der Gastronomie" at bounding box center [77, 150] width 88 height 8
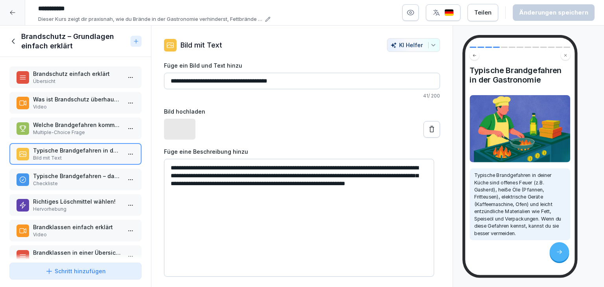
click at [70, 172] on p "Typische Brandgefahren – darauf musst du achten:" at bounding box center [77, 176] width 88 height 8
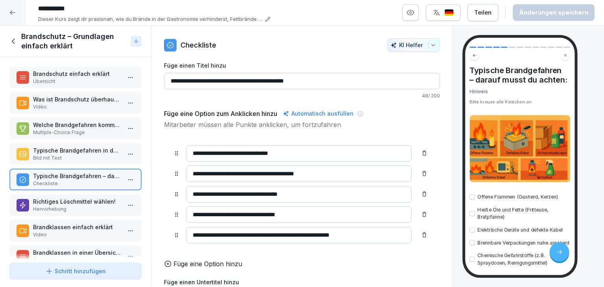
click at [15, 41] on icon at bounding box center [13, 41] width 9 height 9
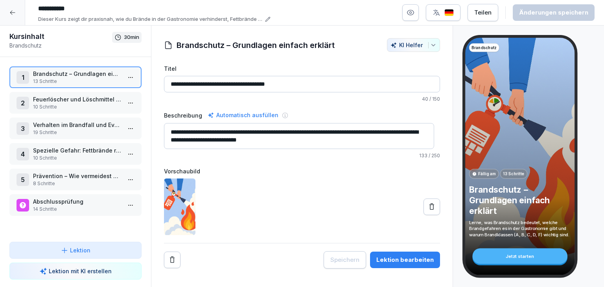
click at [13, 16] on div at bounding box center [12, 12] width 25 height 25
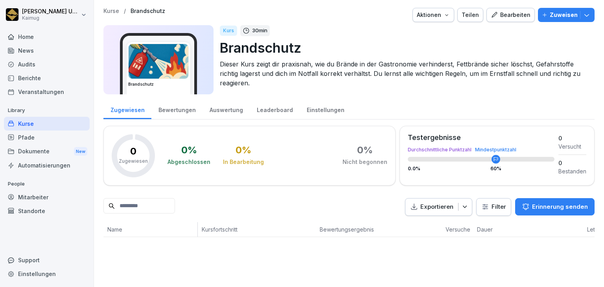
click at [108, 14] on p "Kurse" at bounding box center [111, 11] width 16 height 7
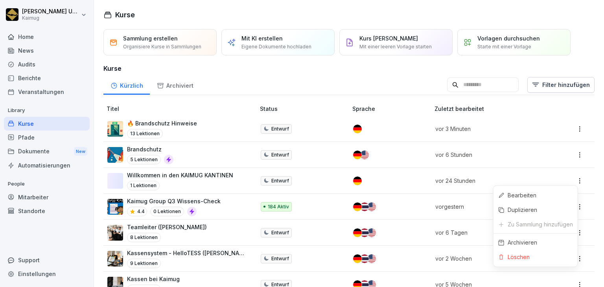
click at [576, 179] on html "Lena Ungewitter Kaimug Home News Audits Berichte Veranstaltungen Library Kurse …" at bounding box center [302, 143] width 604 height 287
click at [550, 254] on div "Löschen" at bounding box center [536, 257] width 84 height 15
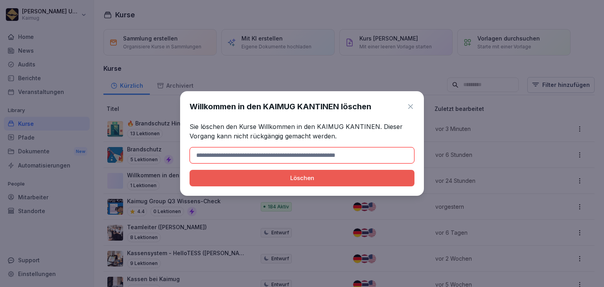
click at [383, 180] on div "Löschen" at bounding box center [302, 178] width 212 height 9
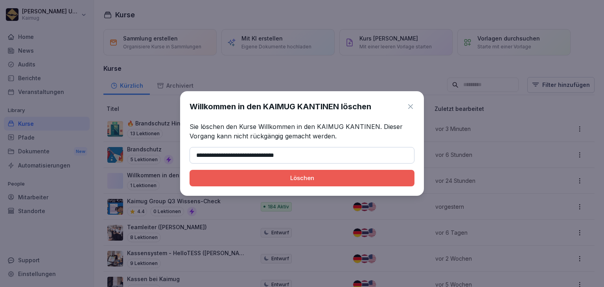
type input "**********"
click at [295, 180] on div "Löschen" at bounding box center [302, 178] width 212 height 9
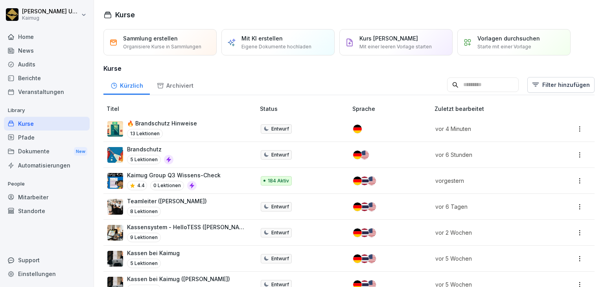
click at [457, 82] on input at bounding box center [483, 84] width 72 height 15
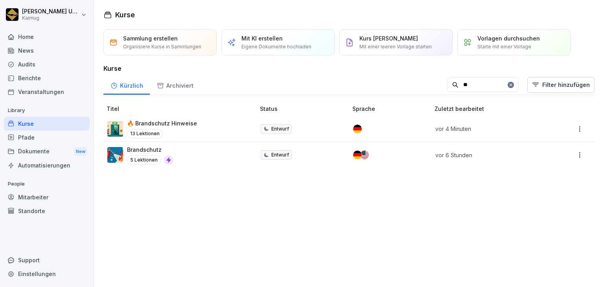
type input "**"
click at [218, 156] on div "Brandschutz 5 Lektionen" at bounding box center [177, 155] width 140 height 19
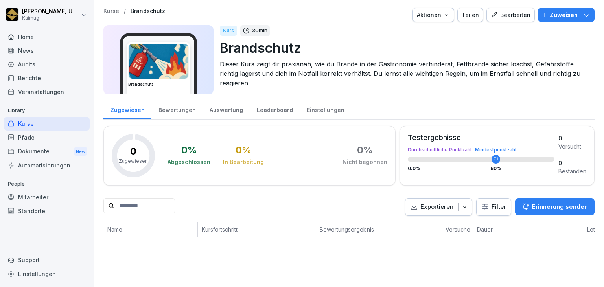
click at [107, 8] on p "Kurse" at bounding box center [111, 11] width 16 height 7
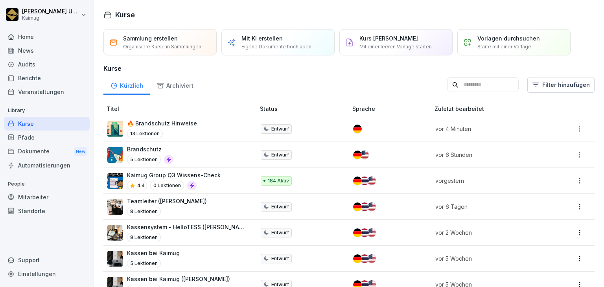
click at [182, 149] on div "Brandschutz 5 Lektionen" at bounding box center [177, 154] width 140 height 19
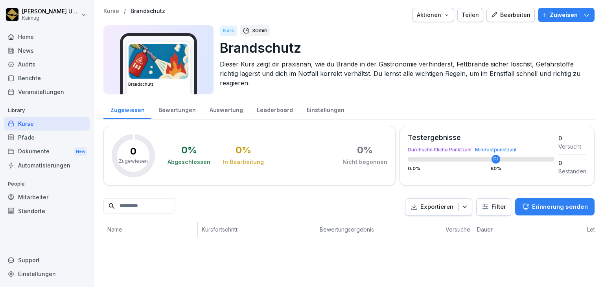
click at [503, 10] on button "Bearbeiten" at bounding box center [511, 15] width 48 height 14
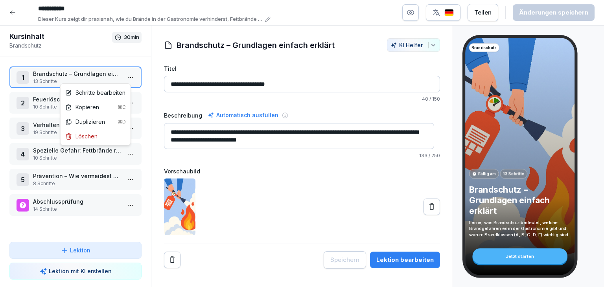
click at [124, 76] on html "**********" at bounding box center [302, 143] width 604 height 287
click at [119, 93] on div "Schritte bearbeiten" at bounding box center [95, 92] width 60 height 8
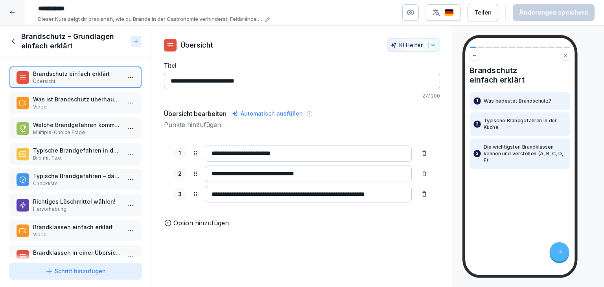
click at [76, 106] on p "Video" at bounding box center [77, 106] width 88 height 7
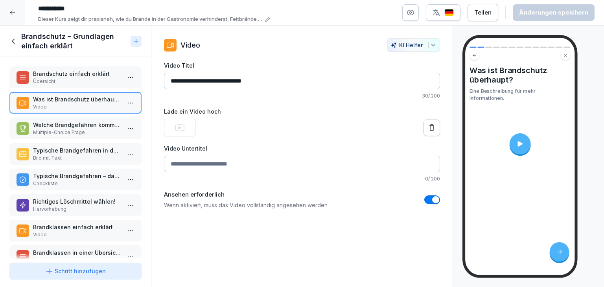
click at [81, 121] on p "Welche Brandgefahren kommen häufig in der Gastronomie vor?" at bounding box center [77, 125] width 88 height 8
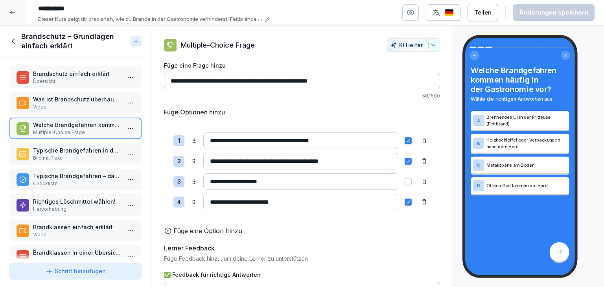
click at [85, 146] on p "Typische Brandgefahren in der Gastronomie" at bounding box center [77, 150] width 88 height 8
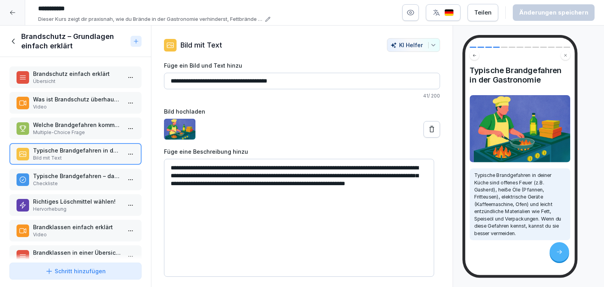
click at [84, 172] on p "Typische Brandgefahren – darauf musst du achten:" at bounding box center [77, 176] width 88 height 8
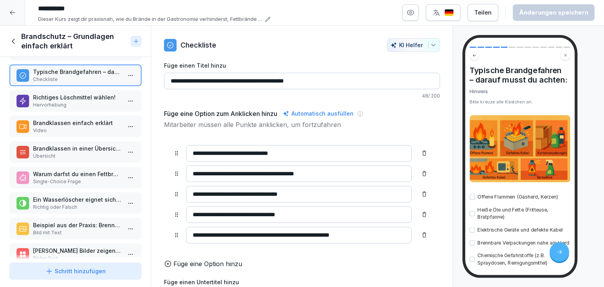
scroll to position [146, 0]
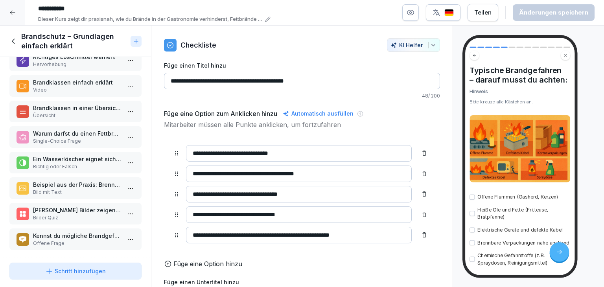
click at [92, 232] on p "Kennst du mögliche Brandgefahren an deinem Arbeitsplatz, die aktuell noch nicht…" at bounding box center [77, 236] width 88 height 8
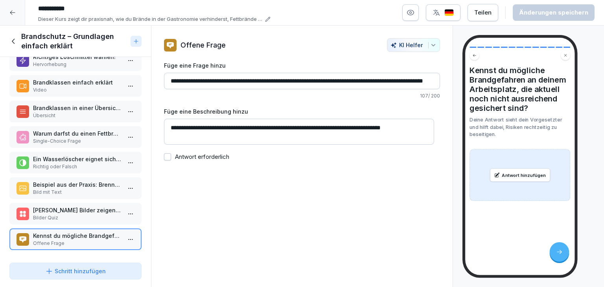
click at [92, 214] on p "Bilder Quiz" at bounding box center [77, 217] width 88 height 7
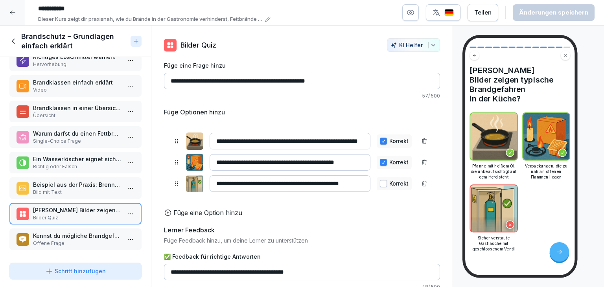
click at [489, 116] on img at bounding box center [494, 136] width 46 height 46
click at [14, 39] on icon at bounding box center [13, 41] width 9 height 9
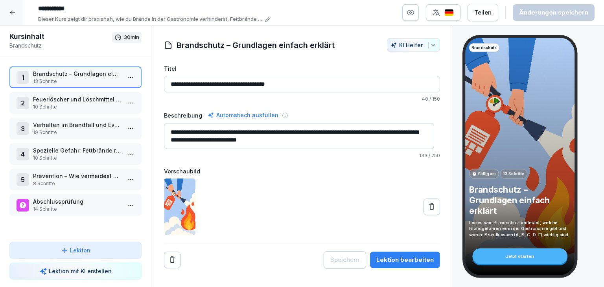
click at [124, 107] on html "**********" at bounding box center [302, 143] width 604 height 287
click at [116, 119] on div "Schritte bearbeiten" at bounding box center [95, 118] width 60 height 8
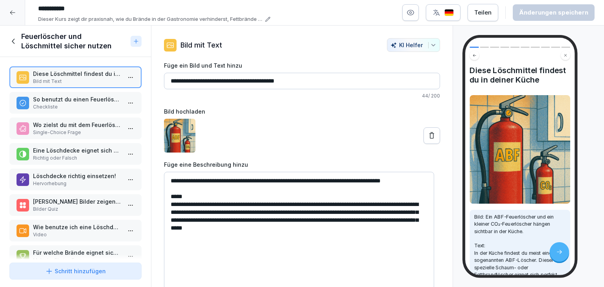
click at [79, 106] on p "Checkliste" at bounding box center [77, 106] width 88 height 7
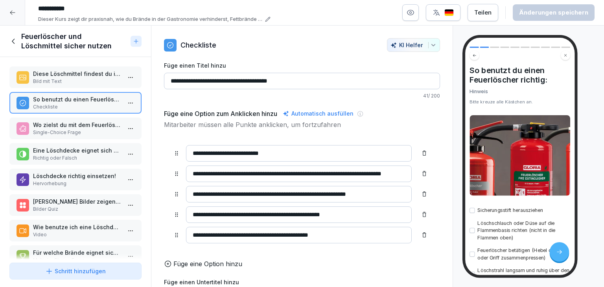
click at [77, 129] on p "Single-Choice Frage" at bounding box center [77, 132] width 88 height 7
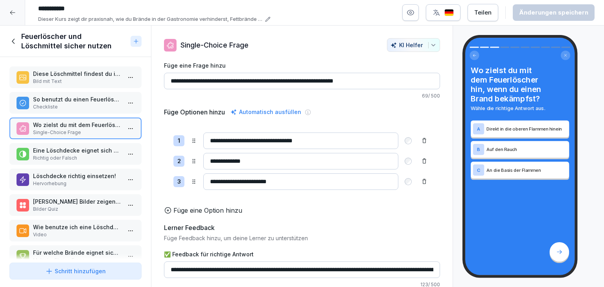
click at [79, 150] on p "Eine Löschdecke eignet sich besonders gut, um brennende Pfannen oder kleine Ölb…" at bounding box center [77, 150] width 88 height 8
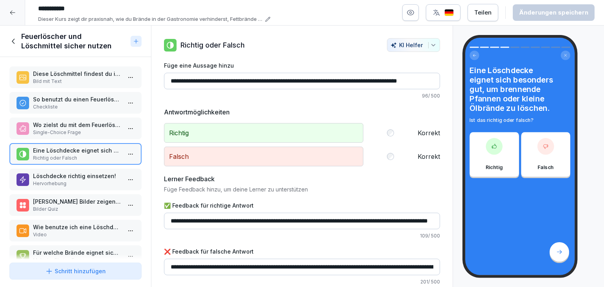
click at [82, 172] on p "Löschdecke richtig einsetzen!" at bounding box center [77, 176] width 88 height 8
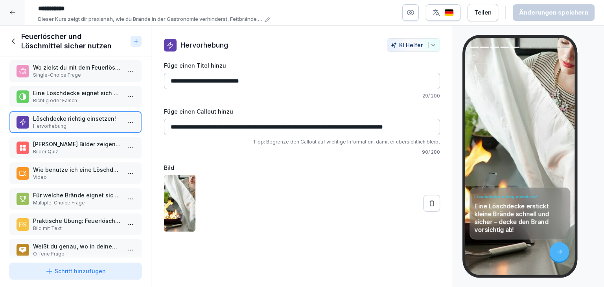
scroll to position [71, 0]
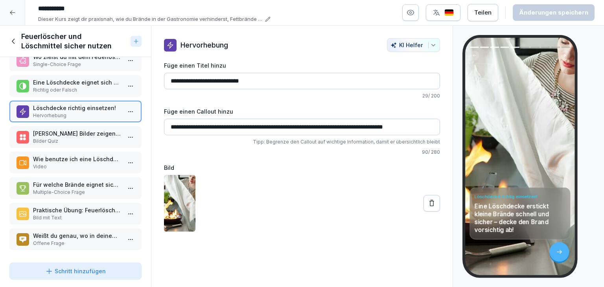
click at [78, 130] on p "Welche Bilder zeigen den richtigen Einsatz eines Feuerlöschers?" at bounding box center [77, 133] width 88 height 8
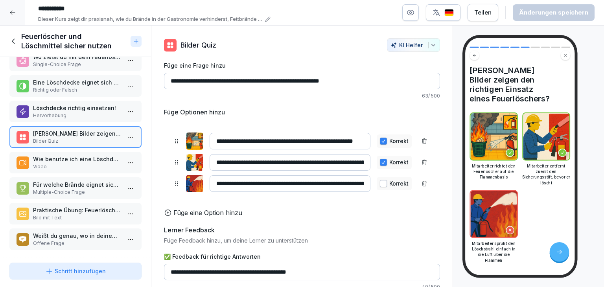
click at [66, 163] on p "Video" at bounding box center [77, 166] width 88 height 7
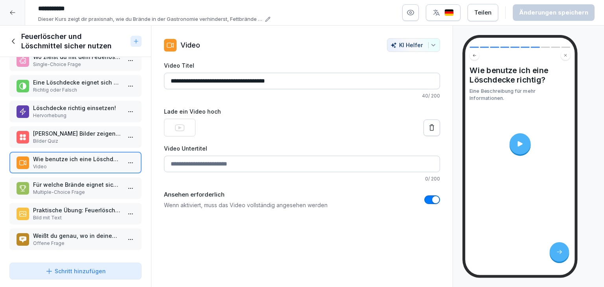
click at [69, 189] on p "Multiple-Choice Frage" at bounding box center [77, 192] width 88 height 7
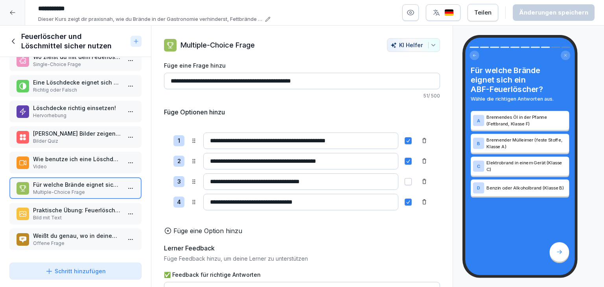
click at [14, 44] on icon at bounding box center [13, 41] width 9 height 9
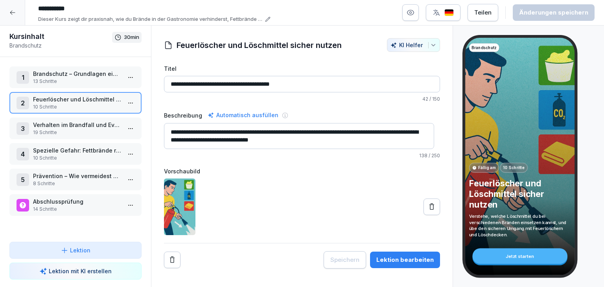
click at [16, 15] on div at bounding box center [12, 12] width 25 height 25
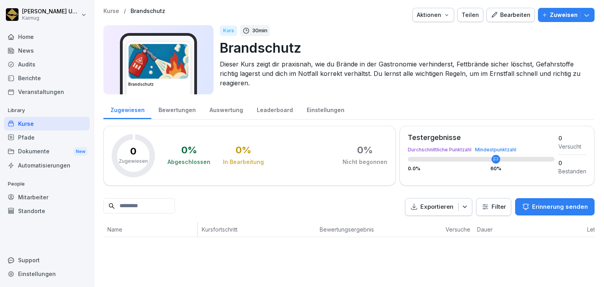
click at [107, 13] on p "Kurse" at bounding box center [111, 11] width 16 height 7
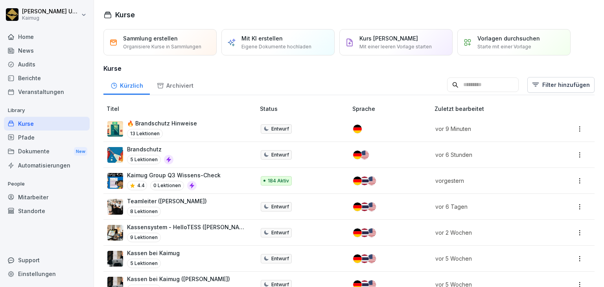
click at [206, 128] on div "🔥 Brandschutz Hinweise 13 Lektionen" at bounding box center [177, 128] width 140 height 19
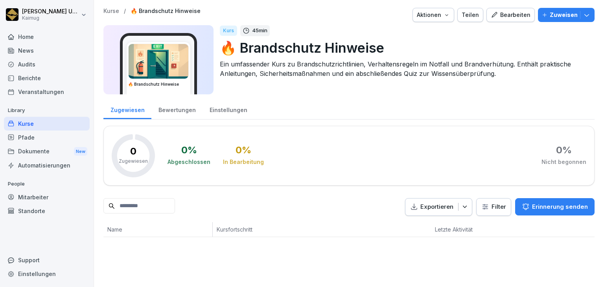
click at [512, 19] on button "Bearbeiten" at bounding box center [511, 15] width 48 height 14
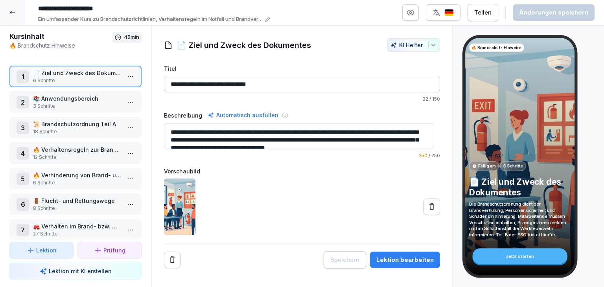
click at [457, 18] on button "button" at bounding box center [443, 12] width 35 height 17
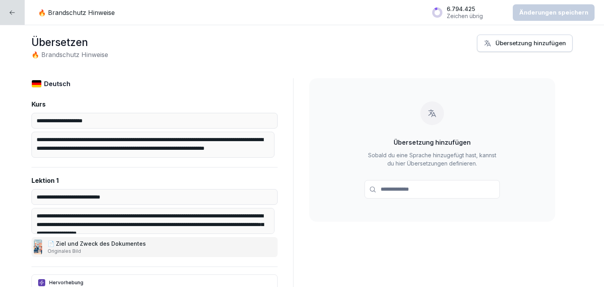
click at [425, 188] on input at bounding box center [432, 189] width 135 height 18
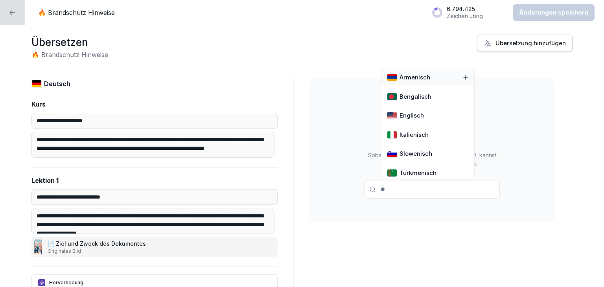
type input "***"
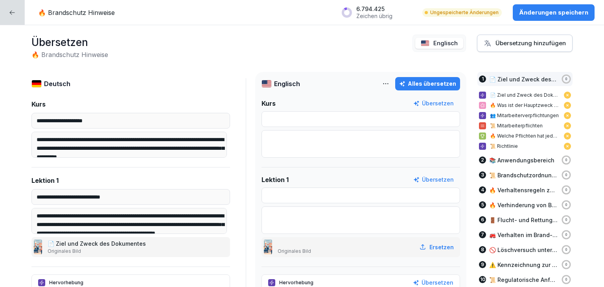
click at [433, 83] on div "Alles übersetzen" at bounding box center [427, 83] width 57 height 9
type input "**********"
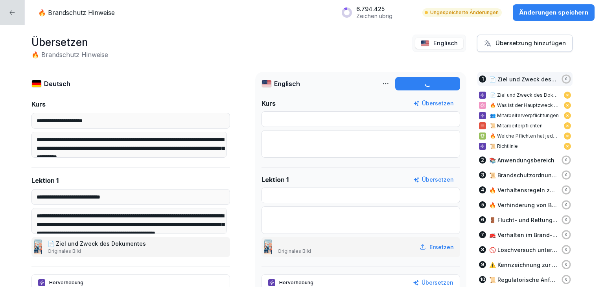
type input "**********"
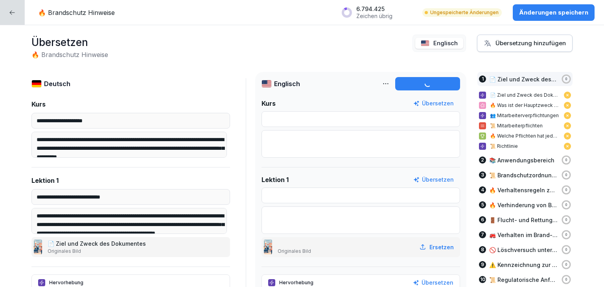
type input "**********"
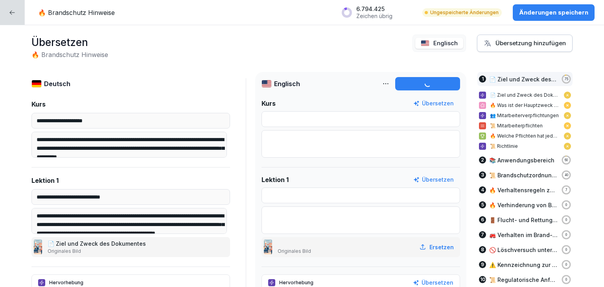
type input "**********"
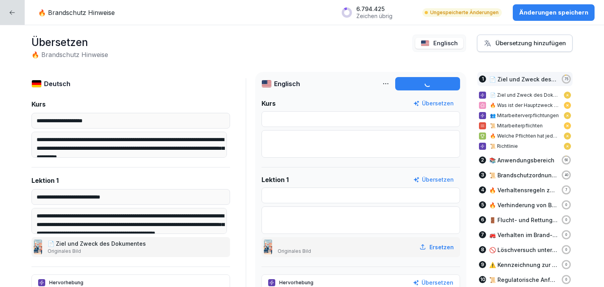
type input "**********"
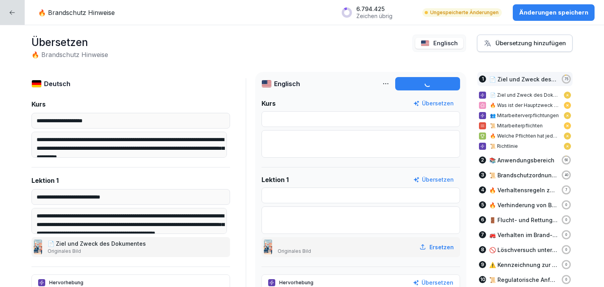
type input "**********"
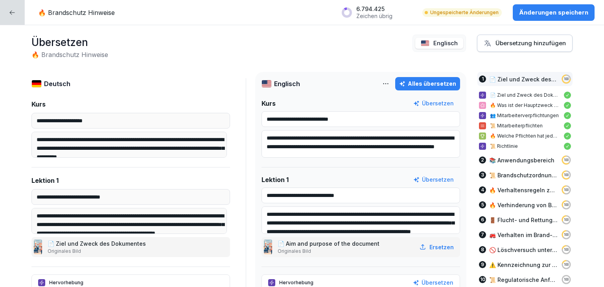
type input "**********"
type textarea "**********"
type input "**********"
type textarea "**********"
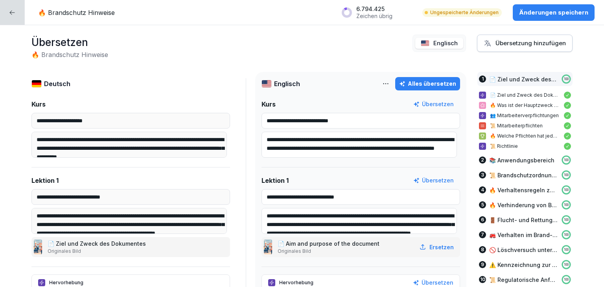
click at [548, 13] on p "Änderungen speichern" at bounding box center [553, 12] width 69 height 9
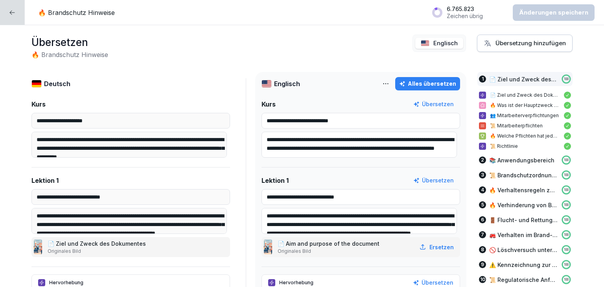
click at [7, 15] on div at bounding box center [12, 12] width 25 height 25
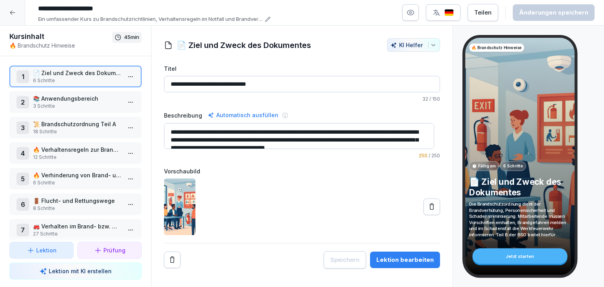
click at [14, 13] on icon at bounding box center [12, 13] width 5 height 4
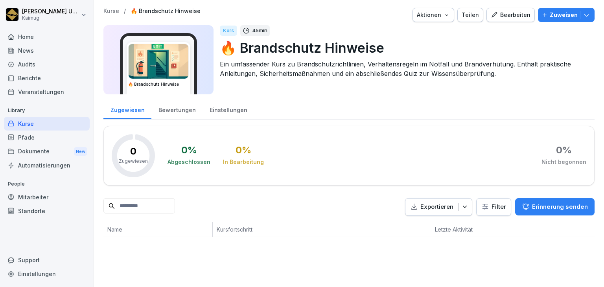
click at [108, 9] on p "Kurse" at bounding box center [111, 11] width 16 height 7
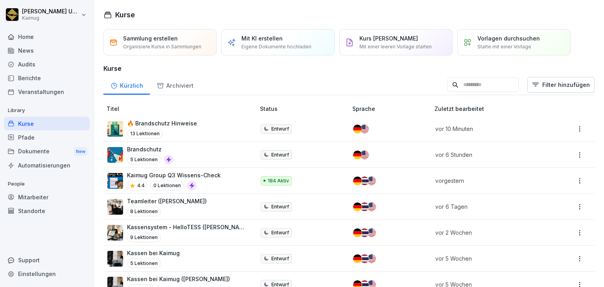
click at [455, 68] on h3 "Kurse" at bounding box center [348, 68] width 491 height 9
click at [455, 164] on td "vor 6 Stunden" at bounding box center [492, 155] width 122 height 26
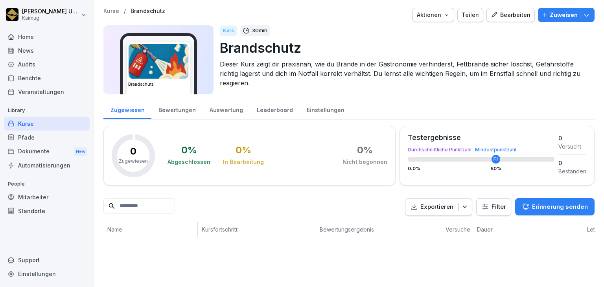
click at [114, 13] on p "Kurse" at bounding box center [111, 11] width 16 height 7
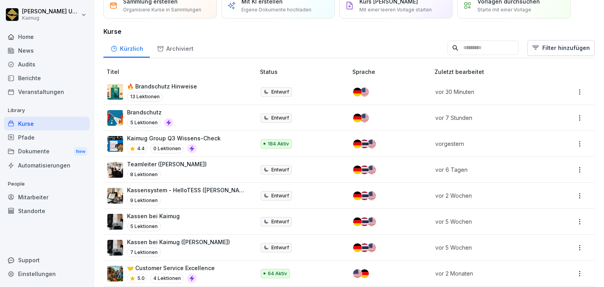
scroll to position [79, 0]
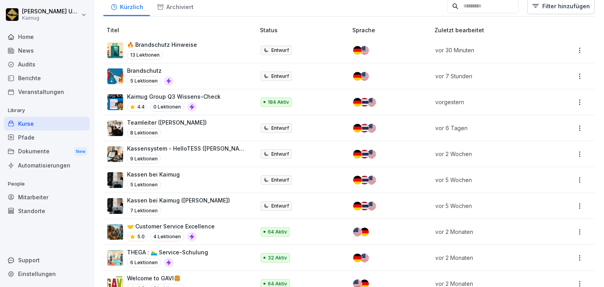
click at [188, 55] on div "13 Lektionen" at bounding box center [162, 54] width 70 height 9
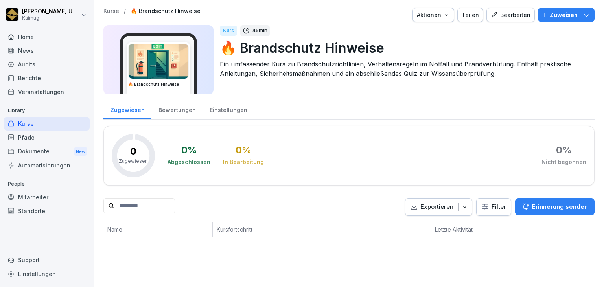
click at [389, 48] on p "🔥 Brandschutz Hinweise" at bounding box center [404, 48] width 369 height 20
click at [385, 48] on p "🔥 Brandschutz Hinweise" at bounding box center [404, 48] width 369 height 20
click at [505, 13] on div "Bearbeiten" at bounding box center [511, 15] width 40 height 9
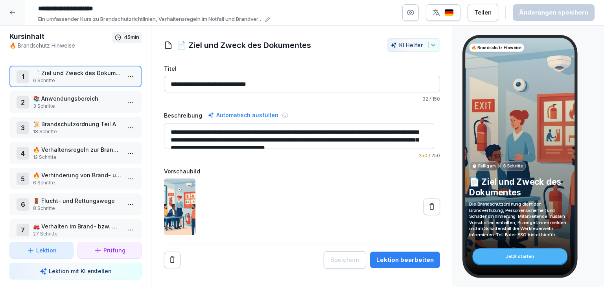
click at [60, 46] on p "🔥 Brandschutz Hinweise" at bounding box center [60, 45] width 103 height 8
click at [99, 8] on input "**********" at bounding box center [153, 8] width 236 height 13
click at [123, 6] on input "**********" at bounding box center [153, 8] width 236 height 13
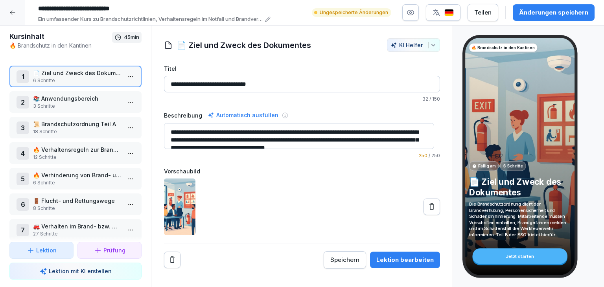
type input "**********"
click at [297, 12] on div "**********" at bounding box center [315, 12] width 560 height 21
click at [446, 104] on div "**********" at bounding box center [301, 153] width 301 height 230
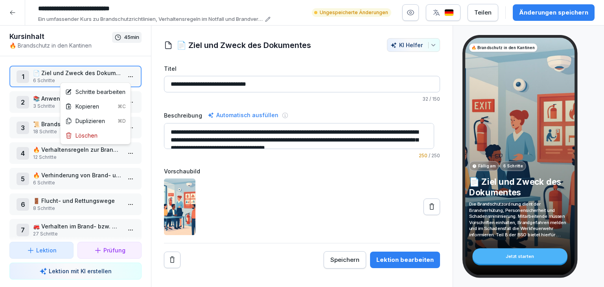
click at [125, 75] on html "**********" at bounding box center [302, 143] width 604 height 287
click at [96, 95] on div "Schritte bearbeiten" at bounding box center [95, 92] width 60 height 8
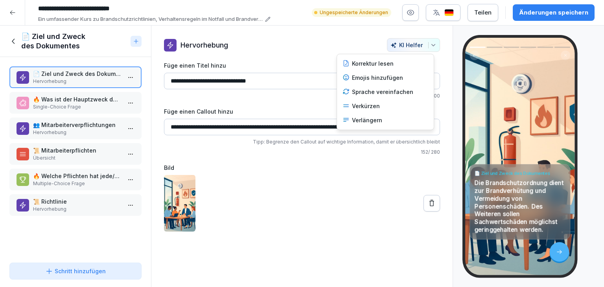
click at [430, 46] on icon "button" at bounding box center [433, 45] width 6 height 6
click at [364, 101] on div "Verkürzen" at bounding box center [385, 106] width 92 height 14
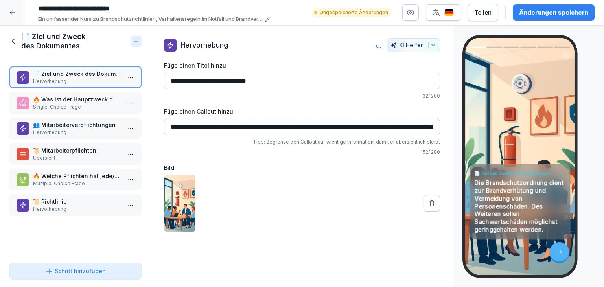
type input "**********"
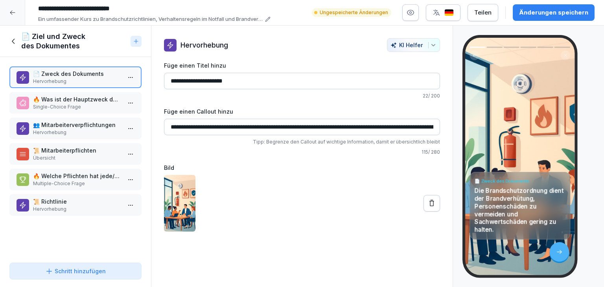
click at [528, 17] on div "Änderungen speichern" at bounding box center [553, 12] width 69 height 9
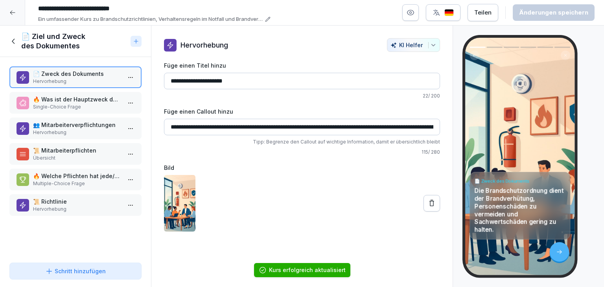
click at [82, 105] on p "Single-Choice Frage" at bounding box center [77, 106] width 88 height 7
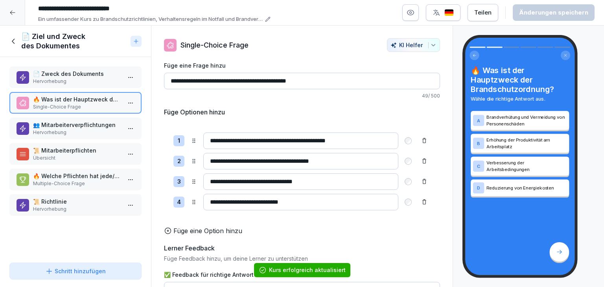
click at [96, 128] on p "👥 Mitarbeiterverpflichtungen" at bounding box center [77, 125] width 88 height 8
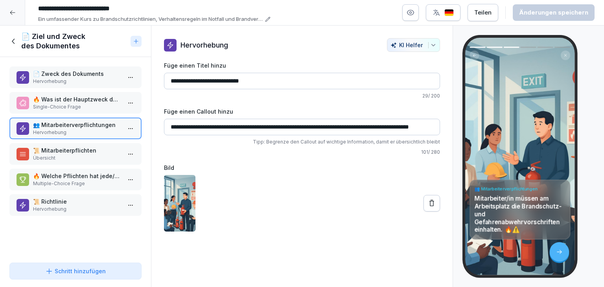
click at [86, 156] on p "Übersicht" at bounding box center [77, 158] width 88 height 7
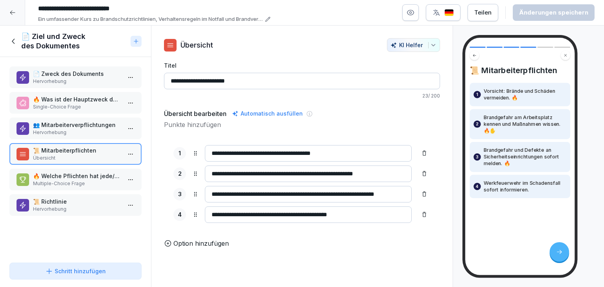
click at [82, 180] on p "Multiple-Choice Frage" at bounding box center [77, 183] width 88 height 7
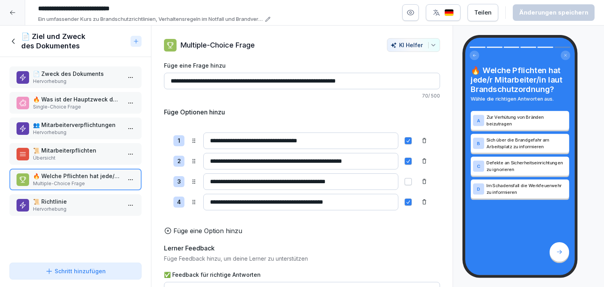
click at [74, 206] on p "Hervorhebung" at bounding box center [77, 209] width 88 height 7
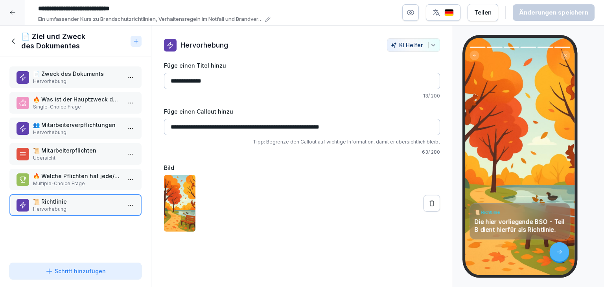
click at [14, 44] on icon at bounding box center [13, 41] width 9 height 9
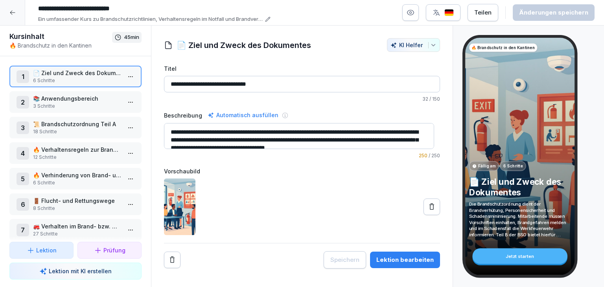
click at [125, 102] on html "**********" at bounding box center [302, 143] width 604 height 287
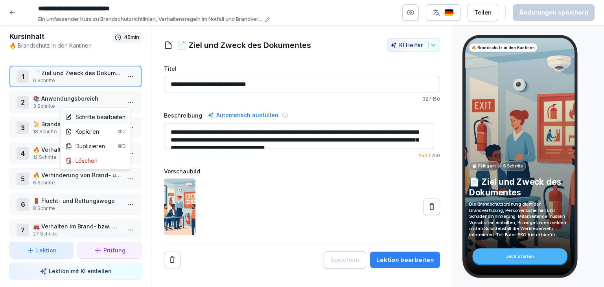
click at [98, 118] on div "Schritte bearbeiten" at bounding box center [95, 117] width 60 height 8
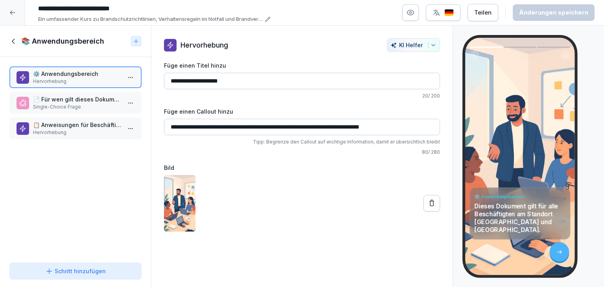
click at [84, 98] on p "📄 Für wen gilt dieses Dokument?" at bounding box center [77, 99] width 88 height 8
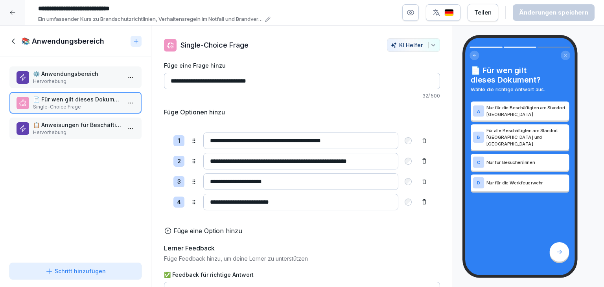
click at [86, 122] on p "📋 Anweisungen für Beschäftigte, Vertragsfirmen & Besucher" at bounding box center [77, 125] width 88 height 8
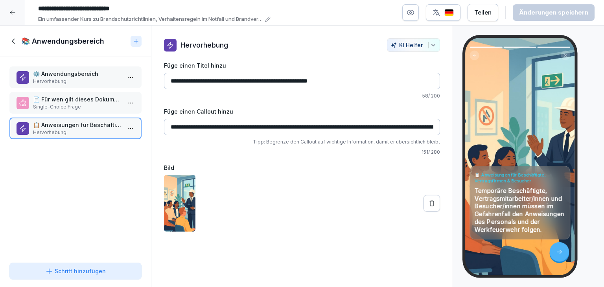
click at [428, 48] on button "KI Helfer" at bounding box center [413, 45] width 53 height 14
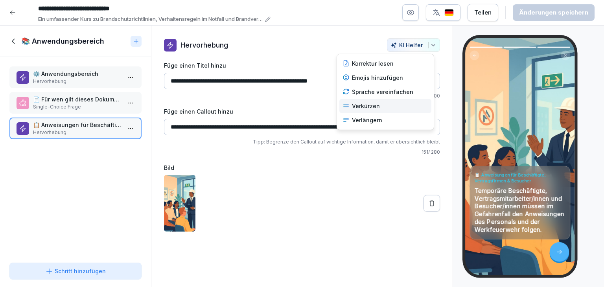
click at [367, 104] on div "Verkürzen" at bounding box center [385, 106] width 92 height 14
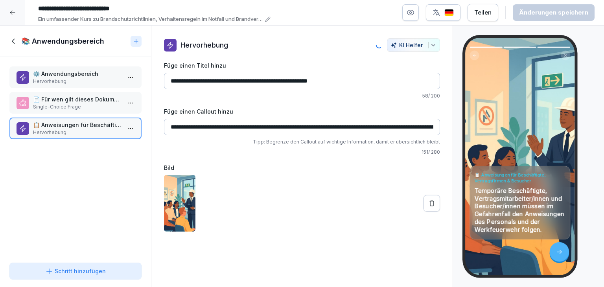
type input "**********"
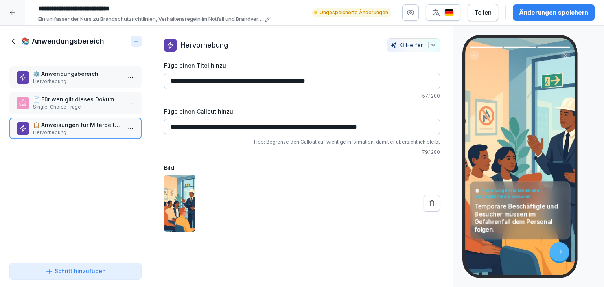
click at [562, 10] on div "Änderungen speichern" at bounding box center [553, 12] width 69 height 9
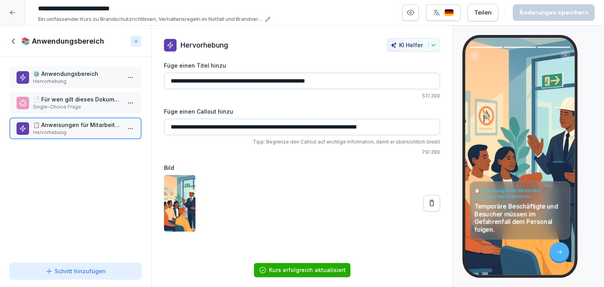
click at [13, 44] on icon at bounding box center [13, 41] width 9 height 9
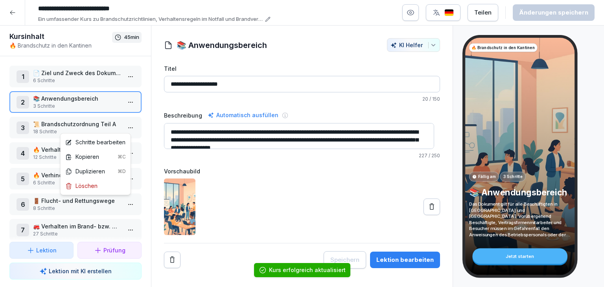
click at [125, 131] on html "**********" at bounding box center [302, 143] width 604 height 287
click at [99, 142] on div "Schritte bearbeiten" at bounding box center [95, 142] width 60 height 8
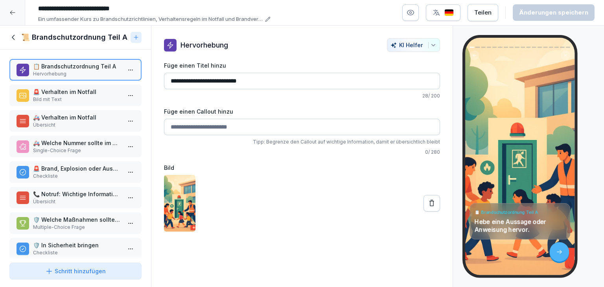
click at [87, 101] on p "Bild mit Text" at bounding box center [77, 99] width 88 height 7
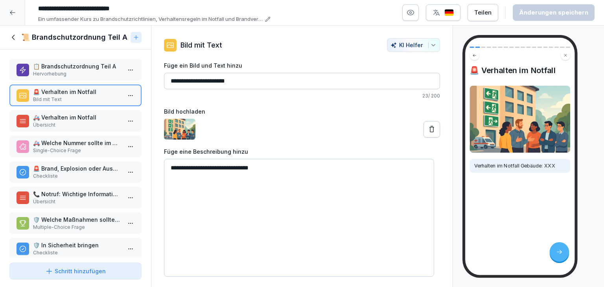
click at [83, 128] on div "🚑 Verhalten im Notfall Übersicht" at bounding box center [75, 121] width 132 height 22
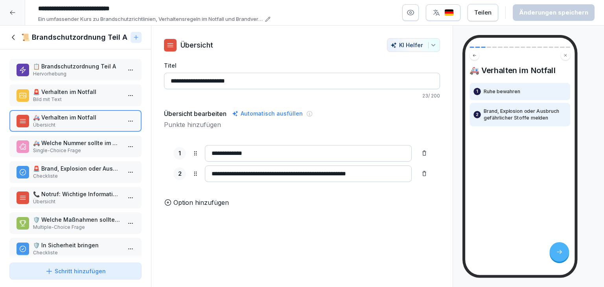
click at [78, 150] on p "Single-Choice Frage" at bounding box center [77, 150] width 88 height 7
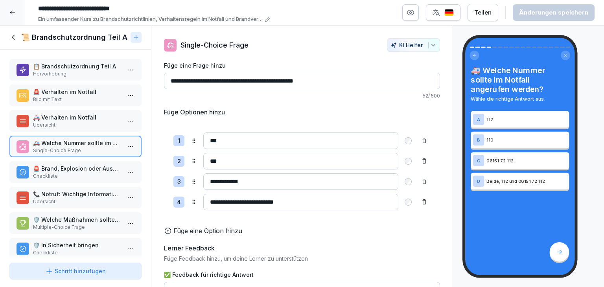
click at [74, 178] on div "🚨 Brand, Explosion oder Ausbruch gefährlicher Stoffe melden Checkliste" at bounding box center [75, 172] width 132 height 22
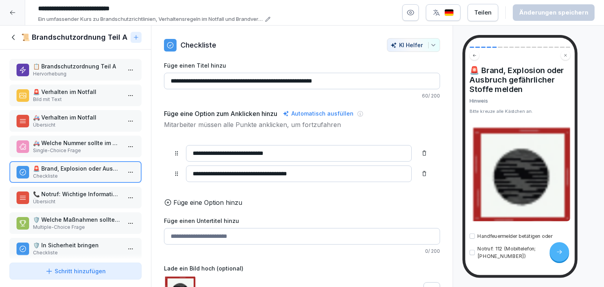
click at [76, 192] on p "📞 Notruf: Wichtige Informationen" at bounding box center [77, 194] width 88 height 8
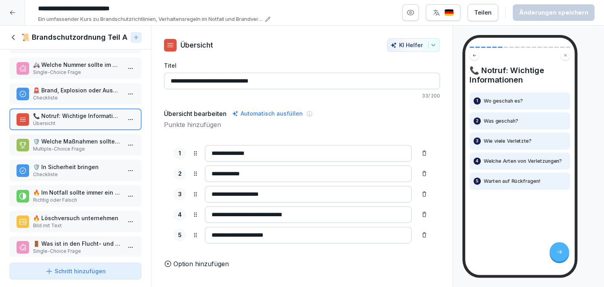
scroll to position [79, 0]
click at [85, 145] on p "Multiple-Choice Frage" at bounding box center [76, 148] width 88 height 7
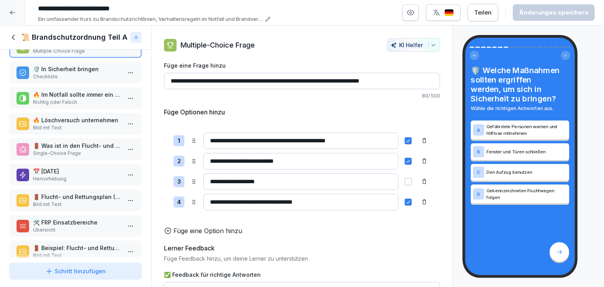
scroll to position [197, 0]
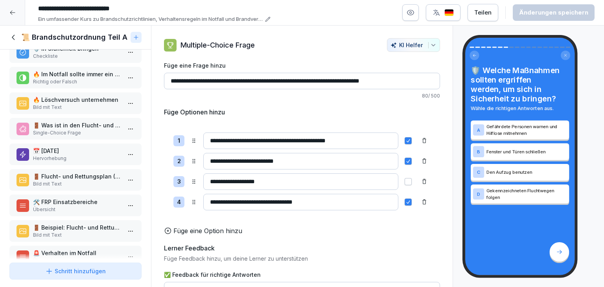
click at [88, 52] on div "🛡️ In Sicherheit bringen Checkliste" at bounding box center [75, 52] width 132 height 22
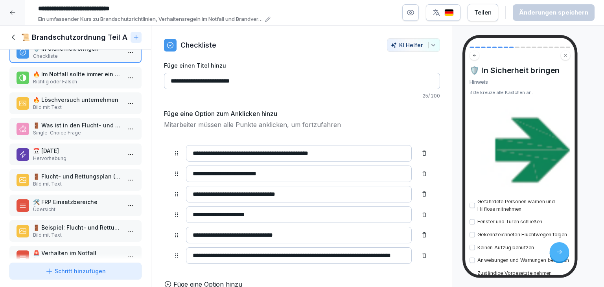
click at [430, 46] on icon "button" at bounding box center [433, 45] width 6 height 6
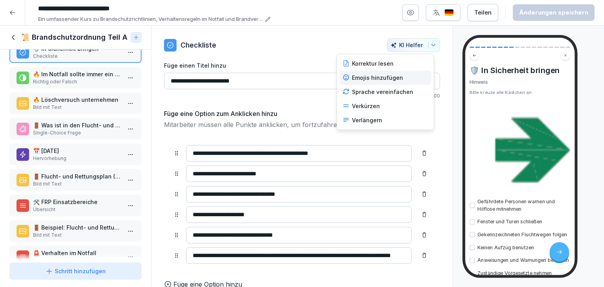
click at [373, 78] on div "Emojis hinzufügen" at bounding box center [385, 78] width 92 height 14
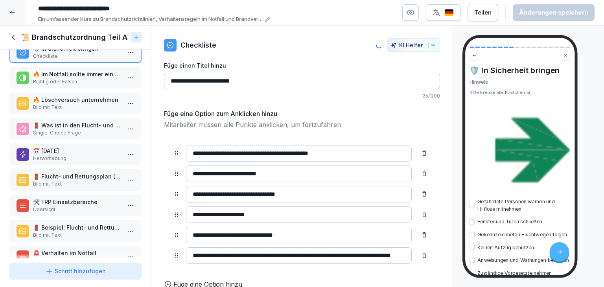
type input "**********"
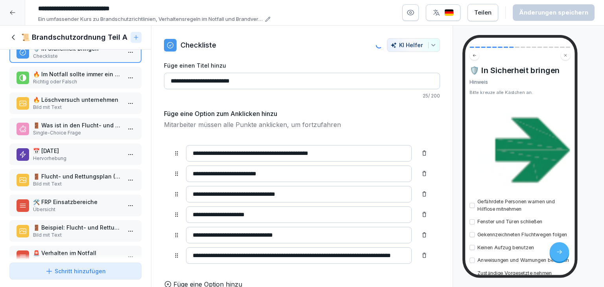
type input "**********"
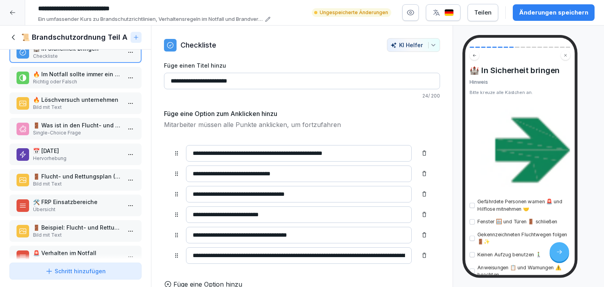
click at [540, 15] on div "Änderungen speichern" at bounding box center [553, 12] width 69 height 9
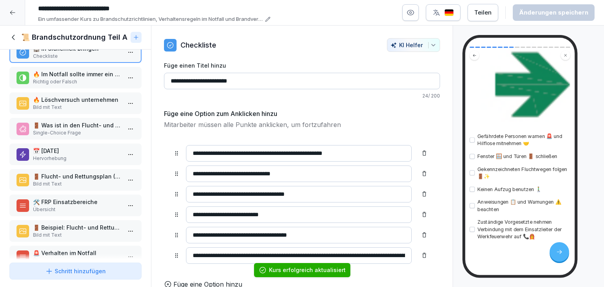
scroll to position [94, 0]
click at [47, 74] on p "🔥 Im Notfall sollte immer ein Löschversuch unternommen werden, unabhängig von d…" at bounding box center [77, 74] width 88 height 8
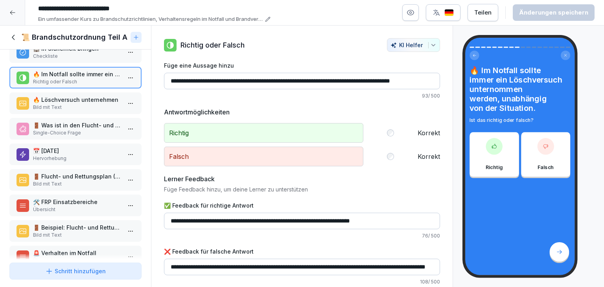
click at [53, 105] on p "Bild mit Text" at bounding box center [77, 107] width 88 height 7
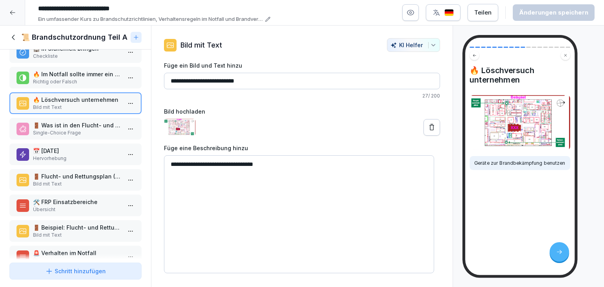
click at [51, 125] on p "🚪 Was ist in den Flucht- und Rettungsplänen integriert?" at bounding box center [77, 125] width 88 height 8
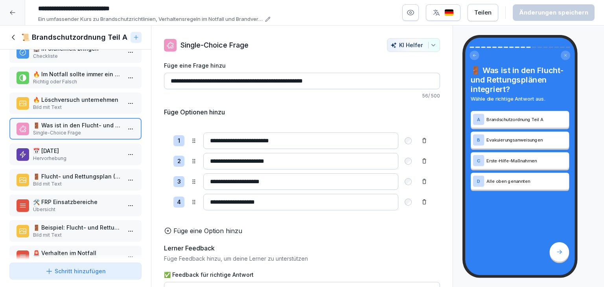
click at [62, 151] on p "📅 [DATE]" at bounding box center [77, 151] width 88 height 8
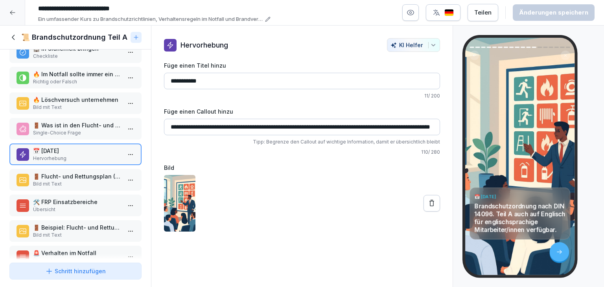
click at [68, 173] on p "🚪 Flucht- und Rettungsplan (FRP)" at bounding box center [77, 176] width 88 height 8
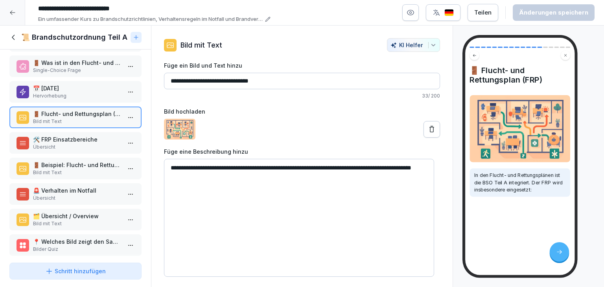
scroll to position [265, 0]
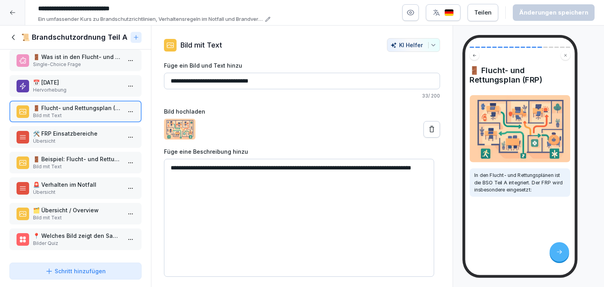
click at [75, 144] on div "📋 Brandschutzordnung Teil A Hervorhebung 🚨 Verhalten im Notfall Bild mit Text 🚑…" at bounding box center [75, 155] width 151 height 210
click at [74, 138] on p "Übersicht" at bounding box center [77, 141] width 88 height 7
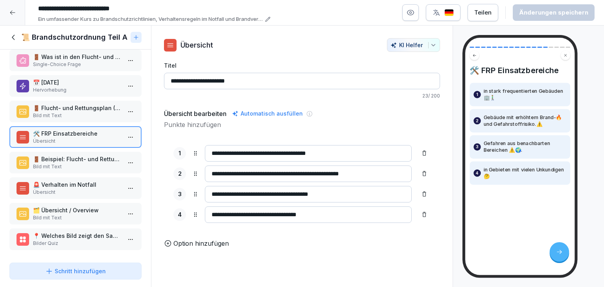
click at [87, 152] on div "🚪 Beispiel: Flucht- und Rettungsplan Bild mit Text" at bounding box center [75, 163] width 132 height 22
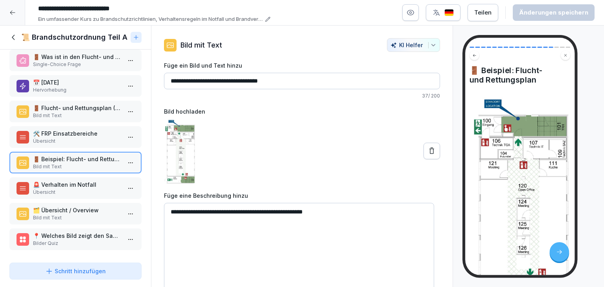
click at [90, 181] on p "🚨 Verhalten im Notfall" at bounding box center [77, 185] width 88 height 8
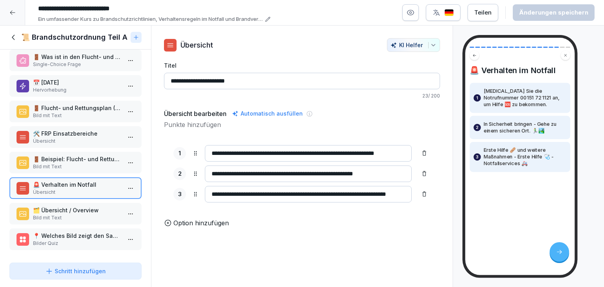
click at [78, 214] on p "Bild mit Text" at bounding box center [77, 217] width 88 height 7
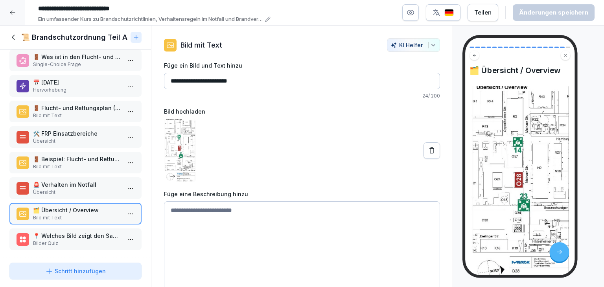
click at [77, 240] on p "Bilder Quiz" at bounding box center [77, 243] width 88 height 7
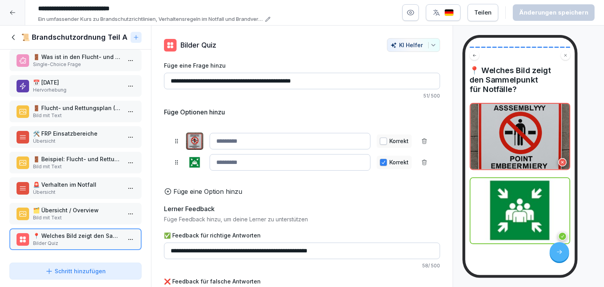
click at [412, 12] on icon "button" at bounding box center [411, 13] width 2 height 2
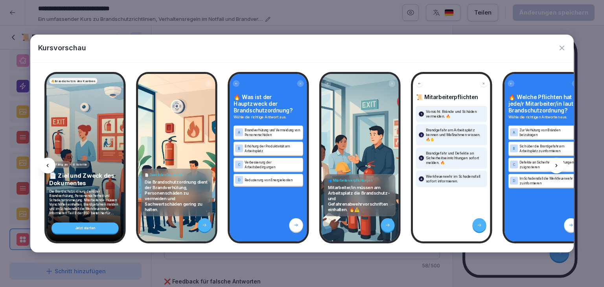
click at [553, 166] on icon at bounding box center [556, 165] width 6 height 6
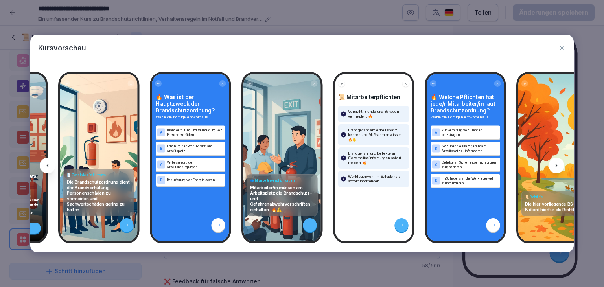
scroll to position [0, 105]
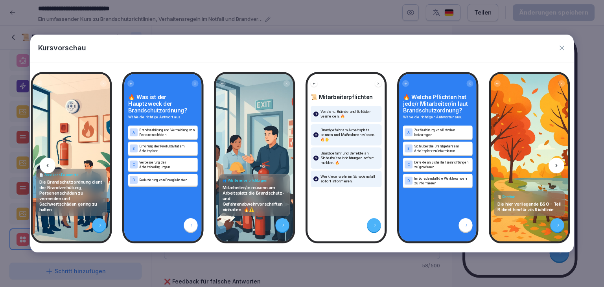
click at [553, 166] on icon at bounding box center [556, 165] width 6 height 6
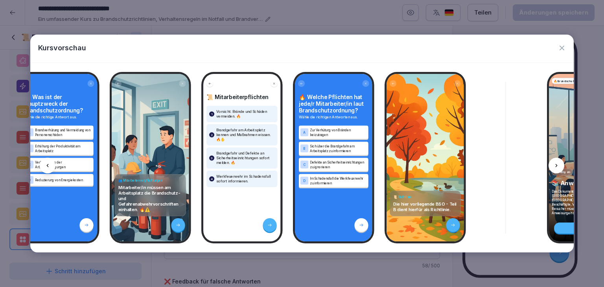
click at [553, 166] on icon at bounding box center [556, 165] width 6 height 6
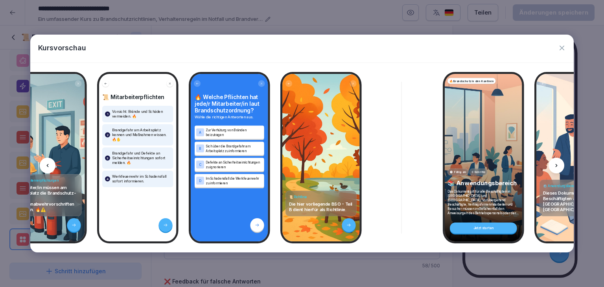
click at [553, 166] on icon at bounding box center [556, 165] width 6 height 6
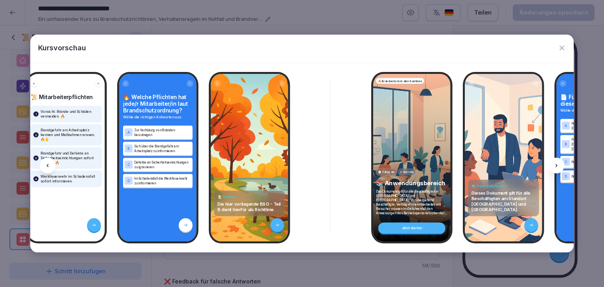
click at [553, 166] on icon at bounding box center [556, 165] width 6 height 6
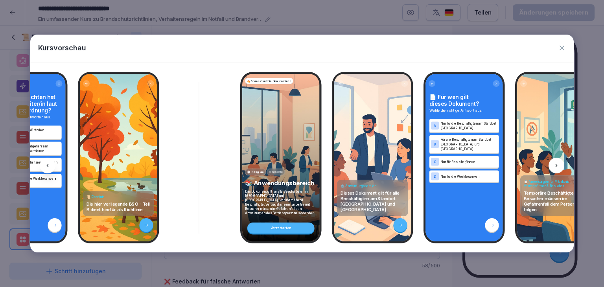
click at [553, 166] on icon at bounding box center [556, 165] width 6 height 6
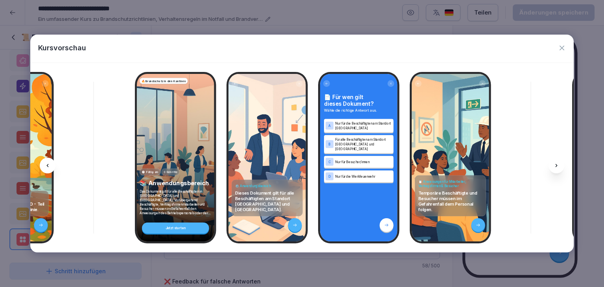
click at [553, 166] on icon at bounding box center [556, 165] width 6 height 6
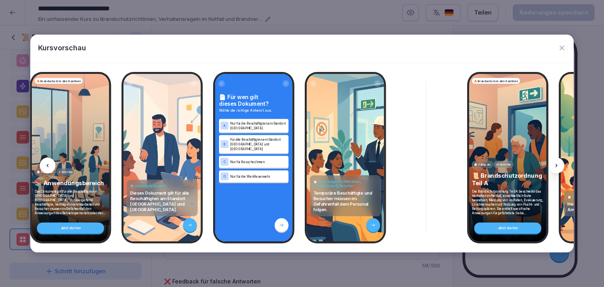
click at [553, 166] on icon at bounding box center [556, 165] width 6 height 6
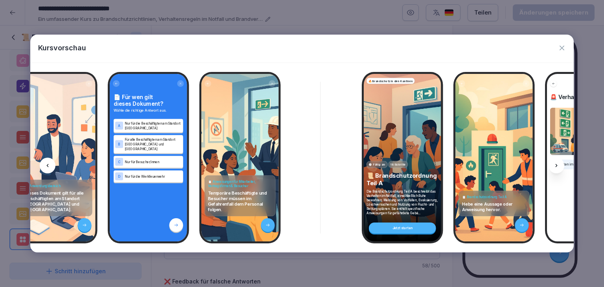
click at [553, 166] on icon at bounding box center [556, 165] width 6 height 6
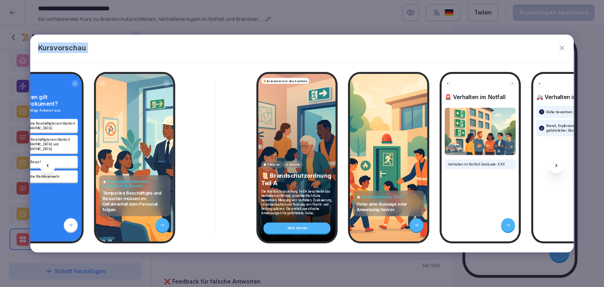
click at [553, 166] on icon at bounding box center [556, 165] width 6 height 6
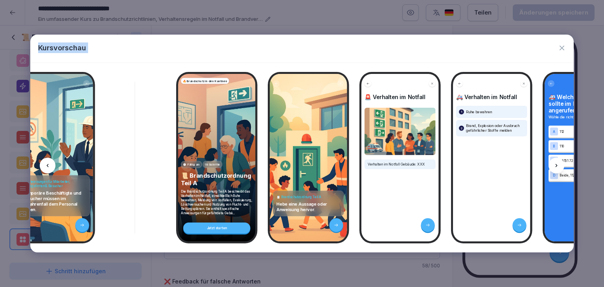
click at [553, 166] on icon at bounding box center [556, 165] width 6 height 6
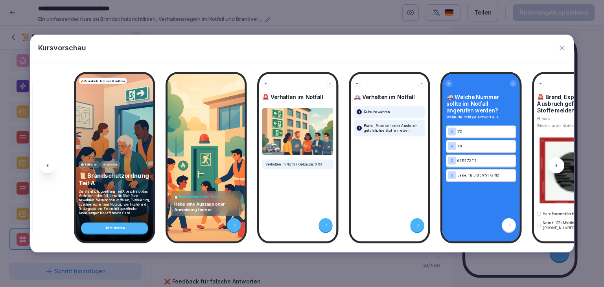
scroll to position [0, 1123]
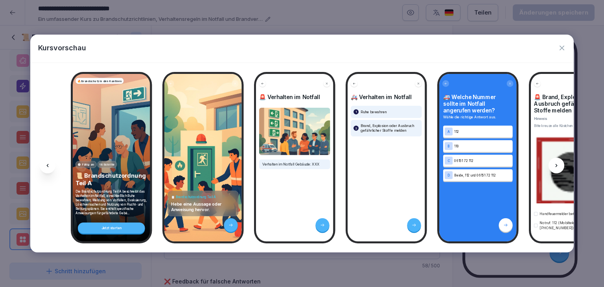
click at [559, 48] on icon "button" at bounding box center [562, 48] width 8 height 8
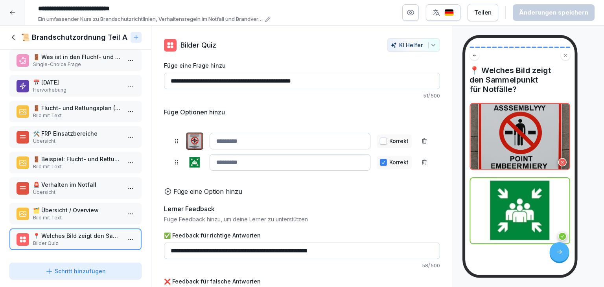
click at [0, 39] on div "📜 Brandschutzordnung Teil A" at bounding box center [75, 38] width 151 height 24
click at [12, 40] on icon at bounding box center [13, 37] width 9 height 9
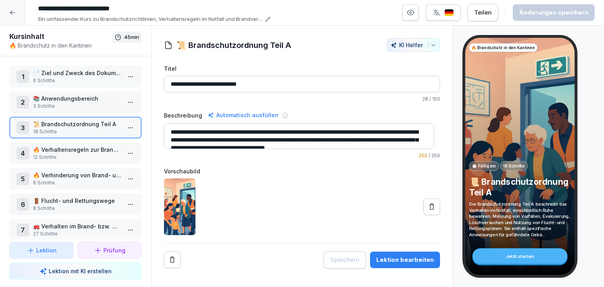
click at [124, 151] on html "**********" at bounding box center [302, 143] width 604 height 287
click at [100, 166] on div "Schritte bearbeiten" at bounding box center [95, 167] width 60 height 8
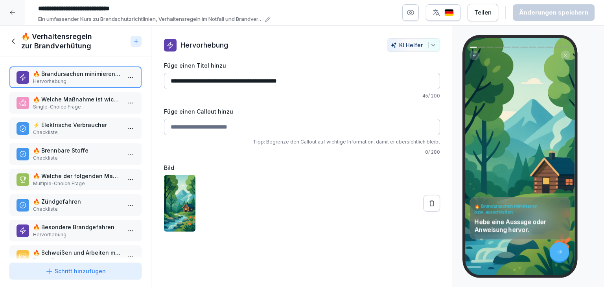
click at [414, 13] on icon "button" at bounding box center [410, 12] width 7 height 5
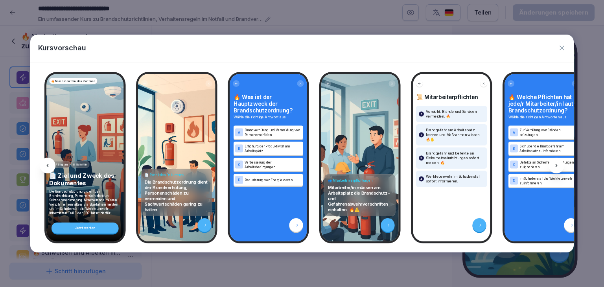
click at [556, 164] on icon at bounding box center [556, 165] width 6 height 6
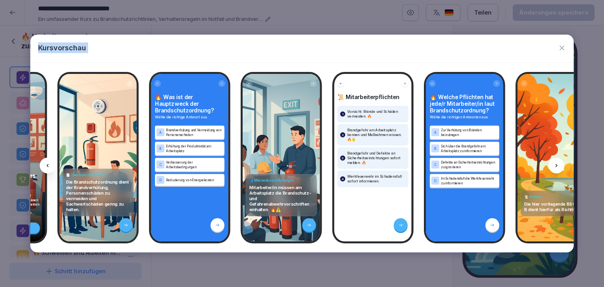
click at [556, 164] on icon at bounding box center [557, 165] width 2 height 3
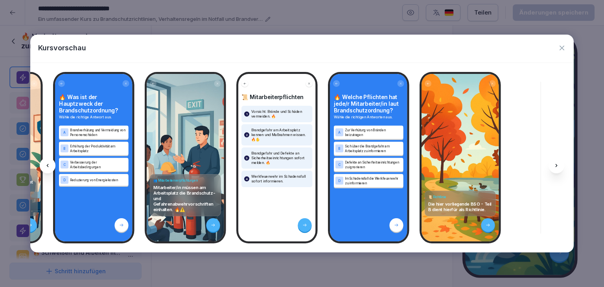
click at [556, 164] on icon at bounding box center [557, 165] width 2 height 3
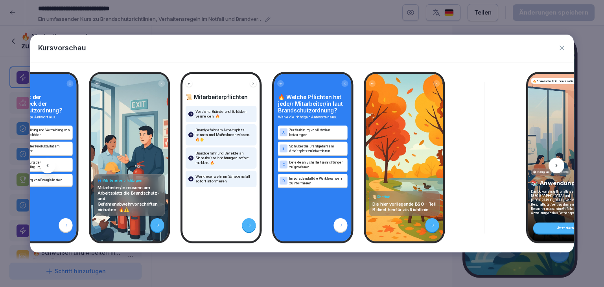
click at [556, 164] on icon at bounding box center [557, 165] width 2 height 3
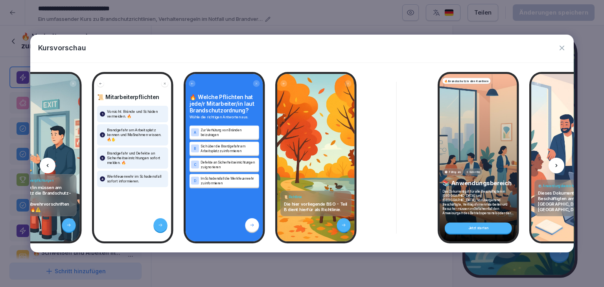
click at [556, 164] on icon at bounding box center [557, 165] width 2 height 3
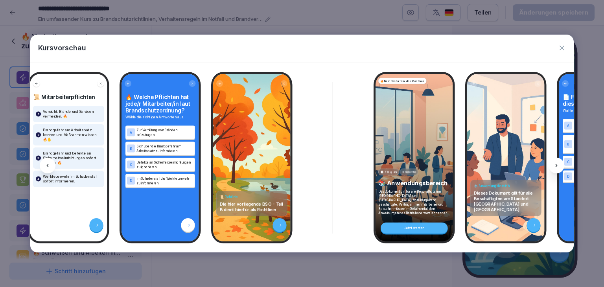
click at [556, 164] on icon at bounding box center [557, 165] width 2 height 3
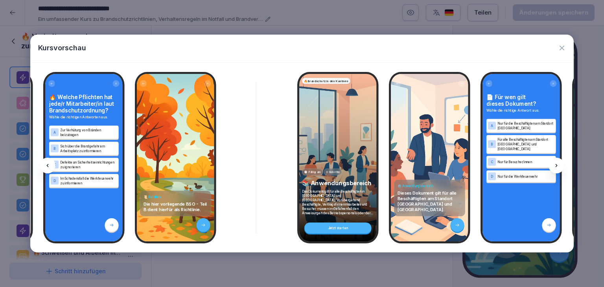
click at [556, 164] on icon at bounding box center [557, 165] width 2 height 3
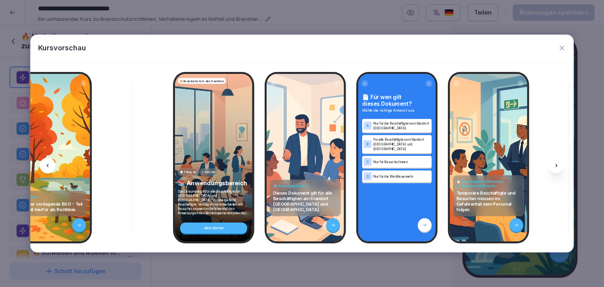
click at [556, 164] on icon at bounding box center [557, 165] width 2 height 3
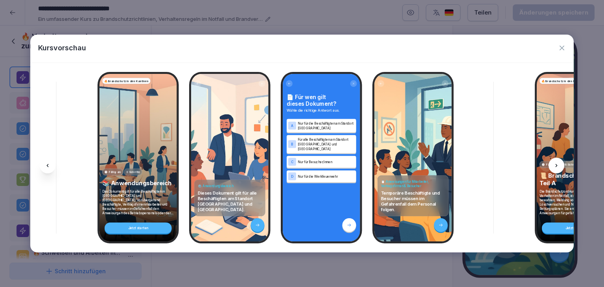
click at [556, 164] on icon at bounding box center [557, 165] width 2 height 3
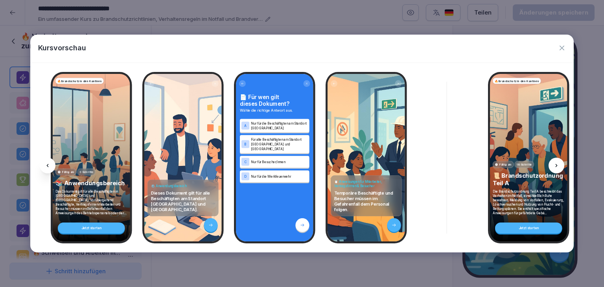
click at [556, 164] on icon at bounding box center [557, 165] width 2 height 3
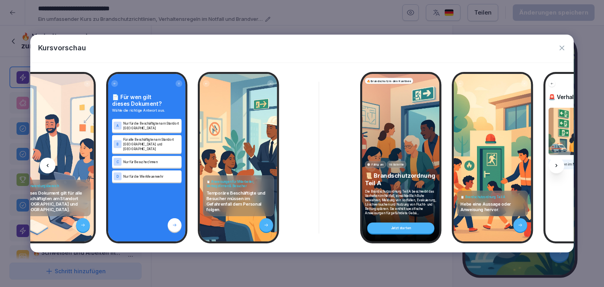
click at [556, 164] on icon at bounding box center [557, 165] width 2 height 3
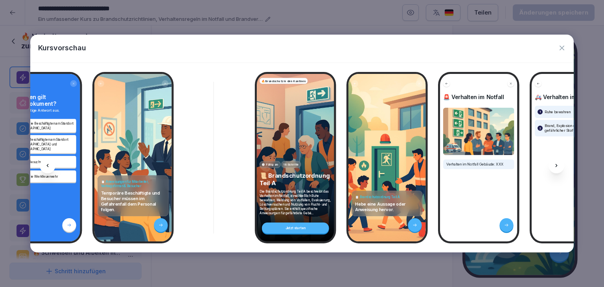
click at [556, 164] on icon at bounding box center [557, 165] width 2 height 3
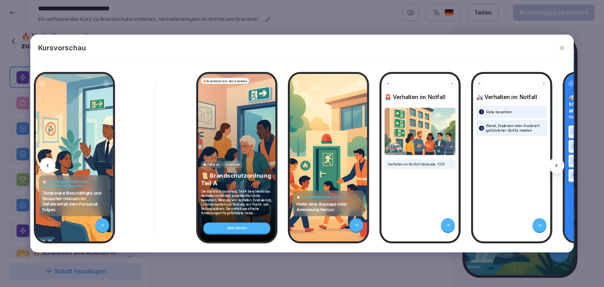
click at [556, 164] on icon at bounding box center [557, 165] width 2 height 3
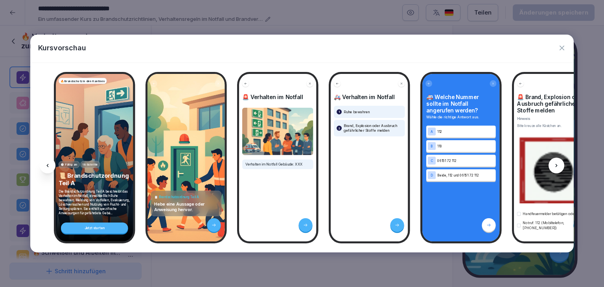
click at [556, 164] on icon at bounding box center [557, 165] width 2 height 3
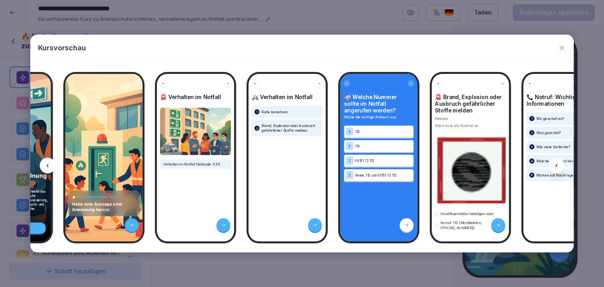
click at [556, 164] on icon at bounding box center [557, 165] width 2 height 3
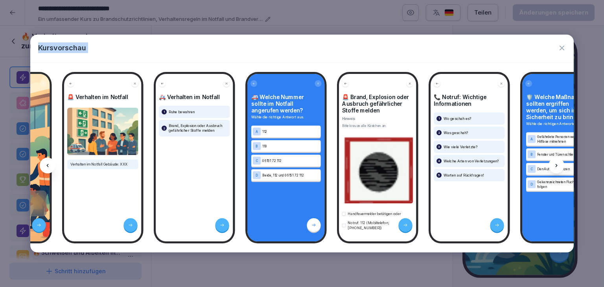
click at [556, 164] on icon at bounding box center [557, 165] width 2 height 3
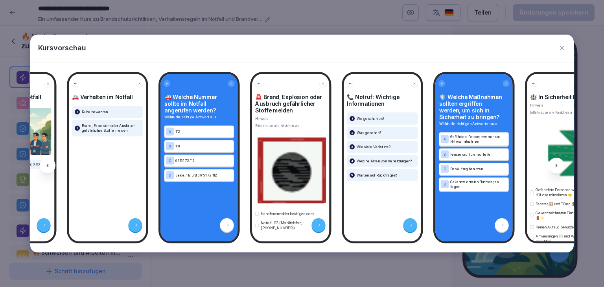
click at [556, 164] on icon at bounding box center [557, 165] width 2 height 3
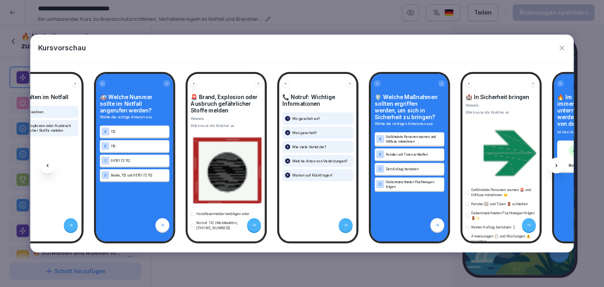
click at [556, 164] on icon at bounding box center [557, 165] width 2 height 3
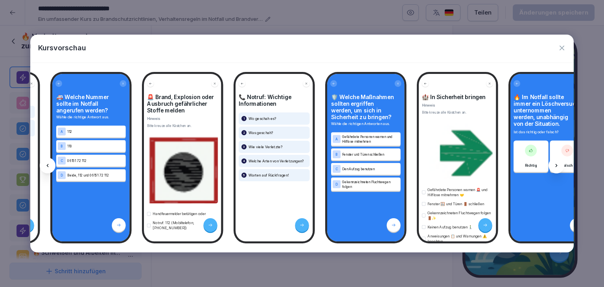
click at [556, 164] on icon at bounding box center [557, 165] width 2 height 3
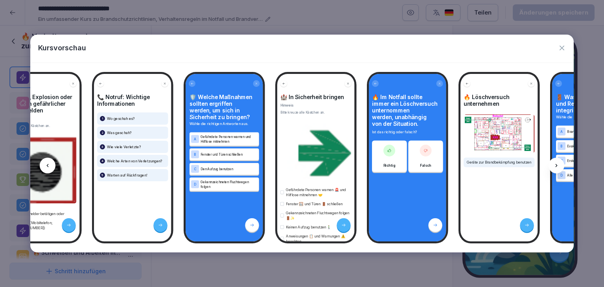
click at [556, 164] on icon at bounding box center [557, 165] width 2 height 3
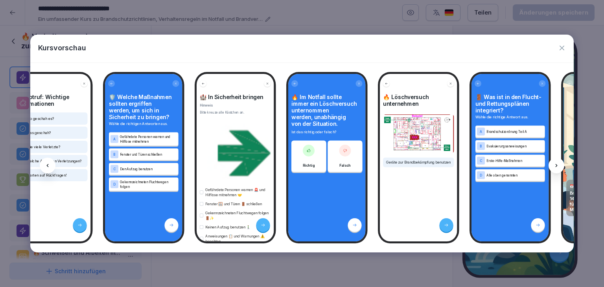
click at [556, 164] on icon at bounding box center [557, 165] width 2 height 3
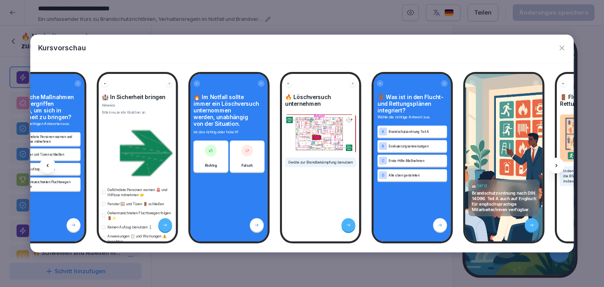
click at [556, 164] on icon at bounding box center [557, 165] width 2 height 3
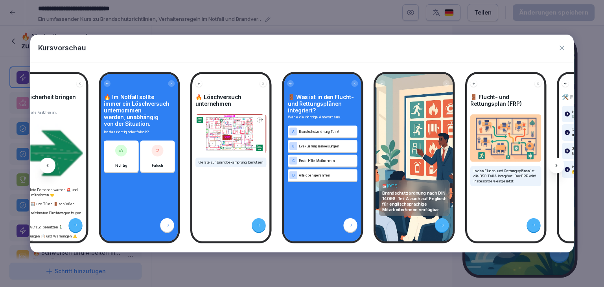
click at [556, 164] on icon at bounding box center [557, 165] width 2 height 3
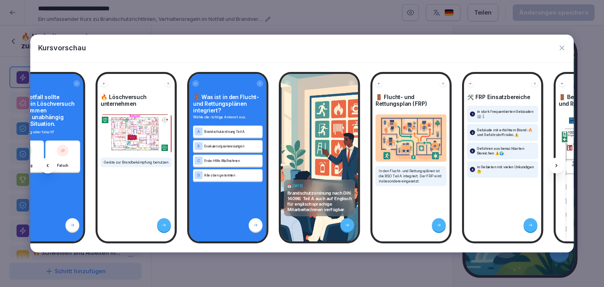
click at [556, 164] on icon at bounding box center [557, 165] width 2 height 3
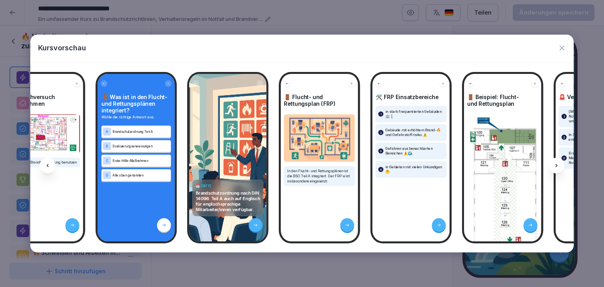
click at [556, 164] on icon at bounding box center [557, 165] width 2 height 3
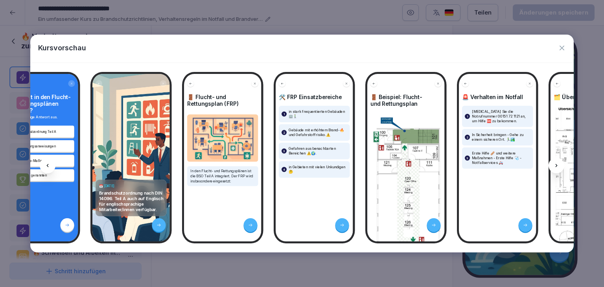
click at [556, 164] on icon at bounding box center [557, 165] width 2 height 3
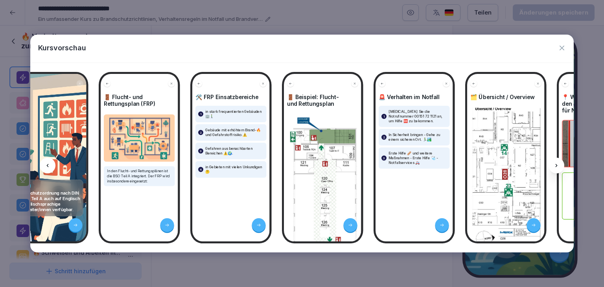
click at [556, 164] on icon at bounding box center [557, 165] width 2 height 3
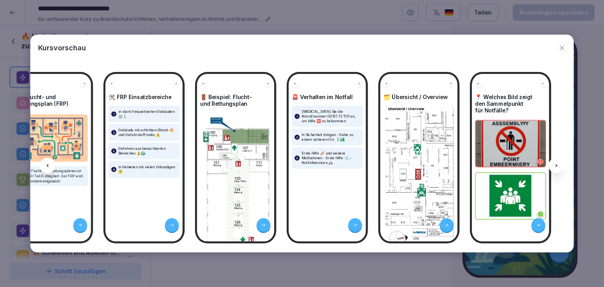
click at [556, 164] on icon at bounding box center [557, 165] width 2 height 3
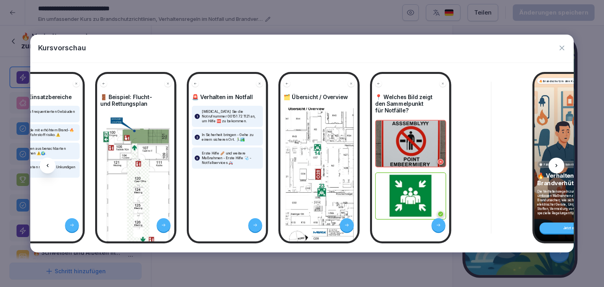
click at [556, 164] on icon at bounding box center [557, 165] width 2 height 3
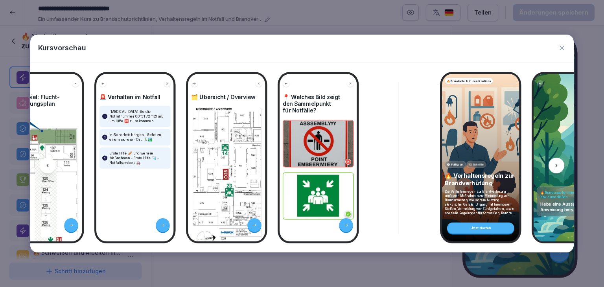
click at [556, 164] on icon at bounding box center [557, 165] width 2 height 3
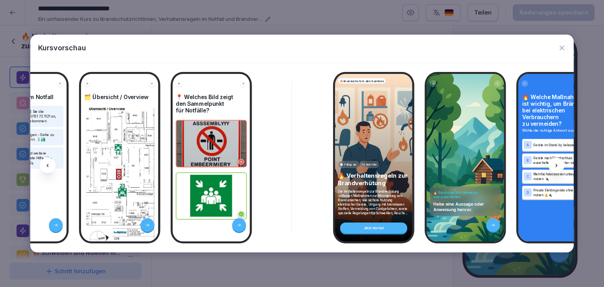
click at [556, 164] on icon at bounding box center [557, 165] width 2 height 3
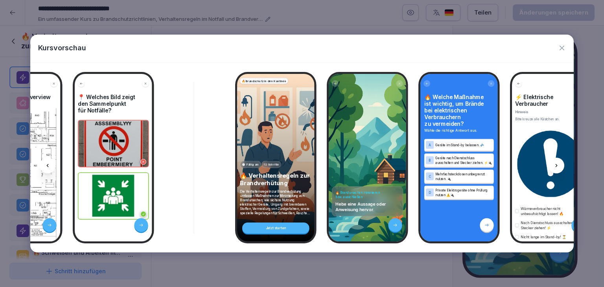
click at [556, 164] on icon at bounding box center [557, 165] width 2 height 3
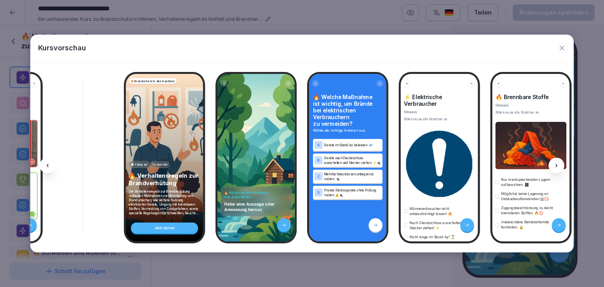
scroll to position [0, 2885]
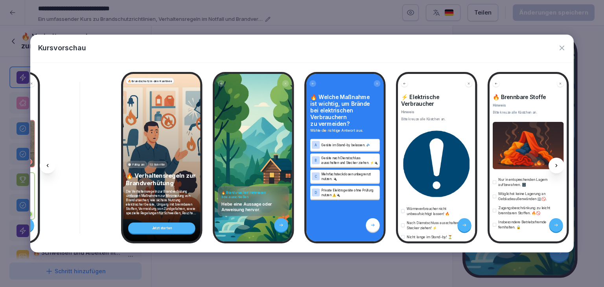
click at [556, 164] on icon at bounding box center [557, 165] width 2 height 3
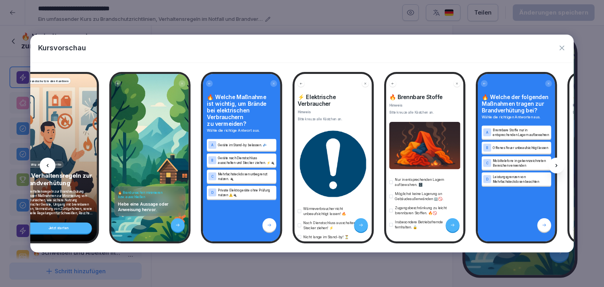
scroll to position [0, 2990]
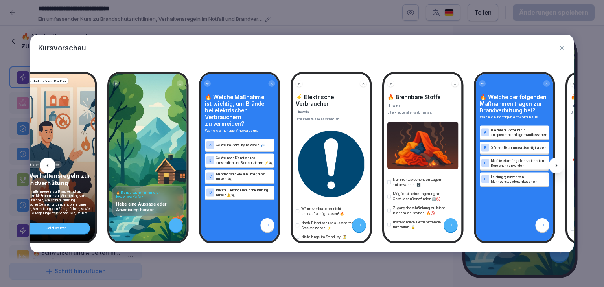
click at [556, 164] on icon at bounding box center [557, 165] width 2 height 3
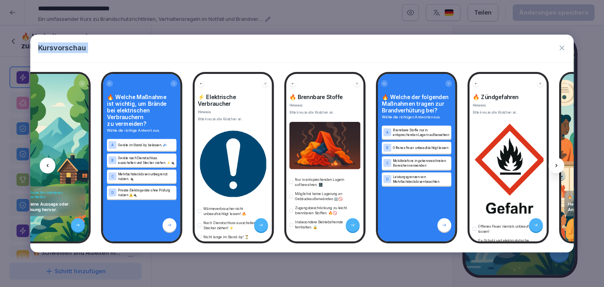
click at [556, 164] on icon at bounding box center [557, 165] width 2 height 3
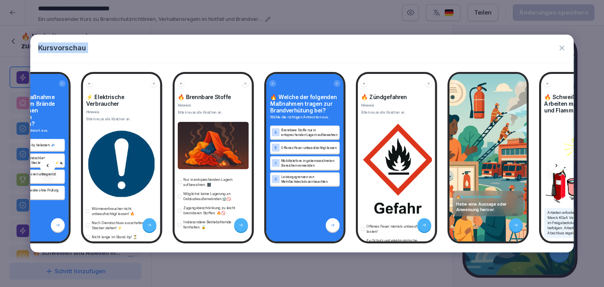
click at [556, 164] on icon at bounding box center [557, 165] width 2 height 3
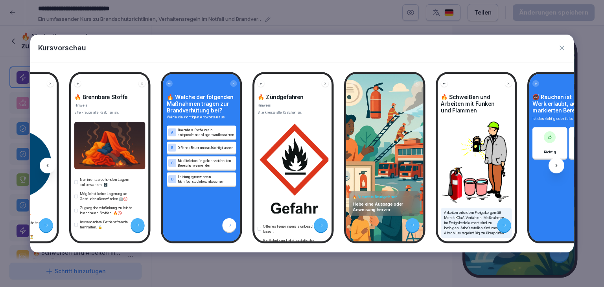
scroll to position [0, 3306]
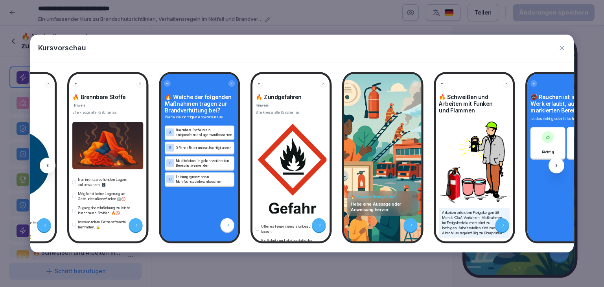
click at [556, 164] on icon at bounding box center [557, 165] width 2 height 3
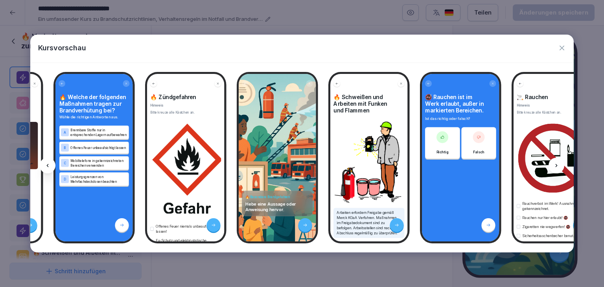
click at [556, 164] on icon at bounding box center [557, 165] width 2 height 3
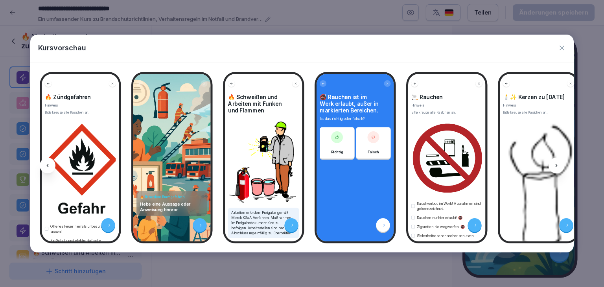
click at [556, 164] on icon at bounding box center [557, 165] width 2 height 3
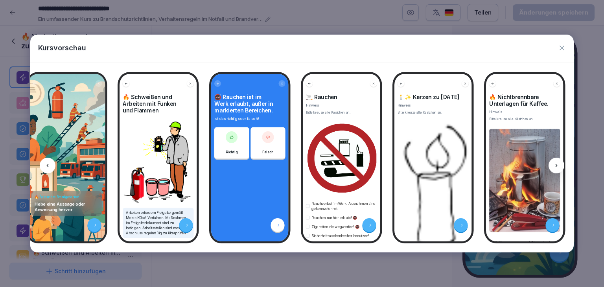
click at [556, 164] on icon at bounding box center [557, 165] width 2 height 3
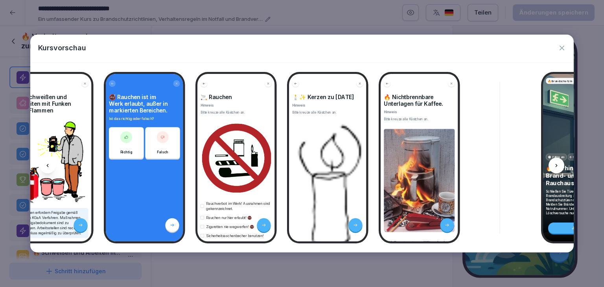
click at [556, 164] on icon at bounding box center [557, 165] width 2 height 3
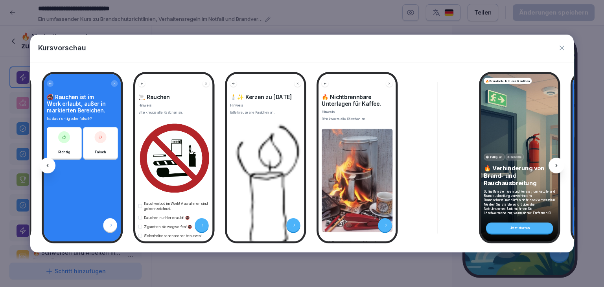
scroll to position [0, 3809]
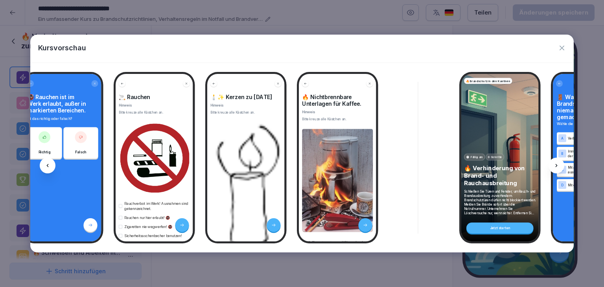
click at [559, 50] on icon "button" at bounding box center [562, 48] width 8 height 8
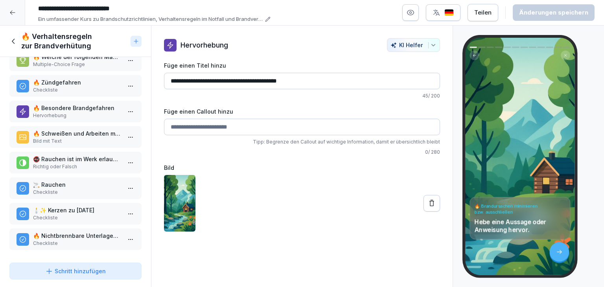
scroll to position [121, 0]
click at [96, 206] on p "🕯️✨ Kerzen zu [DATE]" at bounding box center [77, 210] width 88 height 8
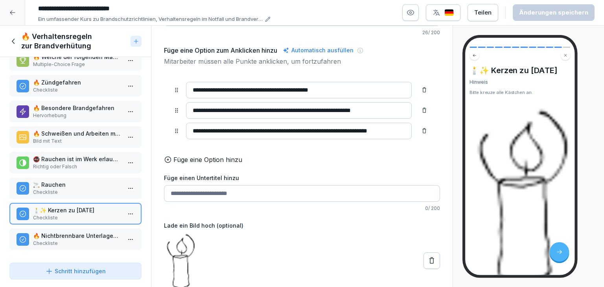
scroll to position [75, 0]
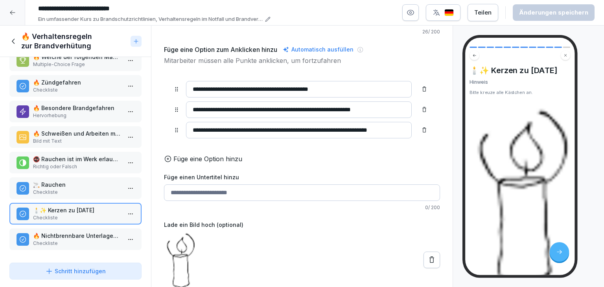
click at [430, 256] on icon at bounding box center [432, 260] width 8 height 8
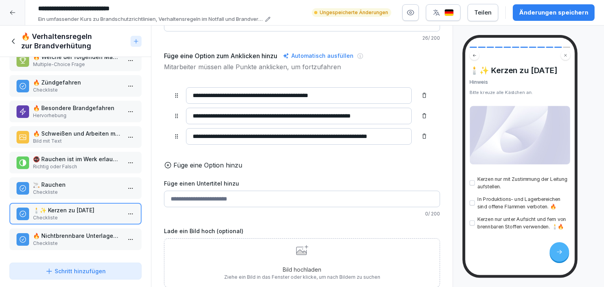
scroll to position [69, 0]
click at [286, 249] on div "Bild hochladen Ziehe ein Bild in das Fenster oder klicke, um nach Bildern zu su…" at bounding box center [302, 263] width 156 height 36
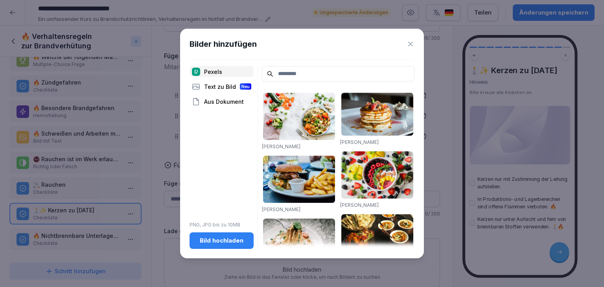
click at [219, 89] on div "Text zu Bild Neu" at bounding box center [222, 86] width 64 height 11
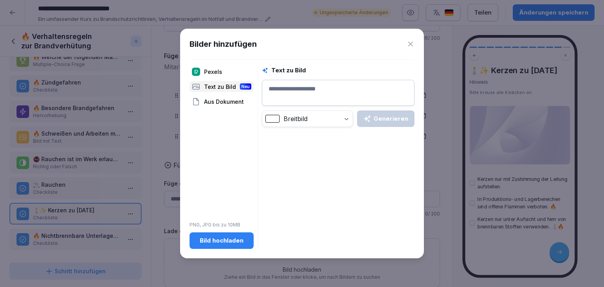
click at [304, 88] on textarea at bounding box center [338, 93] width 153 height 26
type textarea "**********"
click at [371, 122] on icon "button" at bounding box center [367, 119] width 8 height 8
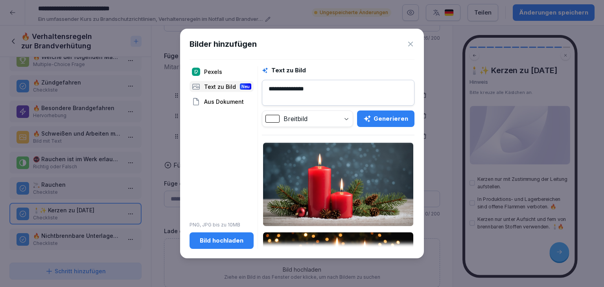
click at [297, 198] on img at bounding box center [338, 184] width 150 height 83
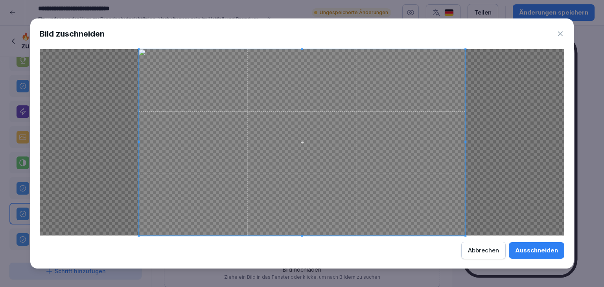
click at [542, 247] on div "Ausschneiden" at bounding box center [536, 250] width 43 height 9
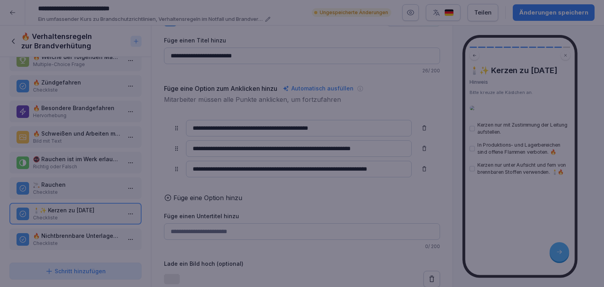
scroll to position [38, 0]
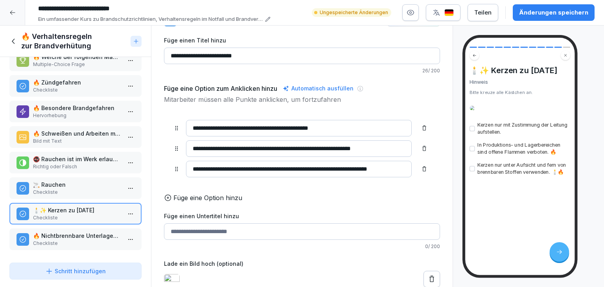
click at [549, 7] on button "Änderungen speichern" at bounding box center [554, 12] width 82 height 17
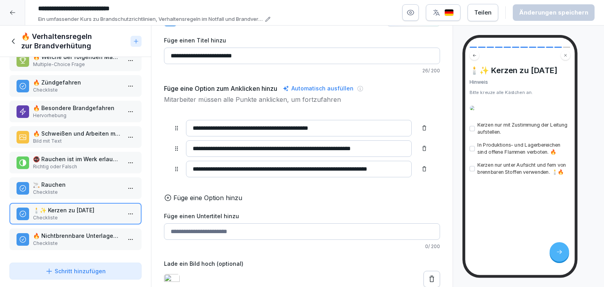
click at [64, 240] on p "Checkliste" at bounding box center [77, 243] width 88 height 7
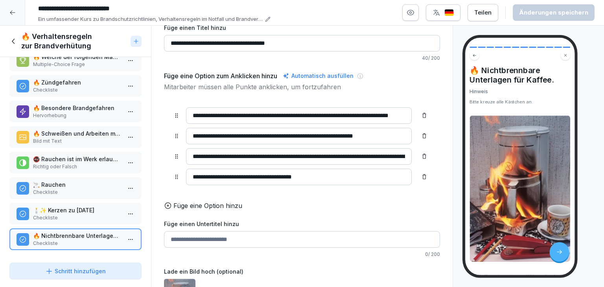
click at [56, 206] on p "🕯️✨ Kerzen zu [DATE]" at bounding box center [77, 210] width 88 height 8
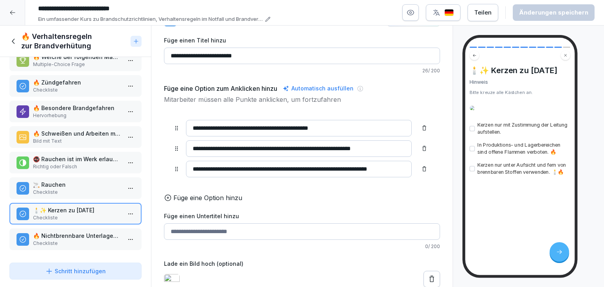
click at [67, 232] on p "🔥 Nichtbrennbare Unterlagen für Kaffee." at bounding box center [77, 236] width 88 height 8
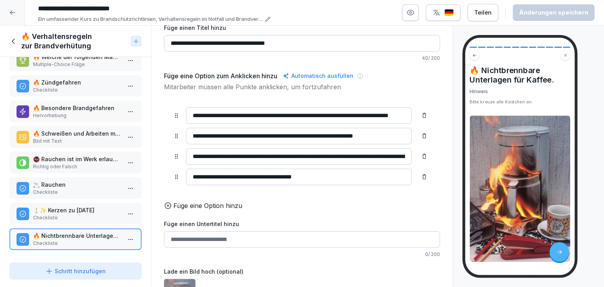
click at [14, 41] on icon at bounding box center [13, 41] width 9 height 9
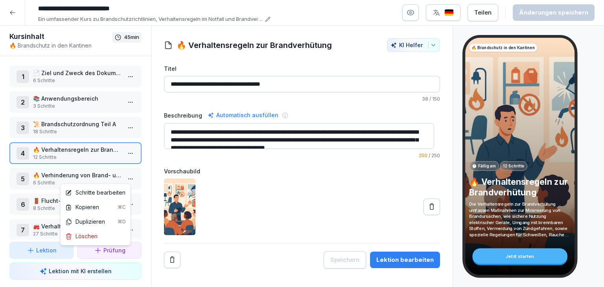
click at [129, 177] on html "**********" at bounding box center [302, 143] width 604 height 287
click at [121, 194] on div "Schritte bearbeiten" at bounding box center [95, 192] width 60 height 8
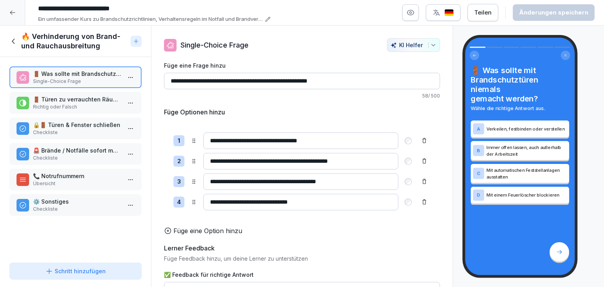
drag, startPoint x: 171, startPoint y: 80, endPoint x: 362, endPoint y: 73, distance: 190.9
click at [362, 73] on input "**********" at bounding box center [302, 81] width 276 height 17
click at [354, 65] on label "Füge eine Frage hinzu" at bounding box center [302, 65] width 276 height 8
click at [354, 73] on input "**********" at bounding box center [302, 81] width 276 height 17
click at [348, 101] on div "**********" at bounding box center [302, 207] width 276 height 293
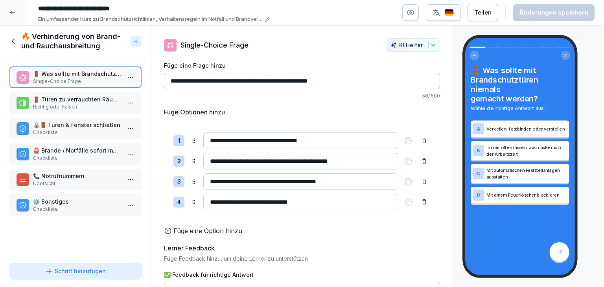
click at [52, 101] on p "🚪 Türen zu verrauchten Räumen immer geschlossen halten, um Rauchausbreitung zu …" at bounding box center [77, 99] width 88 height 8
